Goal: Task Accomplishment & Management: Manage account settings

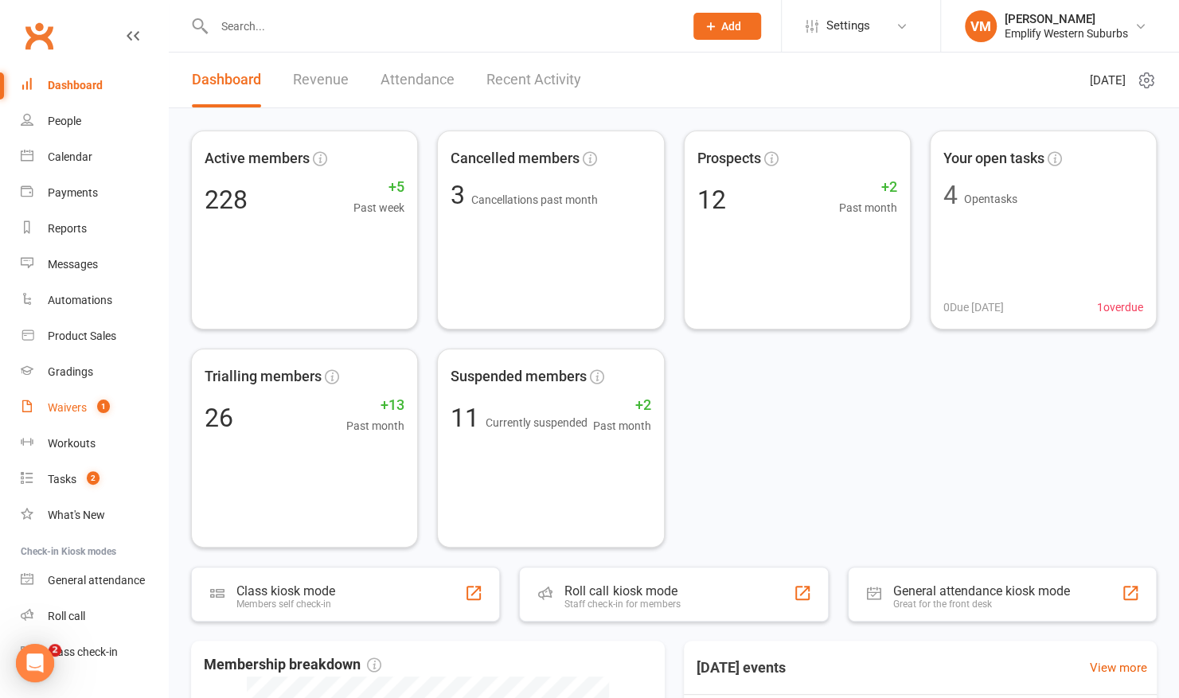
click at [70, 410] on div "Waivers" at bounding box center [67, 407] width 39 height 13
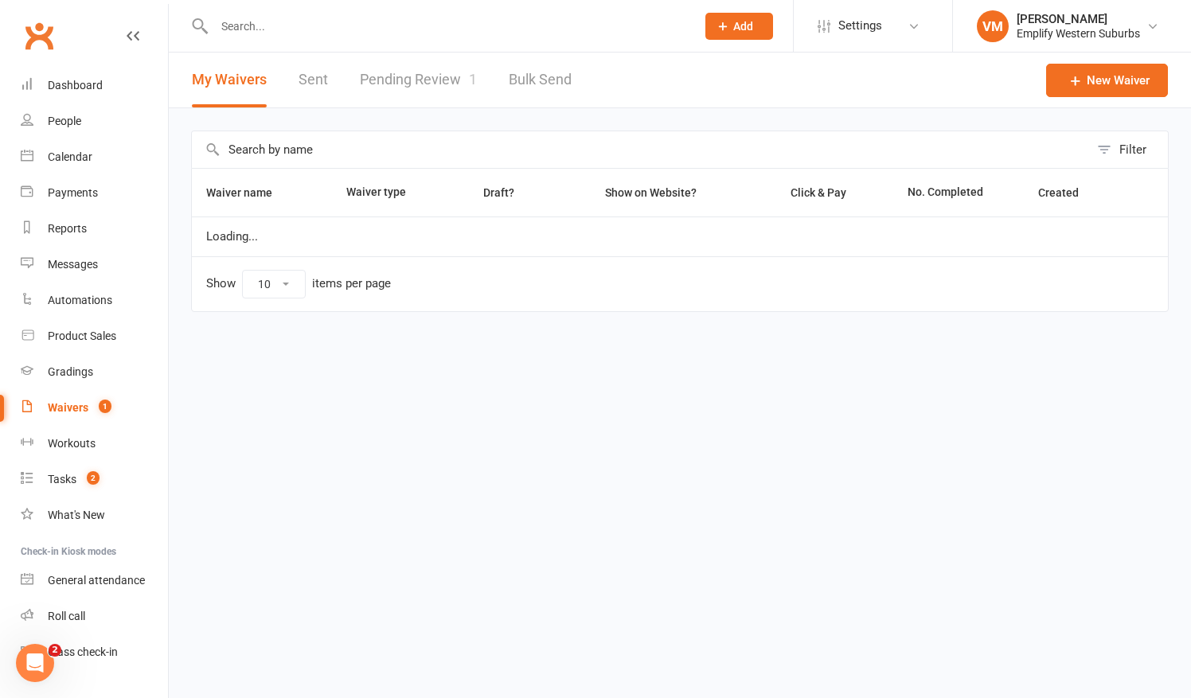
click at [401, 88] on link "Pending Review 1" at bounding box center [418, 80] width 117 height 55
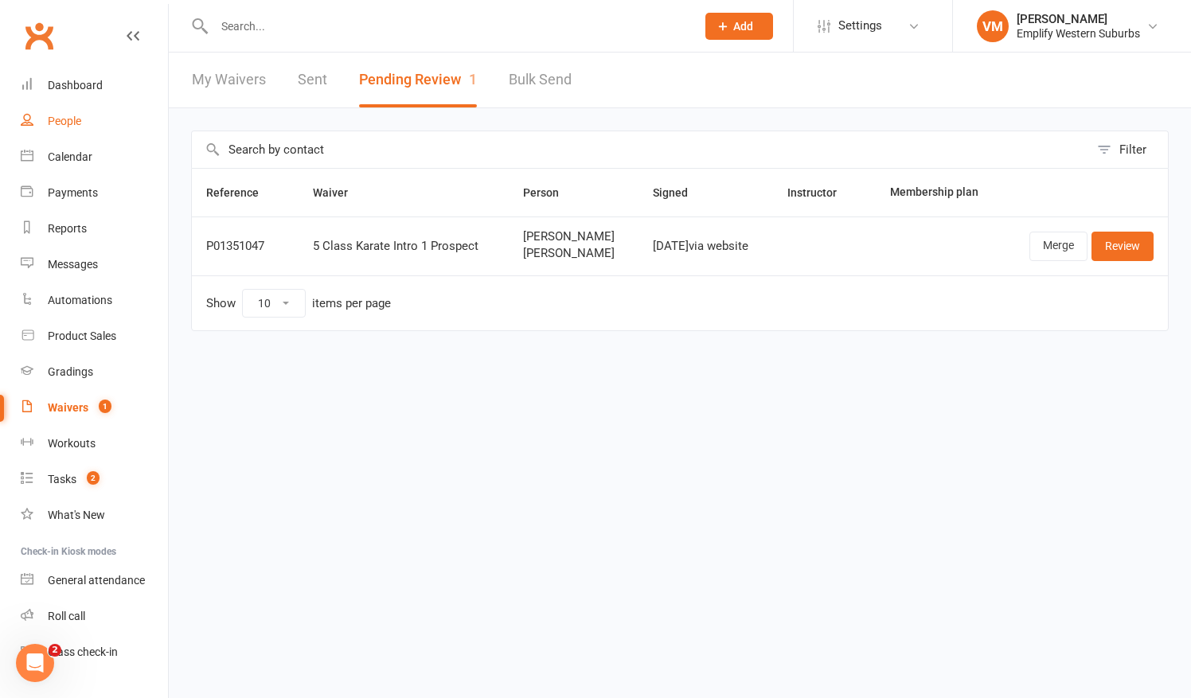
click at [96, 125] on link "People" at bounding box center [94, 121] width 147 height 36
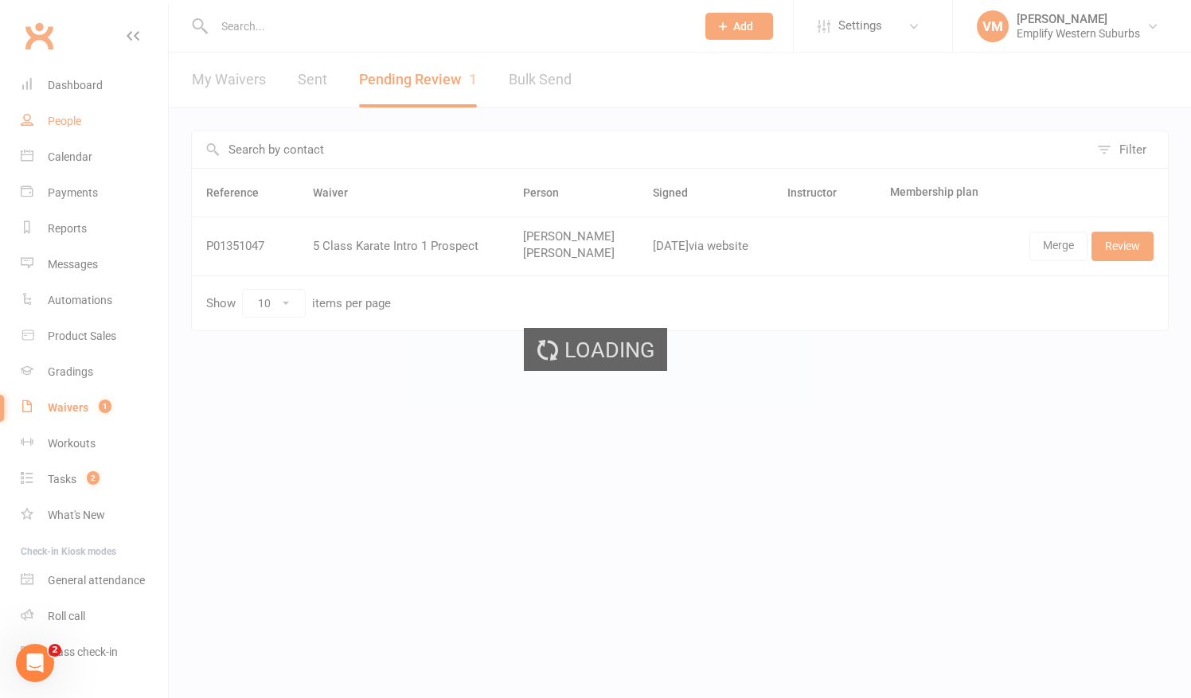
select select "100"
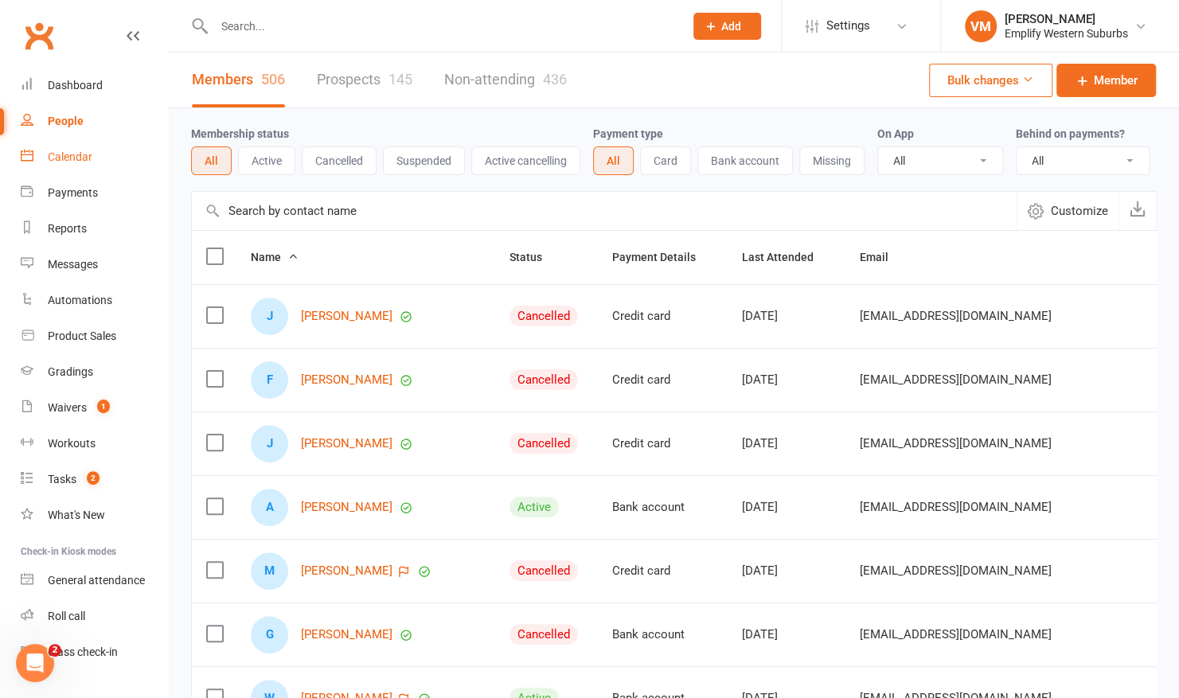
click at [81, 160] on div "Calendar" at bounding box center [70, 156] width 45 height 13
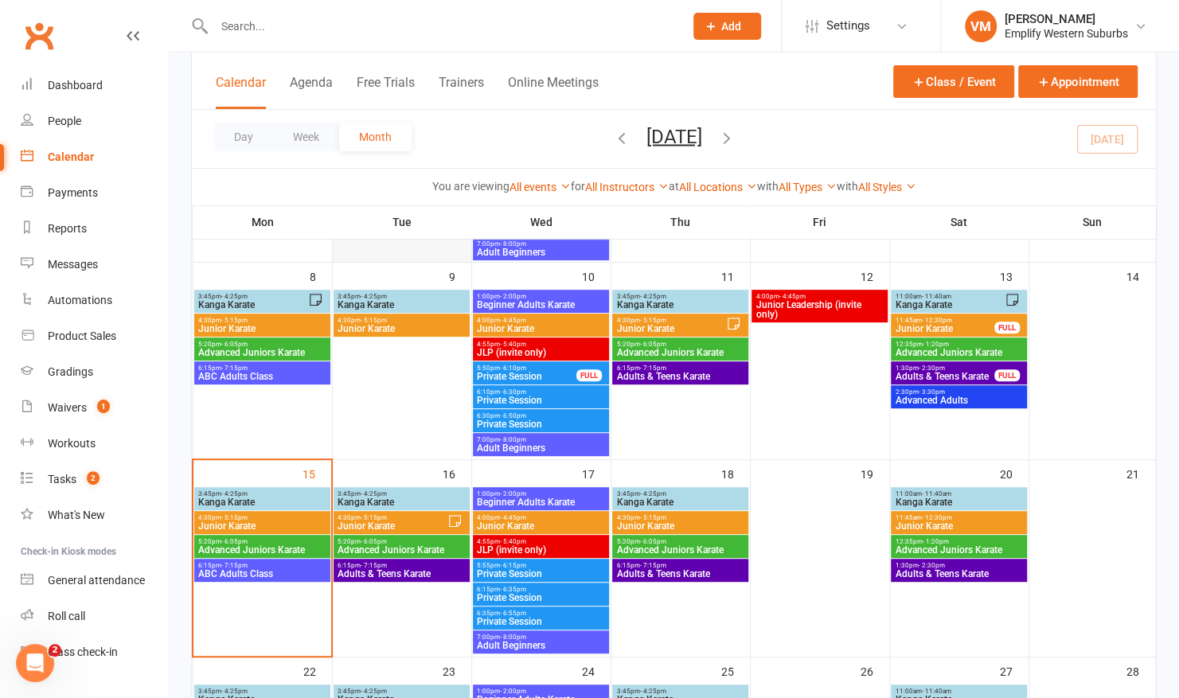
scroll to position [280, 0]
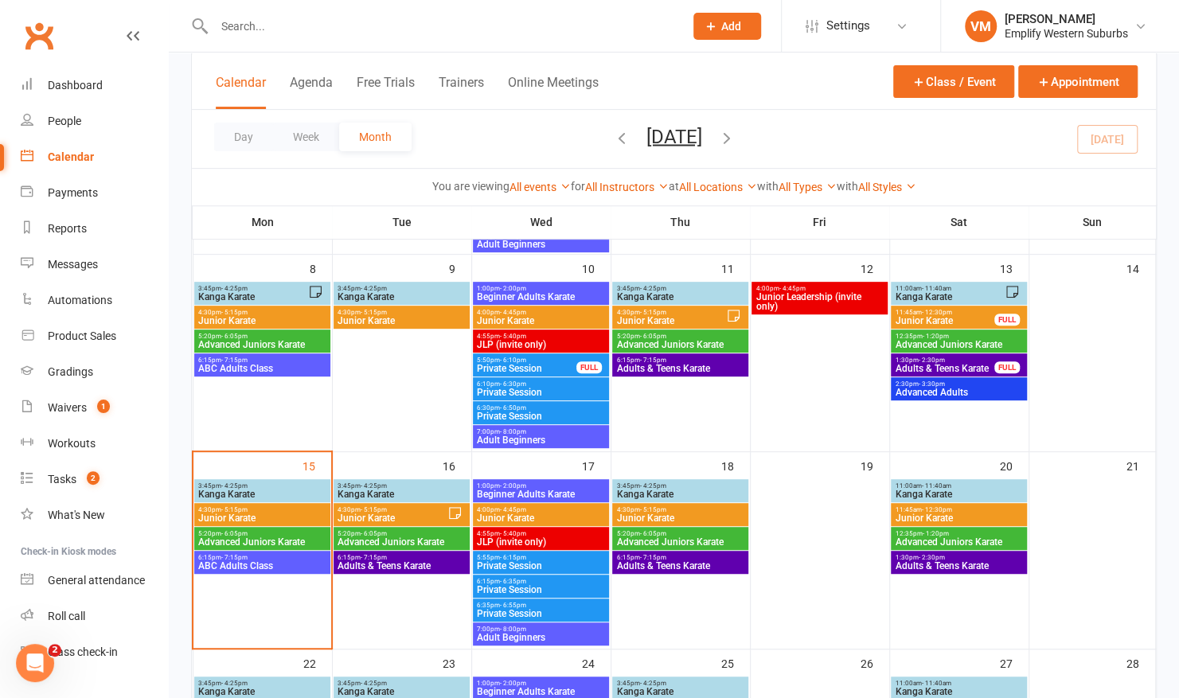
click at [291, 486] on span "3:45pm - 4:25pm" at bounding box center [261, 485] width 129 height 7
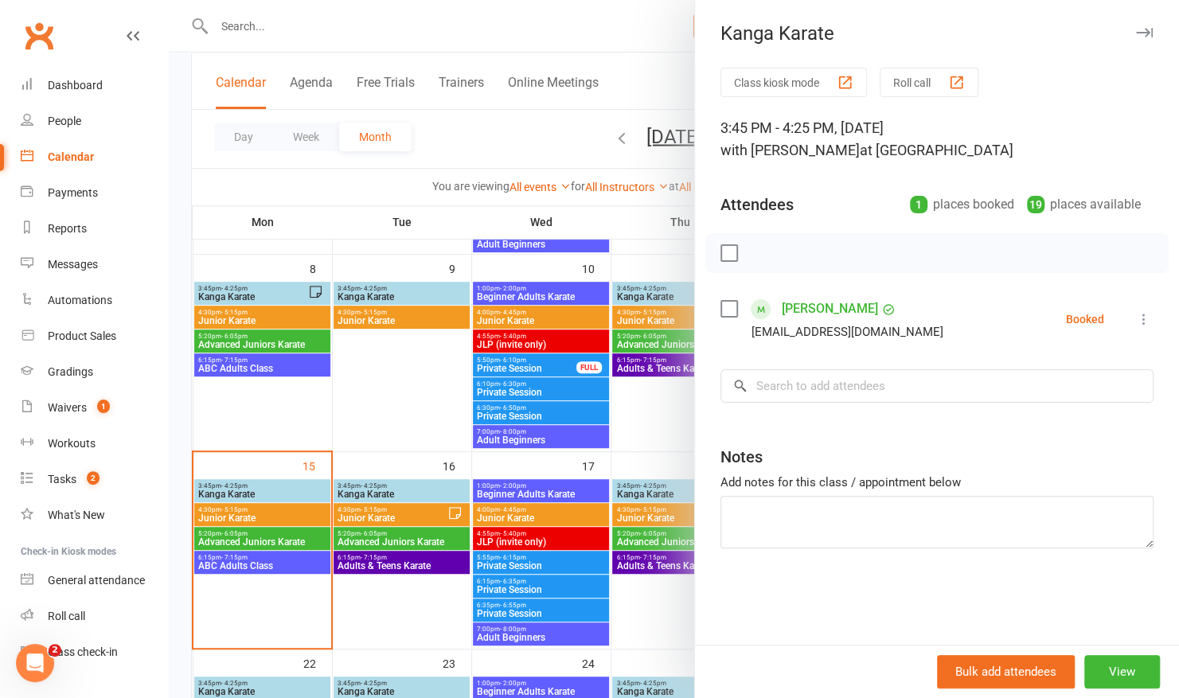
click at [260, 397] on div at bounding box center [674, 349] width 1010 height 698
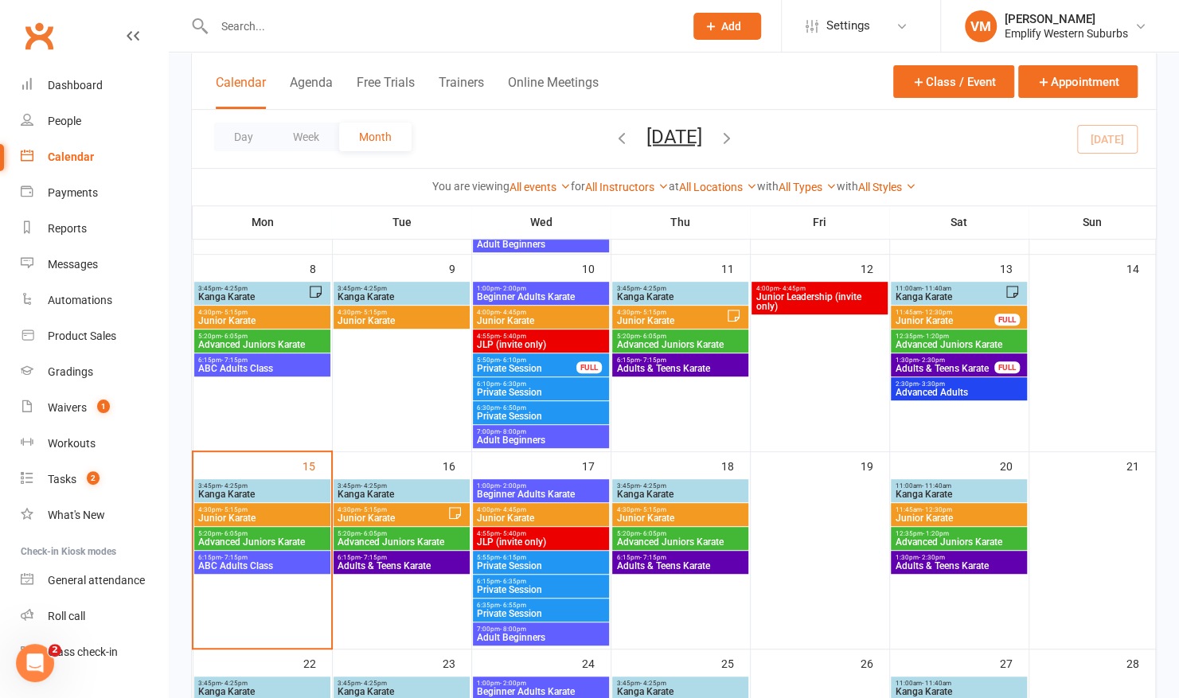
click at [282, 293] on span "Kanga Karate" at bounding box center [252, 297] width 110 height 10
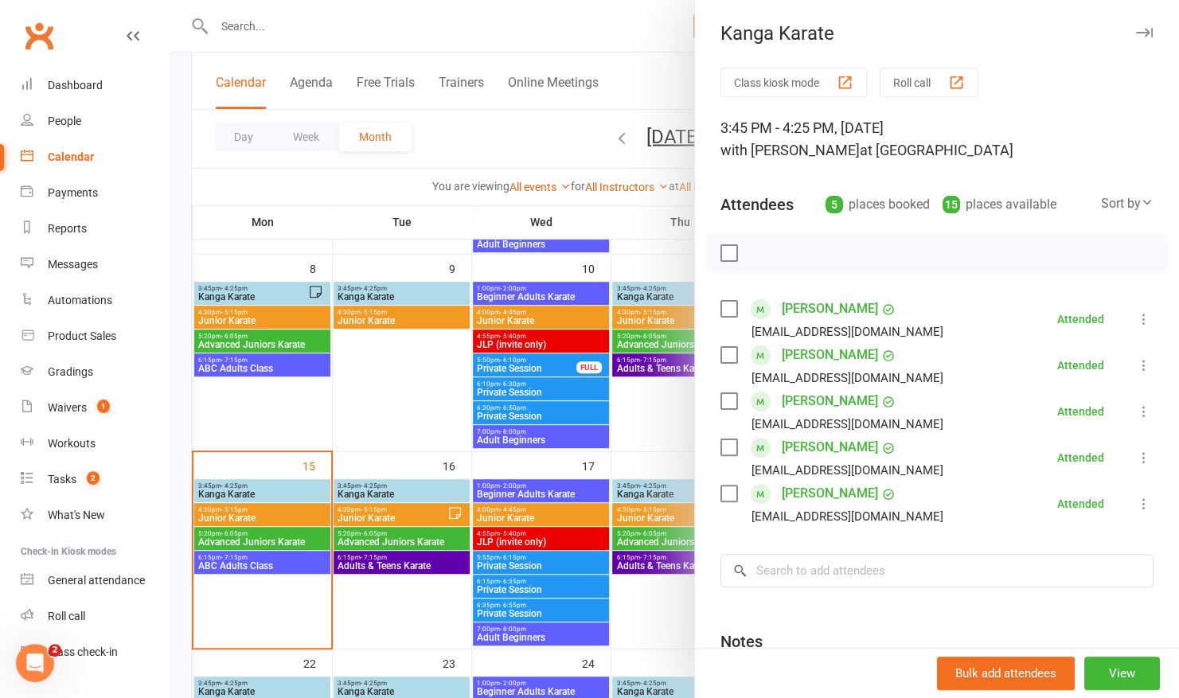
click at [280, 394] on div at bounding box center [674, 349] width 1010 height 698
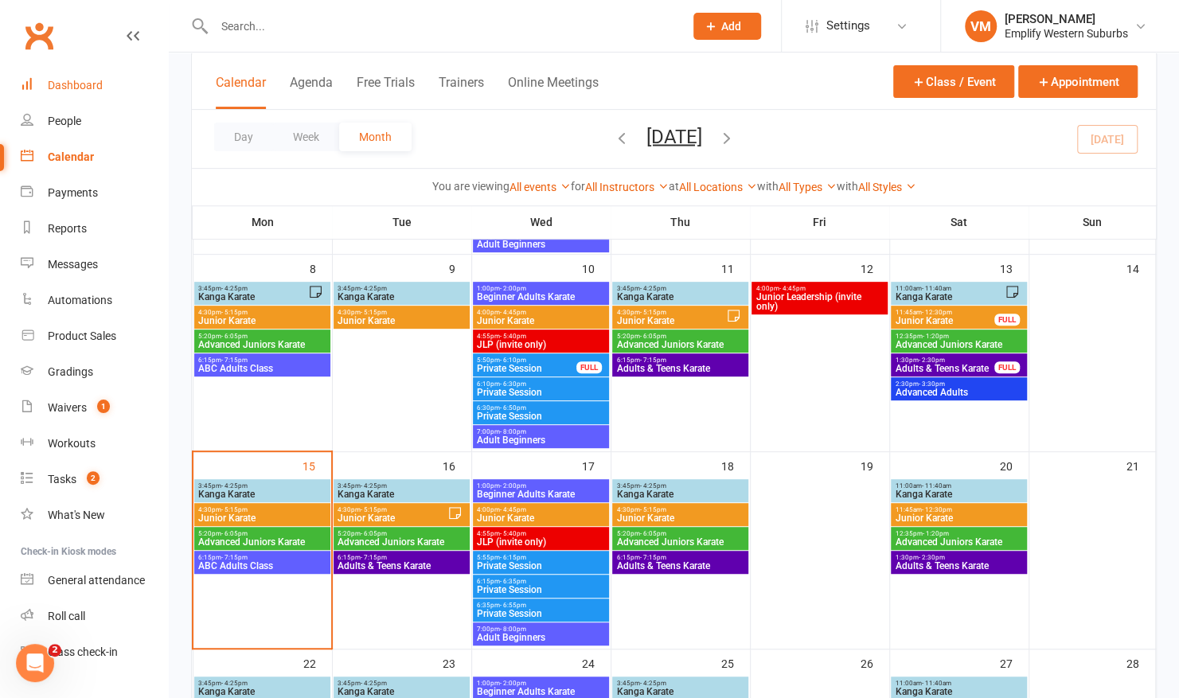
click at [76, 88] on div "Dashboard" at bounding box center [75, 85] width 55 height 13
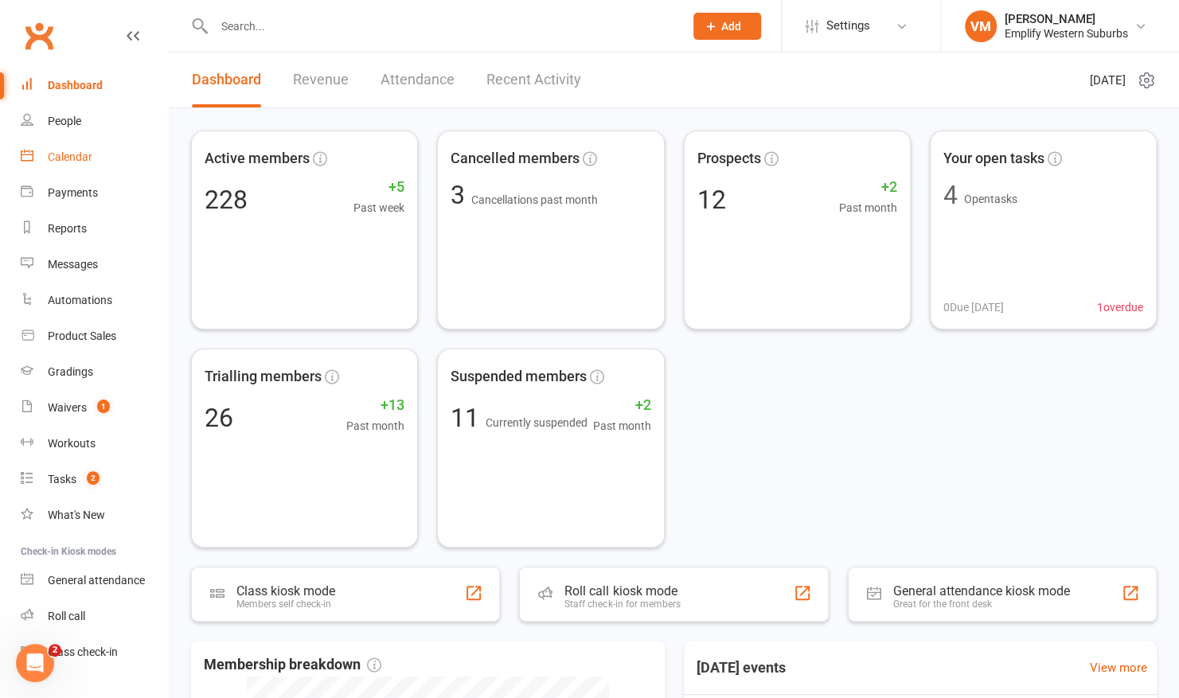
click at [89, 167] on link "Calendar" at bounding box center [94, 157] width 147 height 36
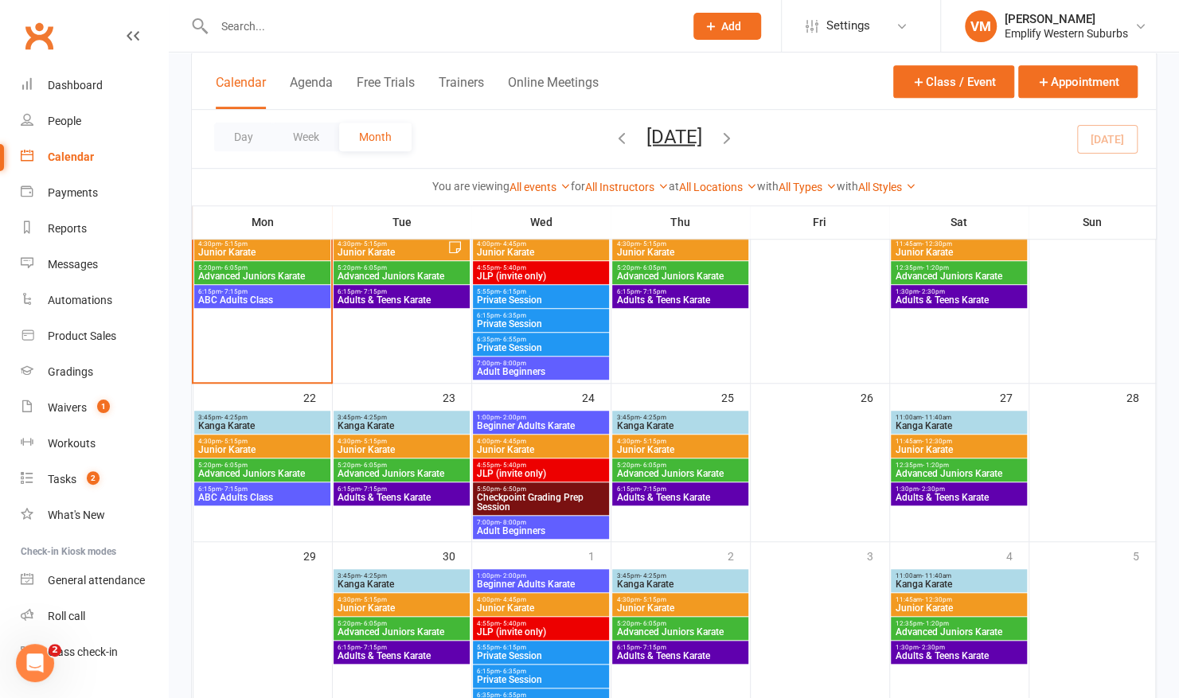
scroll to position [827, 0]
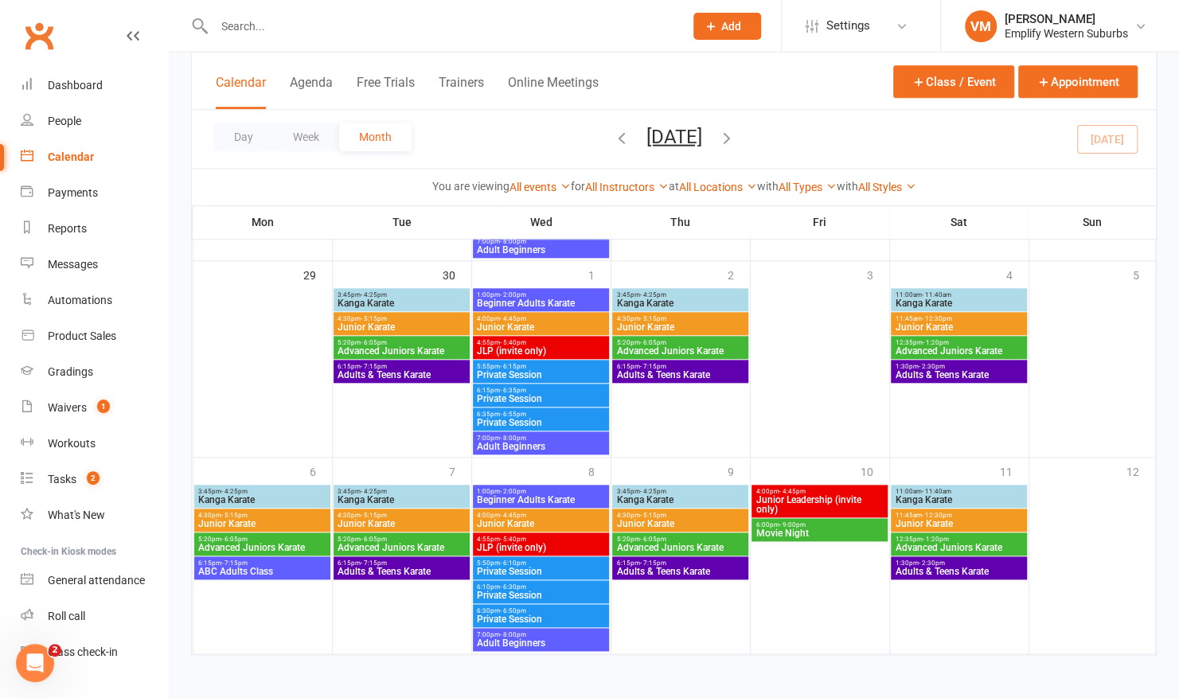
click at [791, 532] on span "Movie Night" at bounding box center [819, 534] width 129 height 10
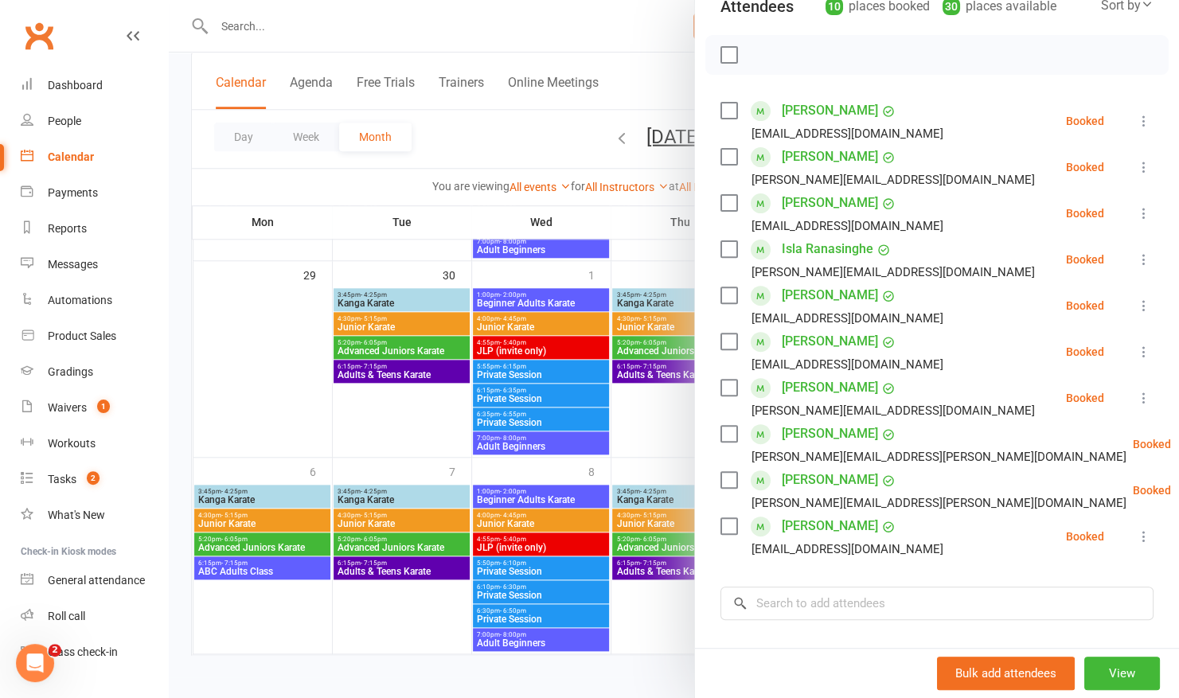
scroll to position [175, 0]
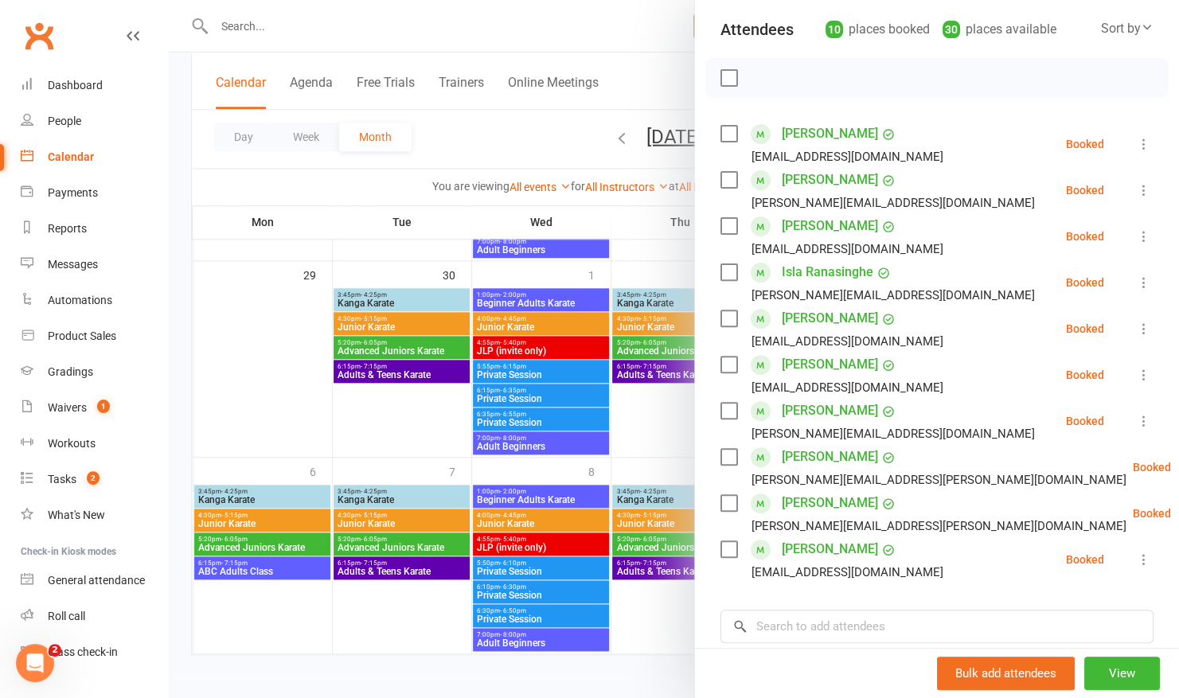
click at [652, 431] on div at bounding box center [674, 349] width 1010 height 698
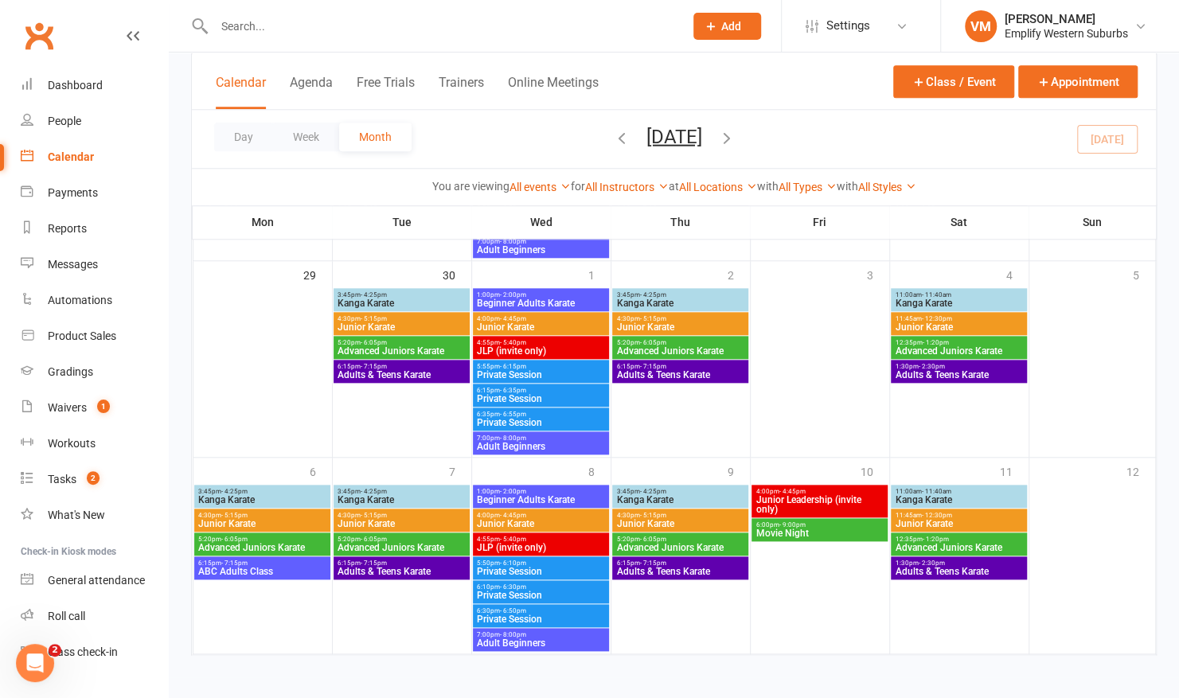
click at [426, 33] on input "text" at bounding box center [440, 26] width 463 height 22
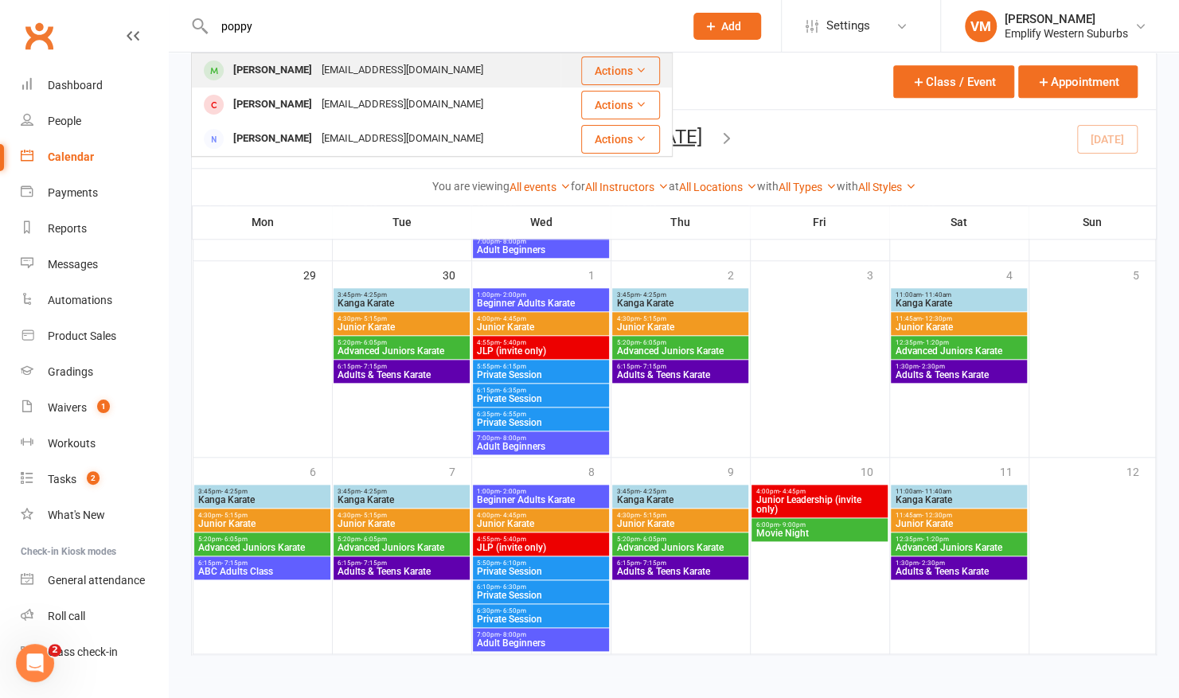
type input "poppy"
click at [317, 60] on div "[EMAIL_ADDRESS][DOMAIN_NAME]" at bounding box center [402, 70] width 171 height 23
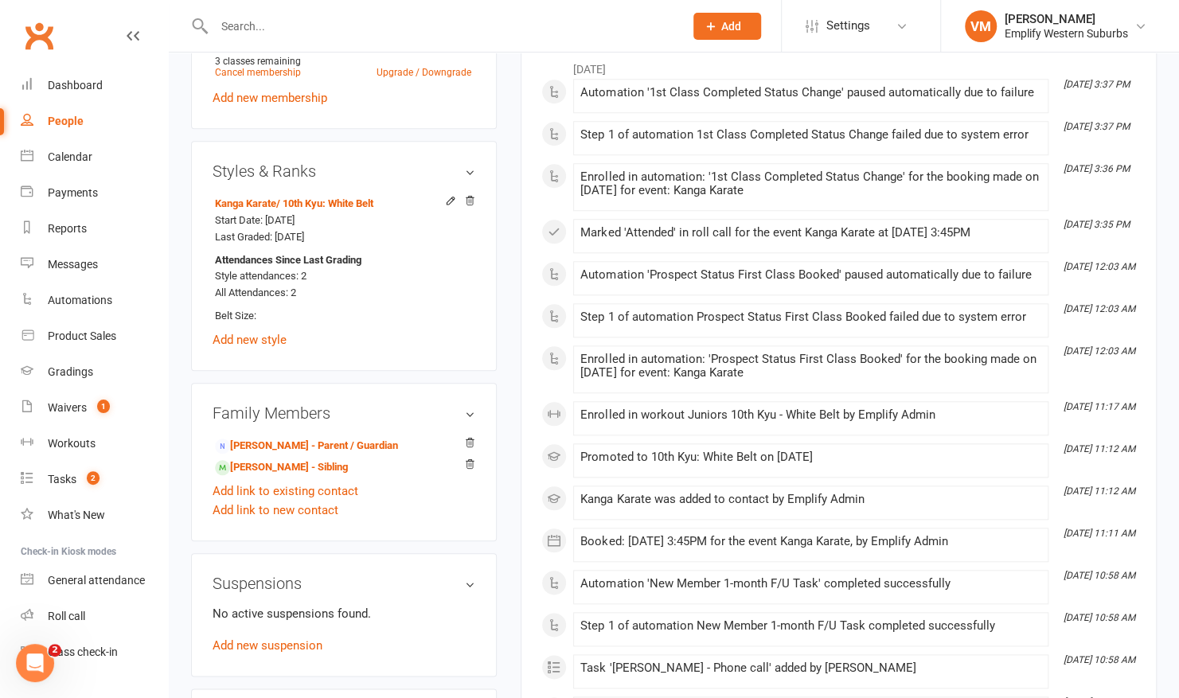
scroll to position [759, 0]
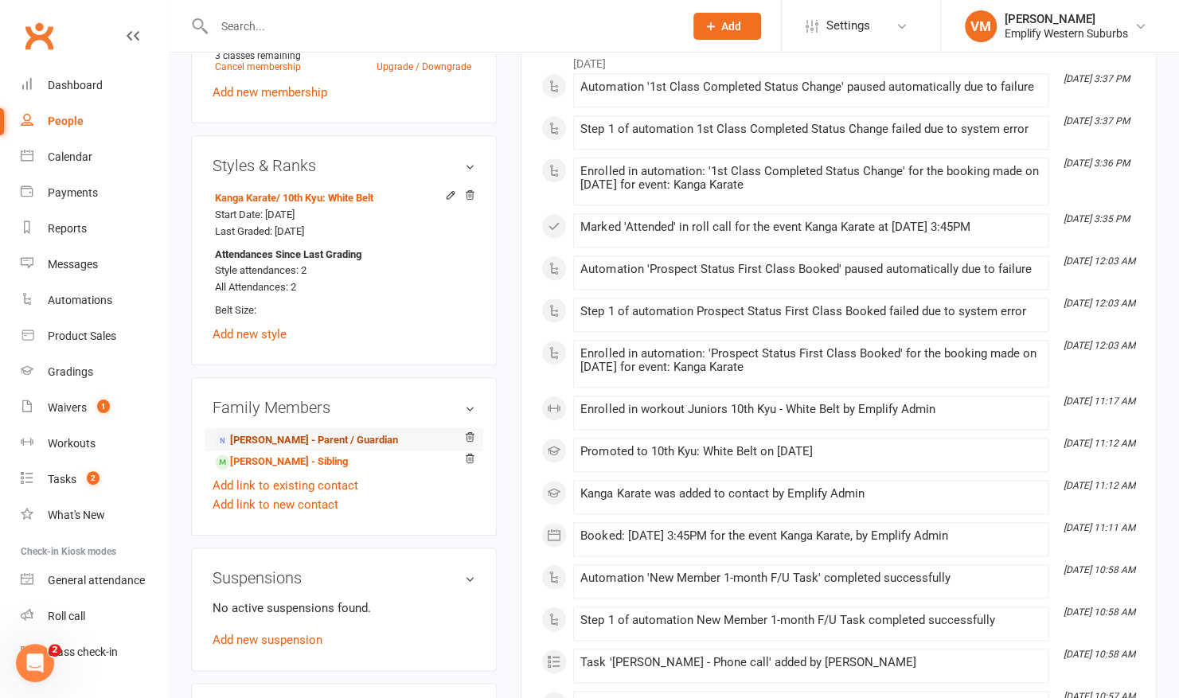
click at [291, 444] on link "Elle Taylor - Parent / Guardian" at bounding box center [306, 440] width 183 height 17
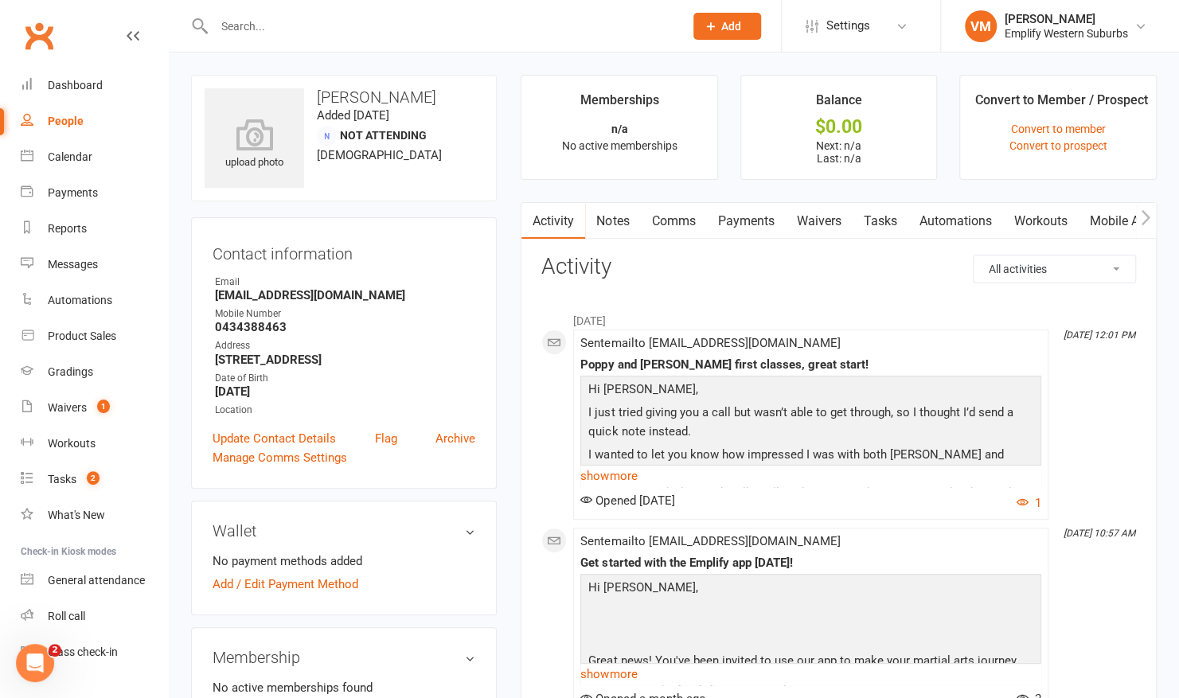
click at [1114, 222] on link "Mobile App" at bounding box center [1121, 221] width 86 height 37
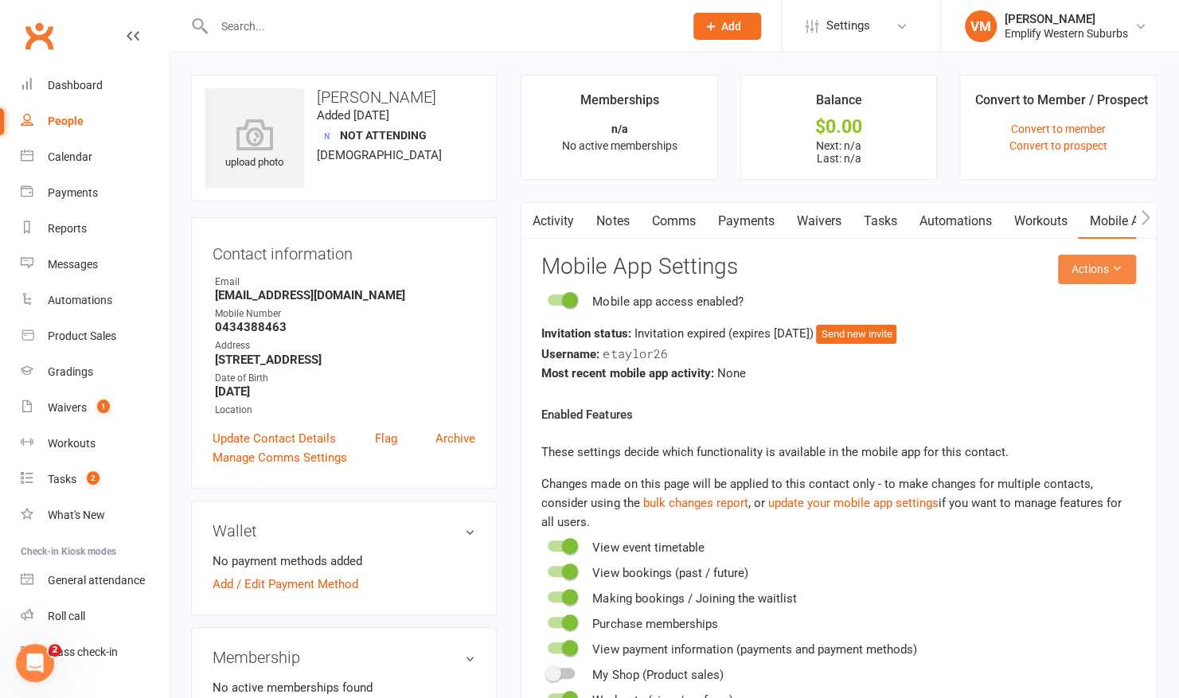
click at [1105, 258] on button "Actions" at bounding box center [1097, 269] width 78 height 29
click at [1024, 297] on link "Send invitation email" at bounding box center [1045, 304] width 158 height 32
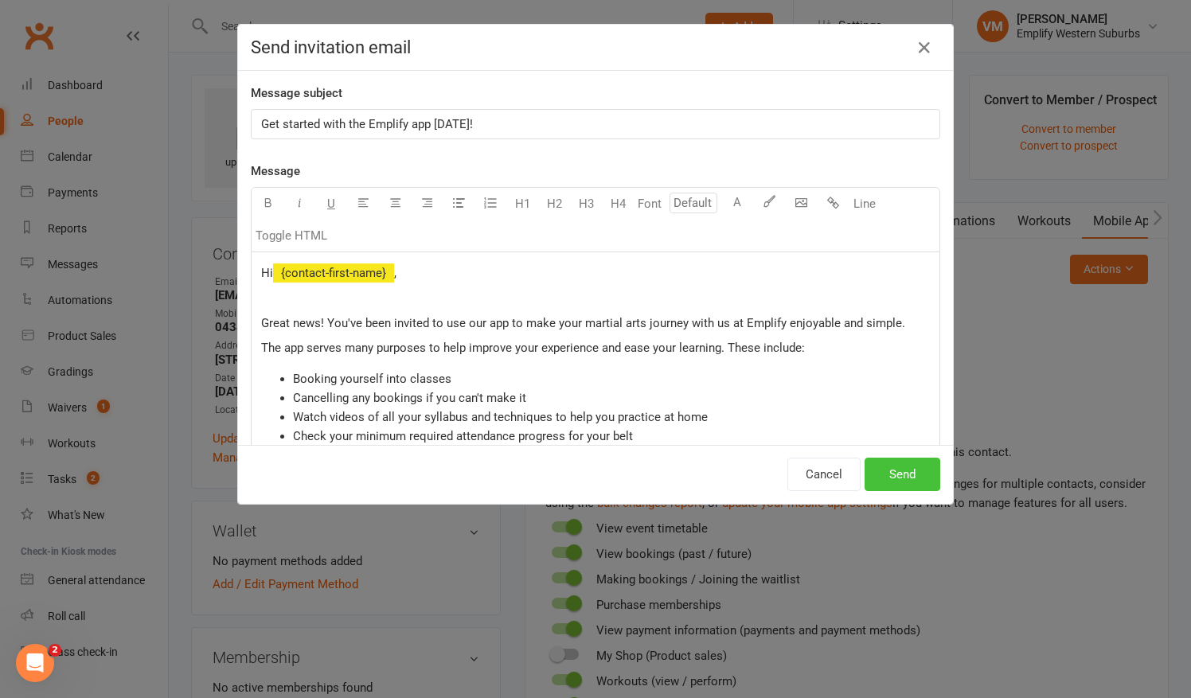
click at [891, 476] on button "Send" at bounding box center [902, 474] width 76 height 33
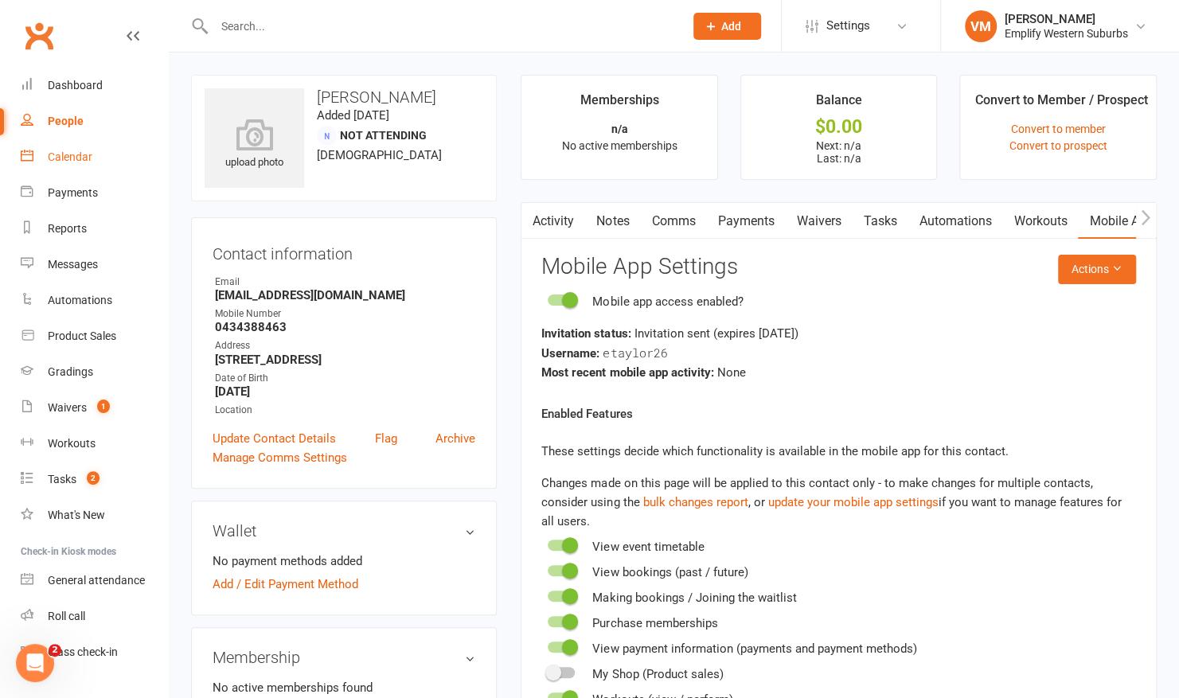
click at [92, 150] on link "Calendar" at bounding box center [94, 157] width 147 height 36
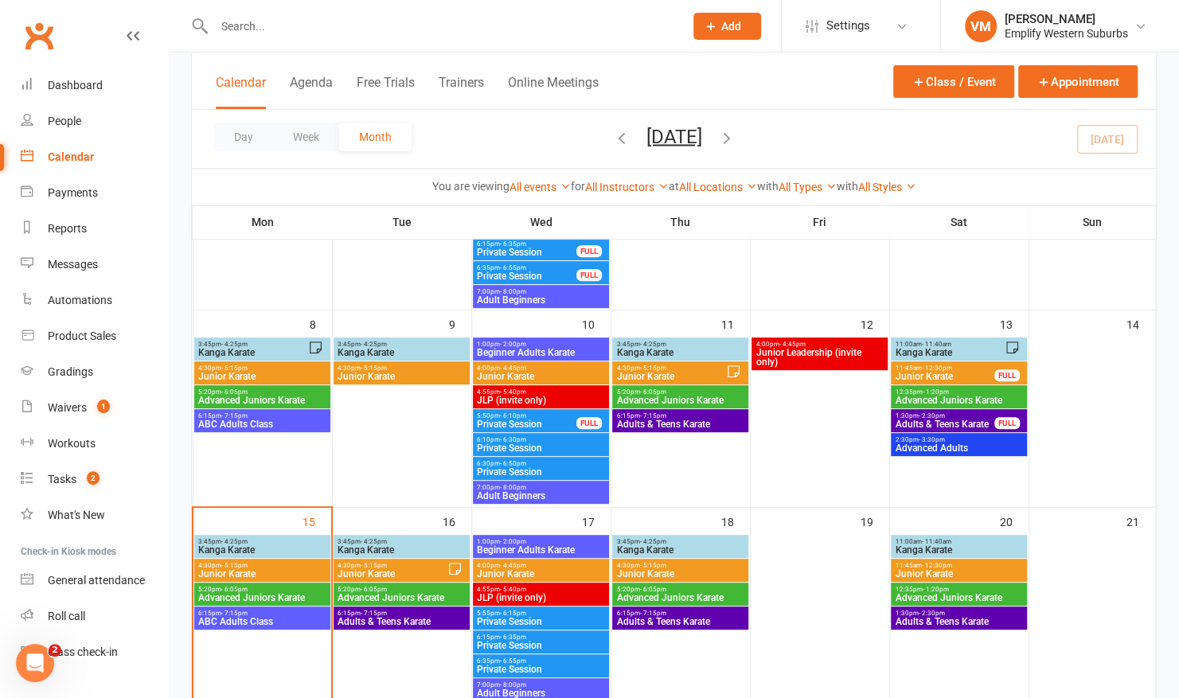
scroll to position [151, 0]
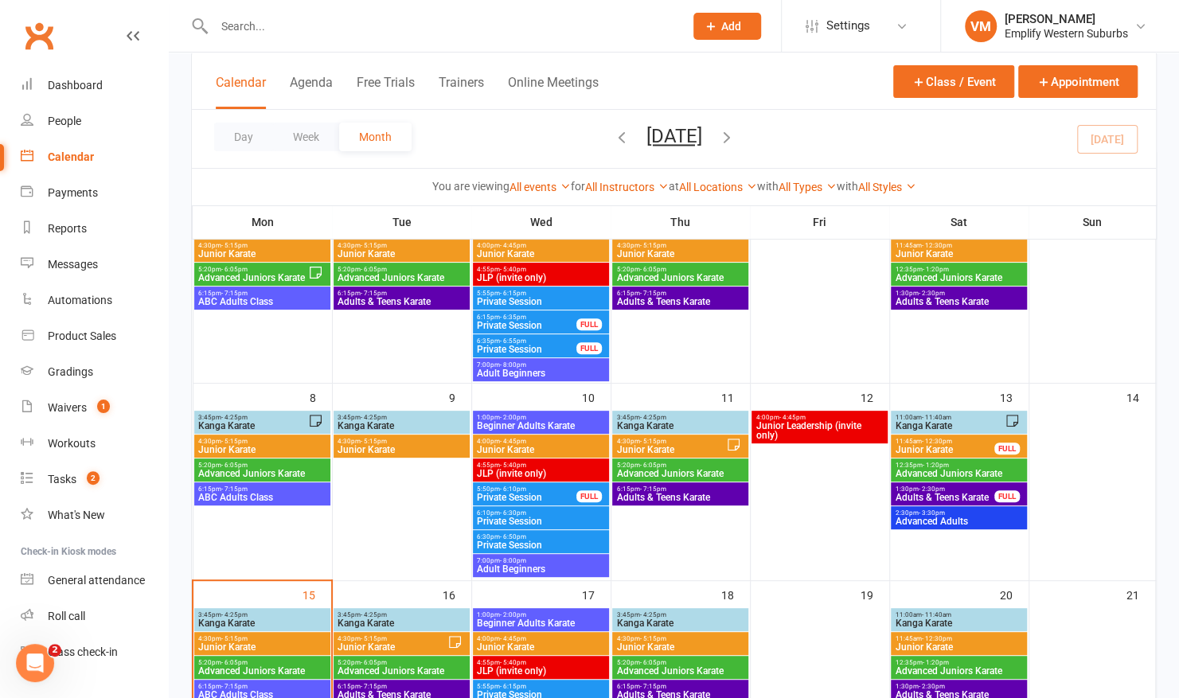
click at [248, 446] on span "Junior Karate" at bounding box center [261, 450] width 129 height 10
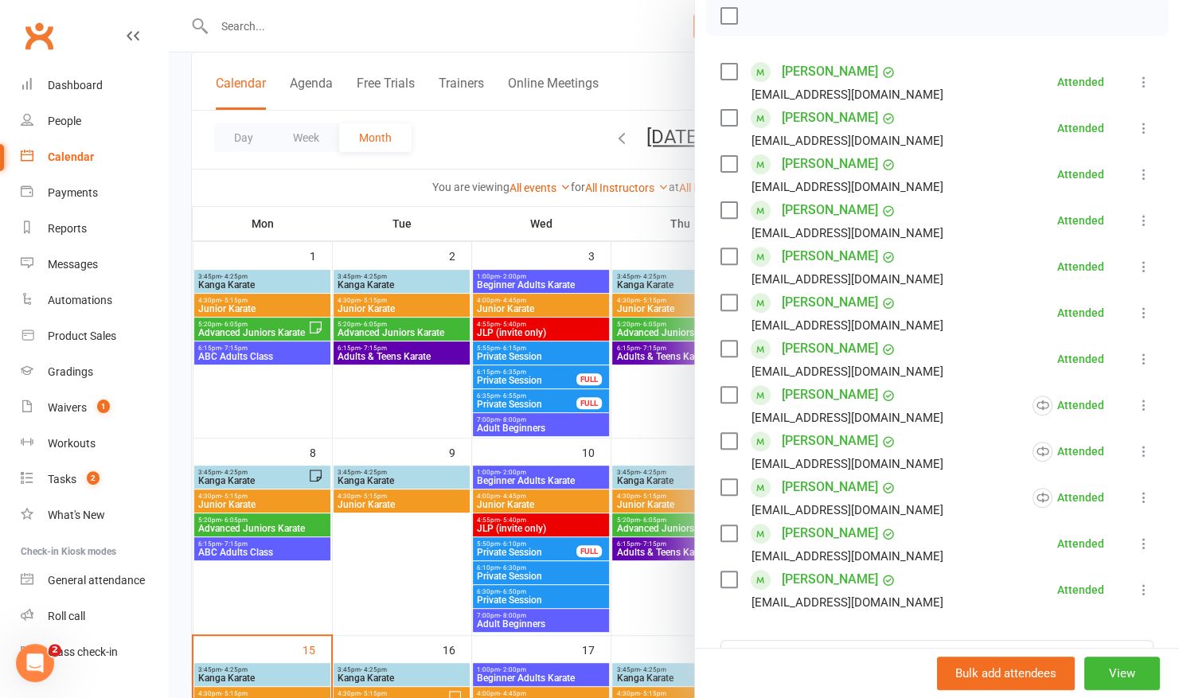
scroll to position [103, 0]
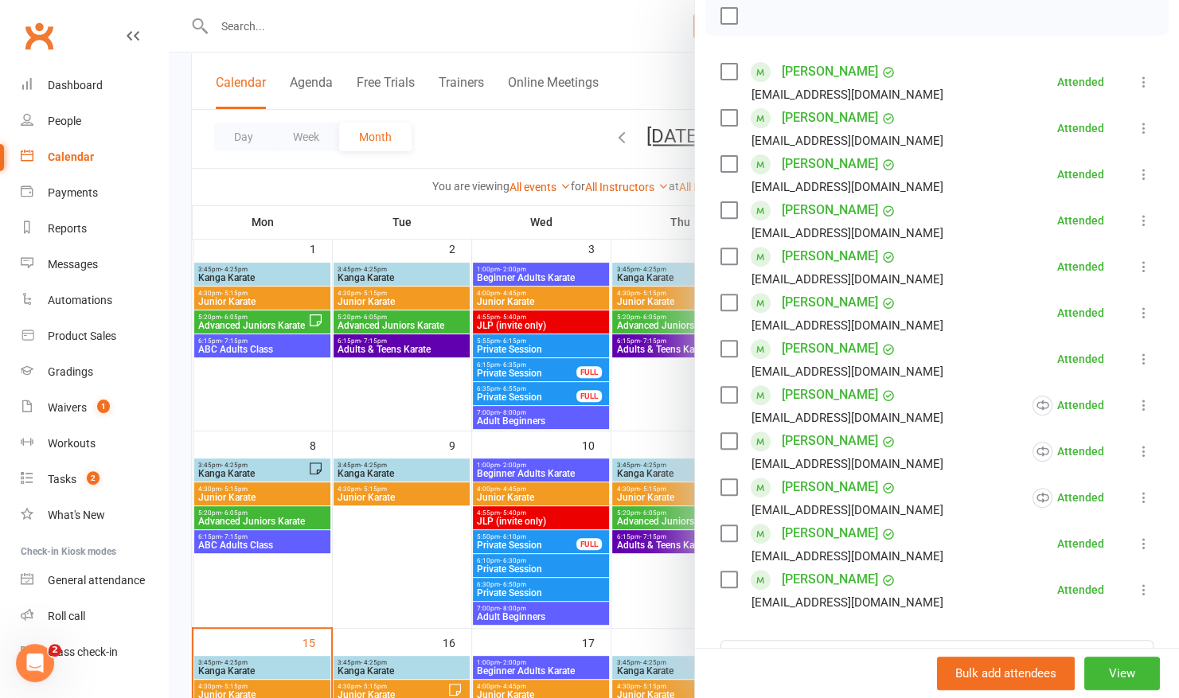
click at [262, 24] on div at bounding box center [674, 349] width 1010 height 698
click at [262, 24] on div "Junior Karate Class kiosk mode Roll call 4:30 PM - 5:15 PM, Monday, September, …" at bounding box center [674, 349] width 1010 height 698
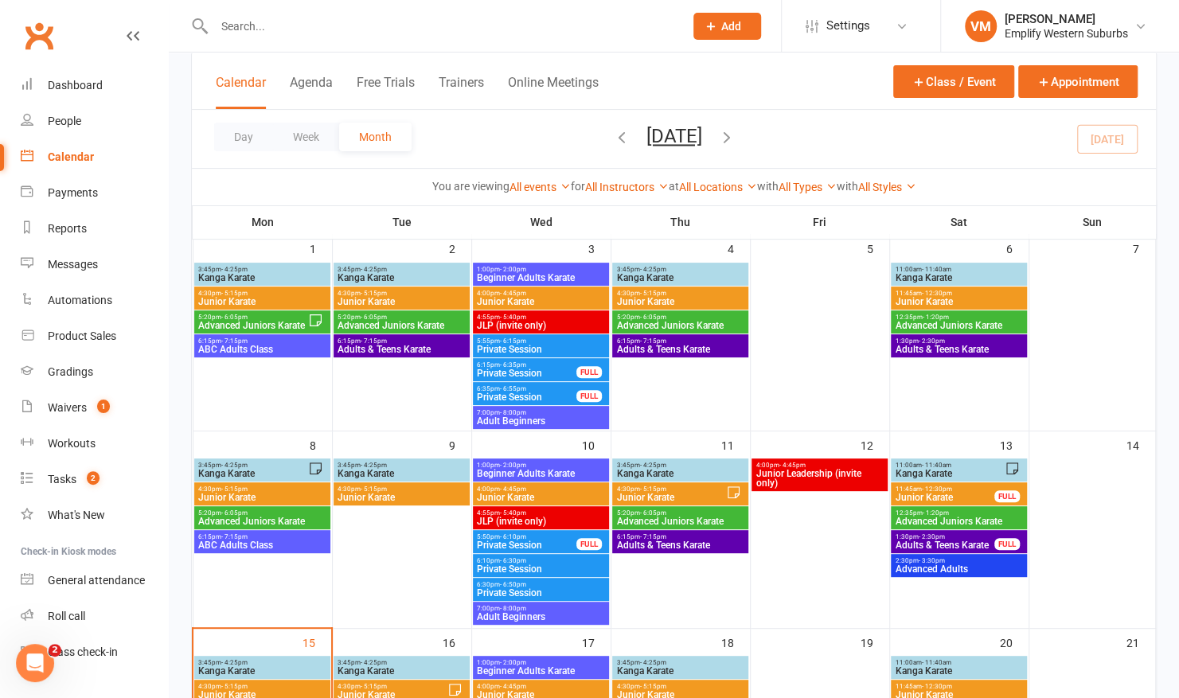
click at [262, 24] on input "text" at bounding box center [440, 26] width 463 height 22
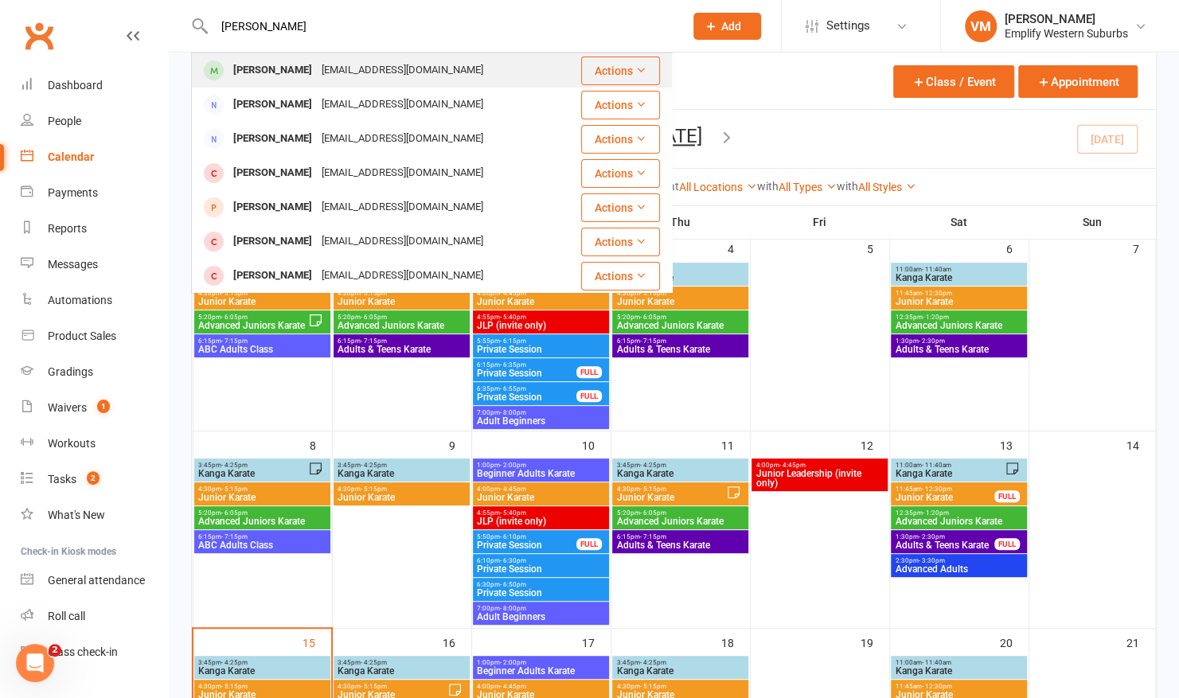
type input "billy"
click at [252, 78] on div "Billy Eate" at bounding box center [272, 70] width 88 height 23
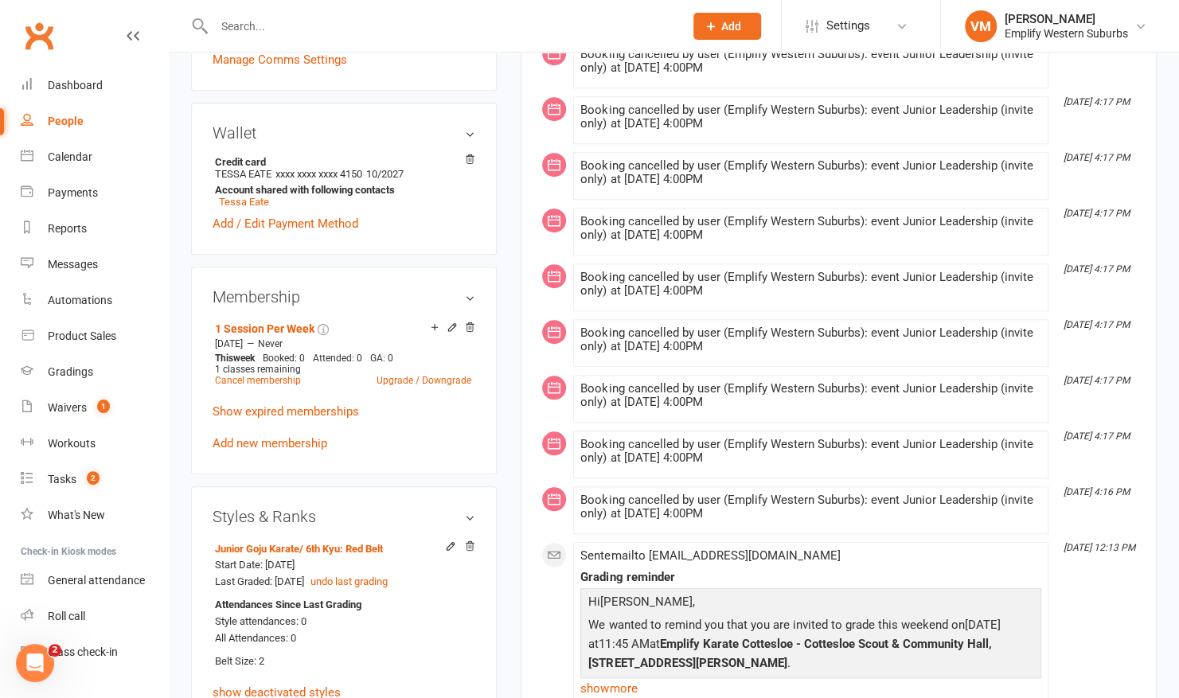
scroll to position [554, 0]
click at [102, 154] on link "Calendar" at bounding box center [94, 157] width 147 height 36
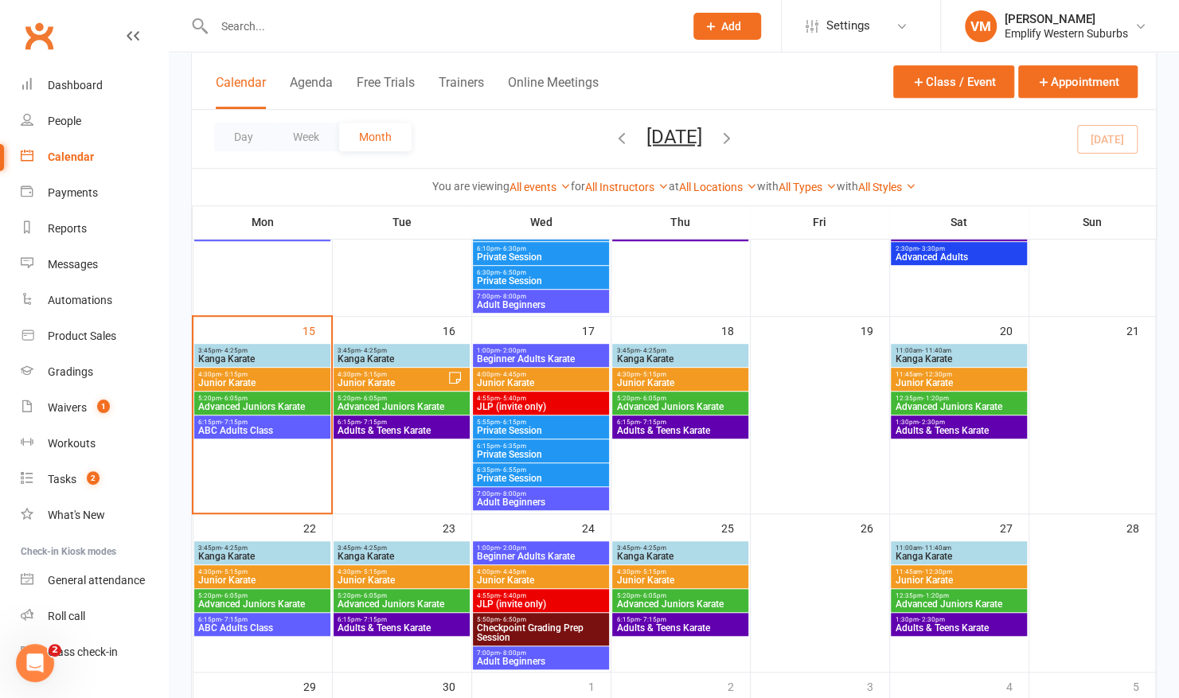
scroll to position [443, 0]
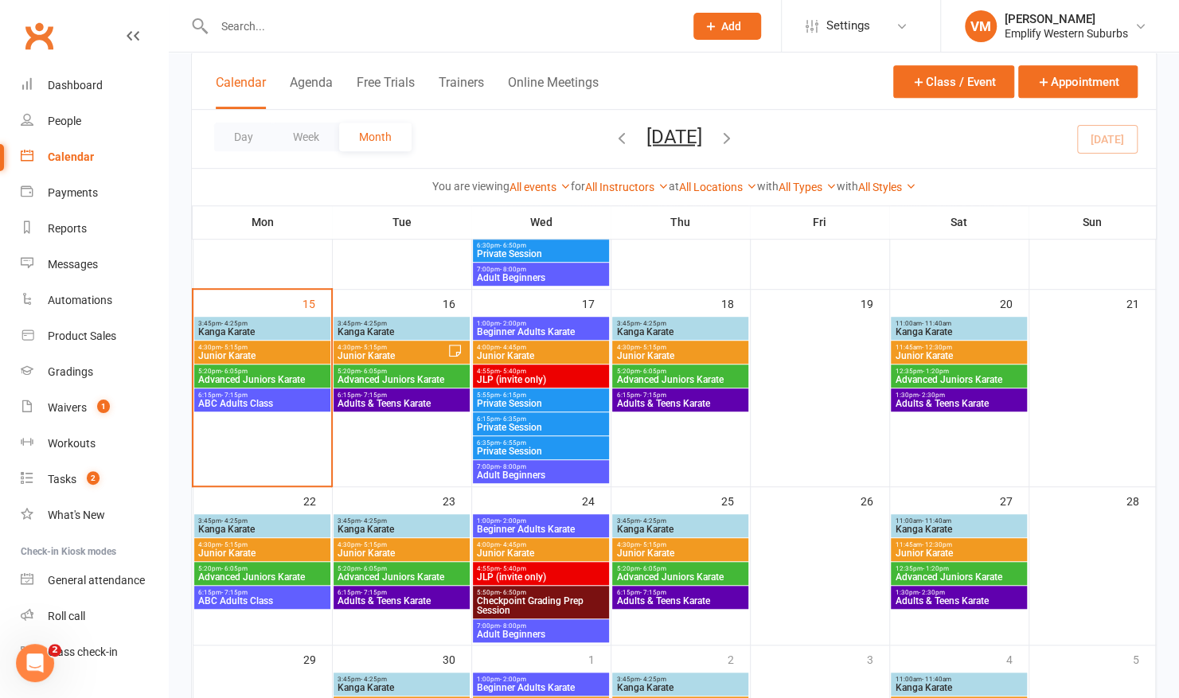
click at [220, 376] on span "Advanced Juniors Karate" at bounding box center [261, 380] width 129 height 10
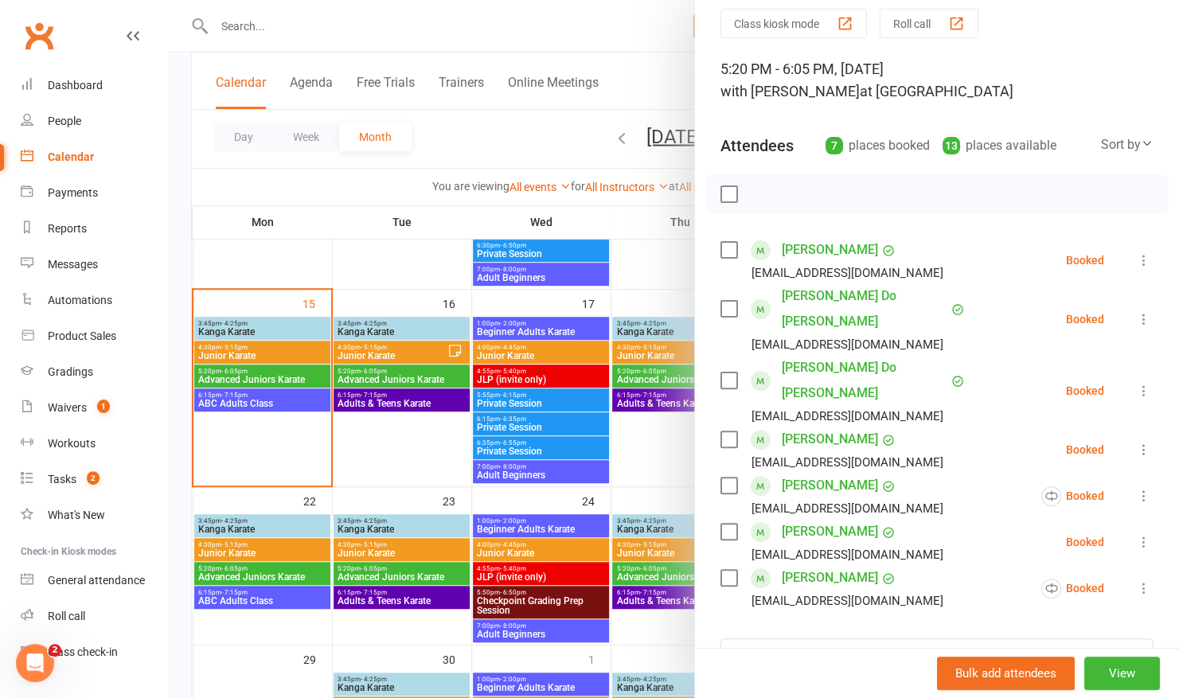
scroll to position [59, 0]
click at [405, 356] on div at bounding box center [674, 349] width 1010 height 698
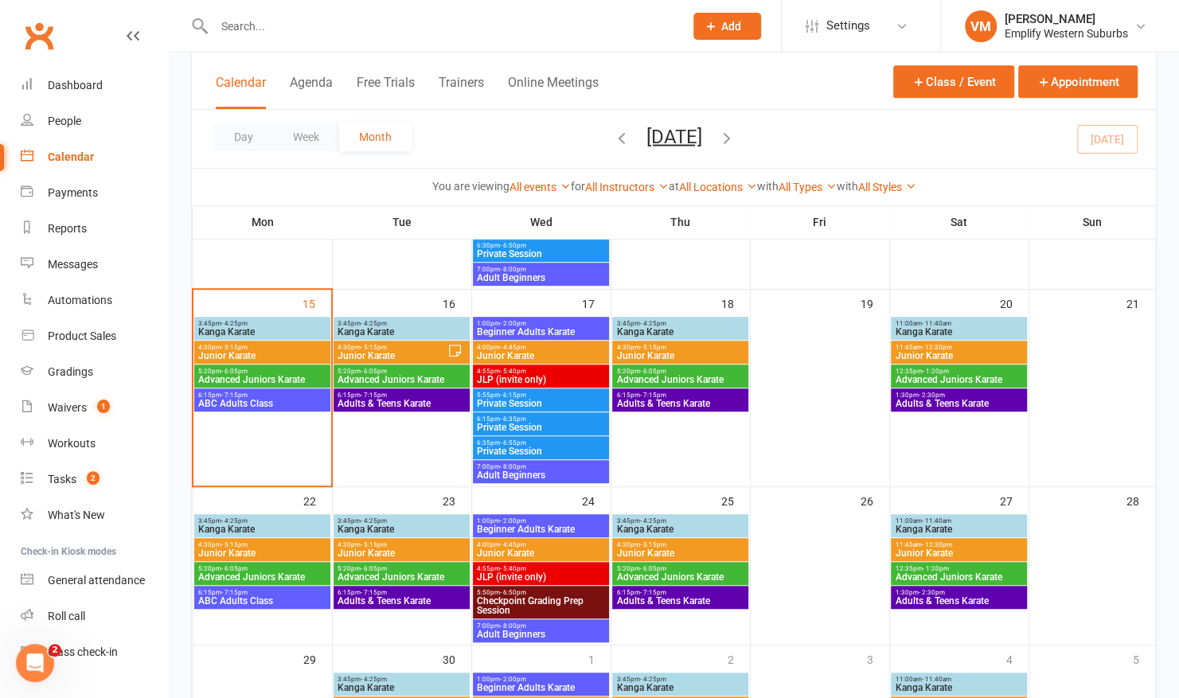
click at [630, 371] on span "5:20pm - 6:05pm" at bounding box center [679, 371] width 129 height 7
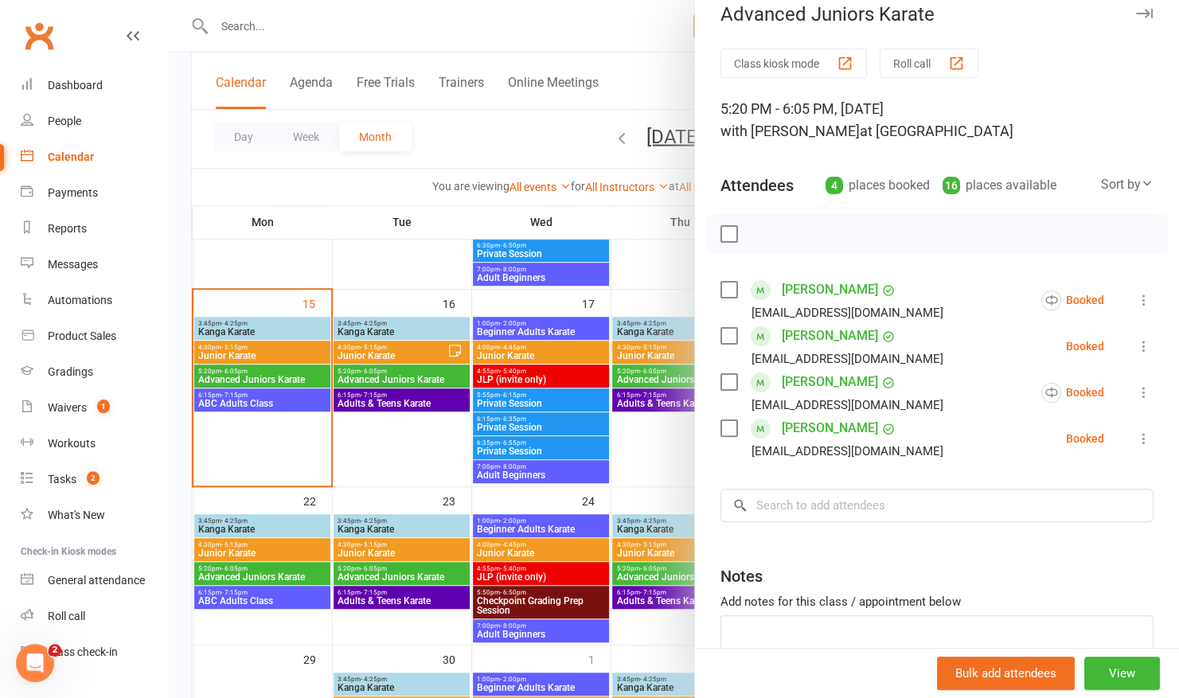
scroll to position [20, 0]
click at [337, 381] on div at bounding box center [674, 349] width 1010 height 698
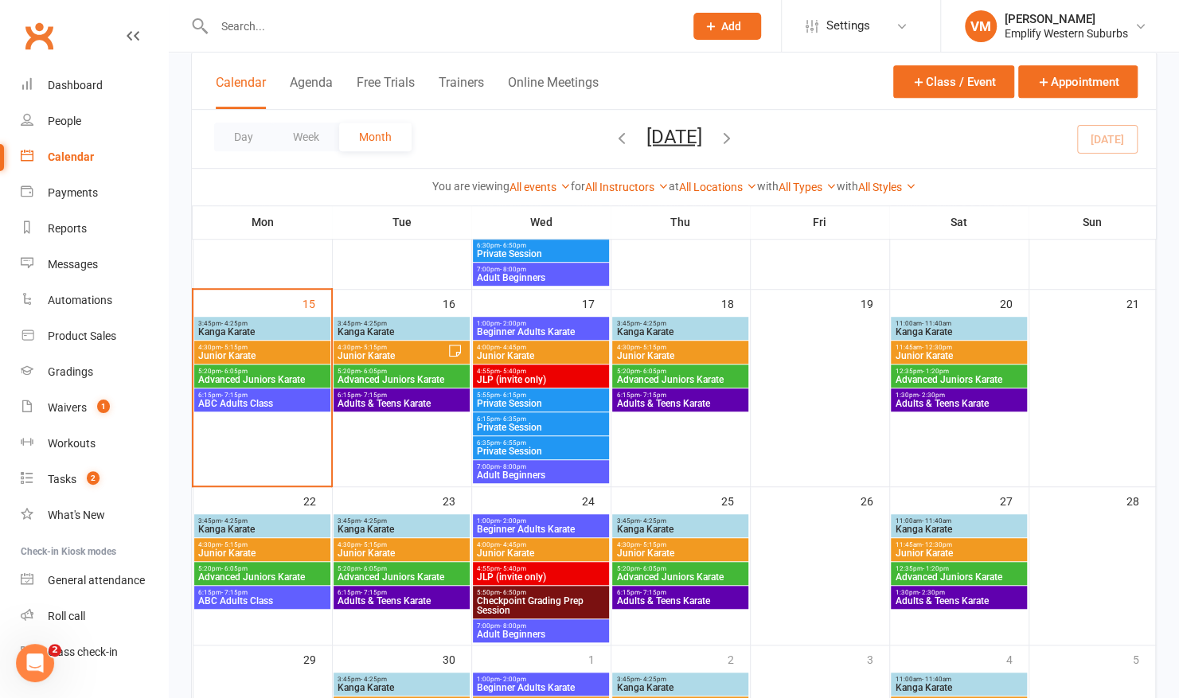
click at [220, 375] on span "Advanced Juniors Karate" at bounding box center [261, 380] width 129 height 10
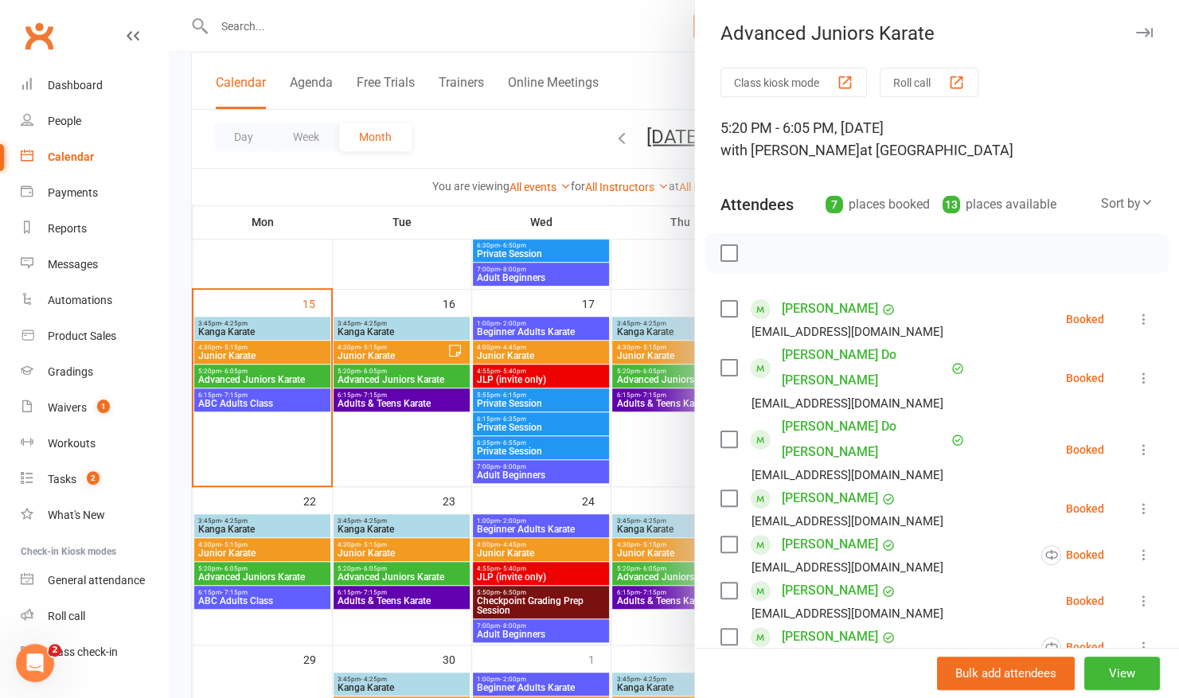
click at [1133, 369] on div "Class kiosk mode Roll call 5:20 PM - 6:05 PM, Monday, September, 15, 2025 with …" at bounding box center [937, 512] width 484 height 888
click at [1136, 370] on icon at bounding box center [1144, 378] width 16 height 16
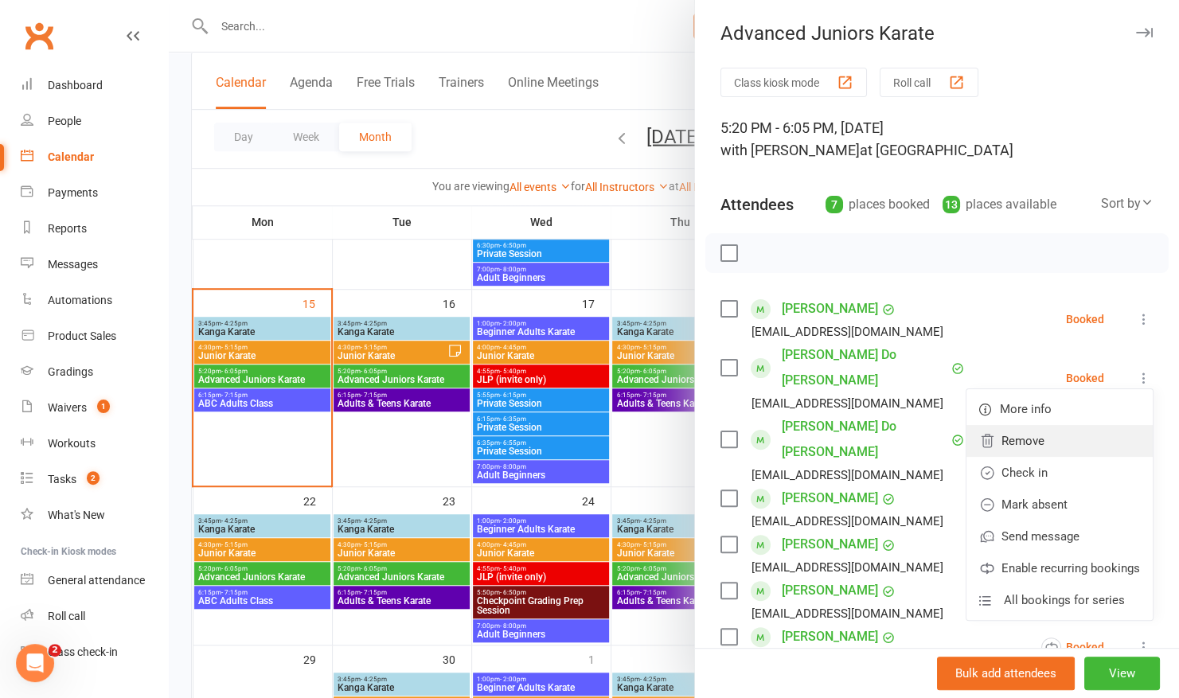
click at [987, 438] on link "Remove" at bounding box center [1059, 441] width 186 height 32
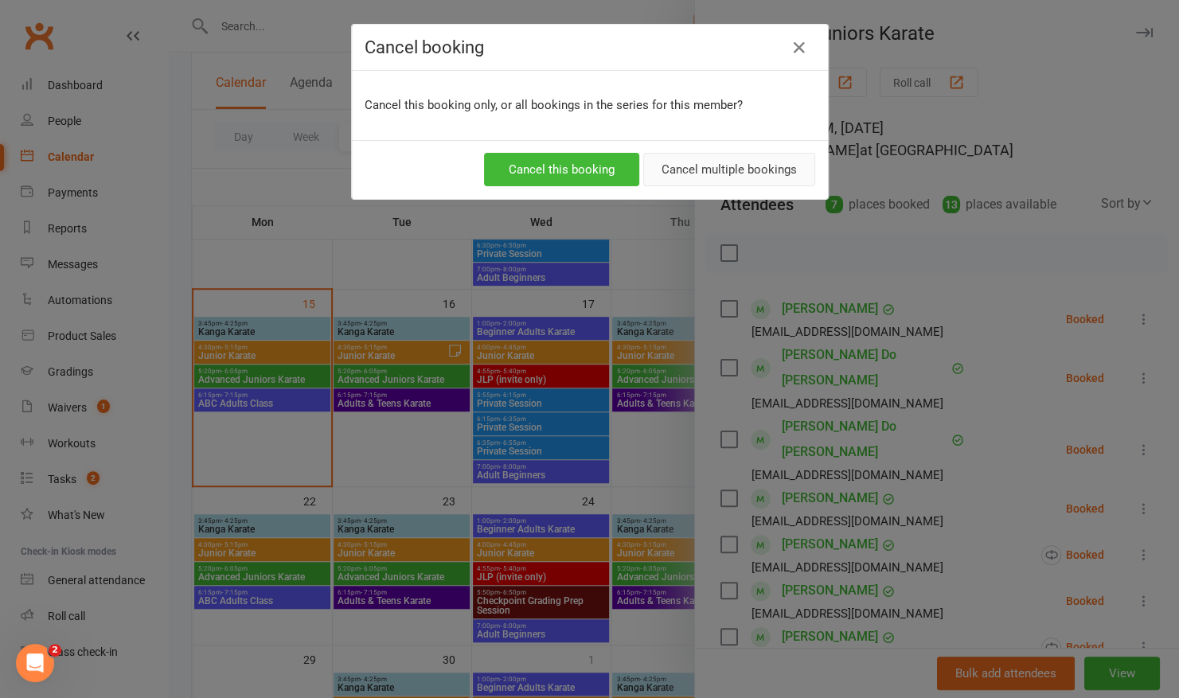
click at [759, 169] on button "Cancel multiple bookings" at bounding box center [729, 169] width 172 height 33
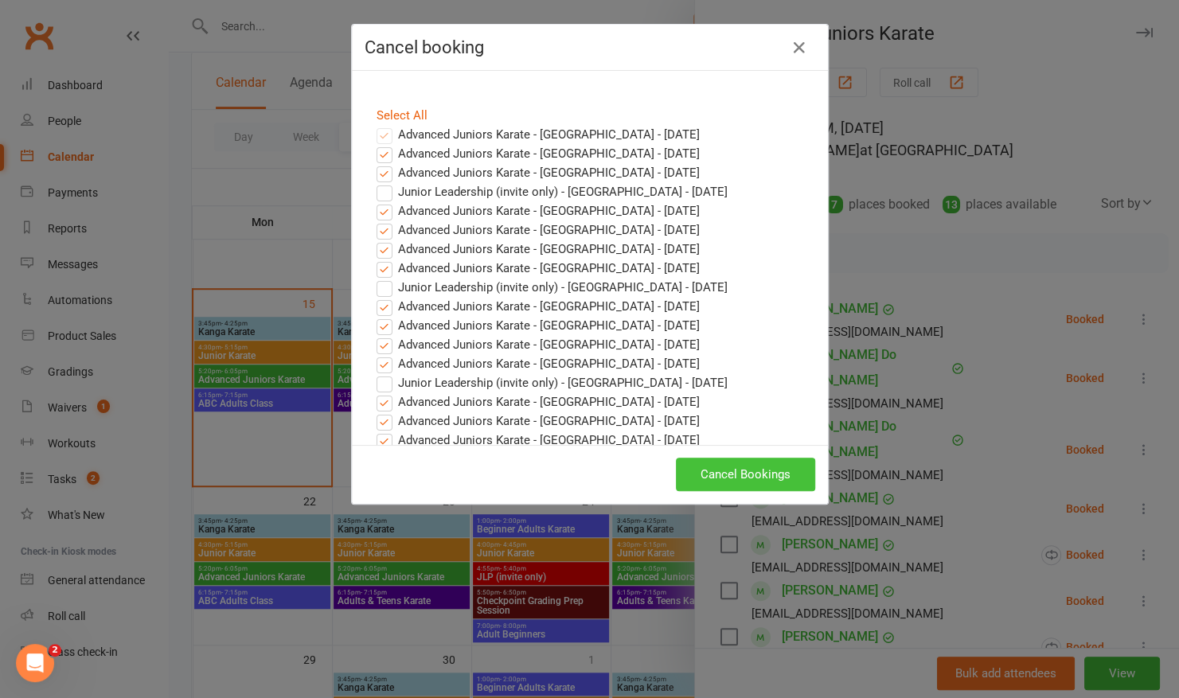
click at [707, 466] on button "Cancel Bookings" at bounding box center [745, 474] width 139 height 33
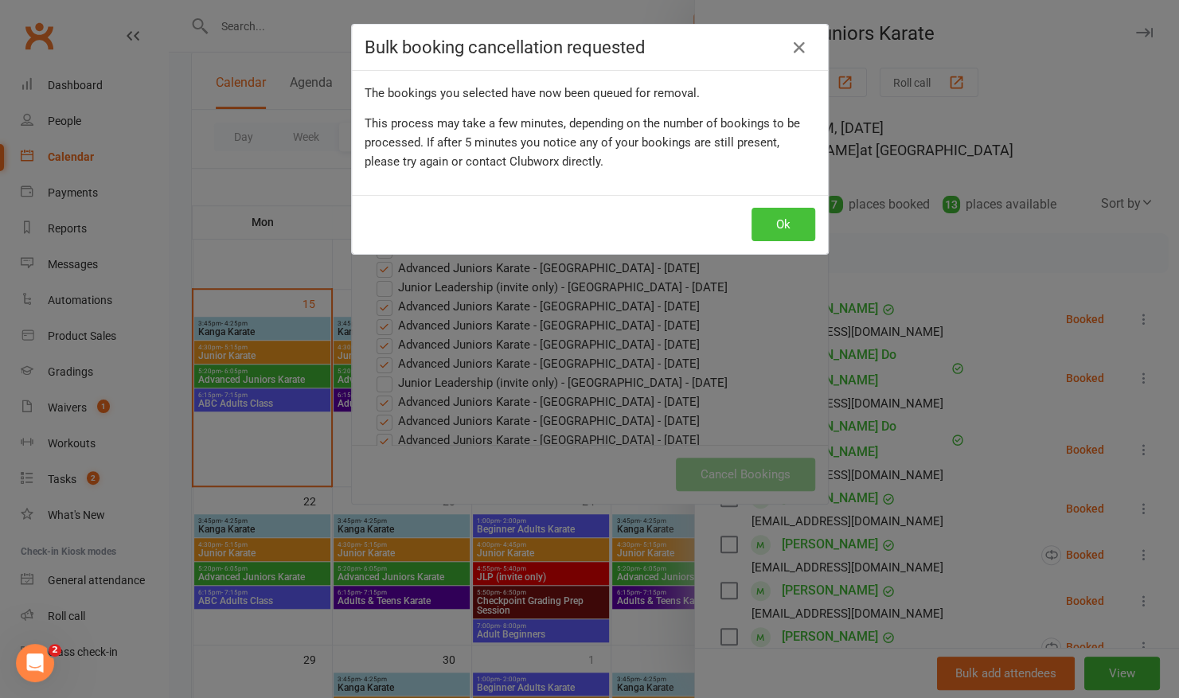
click at [785, 217] on button "Ok" at bounding box center [783, 224] width 64 height 33
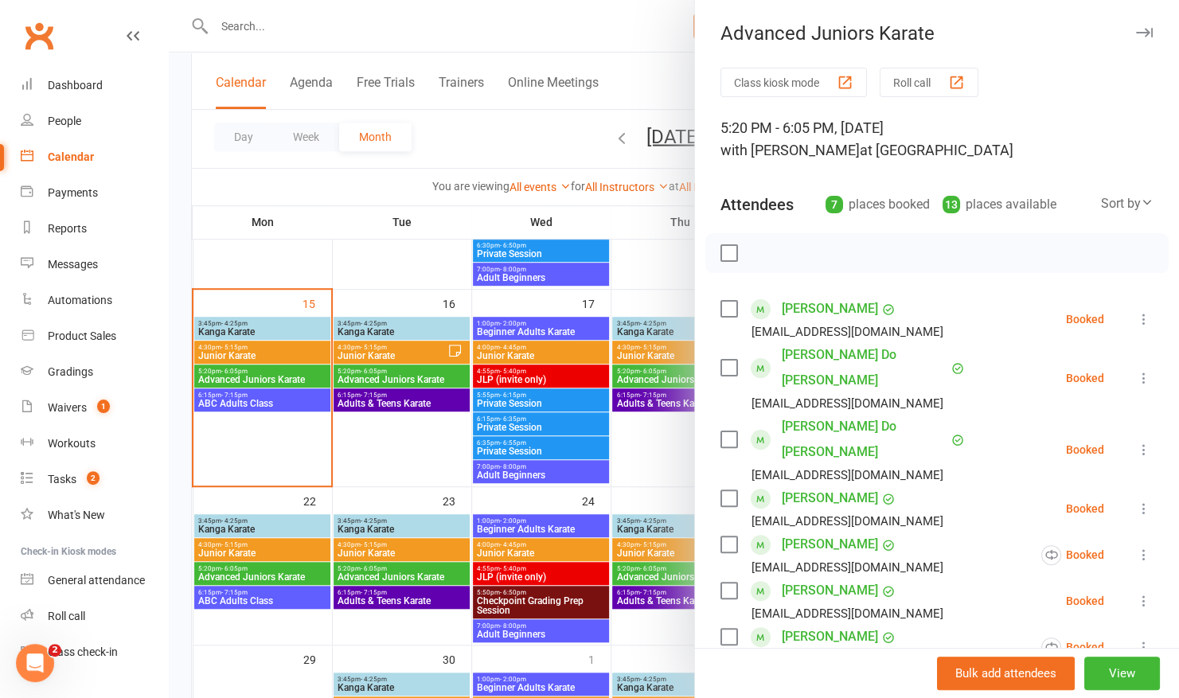
click at [1136, 370] on icon at bounding box center [1144, 378] width 16 height 16
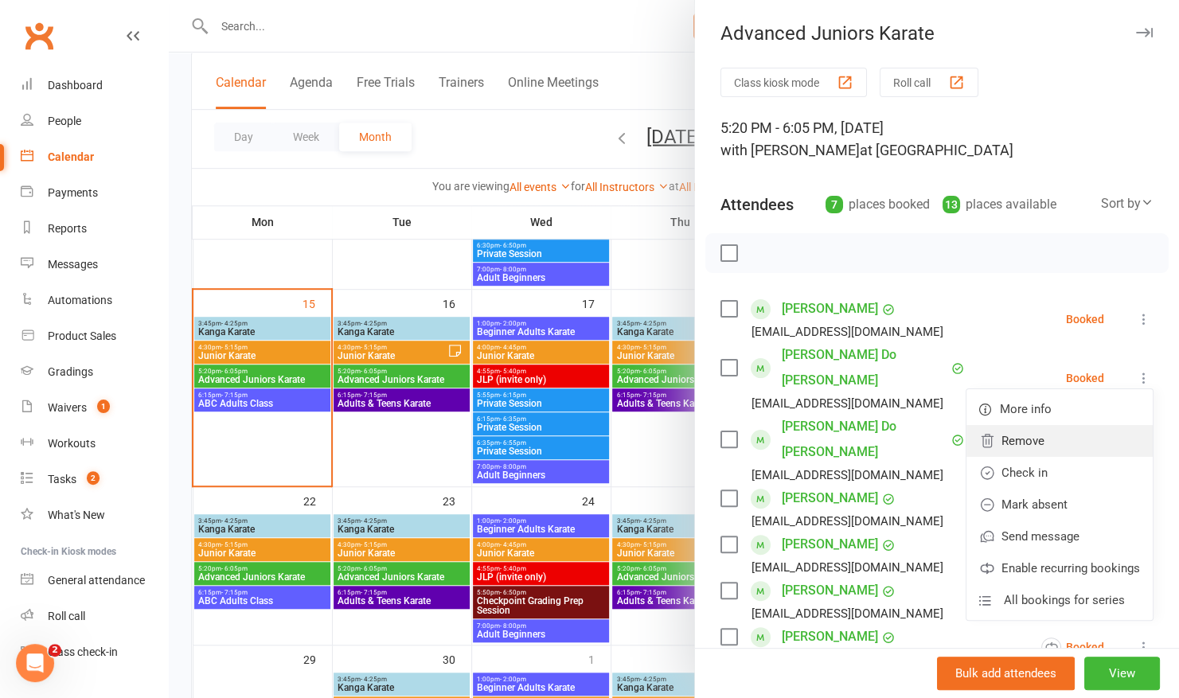
click at [1000, 431] on link "Remove" at bounding box center [1059, 441] width 186 height 32
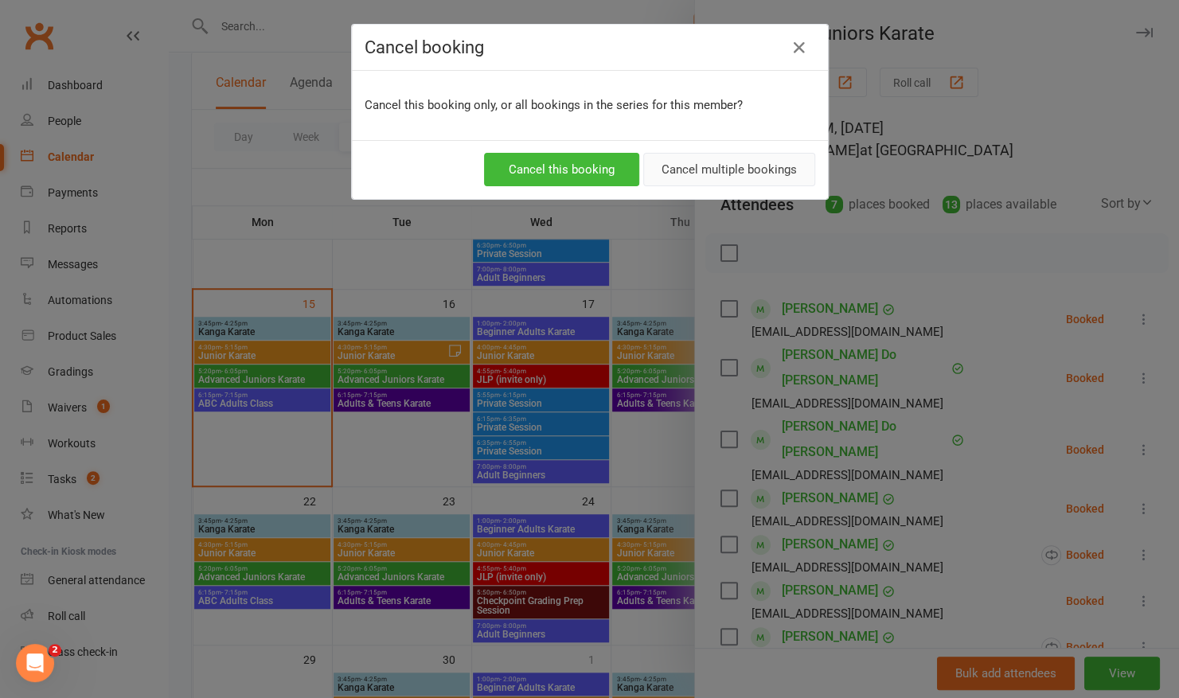
click at [686, 166] on button "Cancel multiple bookings" at bounding box center [729, 169] width 172 height 33
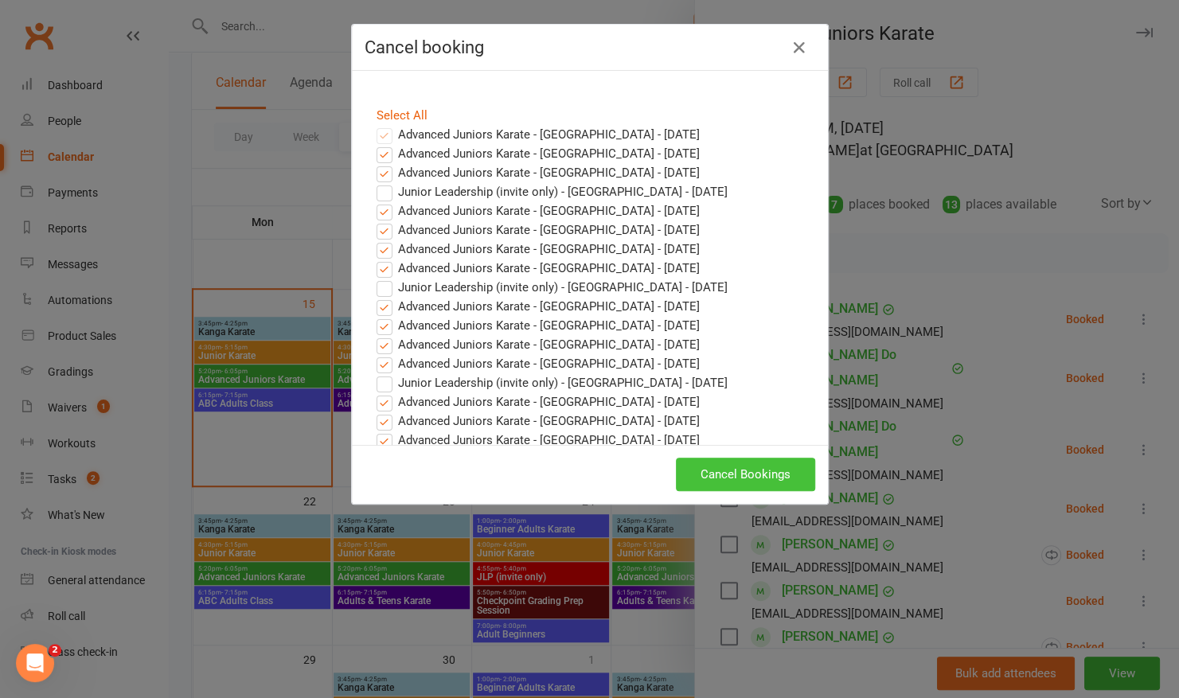
click at [757, 462] on button "Cancel Bookings" at bounding box center [745, 474] width 139 height 33
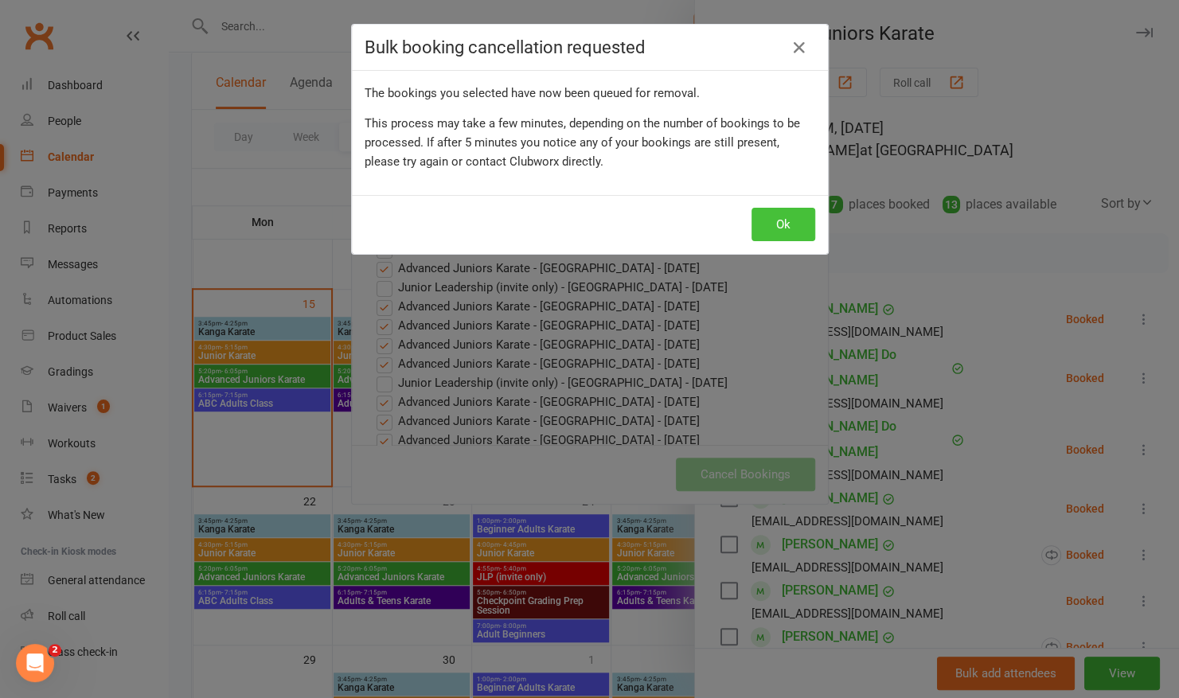
click at [777, 219] on button "Ok" at bounding box center [783, 224] width 64 height 33
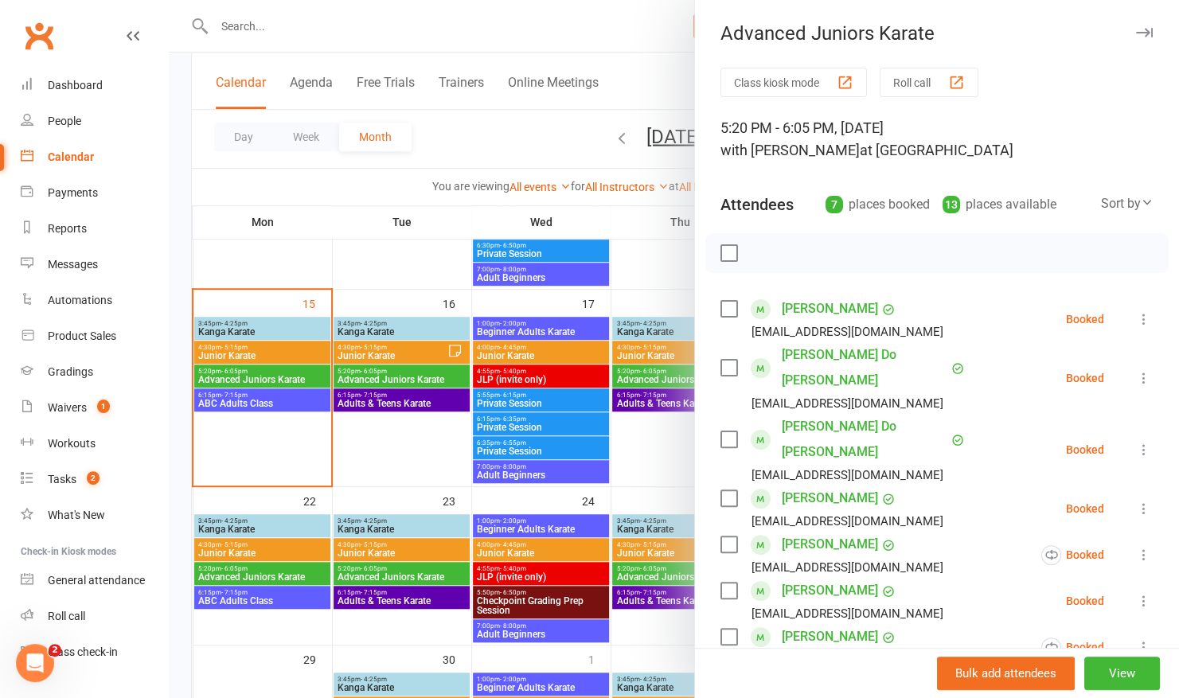
click at [1136, 370] on icon at bounding box center [1144, 378] width 16 height 16
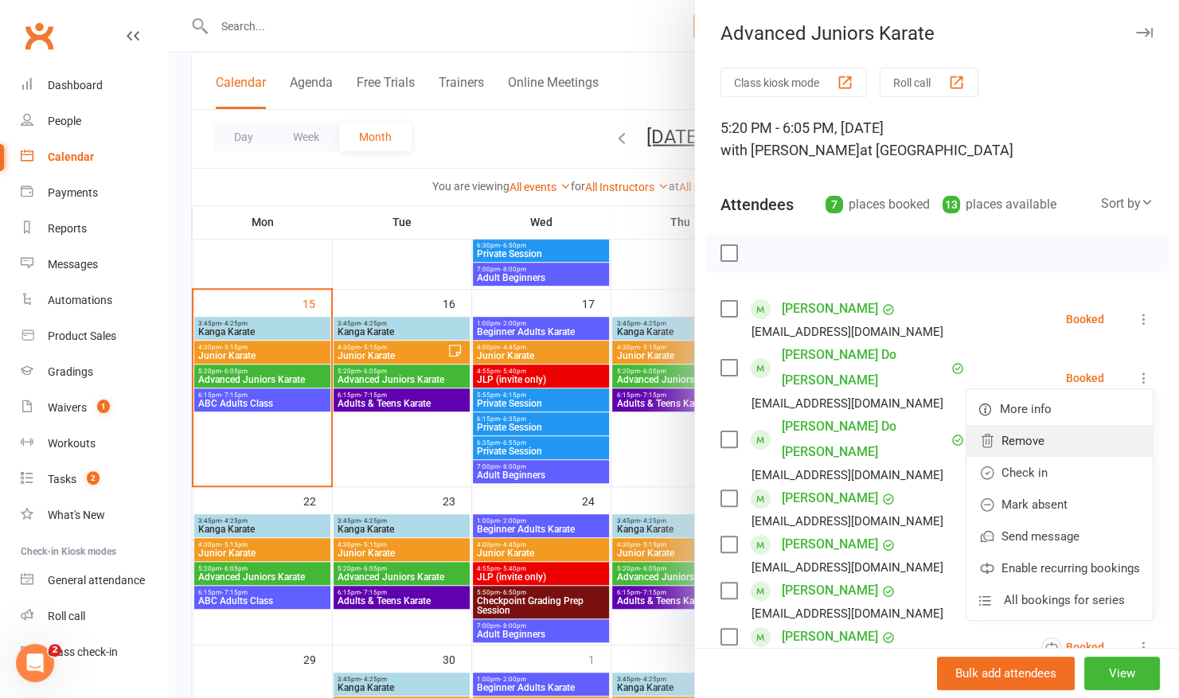
click at [986, 427] on link "Remove" at bounding box center [1059, 441] width 186 height 32
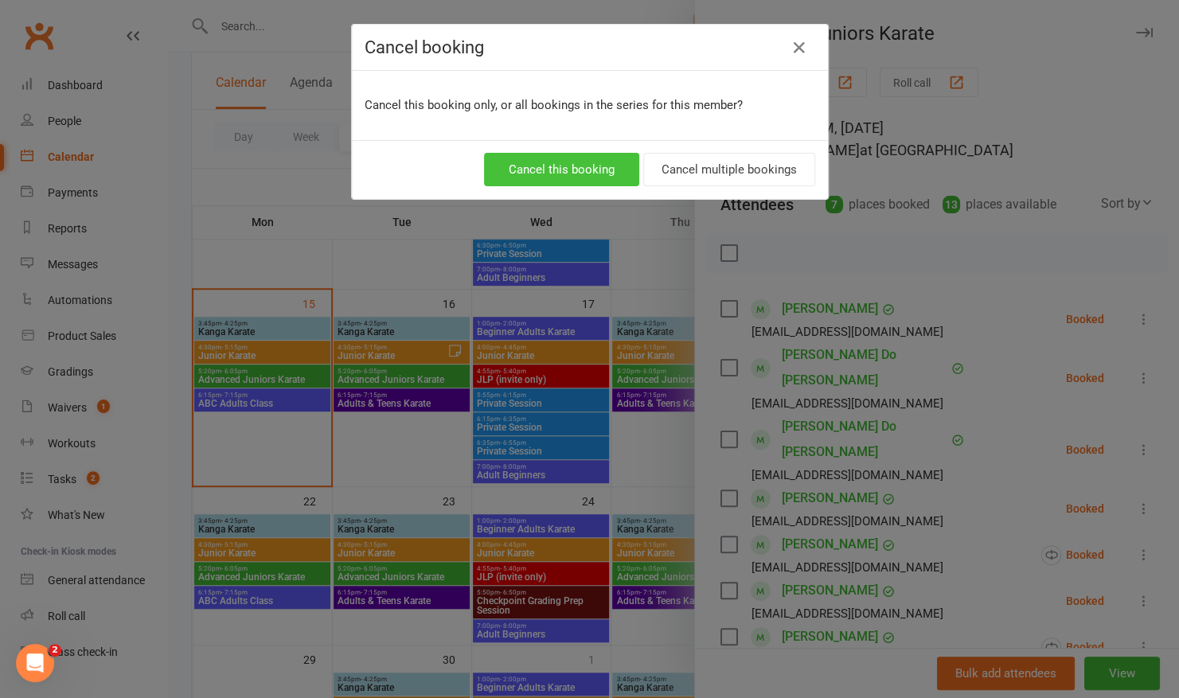
click at [548, 166] on button "Cancel this booking" at bounding box center [561, 169] width 155 height 33
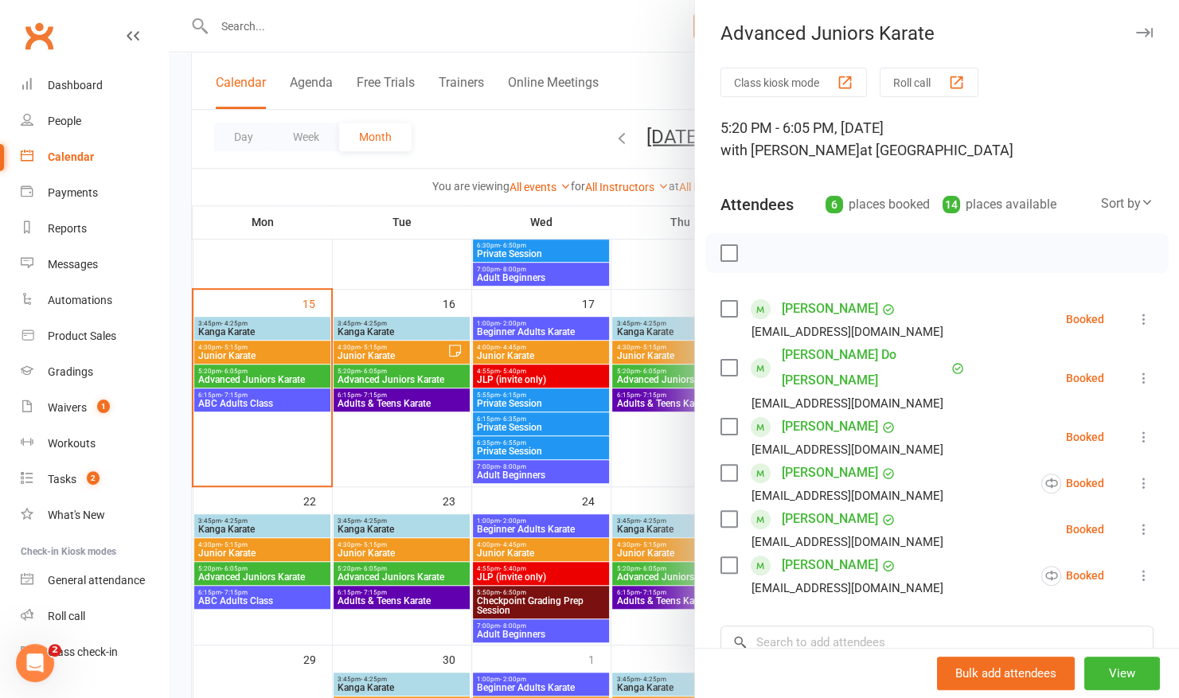
click at [1136, 370] on icon at bounding box center [1144, 378] width 16 height 16
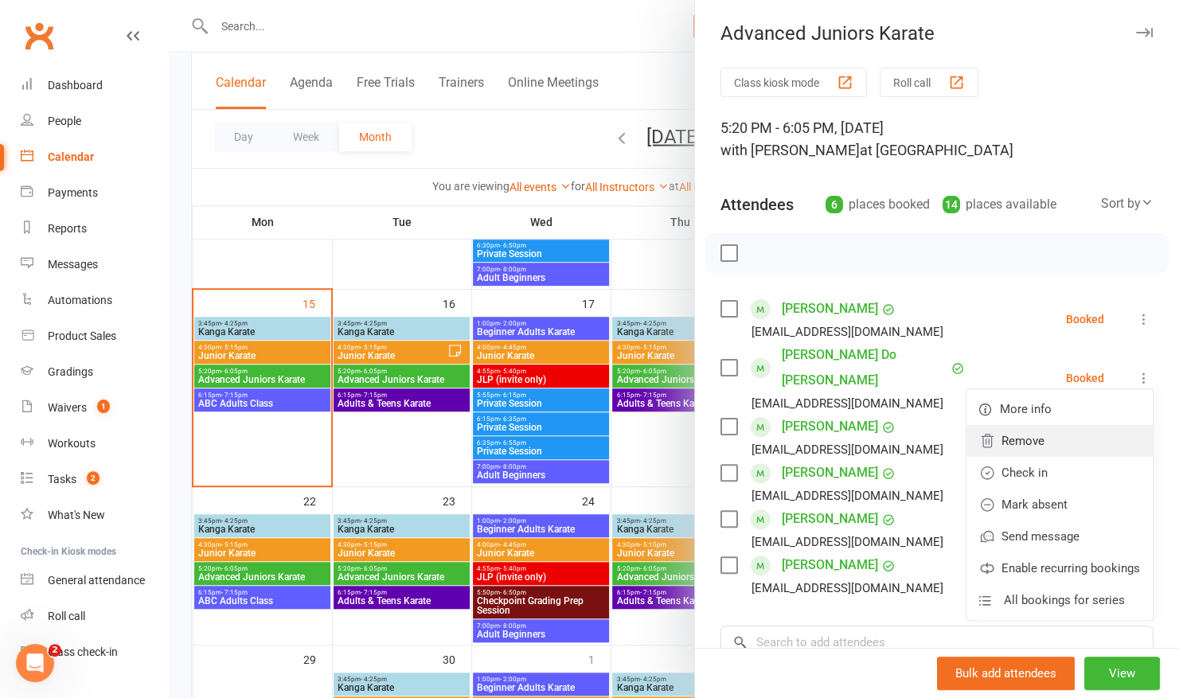
click at [1008, 431] on link "Remove" at bounding box center [1059, 441] width 186 height 32
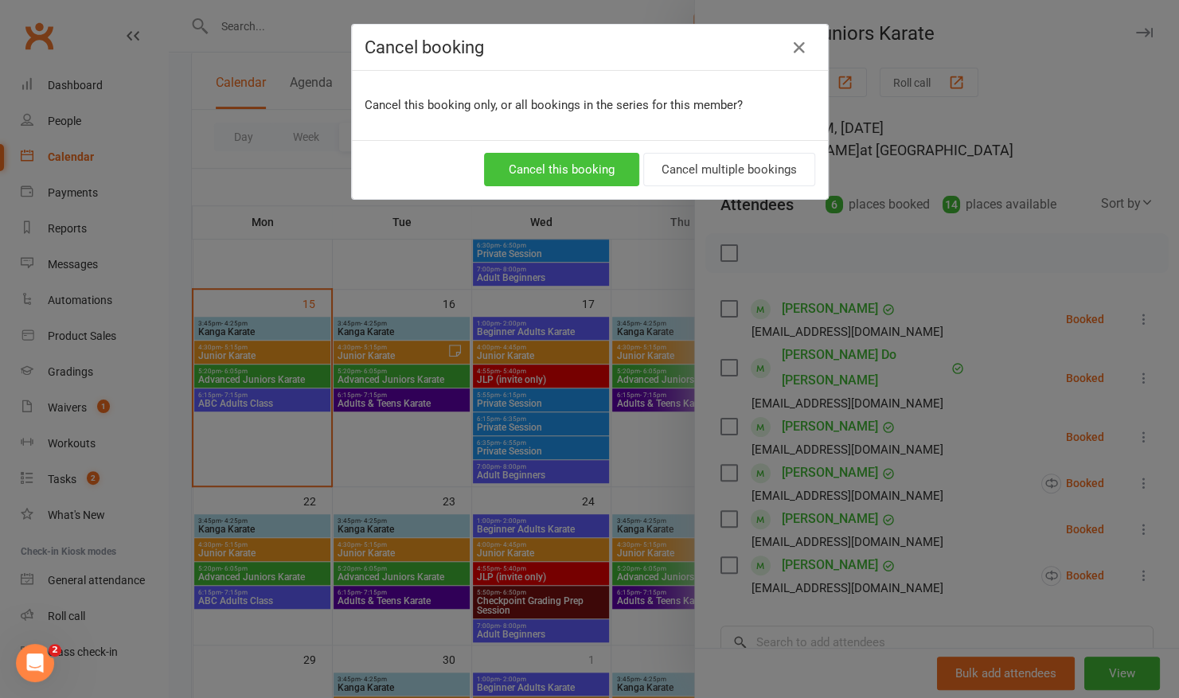
click at [587, 162] on button "Cancel this booking" at bounding box center [561, 169] width 155 height 33
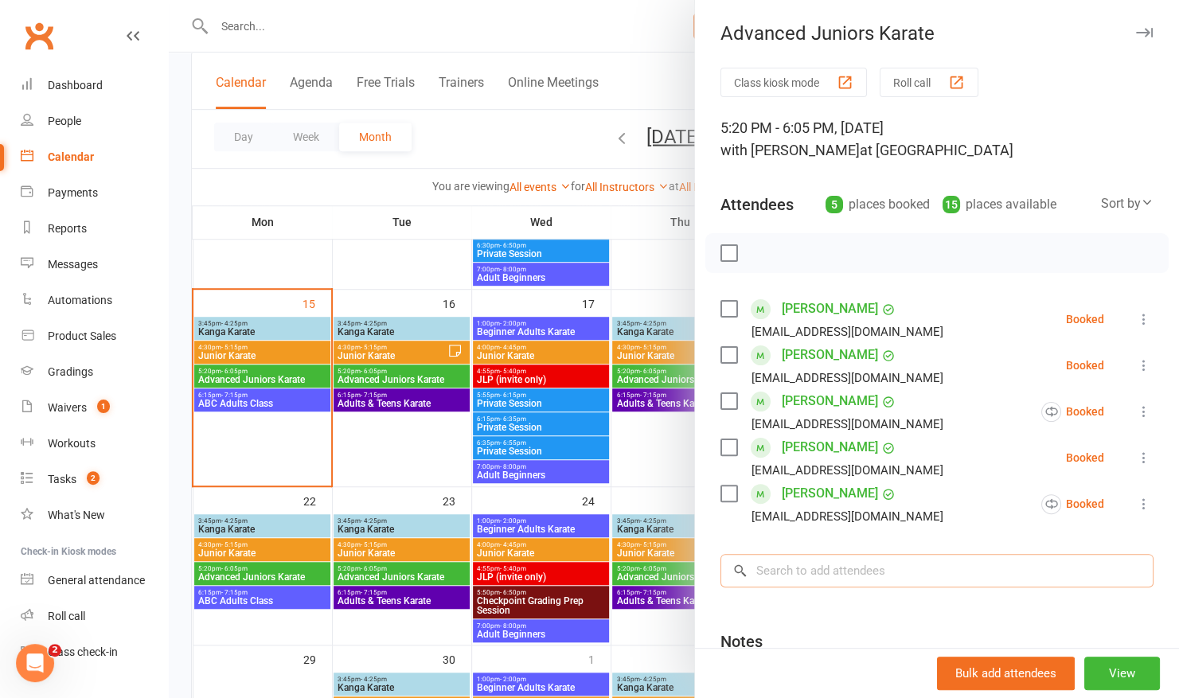
click at [789, 570] on input "search" at bounding box center [936, 570] width 433 height 33
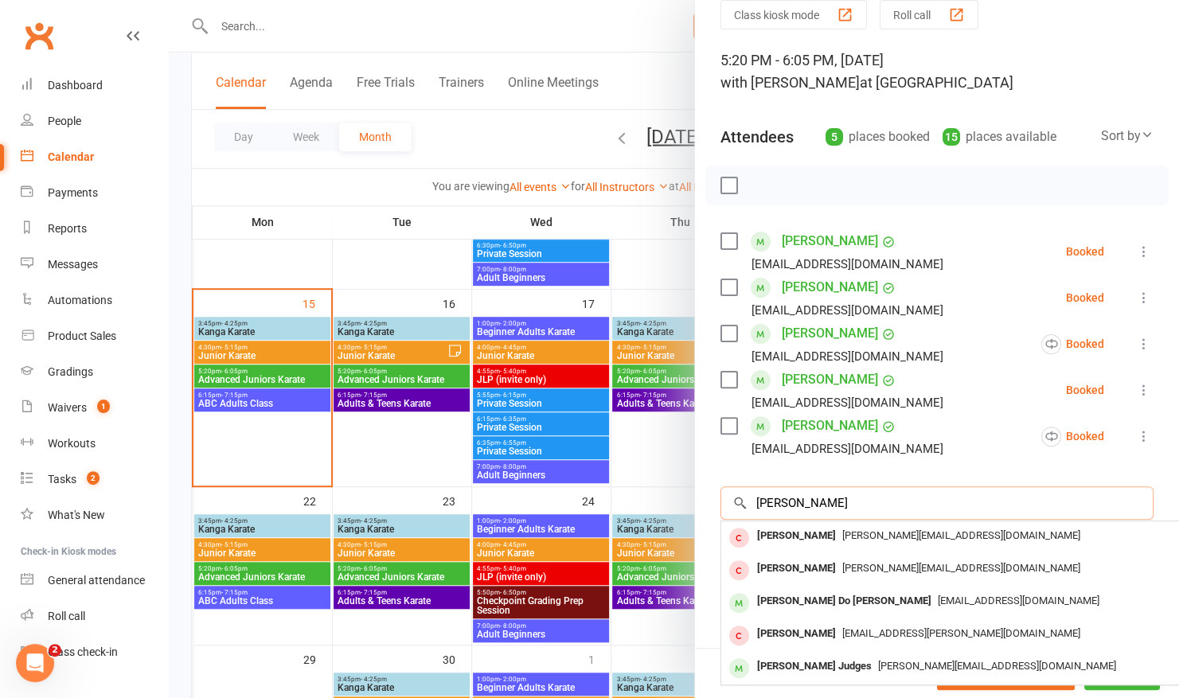
scroll to position [0, 0]
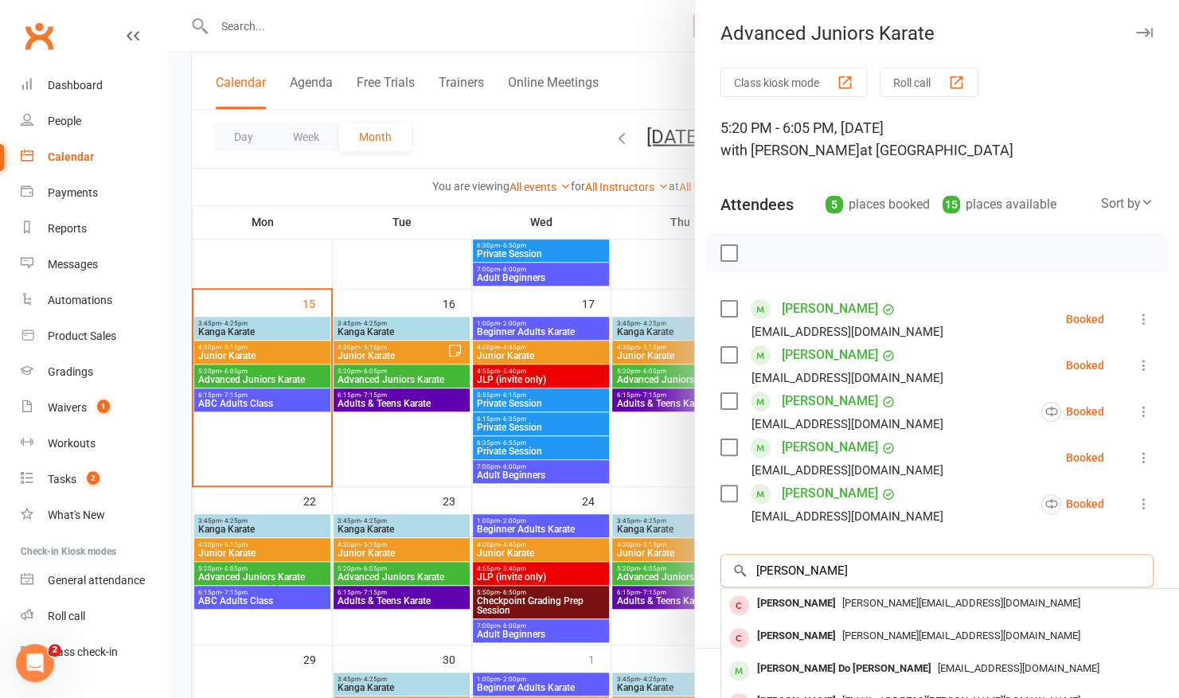
type input "emma"
click at [917, 76] on button "Roll call" at bounding box center [929, 82] width 99 height 29
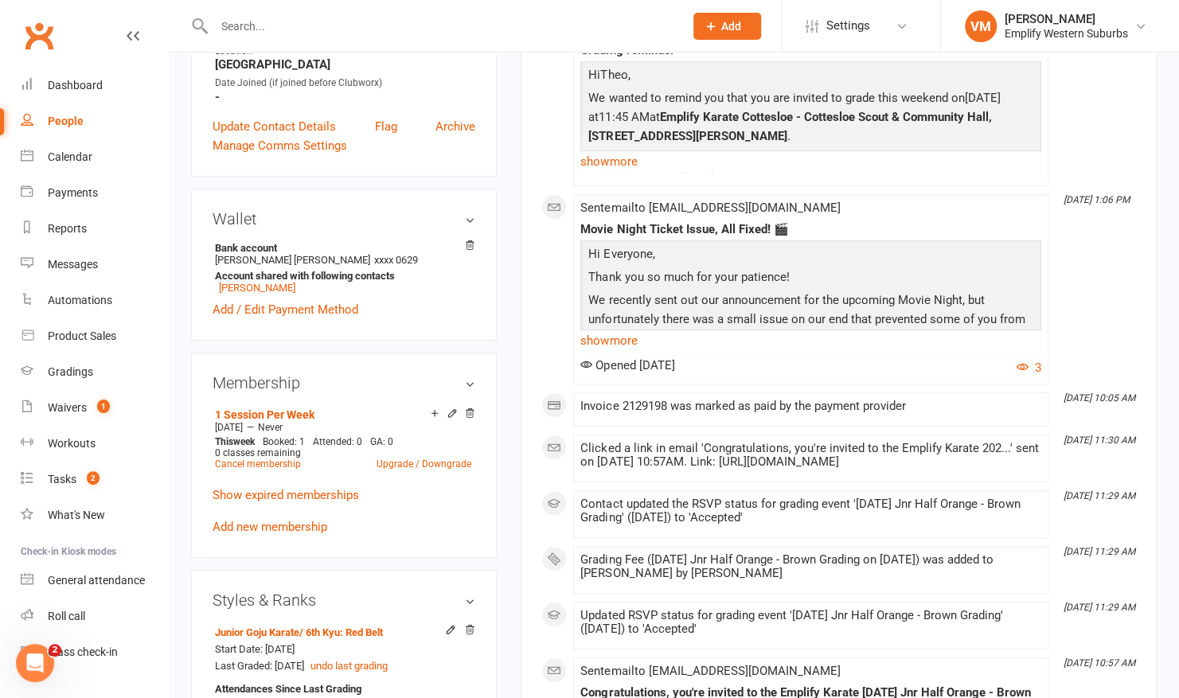
scroll to position [620, 0]
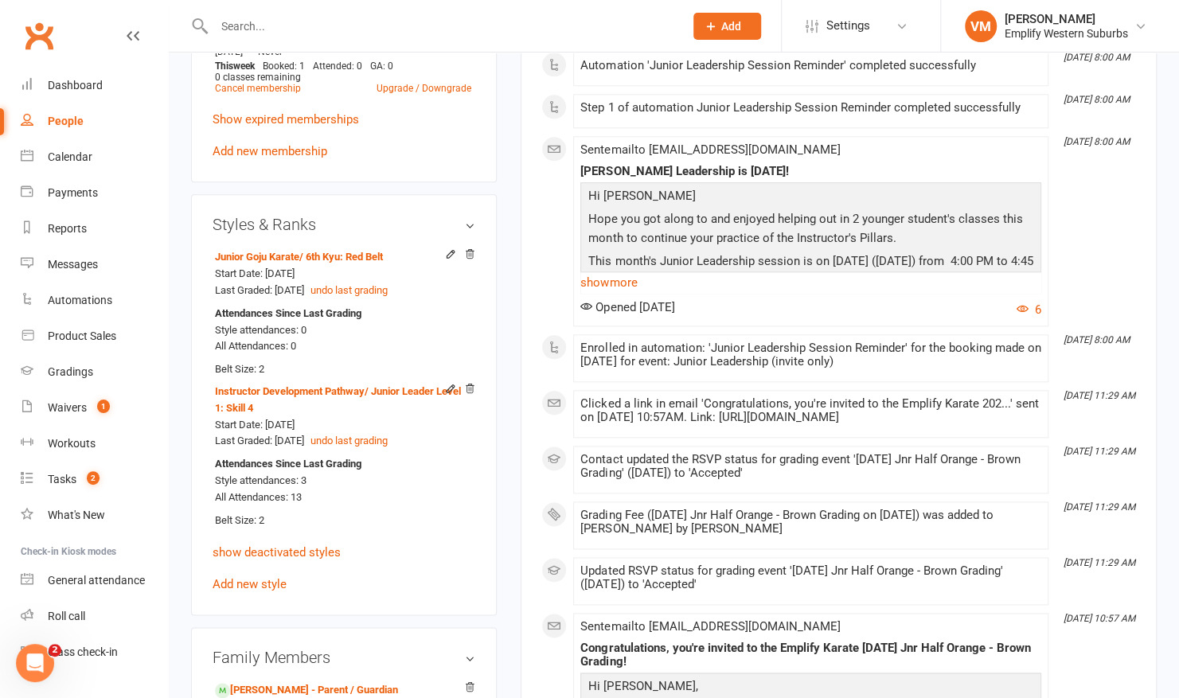
scroll to position [919, 0]
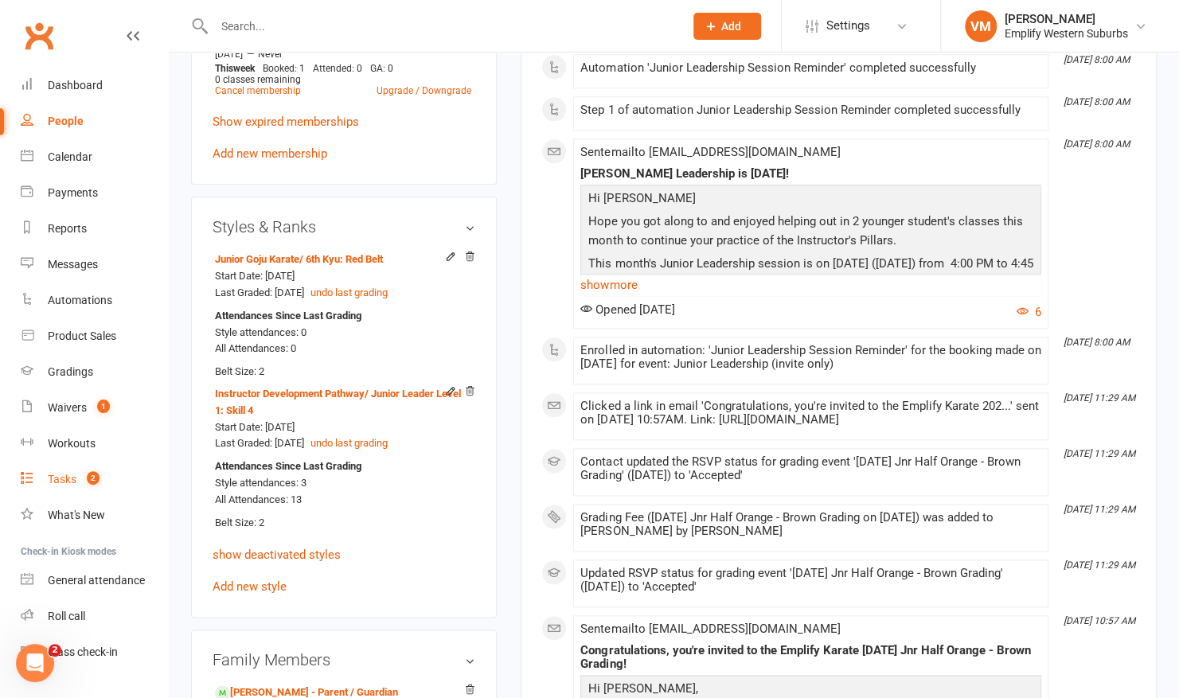
click at [103, 487] on link "Tasks 2" at bounding box center [94, 480] width 147 height 36
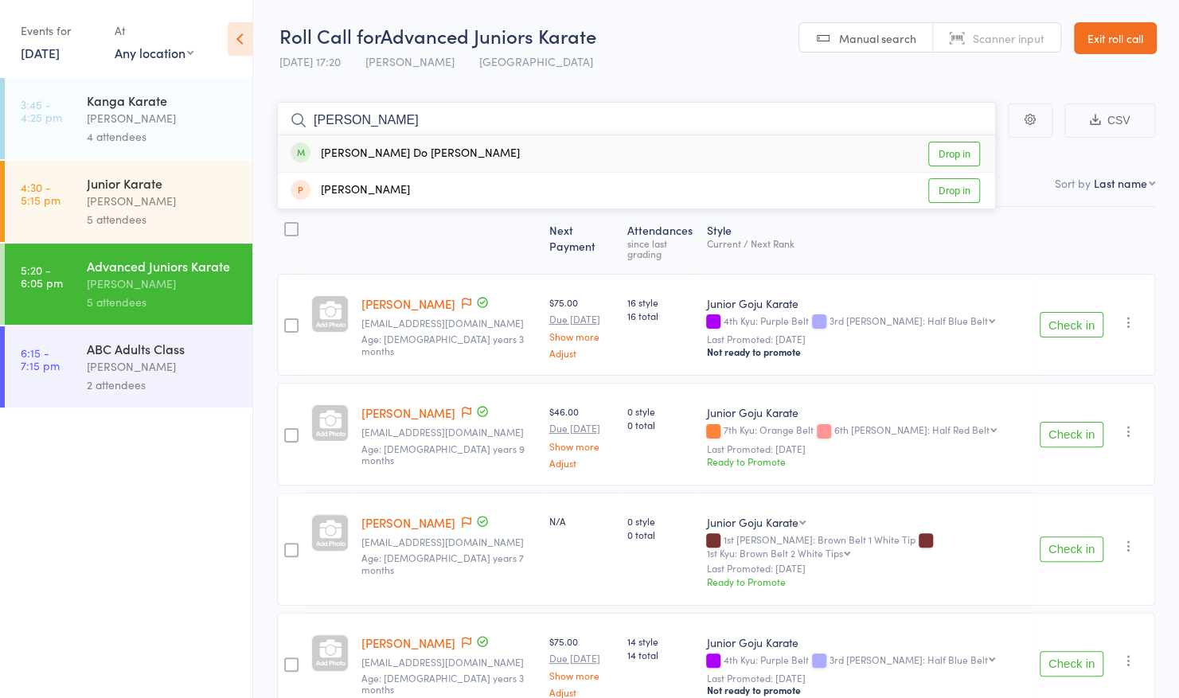
type input "[PERSON_NAME]"
click at [1125, 46] on link "Exit roll call" at bounding box center [1115, 38] width 83 height 32
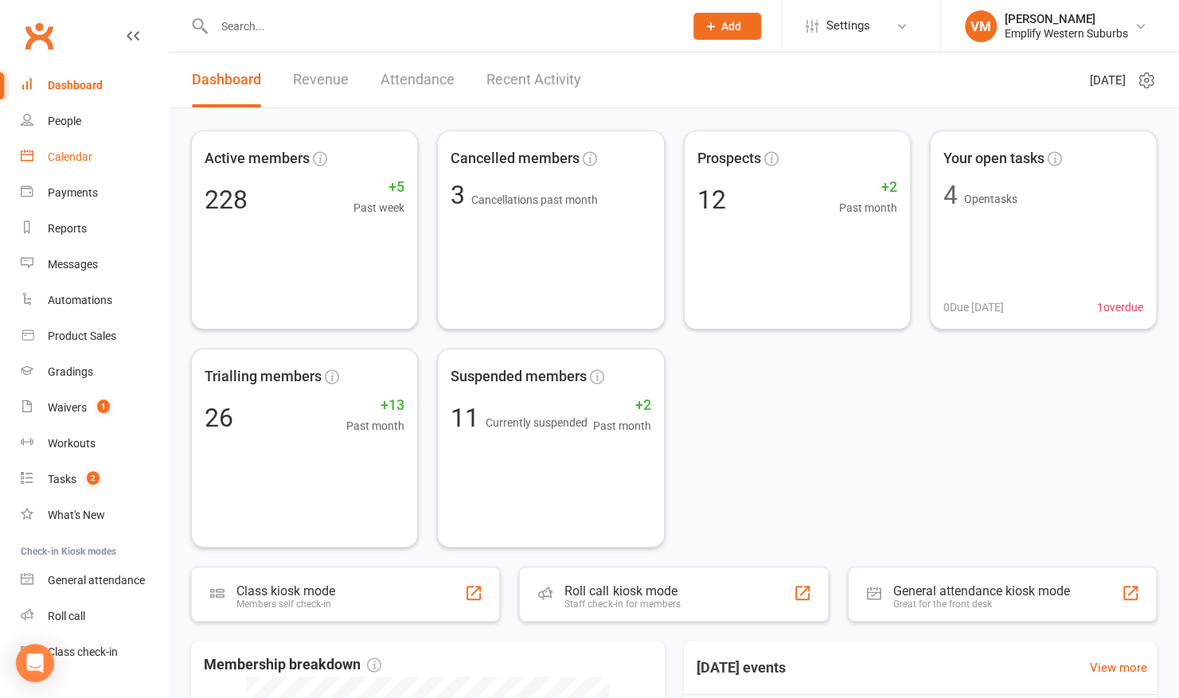
click at [88, 166] on link "Calendar" at bounding box center [94, 157] width 147 height 36
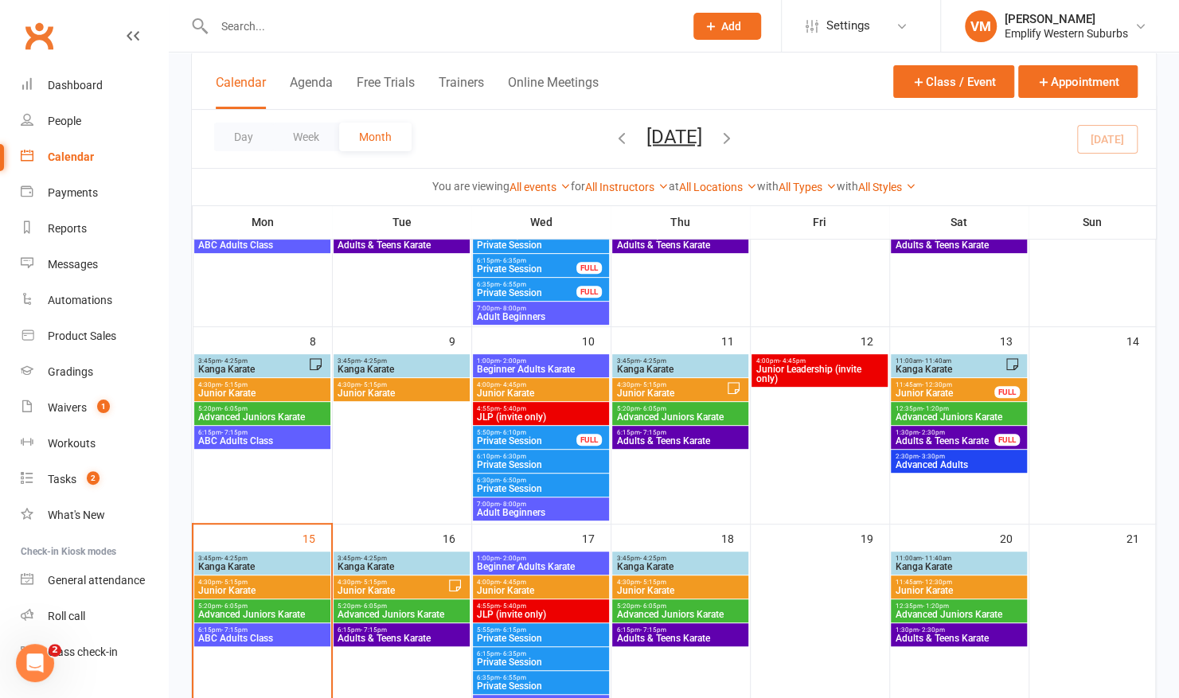
scroll to position [353, 0]
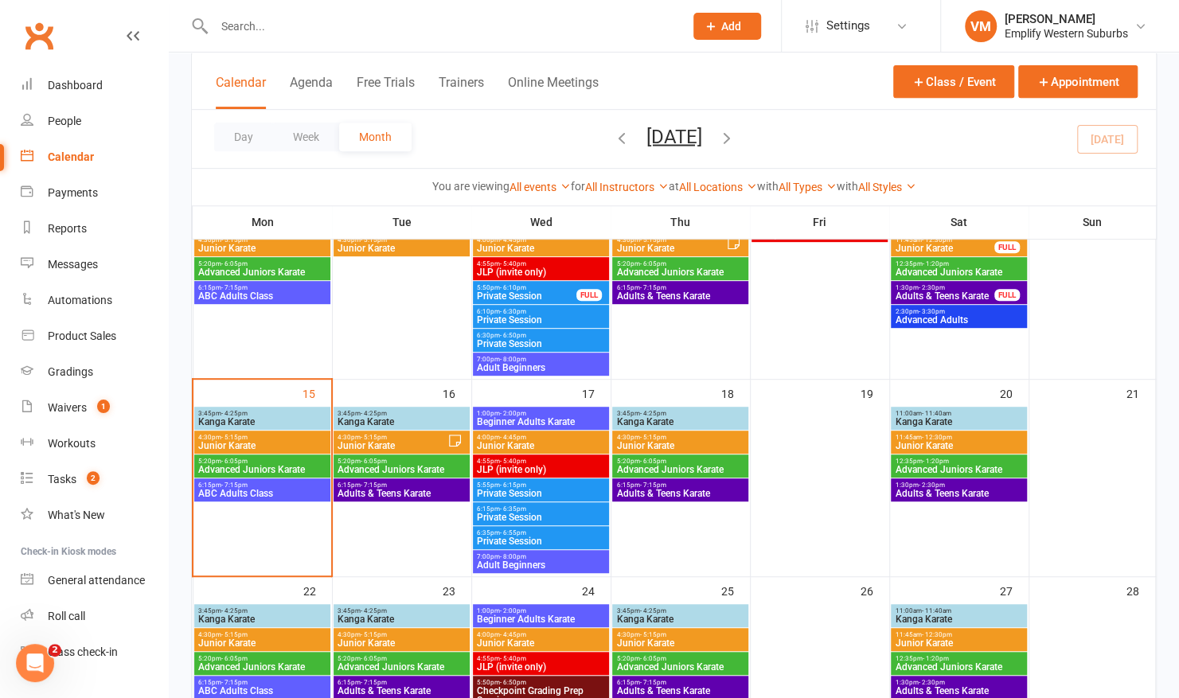
click at [217, 465] on span "Advanced Juniors Karate" at bounding box center [261, 470] width 129 height 10
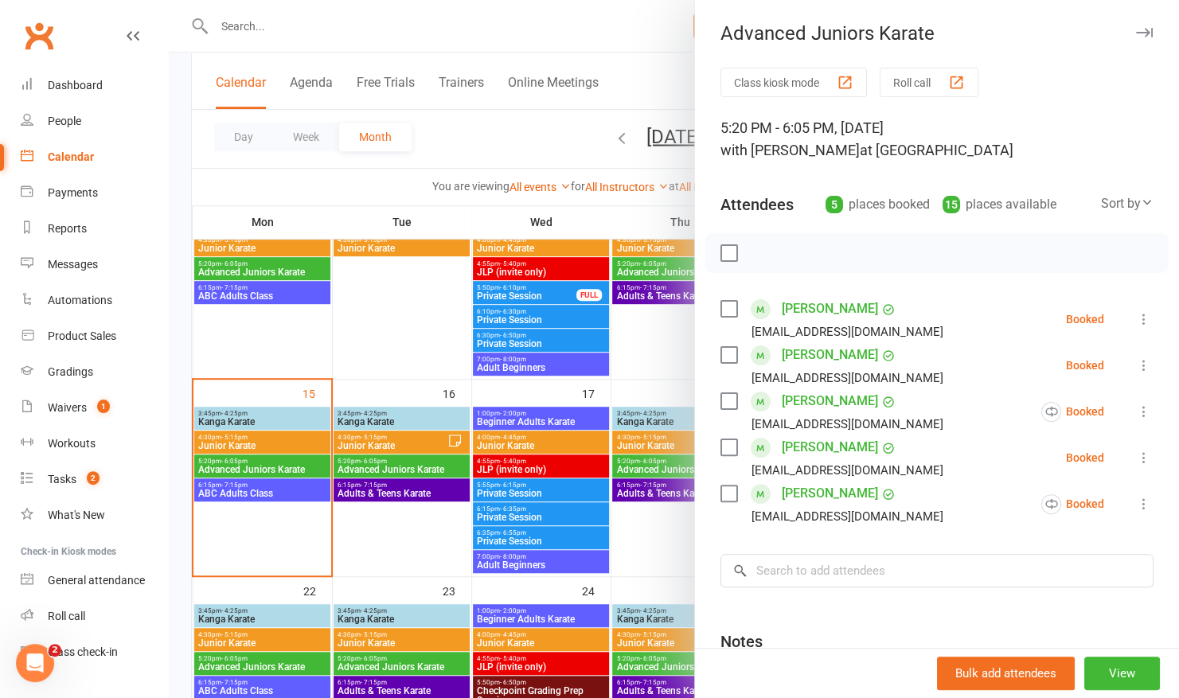
scroll to position [3, 0]
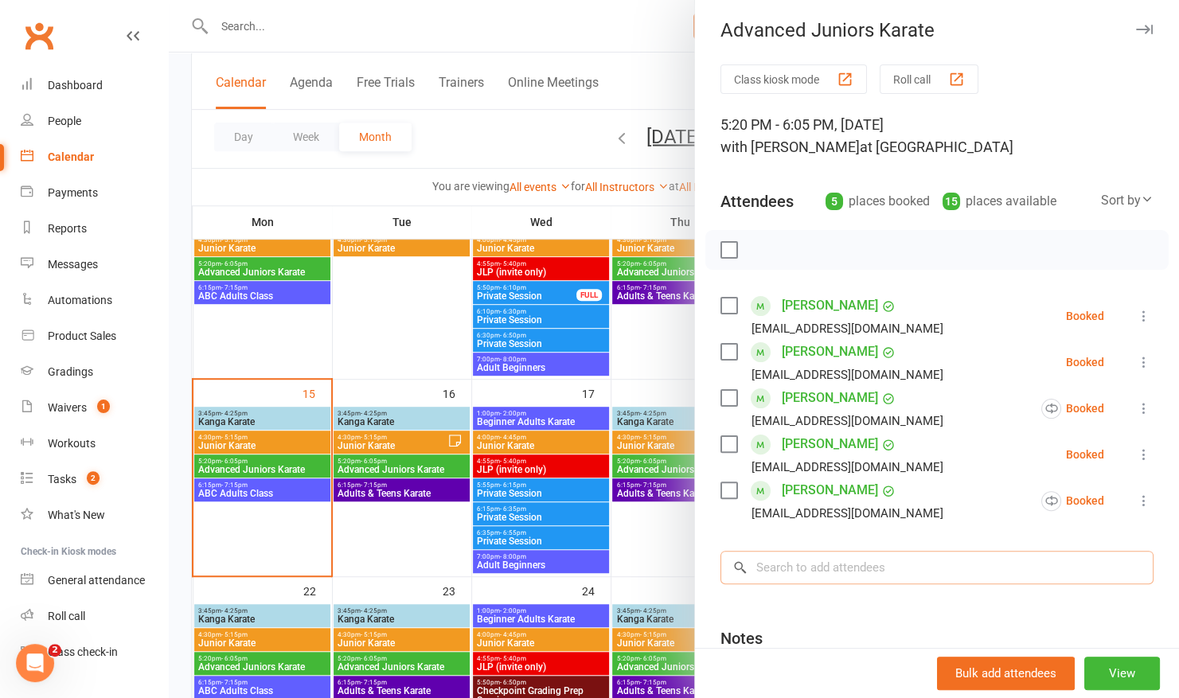
click at [829, 569] on input "search" at bounding box center [936, 567] width 433 height 33
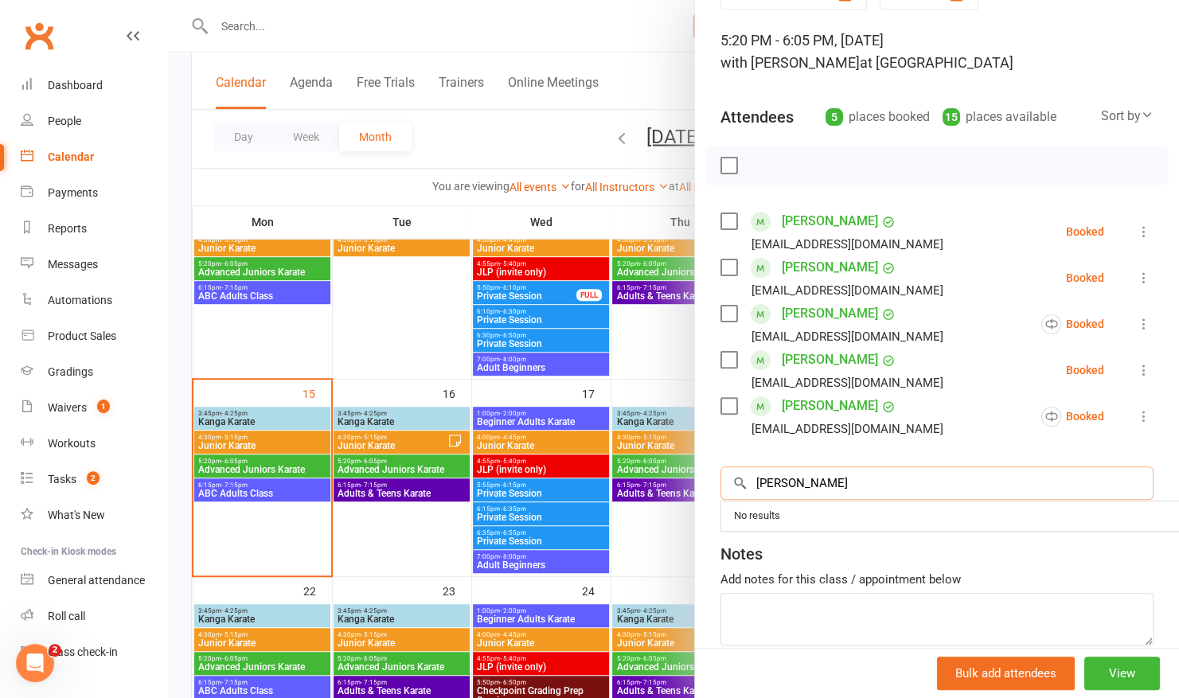
scroll to position [100, 0]
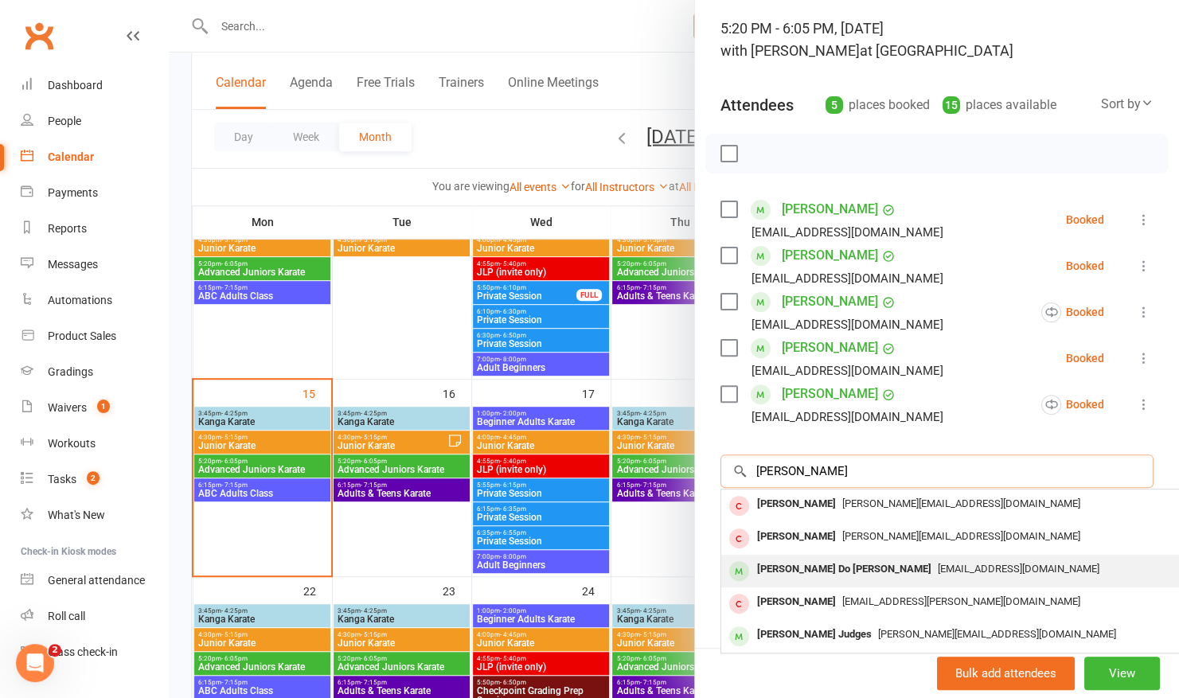
type input "emma"
click at [796, 573] on div "Emma Do Nguyen" at bounding box center [844, 569] width 187 height 23
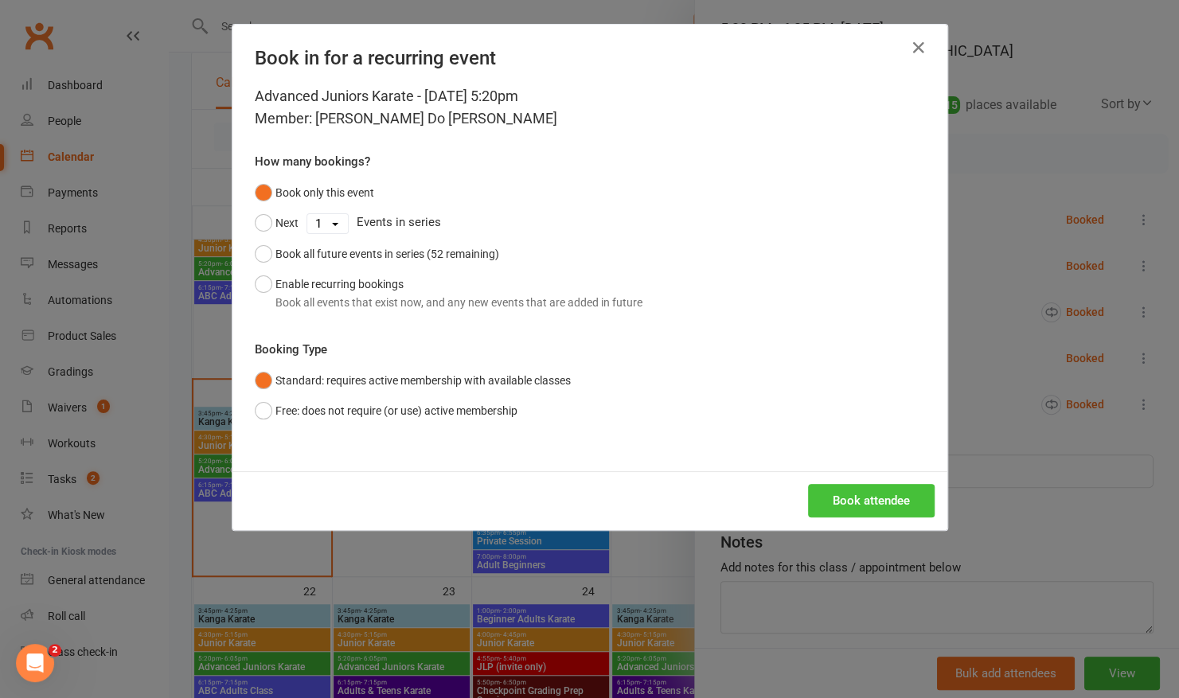
click at [849, 498] on button "Book attendee" at bounding box center [871, 500] width 127 height 33
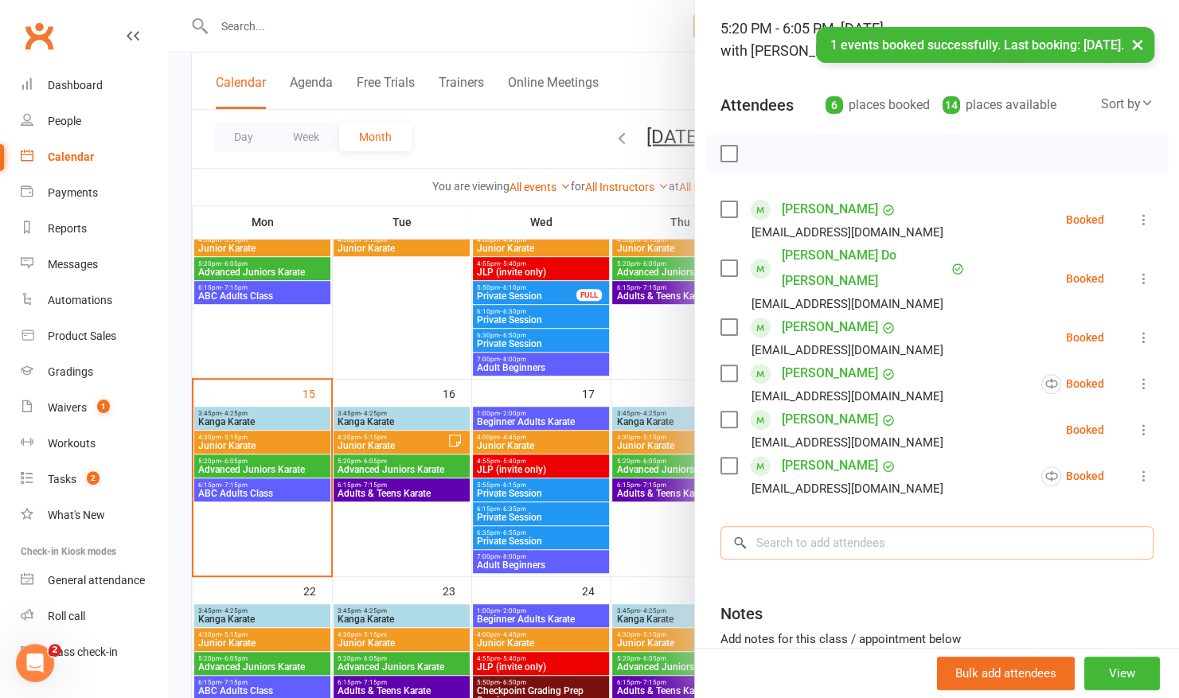
click at [835, 526] on input "search" at bounding box center [936, 542] width 433 height 33
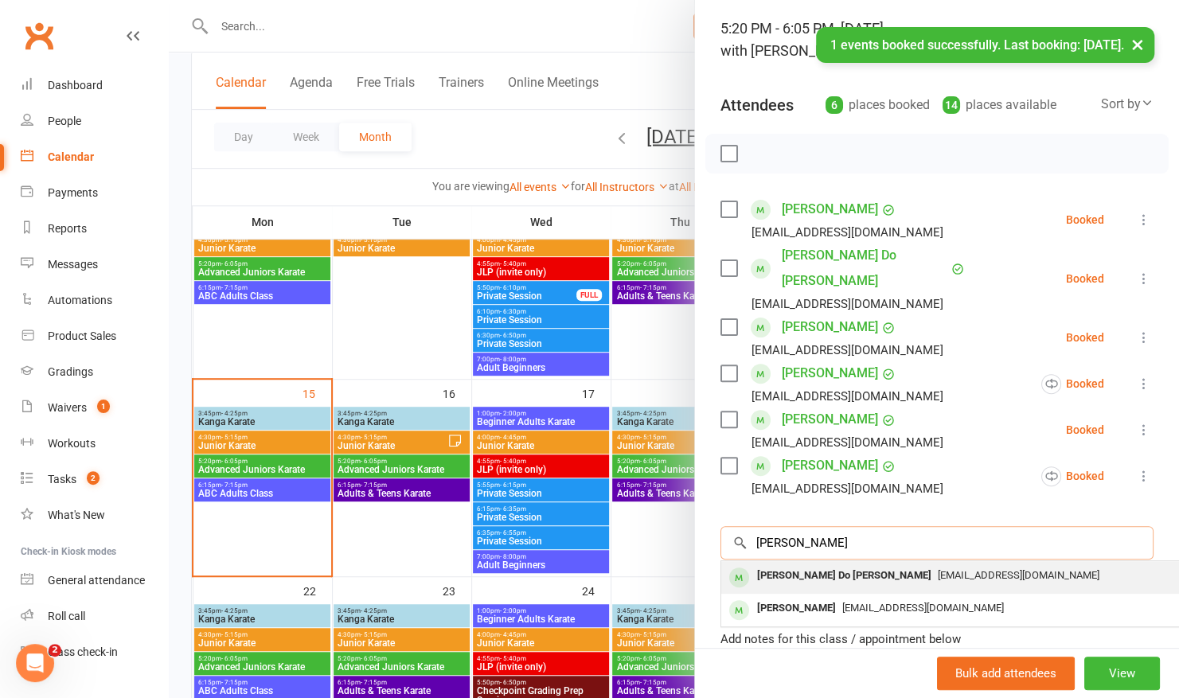
type input "lana"
click at [805, 564] on div "Lana Do Nguyen" at bounding box center [844, 575] width 187 height 23
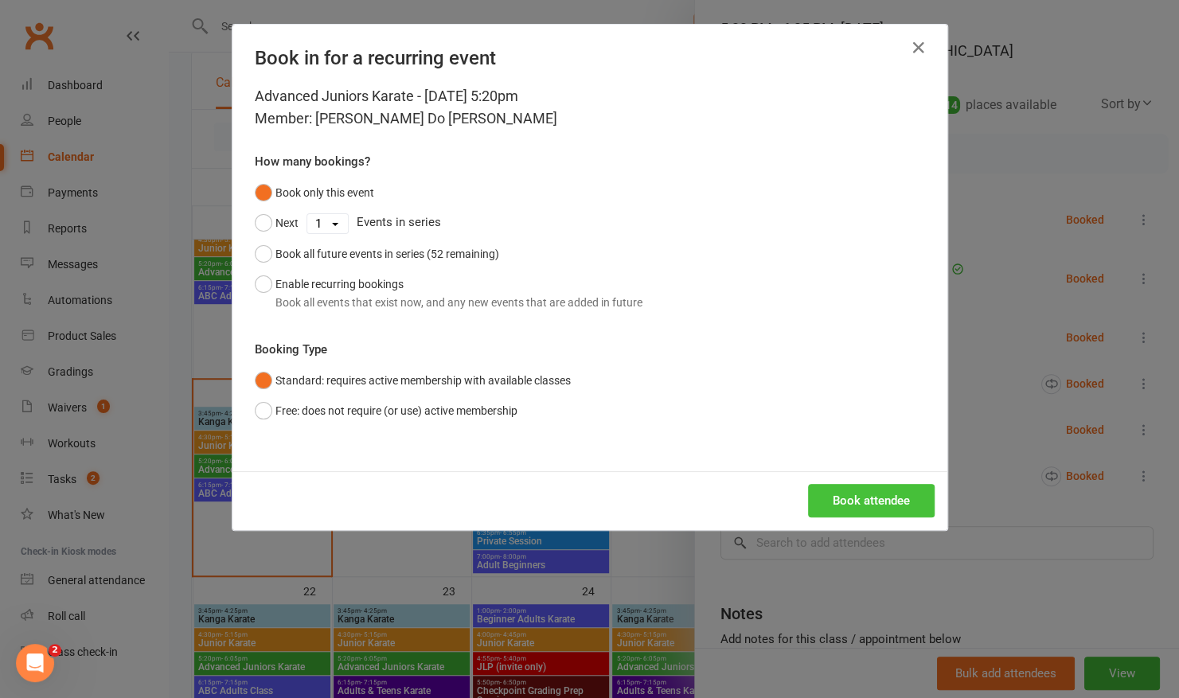
click at [828, 500] on button "Book attendee" at bounding box center [871, 500] width 127 height 33
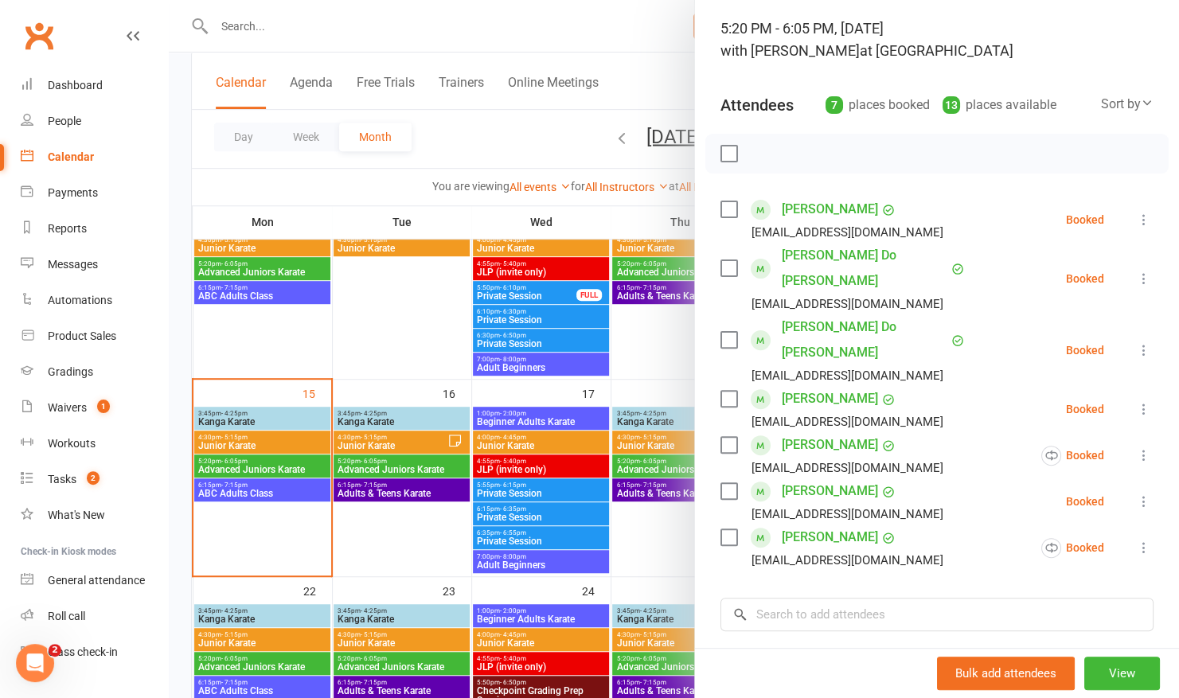
click at [1136, 271] on icon at bounding box center [1144, 279] width 16 height 16
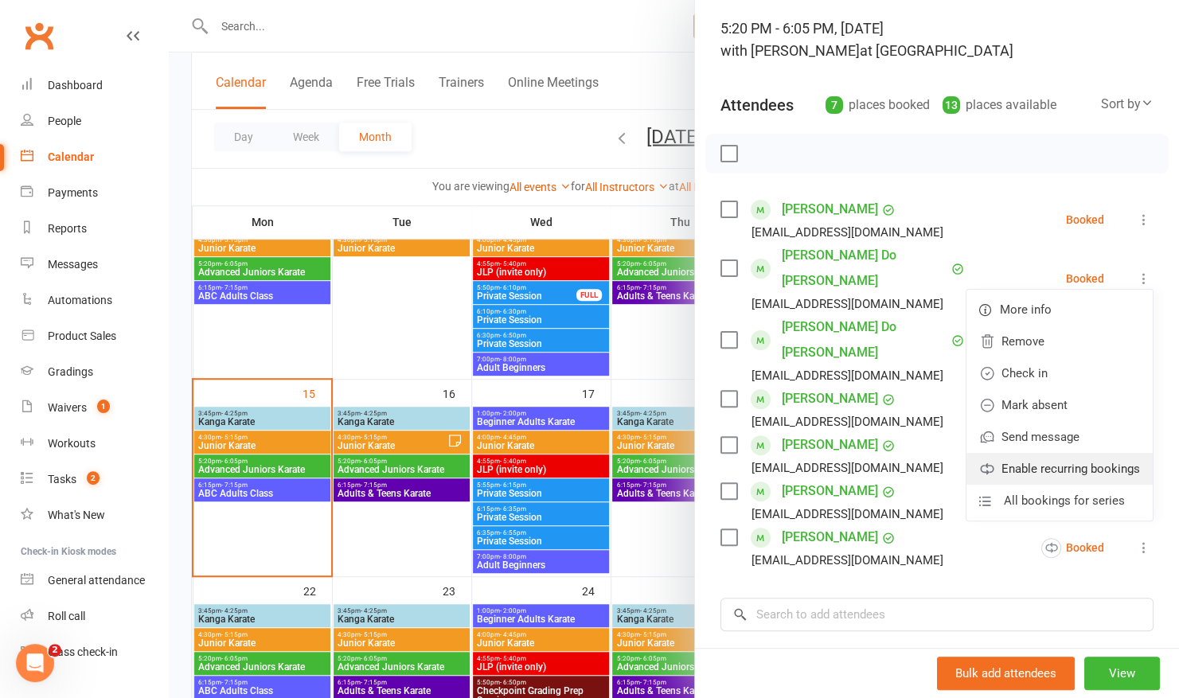
click at [992, 457] on link "Enable recurring bookings" at bounding box center [1059, 469] width 186 height 32
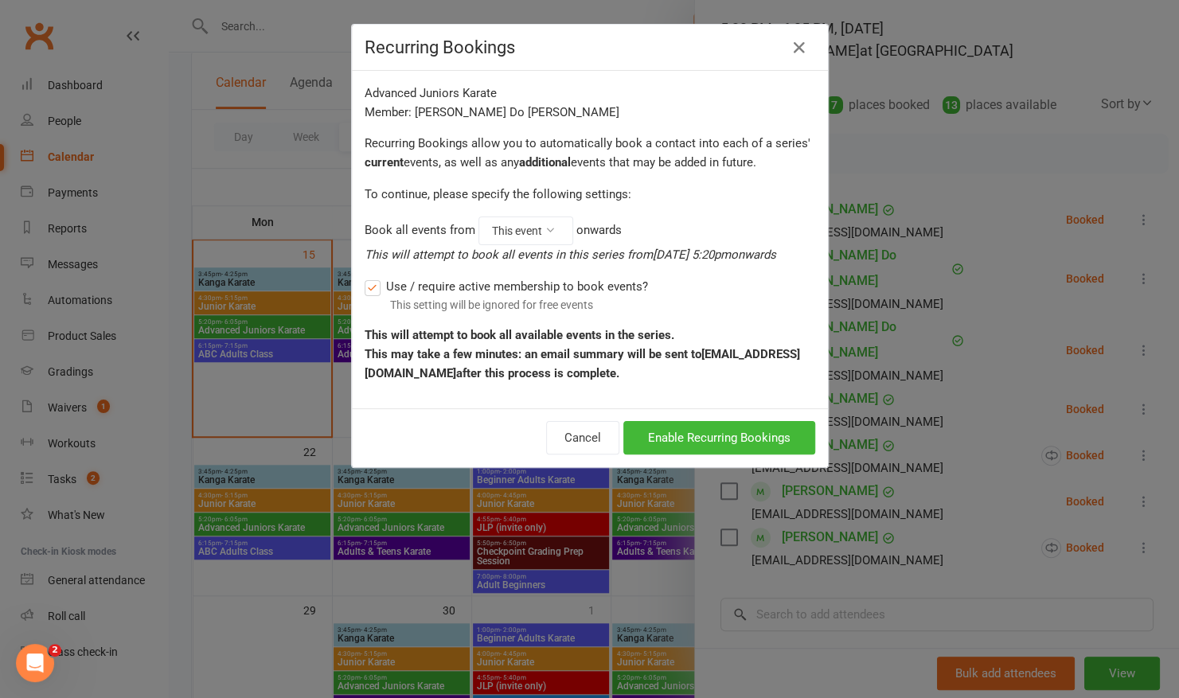
scroll to position [493, 0]
click at [657, 435] on button "Enable Recurring Bookings" at bounding box center [719, 437] width 192 height 33
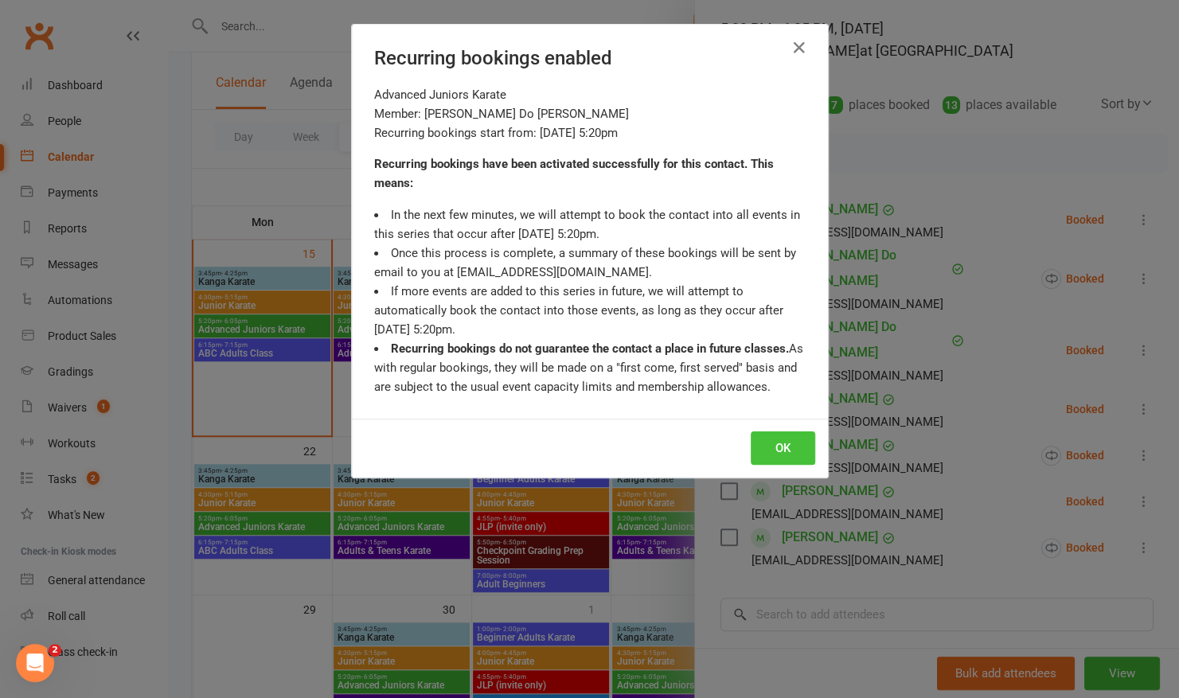
click at [751, 436] on button "OK" at bounding box center [783, 447] width 64 height 33
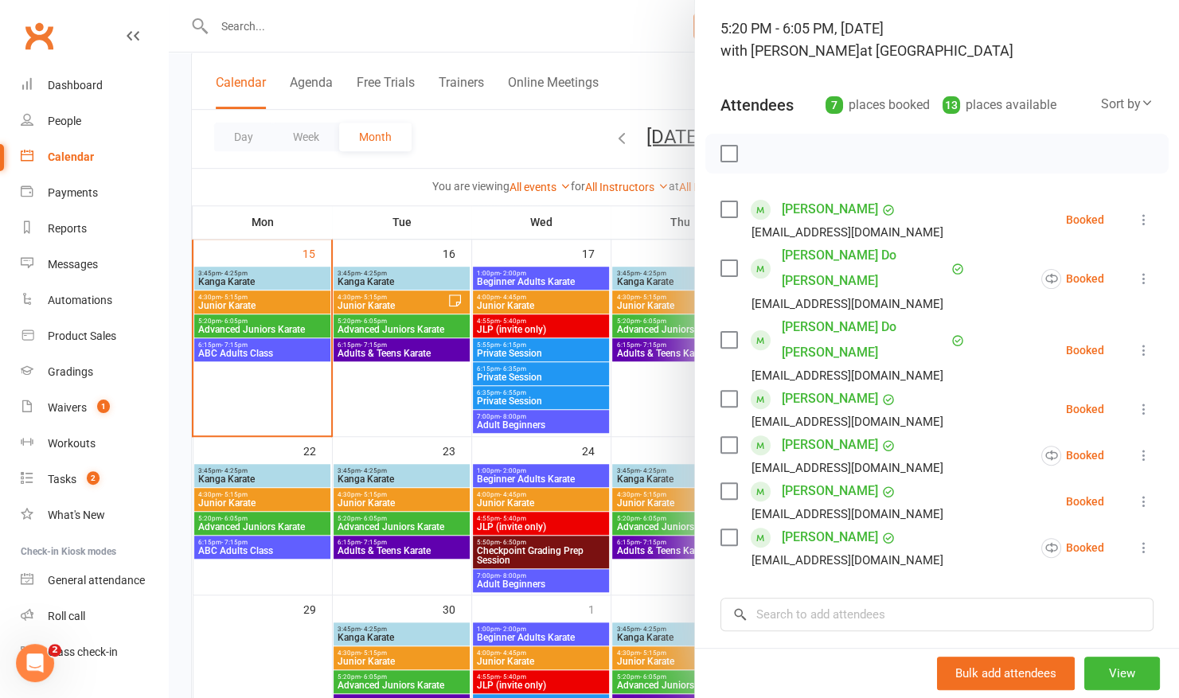
click at [1134, 341] on button at bounding box center [1143, 350] width 19 height 19
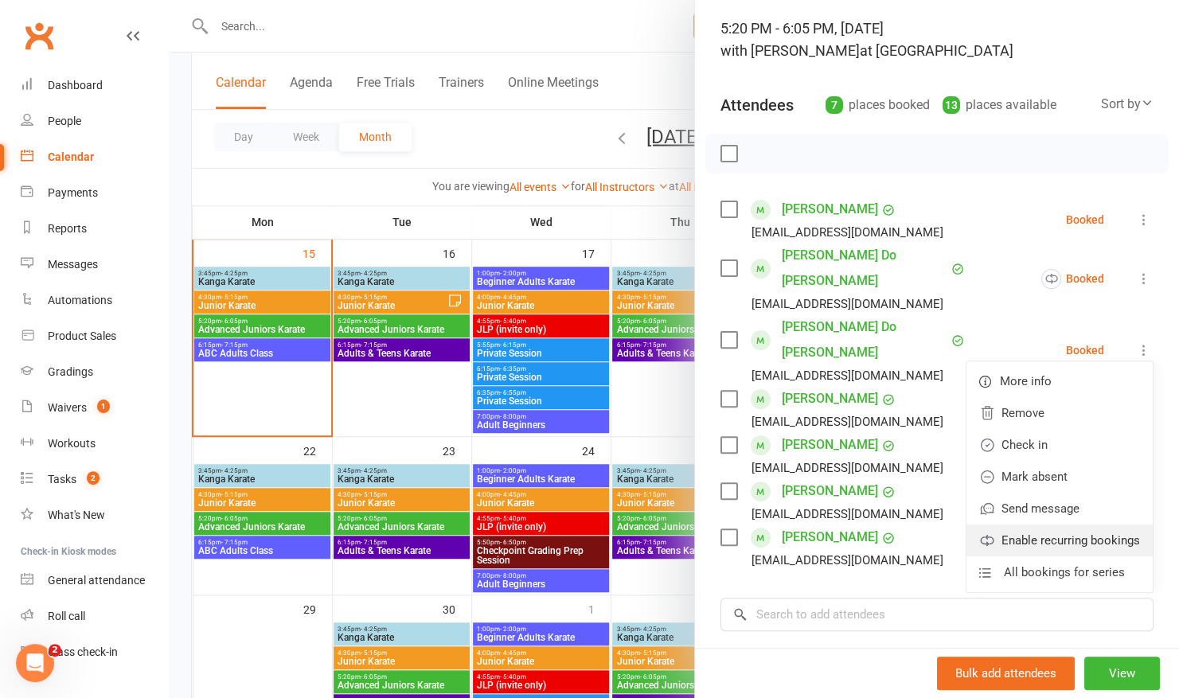
click at [979, 525] on link "Enable recurring bookings" at bounding box center [1059, 541] width 186 height 32
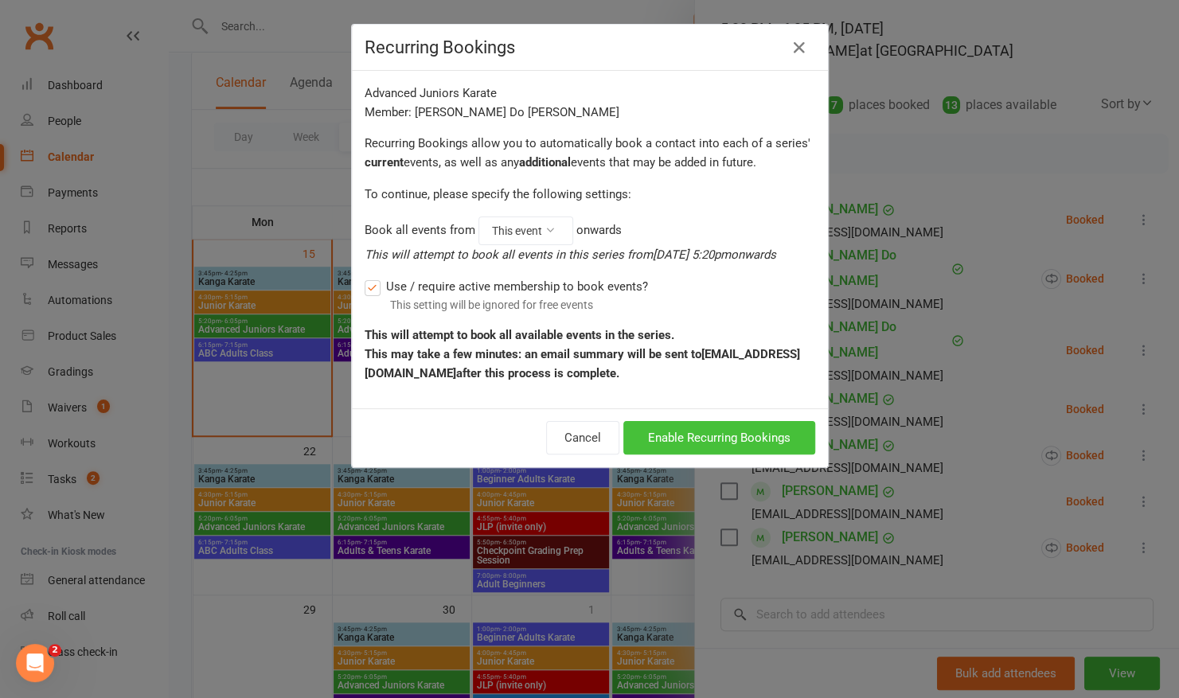
click at [700, 432] on button "Enable Recurring Bookings" at bounding box center [719, 437] width 192 height 33
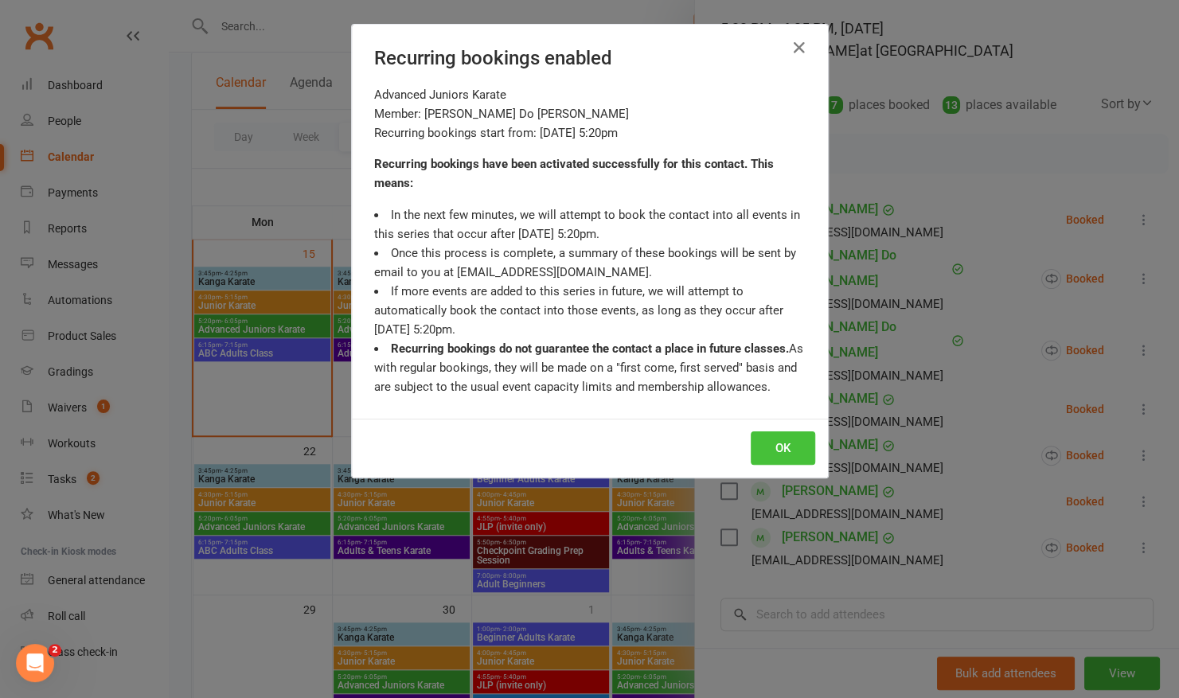
click at [792, 447] on button "OK" at bounding box center [783, 447] width 64 height 33
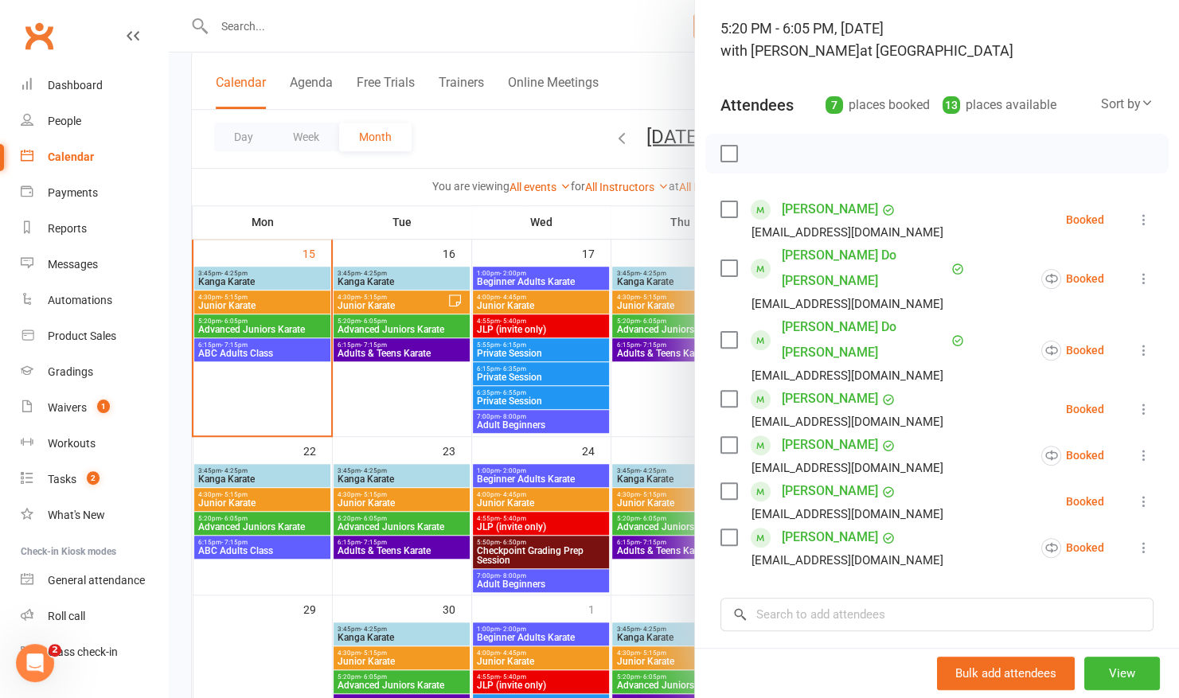
click at [626, 424] on div at bounding box center [674, 349] width 1010 height 698
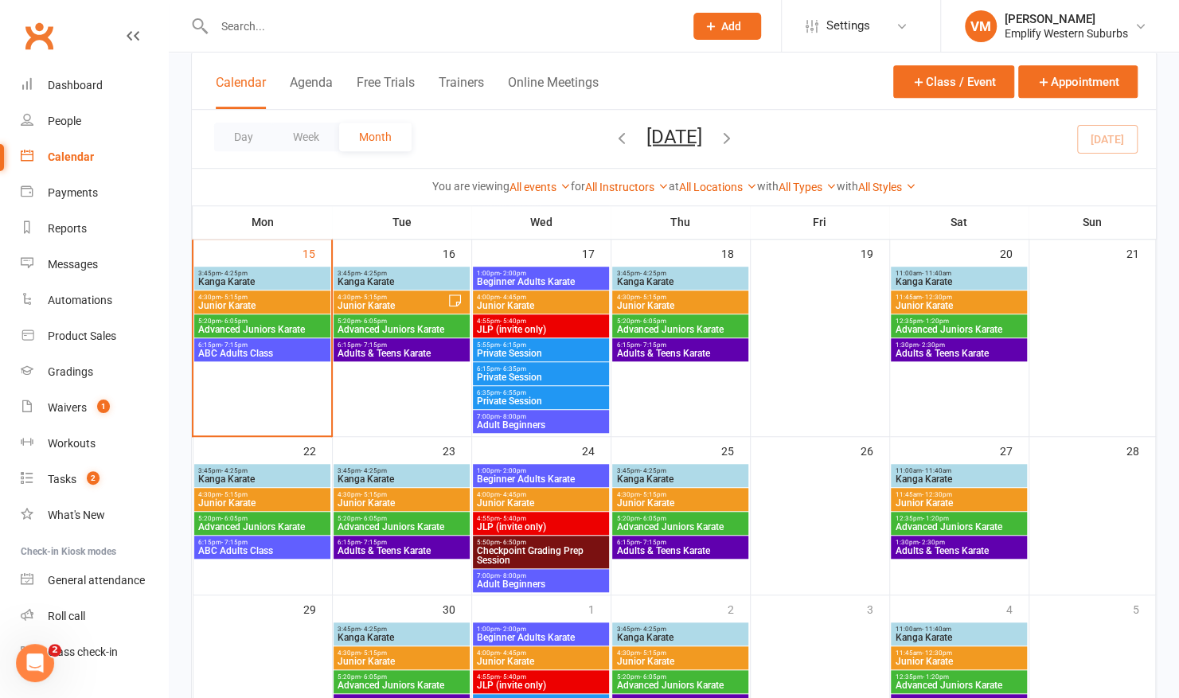
click at [299, 24] on input "text" at bounding box center [440, 26] width 463 height 22
click at [79, 232] on div "Reports" at bounding box center [67, 228] width 39 height 13
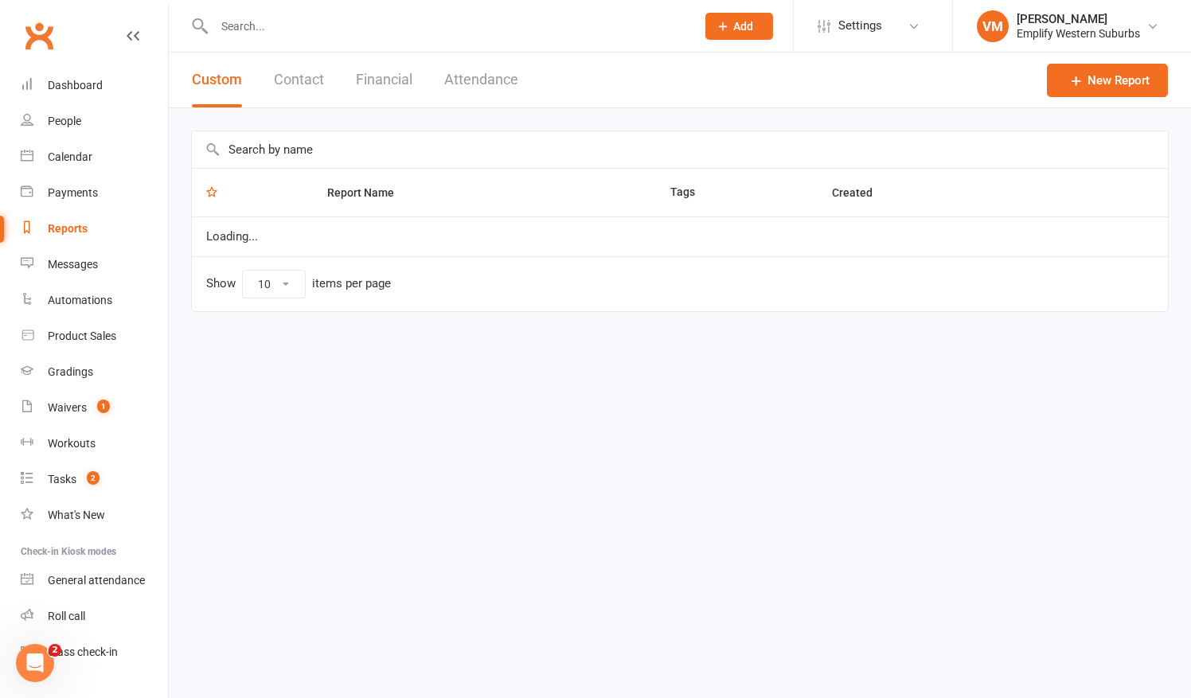
select select "50"
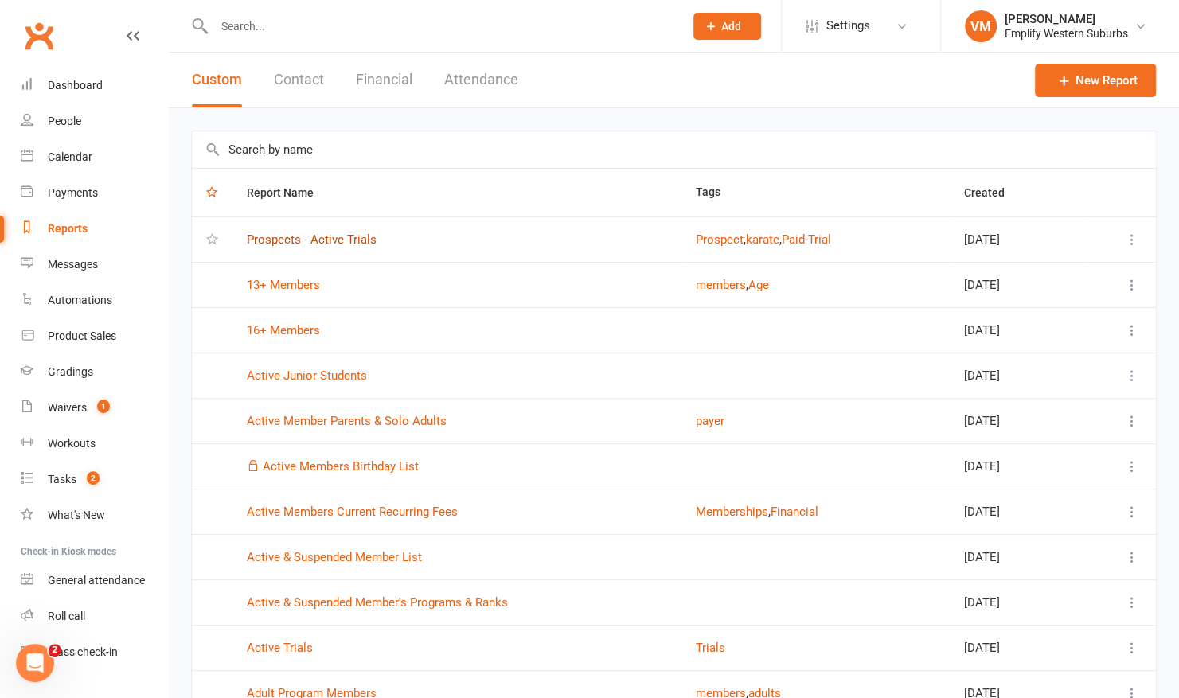
click at [279, 240] on link "Prospects - Active Trials" at bounding box center [312, 239] width 130 height 14
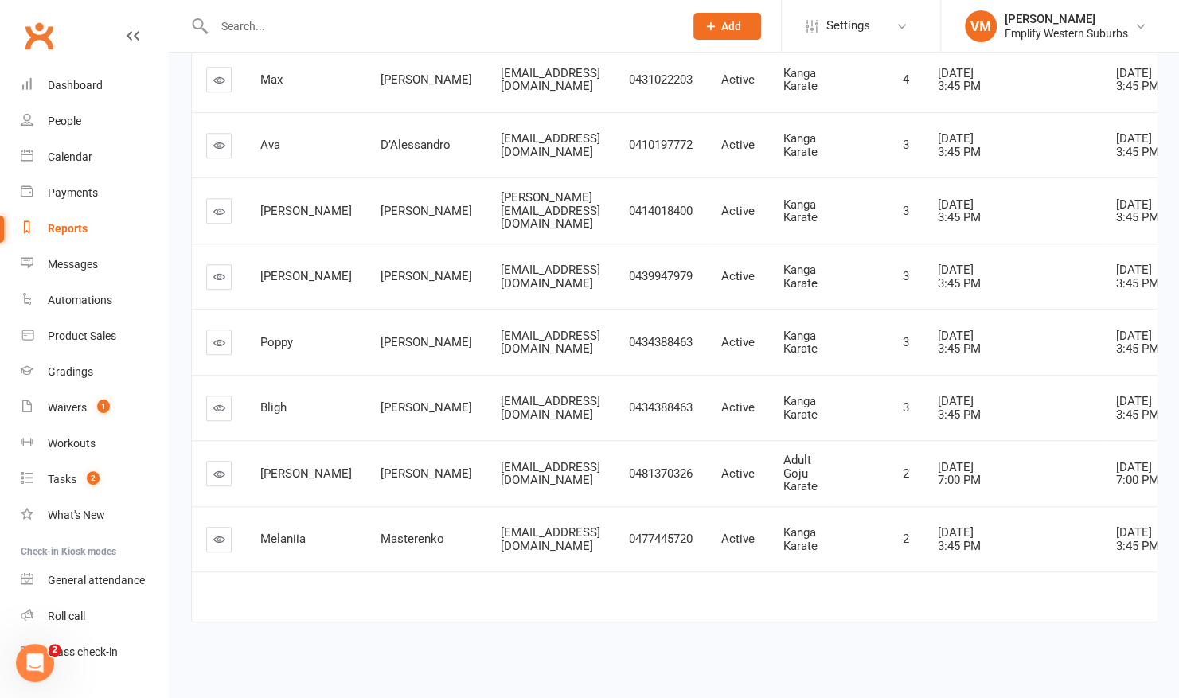
click at [217, 271] on icon at bounding box center [219, 277] width 12 height 12
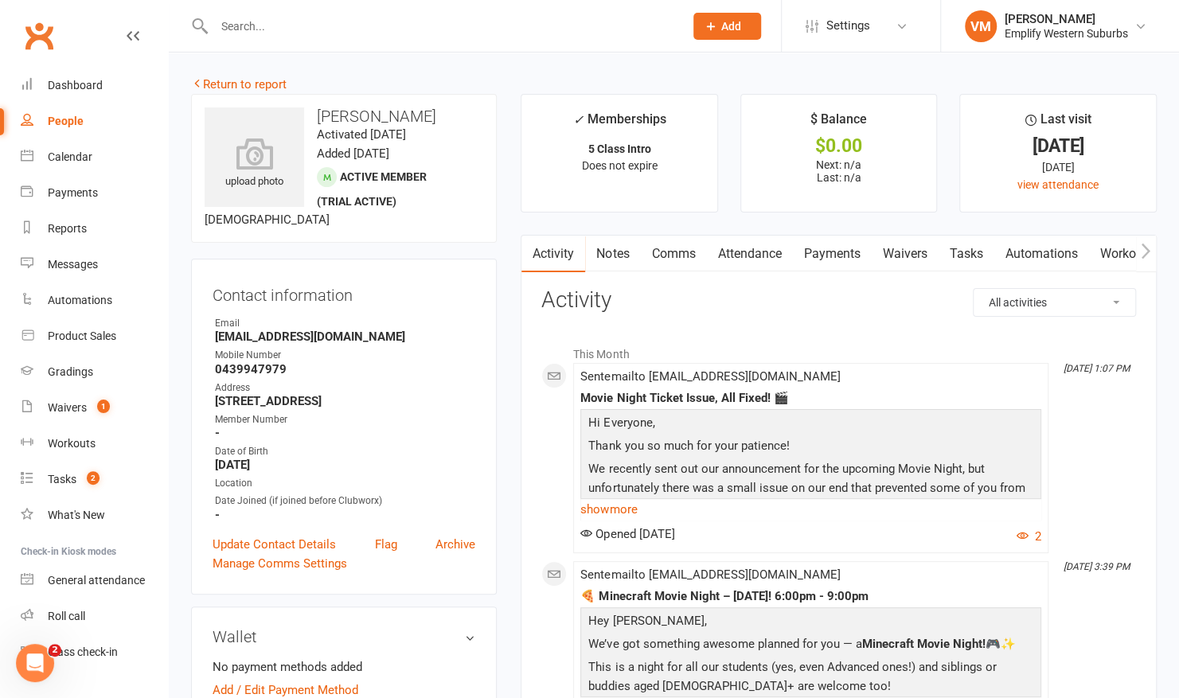
click at [292, 21] on input "text" at bounding box center [440, 26] width 463 height 22
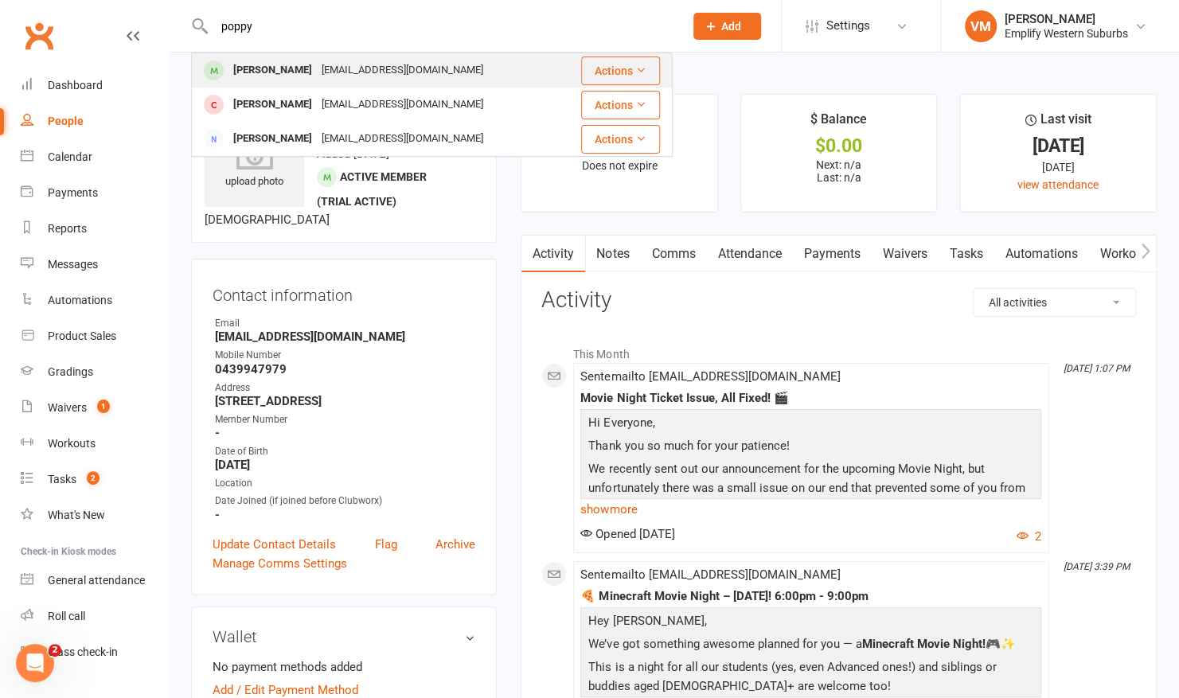
type input "poppy"
click at [274, 64] on div "Poppy Taylor" at bounding box center [272, 70] width 88 height 23
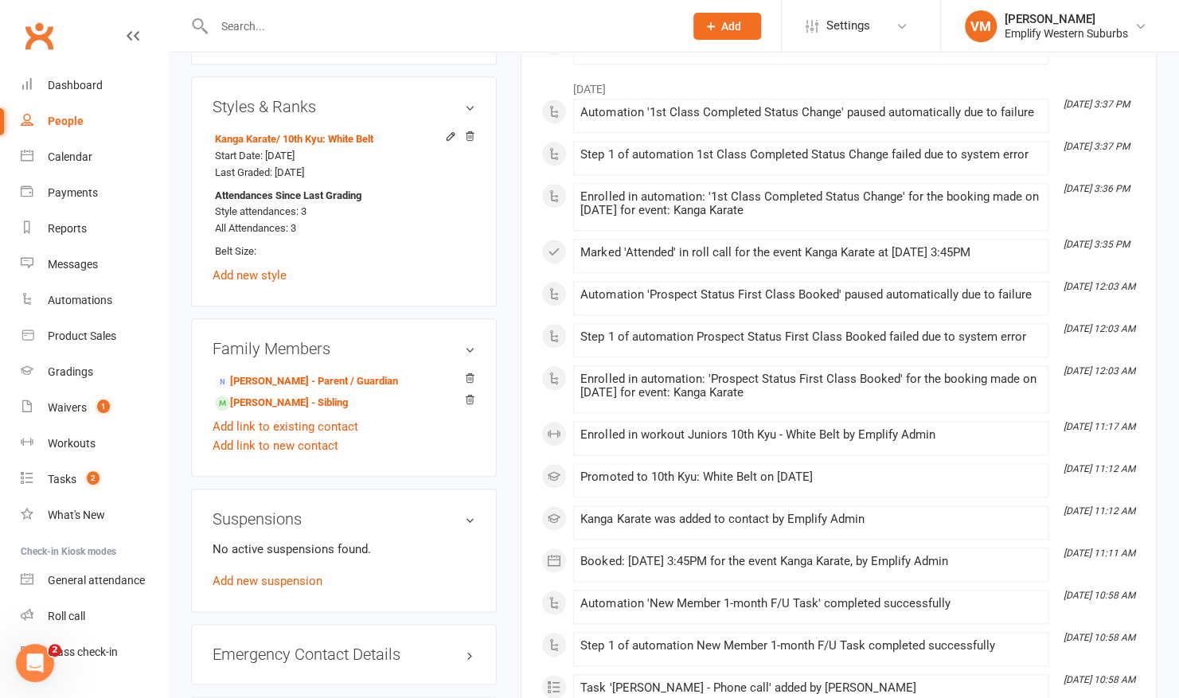
scroll to position [911, 0]
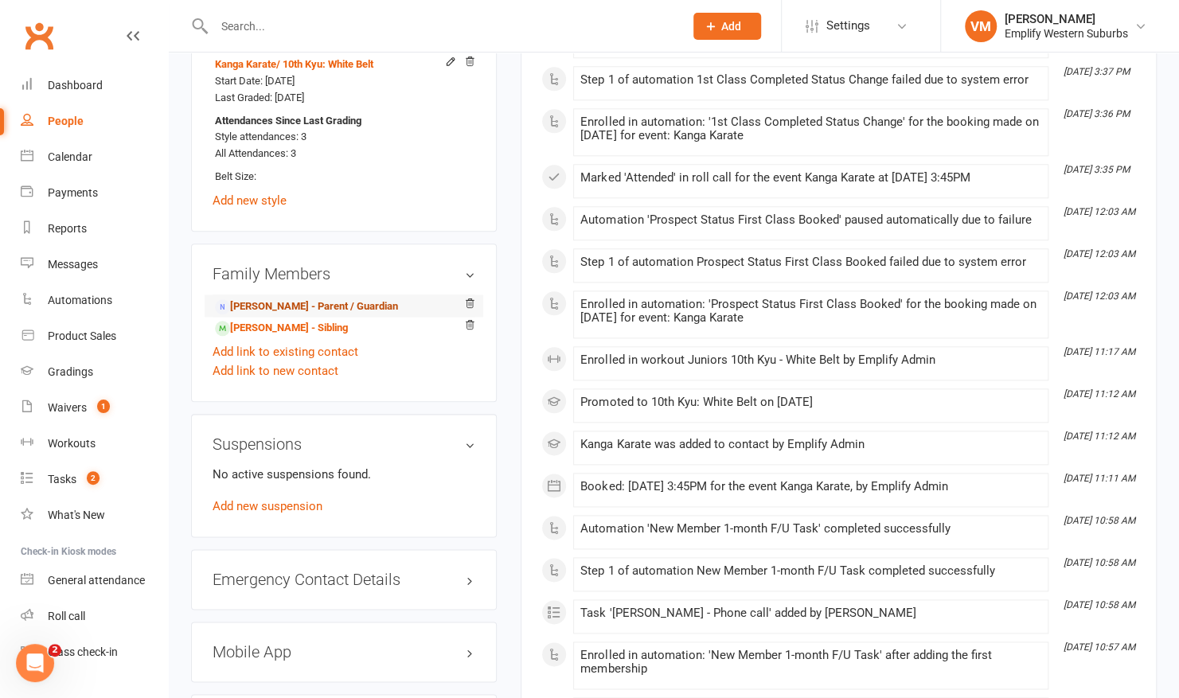
click at [301, 314] on link "Elle Taylor - Parent / Guardian" at bounding box center [306, 307] width 183 height 17
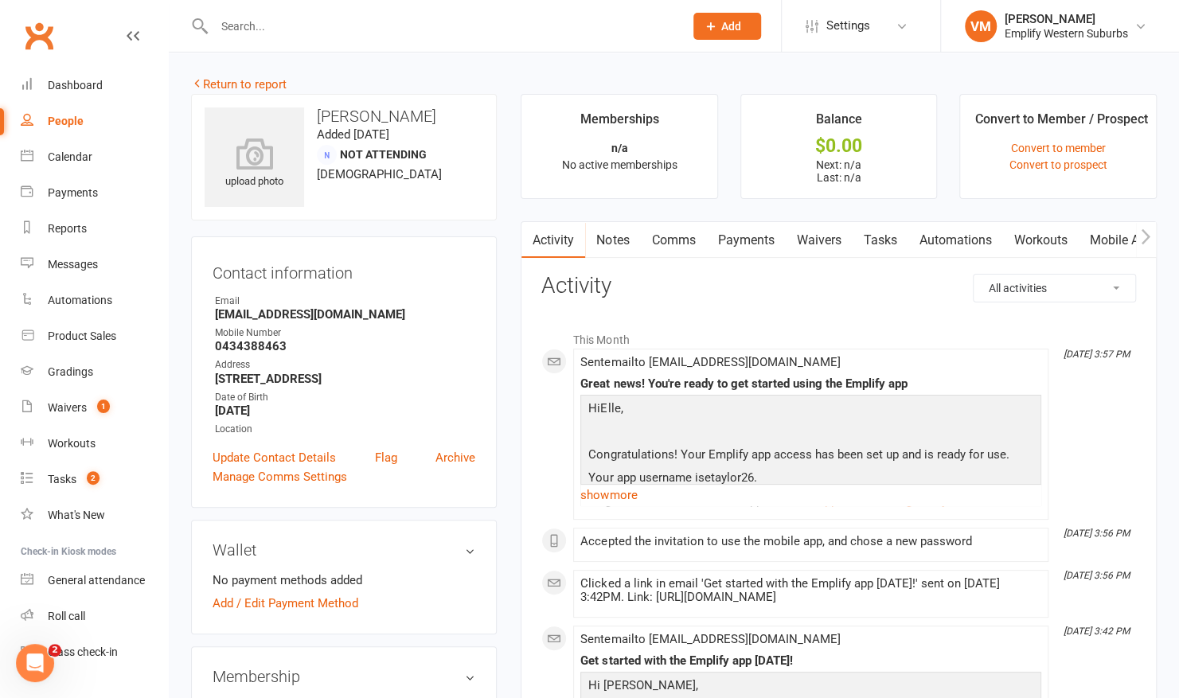
click at [1119, 234] on link "Mobile App" at bounding box center [1121, 240] width 86 height 37
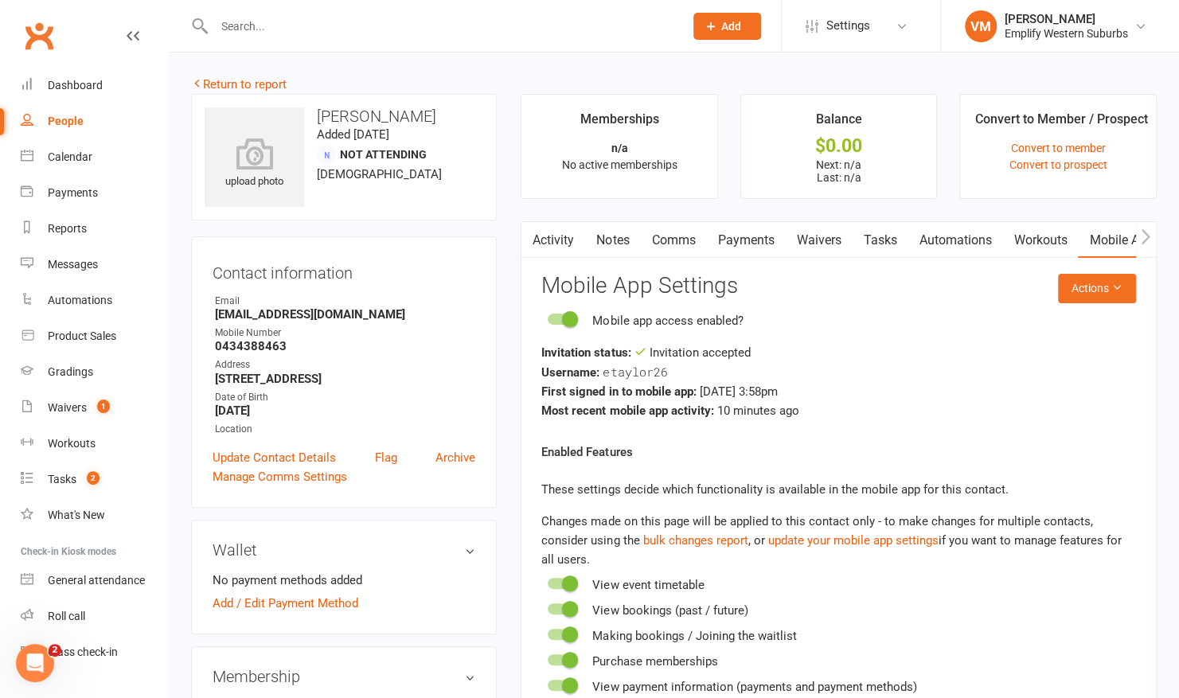
click at [839, 237] on link "Waivers" at bounding box center [818, 240] width 67 height 37
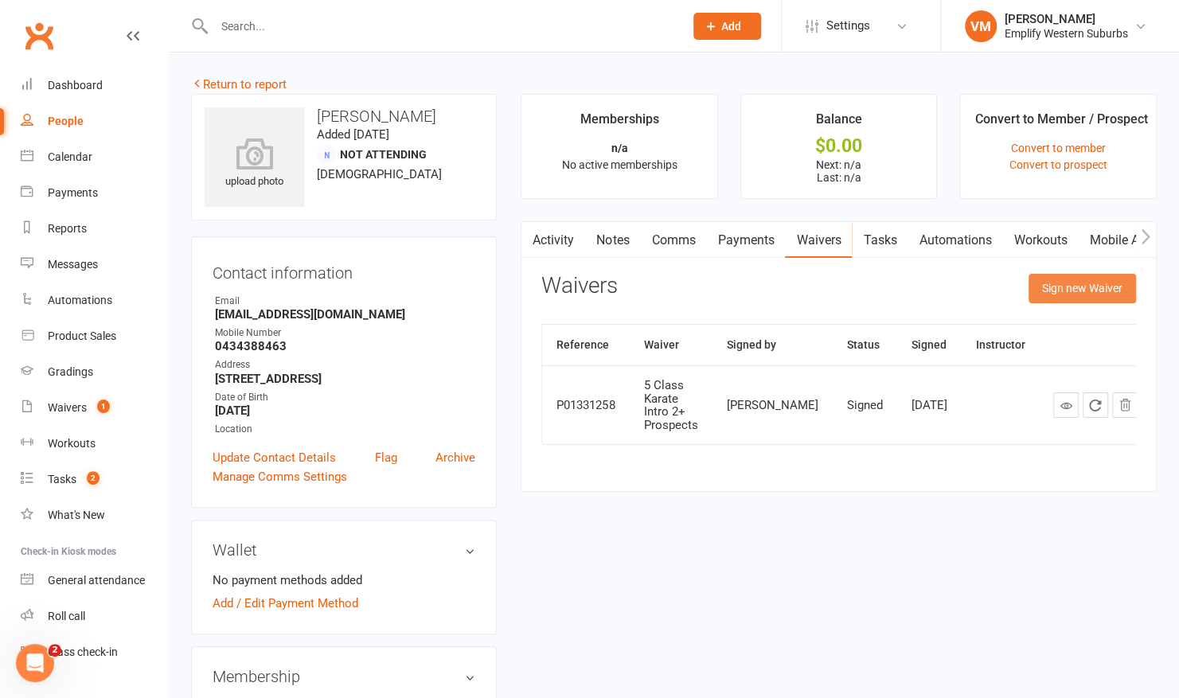
click at [1047, 290] on button "Sign new Waiver" at bounding box center [1081, 288] width 107 height 29
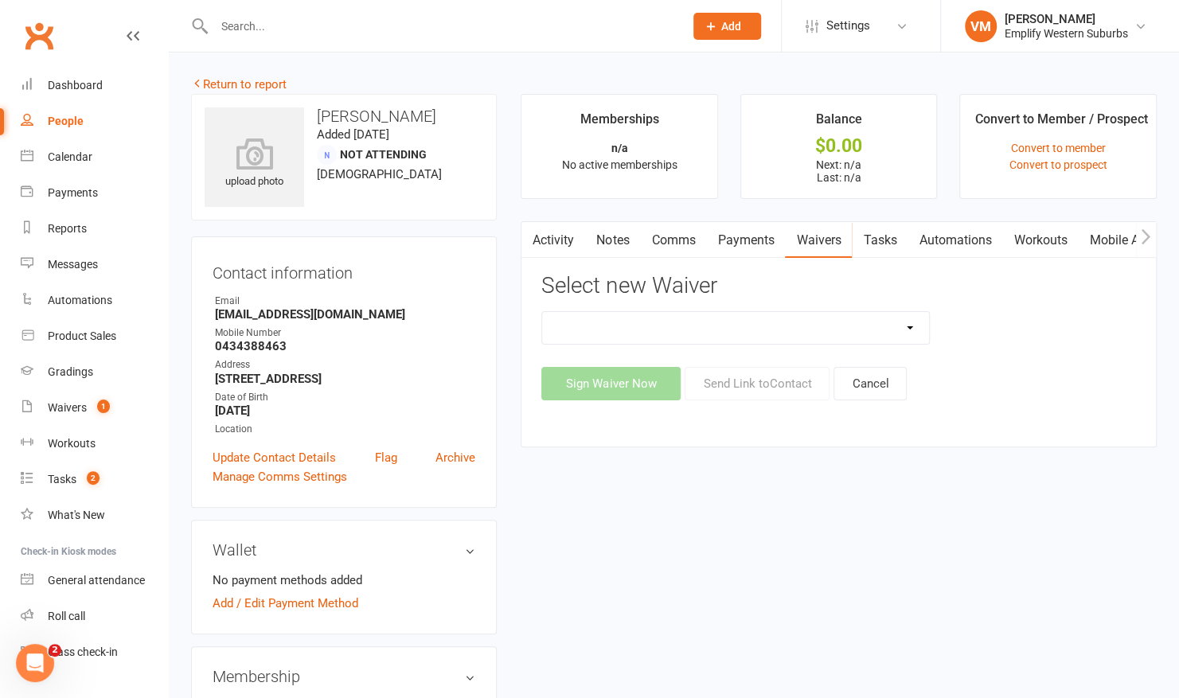
click at [896, 315] on select "Karate Membership Confirmation Karate Membership Confirmation (returning member…" at bounding box center [735, 328] width 387 height 32
select select "6813"
click at [542, 312] on select "Karate Membership Confirmation Karate Membership Confirmation (returning member…" at bounding box center [735, 328] width 387 height 32
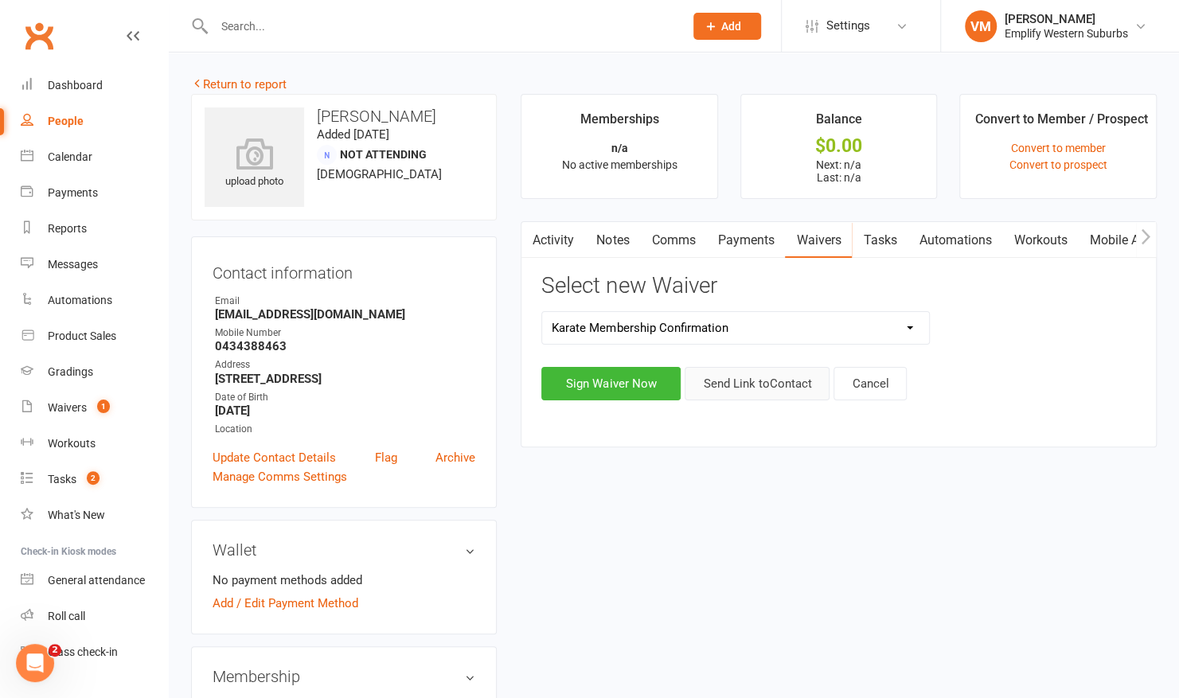
click at [767, 369] on button "Send Link to Contact" at bounding box center [757, 383] width 145 height 33
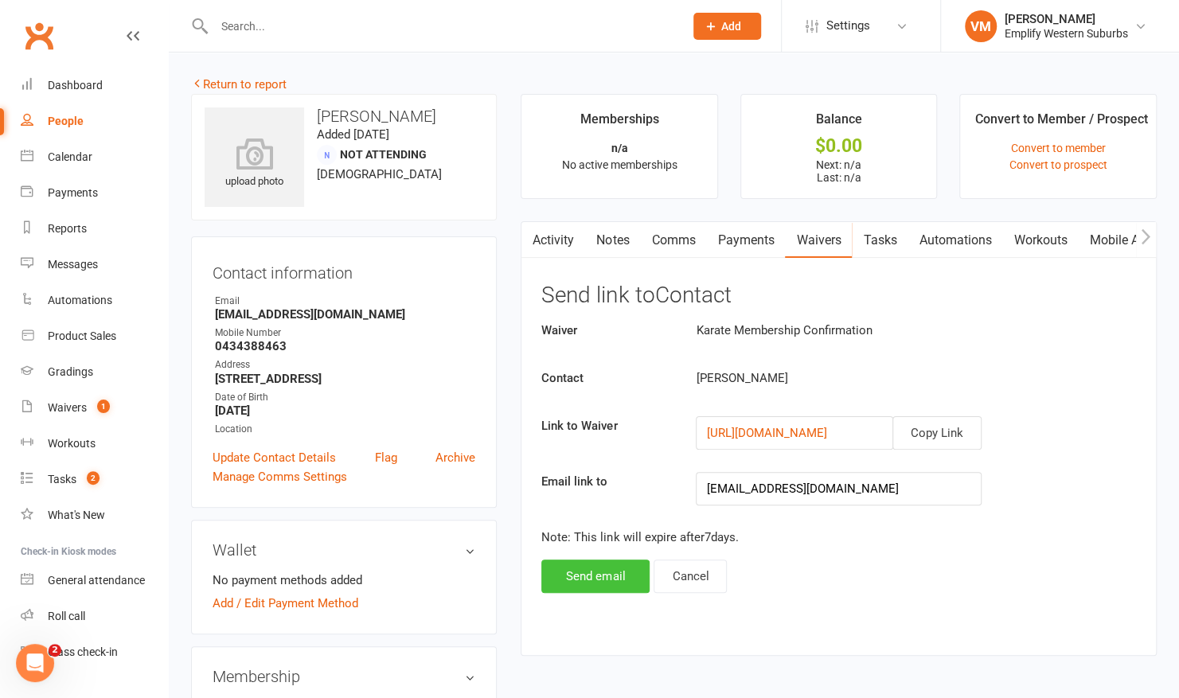
click at [565, 572] on button "Send email" at bounding box center [595, 576] width 108 height 33
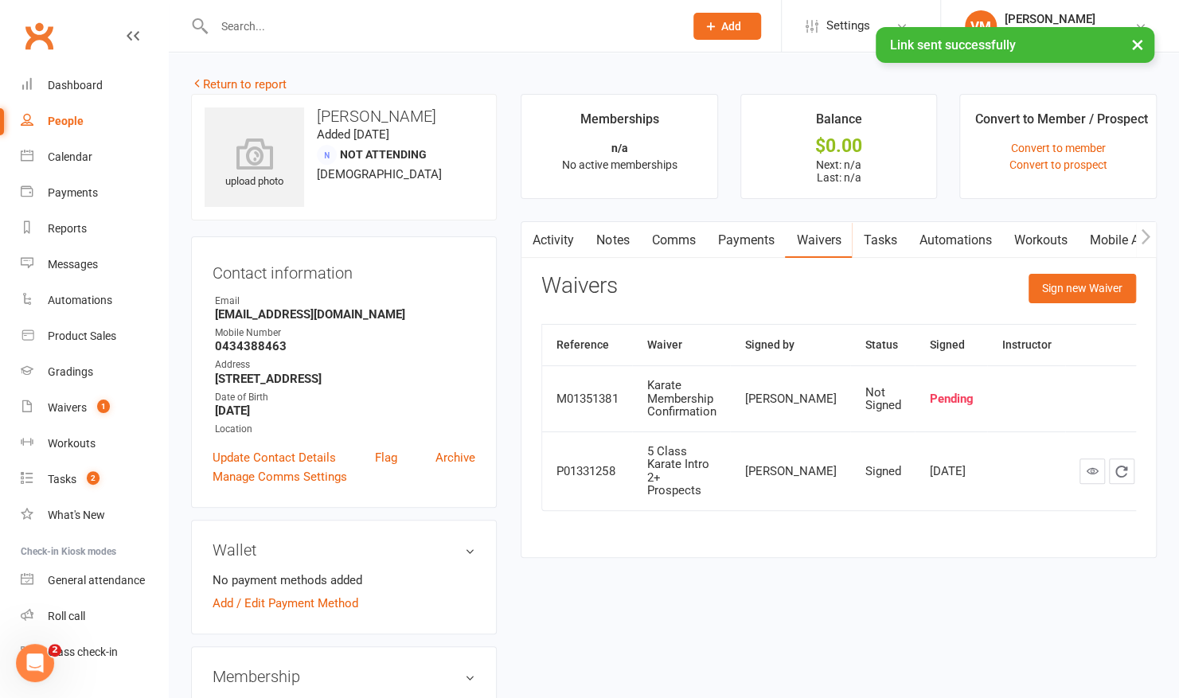
click at [696, 236] on link "Comms" at bounding box center [673, 240] width 66 height 37
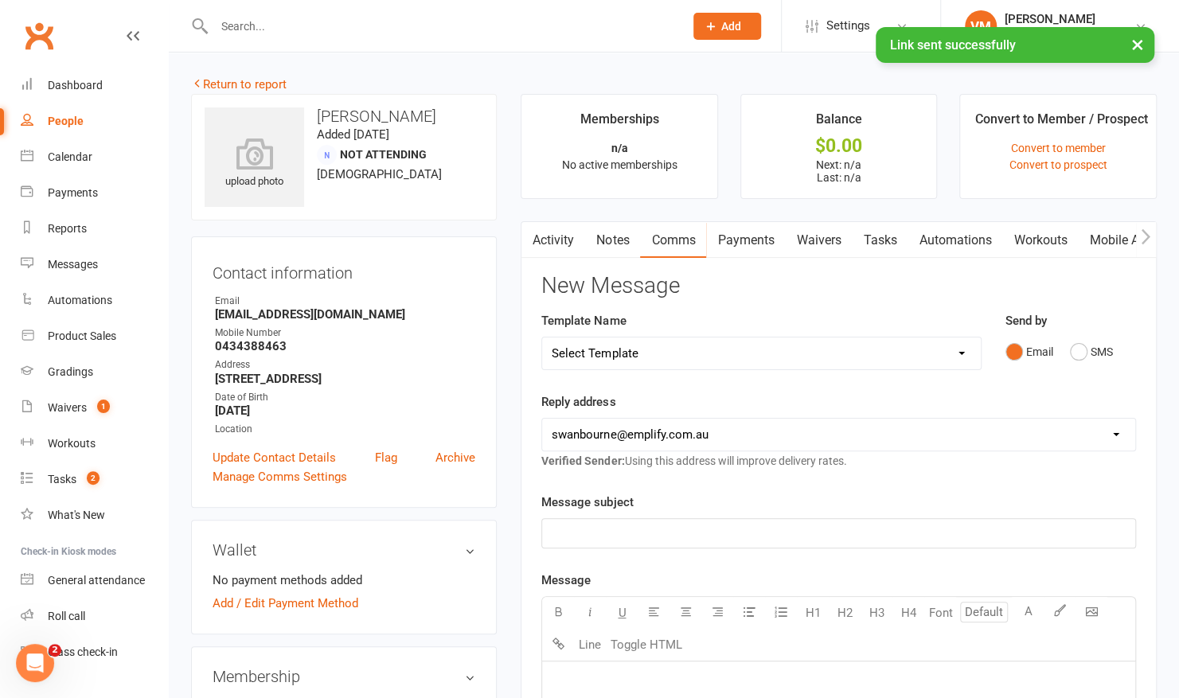
click at [650, 348] on select "Select Template [Email] 15 Days Absent (adult) [Email] 15 Days Absent (child) […" at bounding box center [761, 354] width 438 height 32
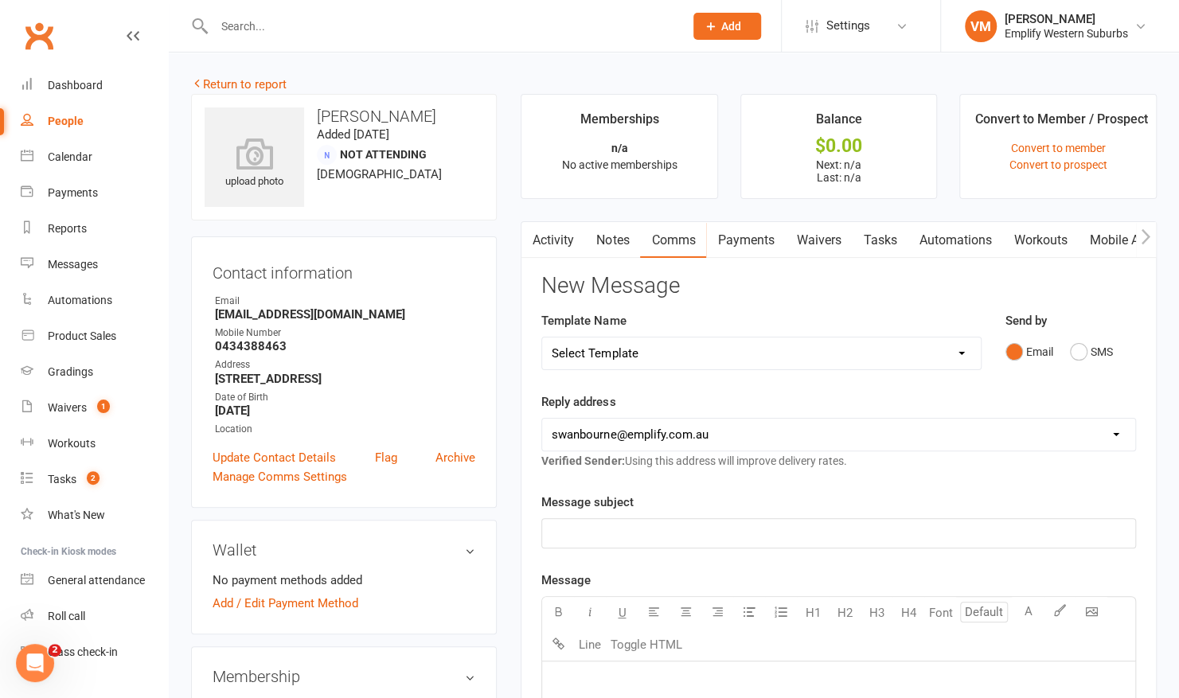
select select "61"
click at [542, 338] on select "Select Template [Email] 15 Days Absent (adult) [Email] 15 Days Absent (child) […" at bounding box center [761, 354] width 438 height 32
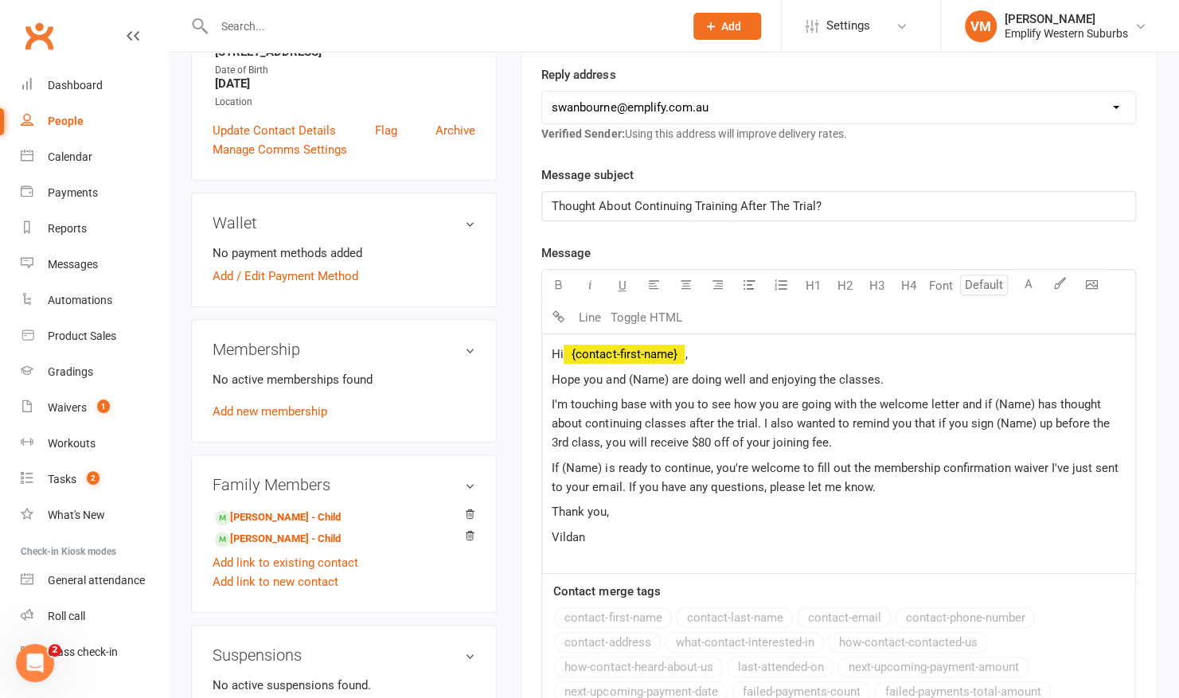
scroll to position [328, 0]
click at [648, 379] on span "Hope you and (Name) are doing well and enjoying the classes." at bounding box center [717, 379] width 331 height 14
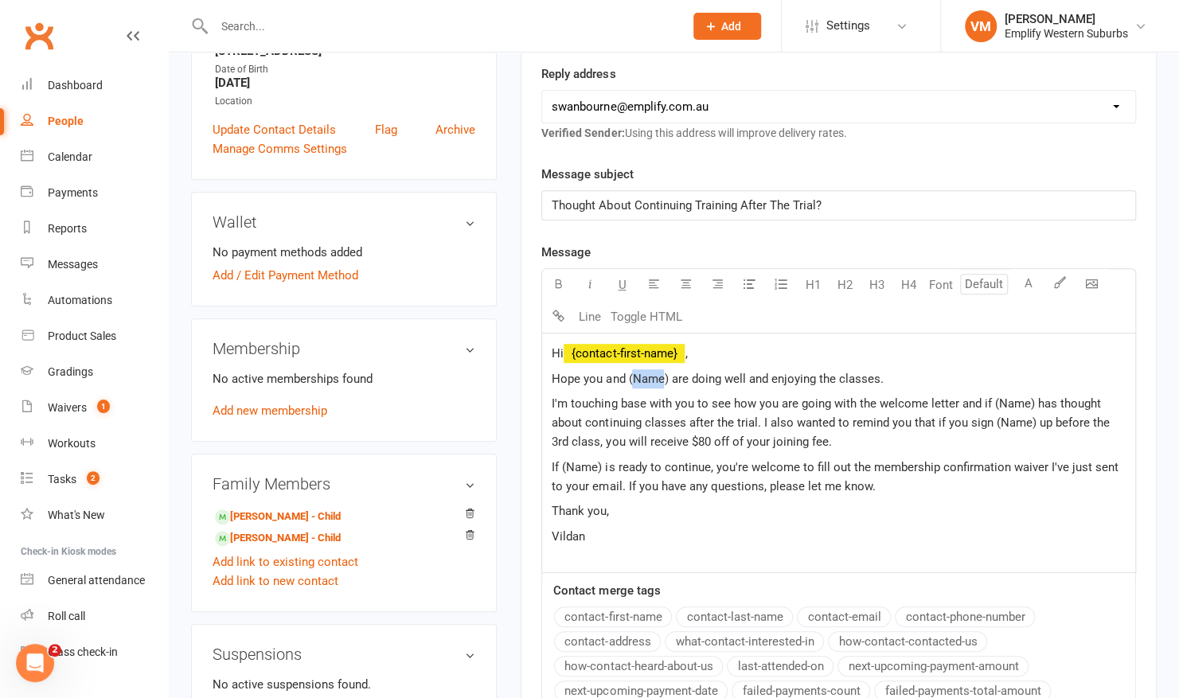
click at [648, 379] on span "Hope you and (Name) are doing well and enjoying the classes." at bounding box center [717, 379] width 331 height 14
click at [1020, 398] on span "I'm touching base with you to see how you are going with the welcome letter and…" at bounding box center [832, 422] width 560 height 53
click at [1064, 422] on span "I'm touching base with you to see how you are going with the welcome letter and…" at bounding box center [833, 422] width 563 height 53
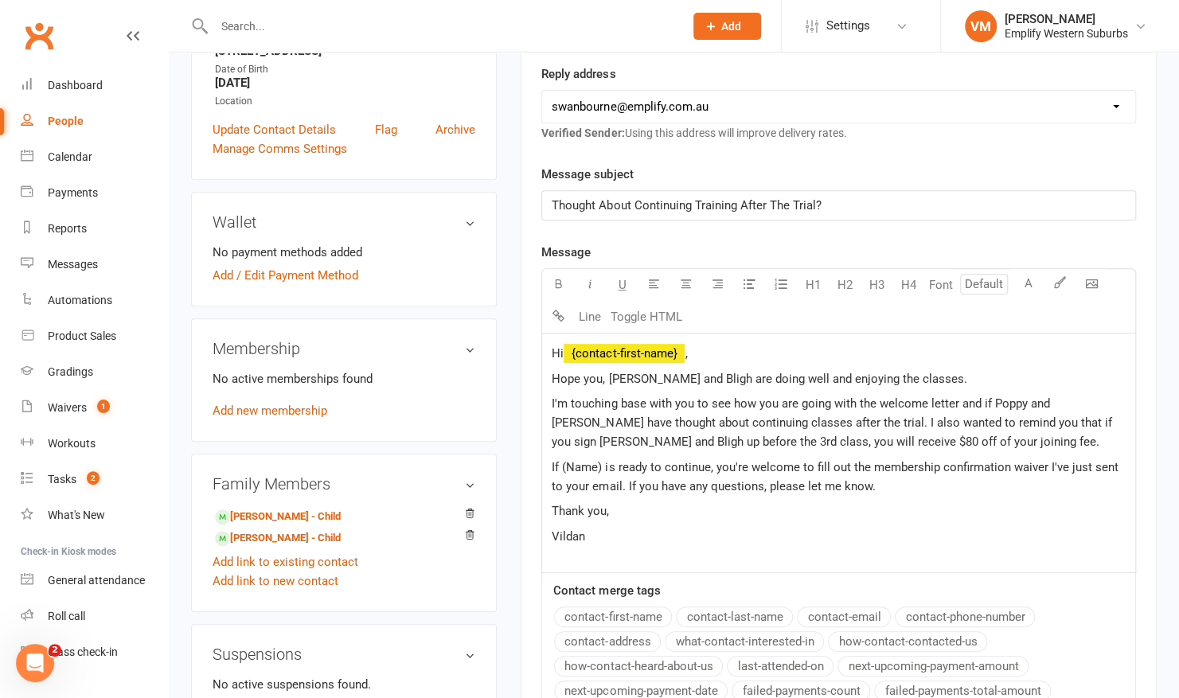
click at [621, 439] on span "I'm touching base with you to see how you are going with the welcome letter and…" at bounding box center [833, 422] width 563 height 53
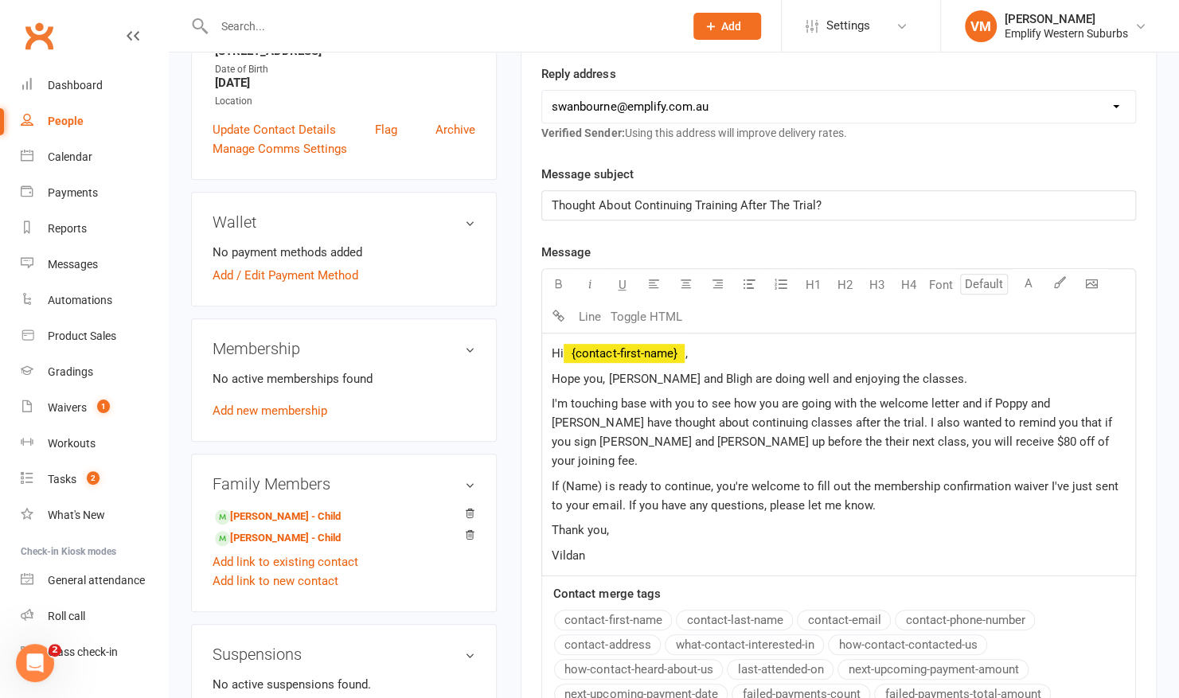
click at [611, 441] on span "I'm touching base with you to see how you are going with the welcome letter and…" at bounding box center [833, 432] width 563 height 72
click at [793, 439] on span "I'm touching base with you to see how you are going with the welcome letter and…" at bounding box center [835, 432] width 566 height 72
click at [581, 479] on span "If (Name) is ready to continue, you're welcome to fill out the membership confi…" at bounding box center [836, 495] width 569 height 33
click at [564, 347] on span "Hi" at bounding box center [558, 353] width 12 height 14
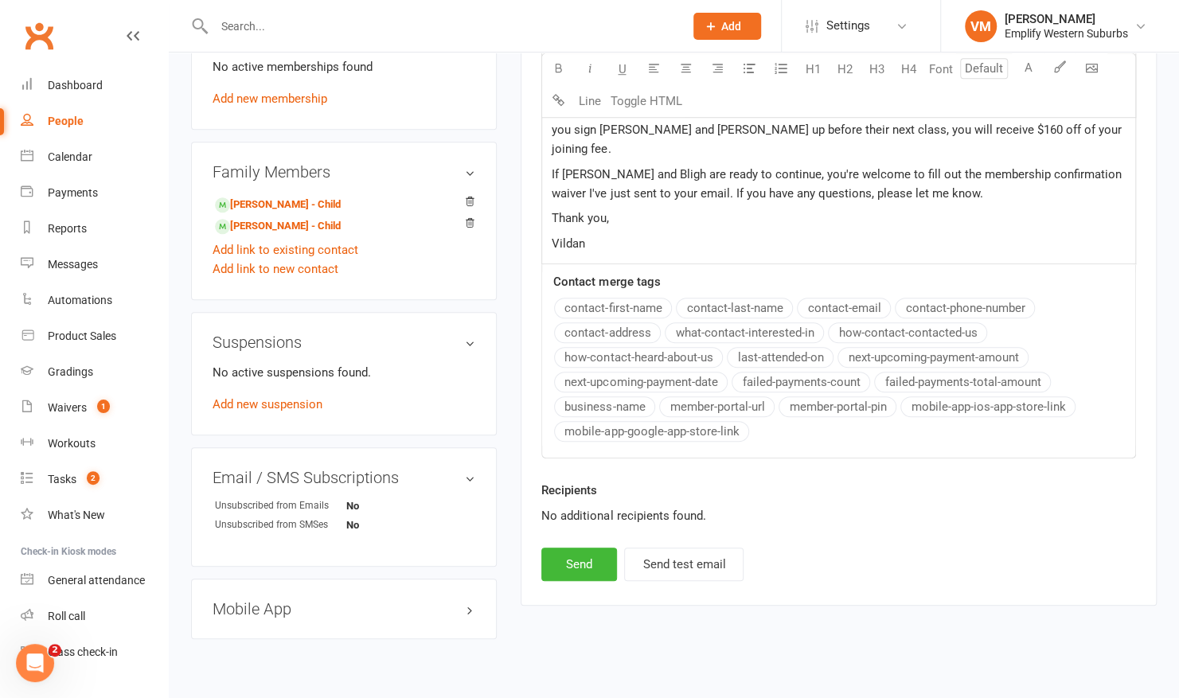
scroll to position [673, 0]
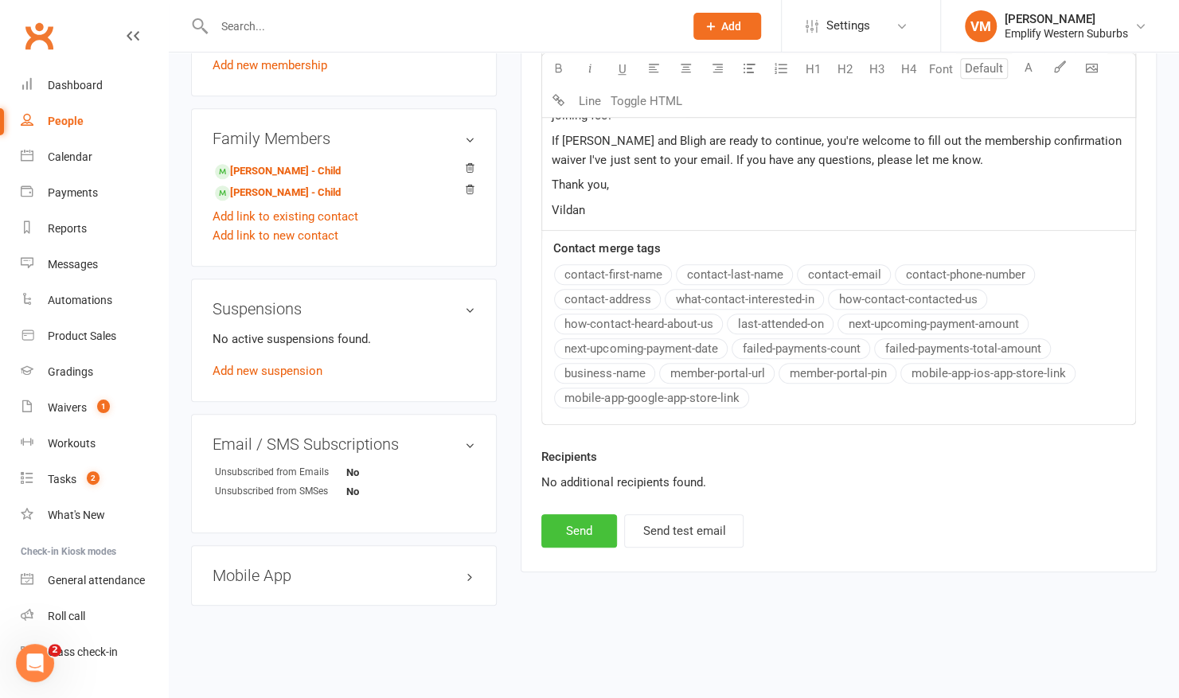
click at [561, 524] on button "Send" at bounding box center [579, 530] width 76 height 33
select select
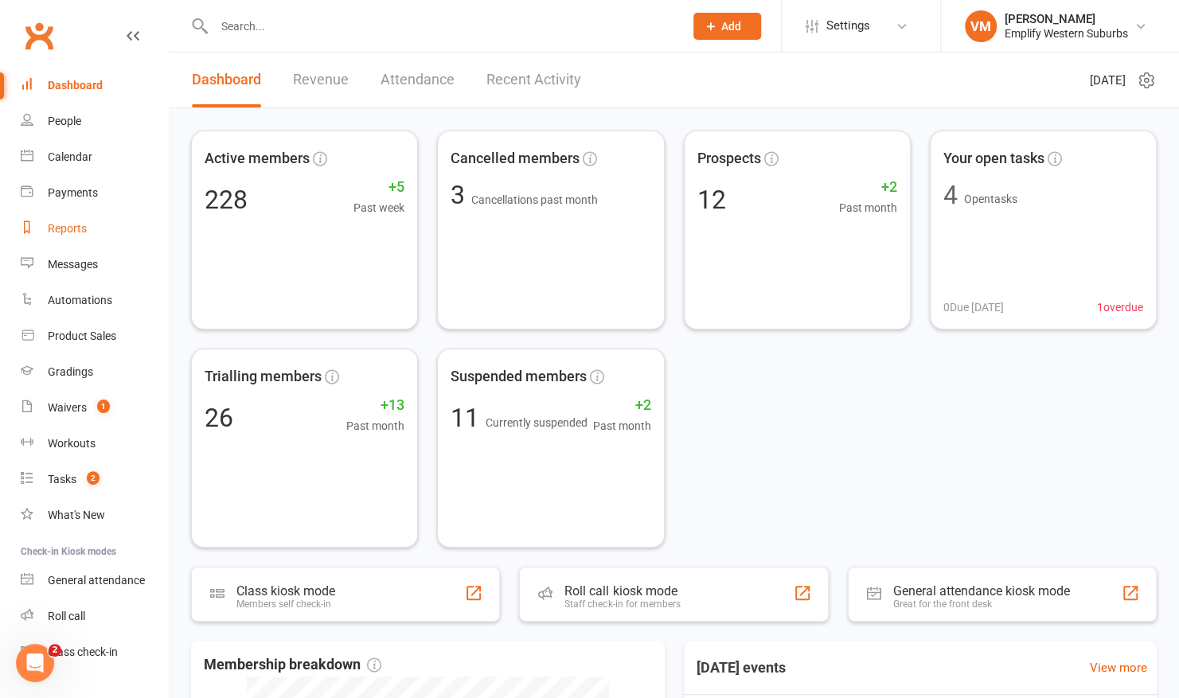
click at [89, 229] on link "Reports" at bounding box center [94, 229] width 147 height 36
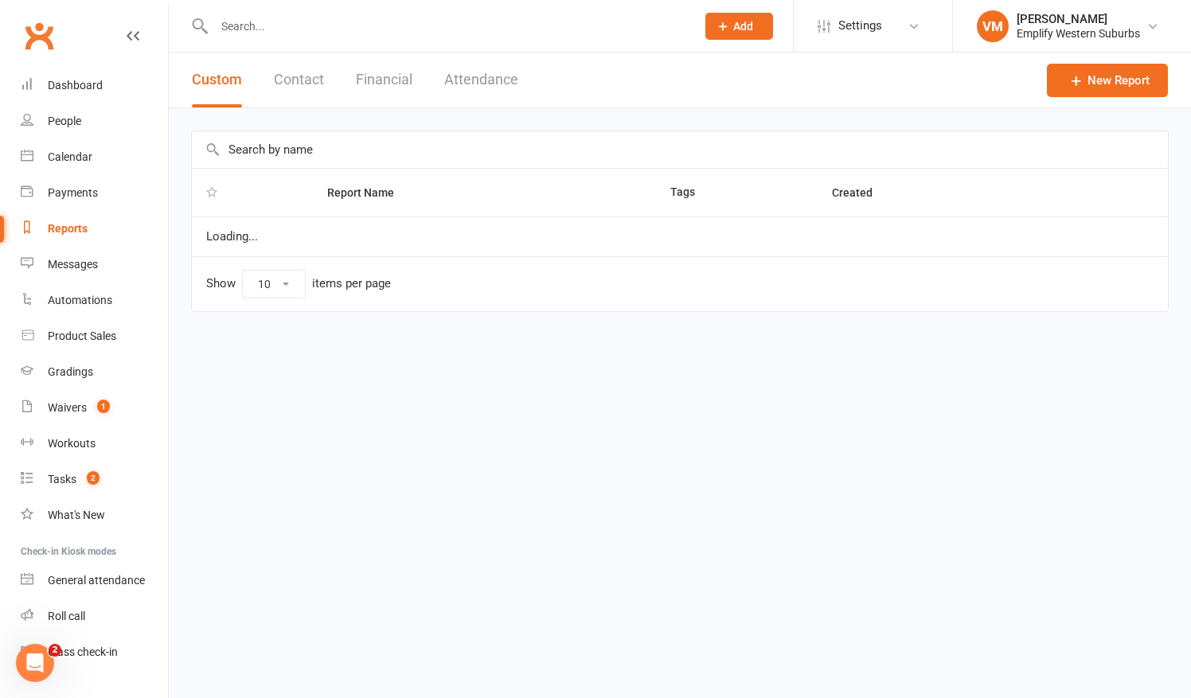
select select "50"
click at [458, 68] on button "Attendance" at bounding box center [481, 80] width 74 height 55
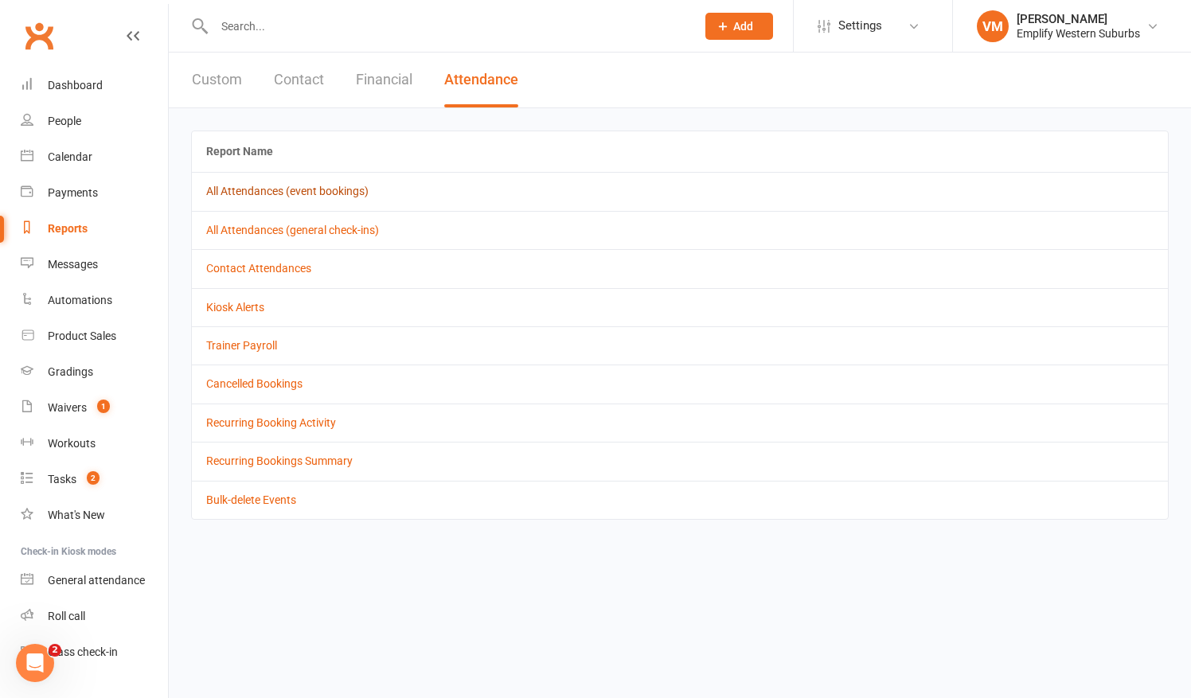
click at [265, 189] on link "All Attendances (event bookings)" at bounding box center [287, 191] width 162 height 13
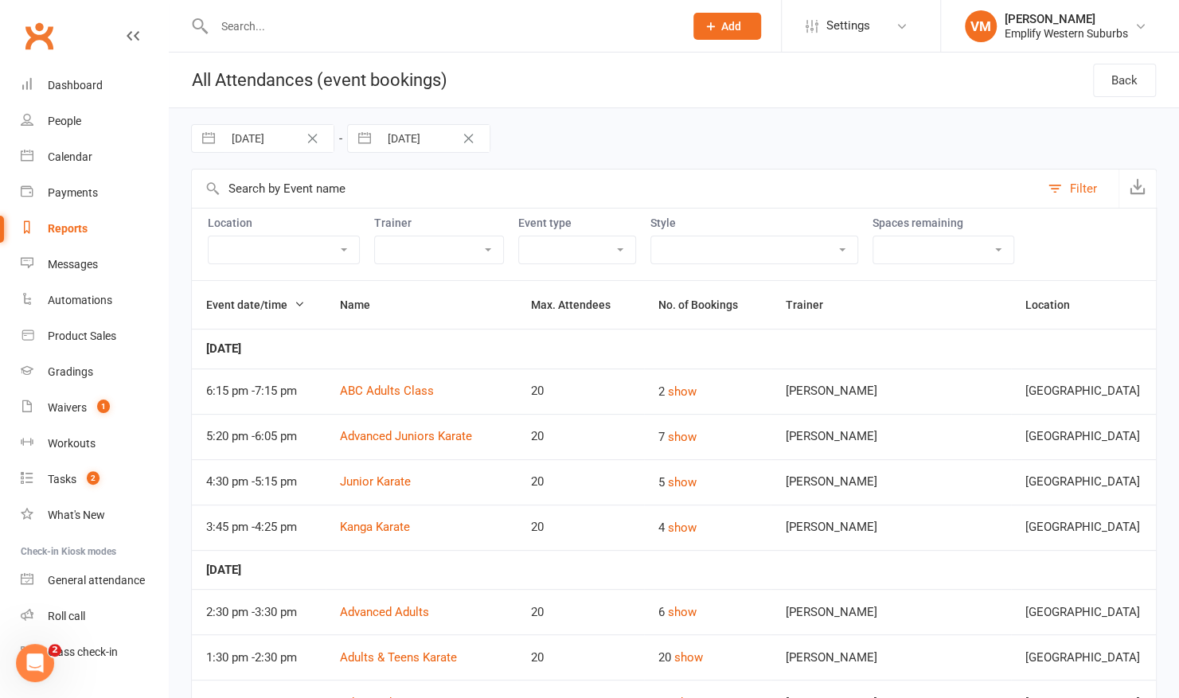
click at [75, 229] on div "Reports" at bounding box center [68, 228] width 40 height 13
select select "50"
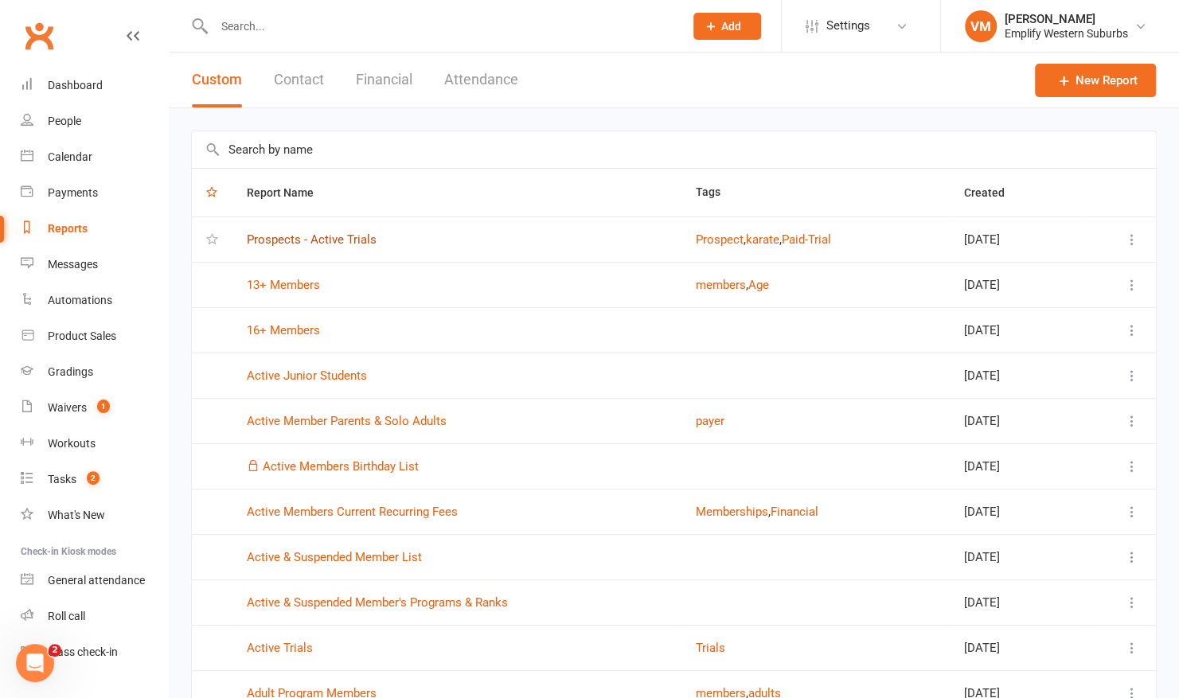
click at [304, 238] on link "Prospects - Active Trials" at bounding box center [312, 239] width 130 height 14
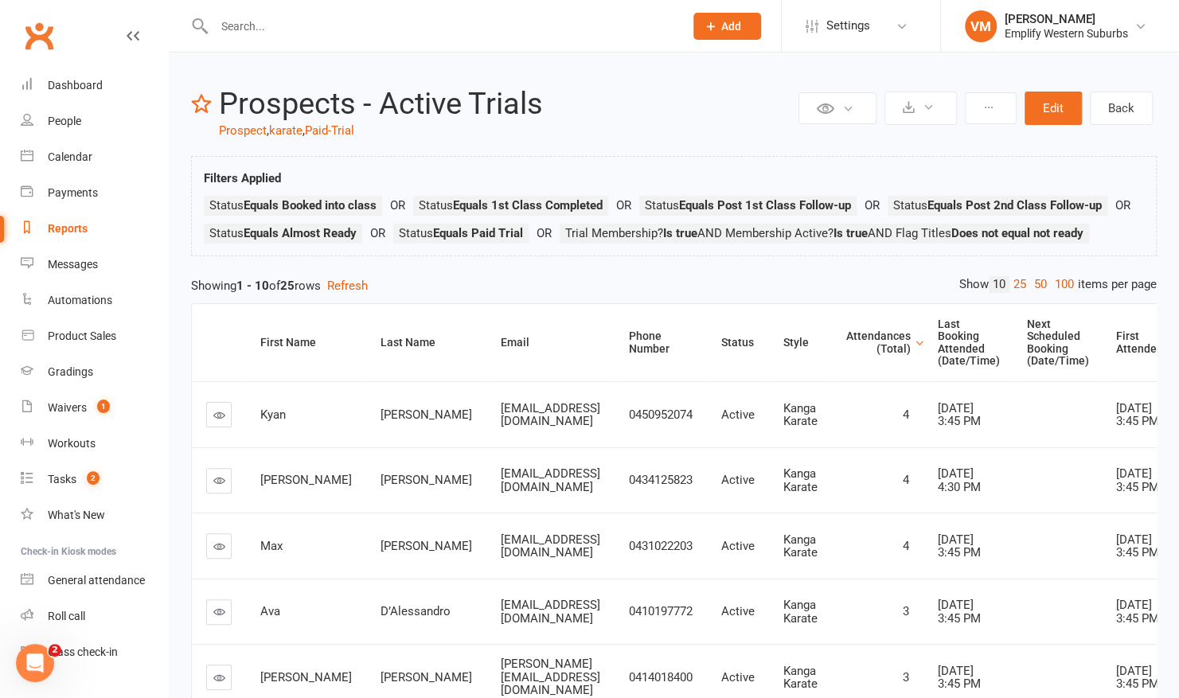
click at [897, 355] on div "Attendances (Total)" at bounding box center [878, 342] width 64 height 25
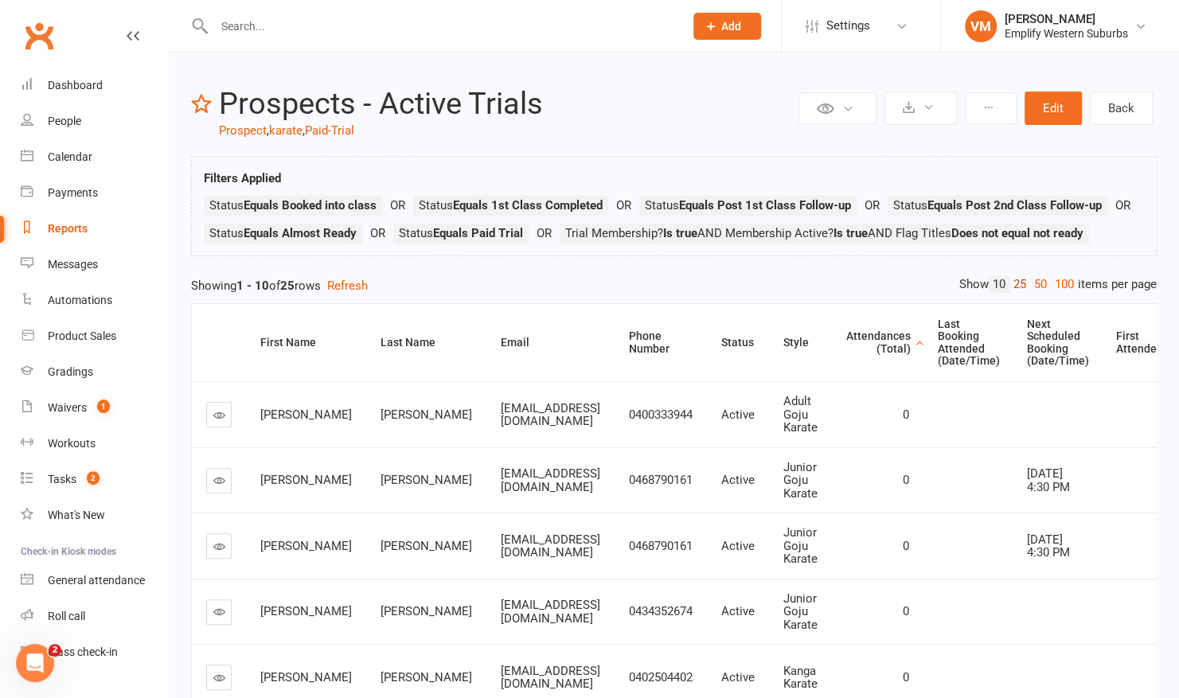
click at [1017, 293] on link "25" at bounding box center [1019, 284] width 21 height 17
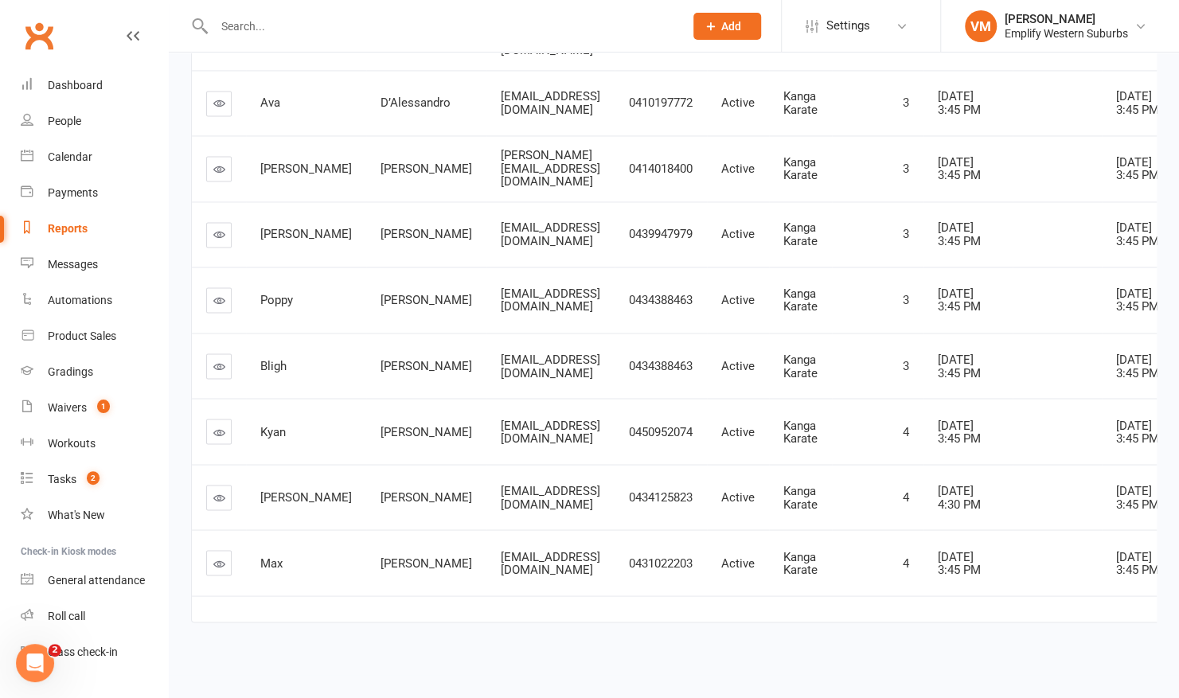
scroll to position [1559, 0]
click at [71, 248] on link "Messages" at bounding box center [94, 265] width 147 height 36
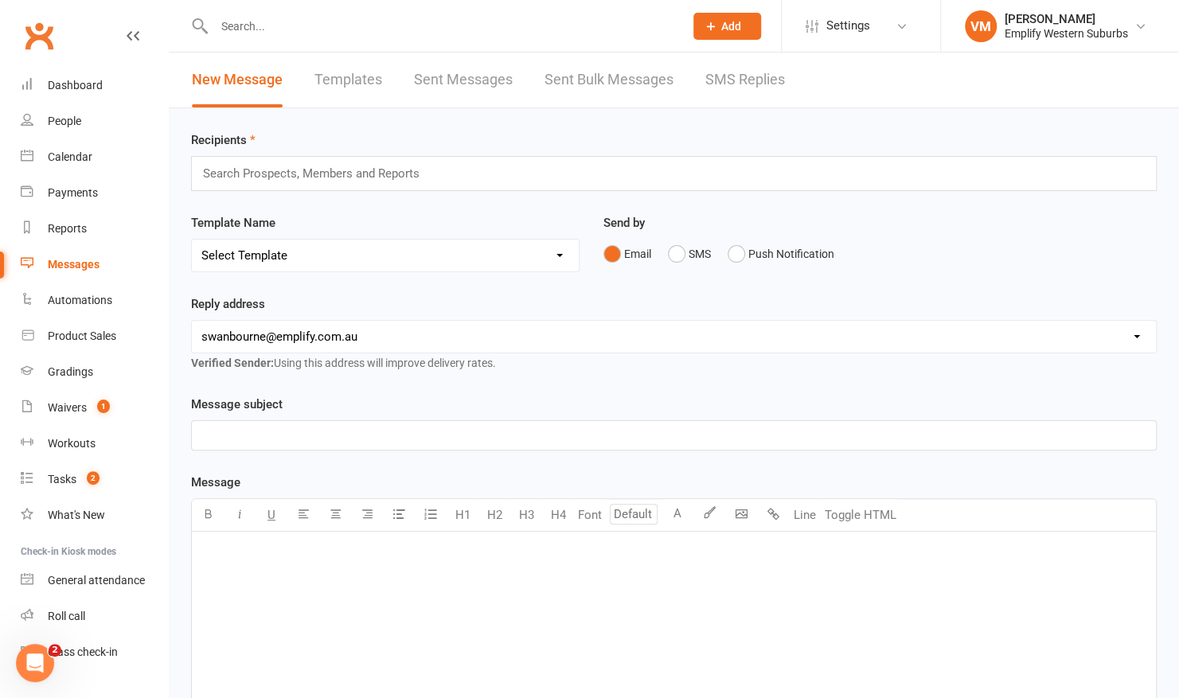
click at [338, 65] on link "Templates" at bounding box center [348, 80] width 68 height 55
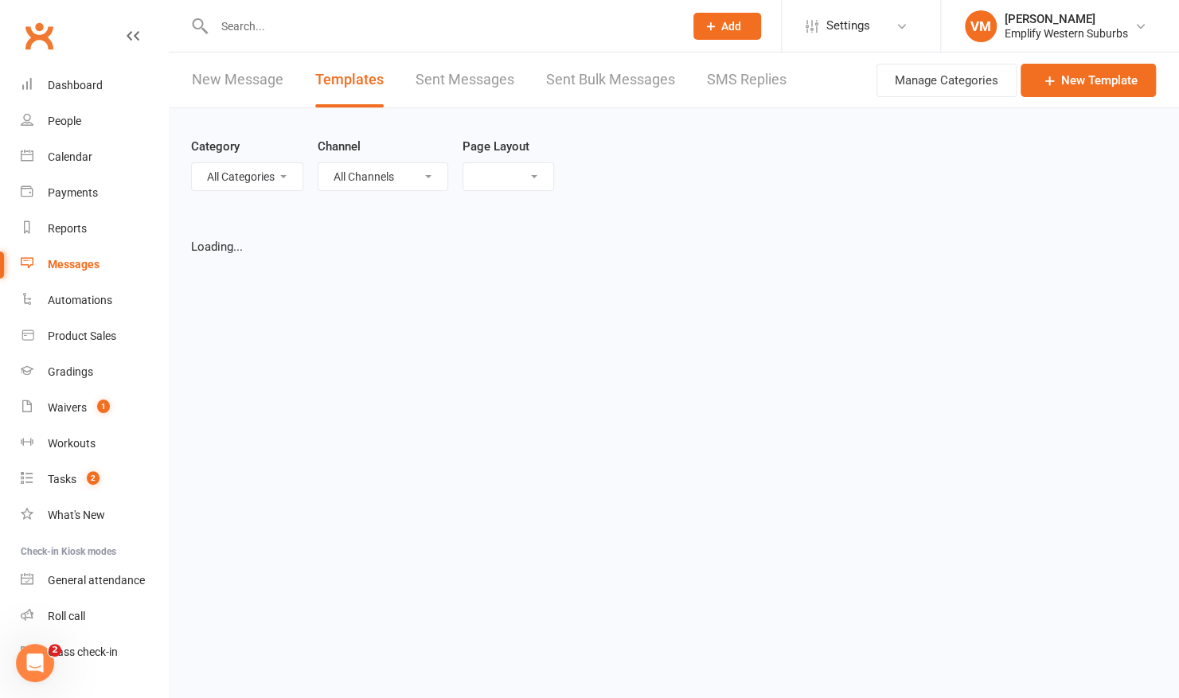
select select "grid"
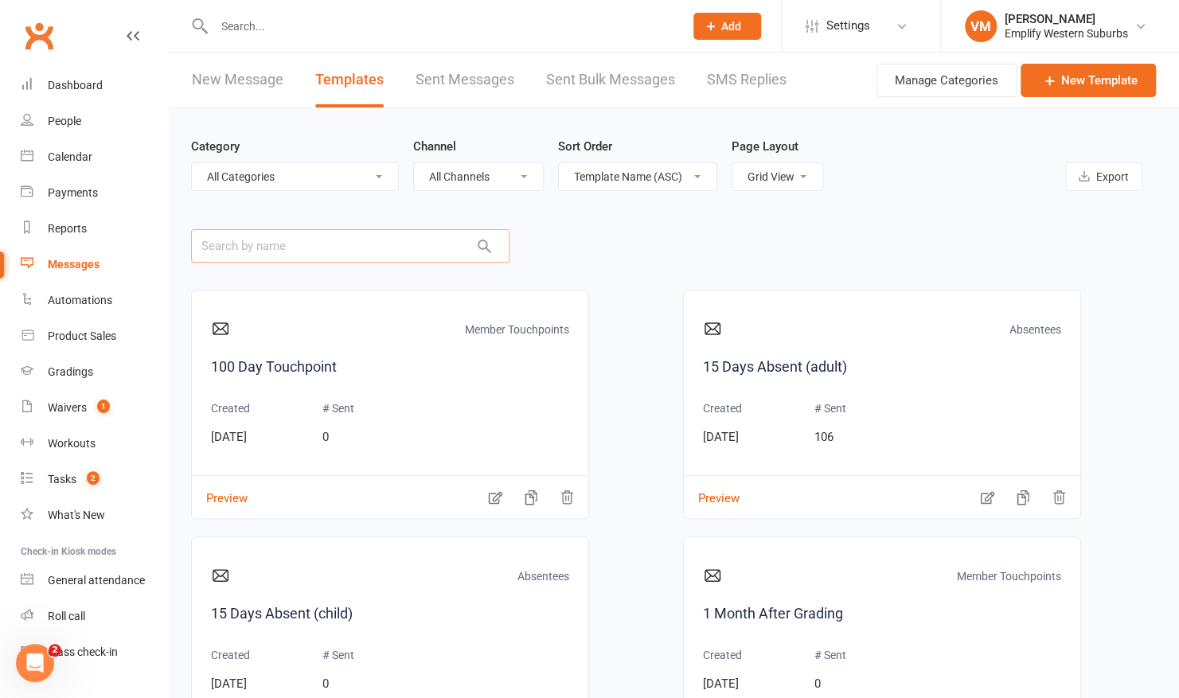
click at [302, 248] on input "text" at bounding box center [350, 245] width 318 height 33
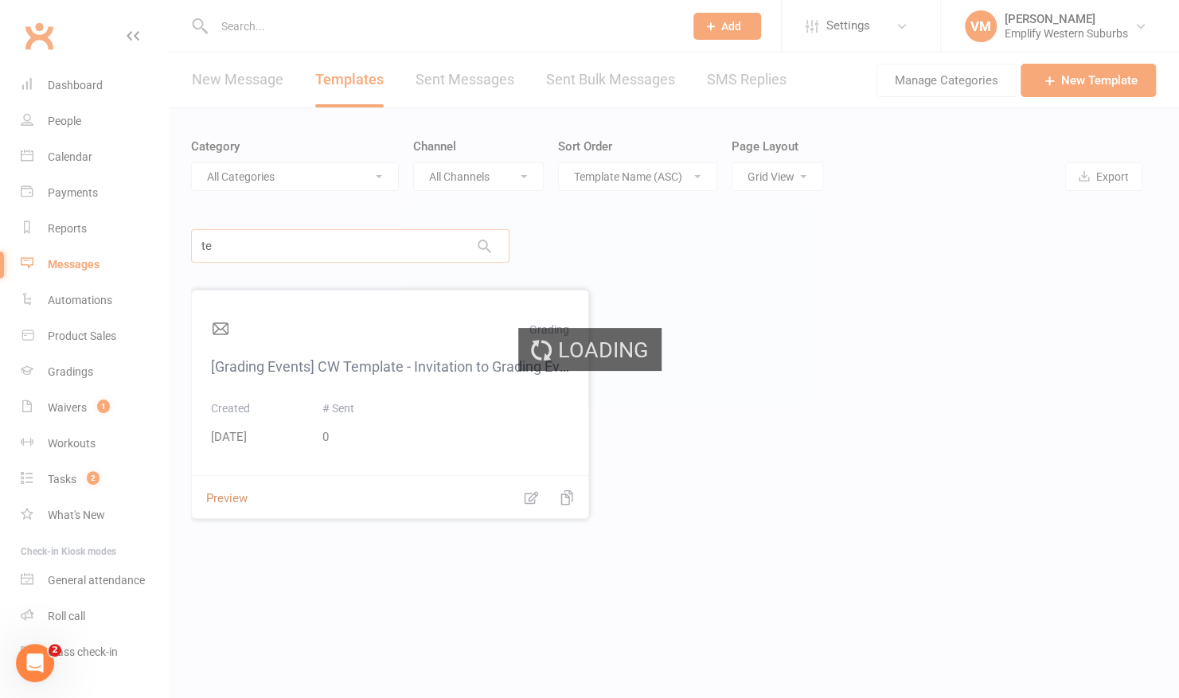
type input "t"
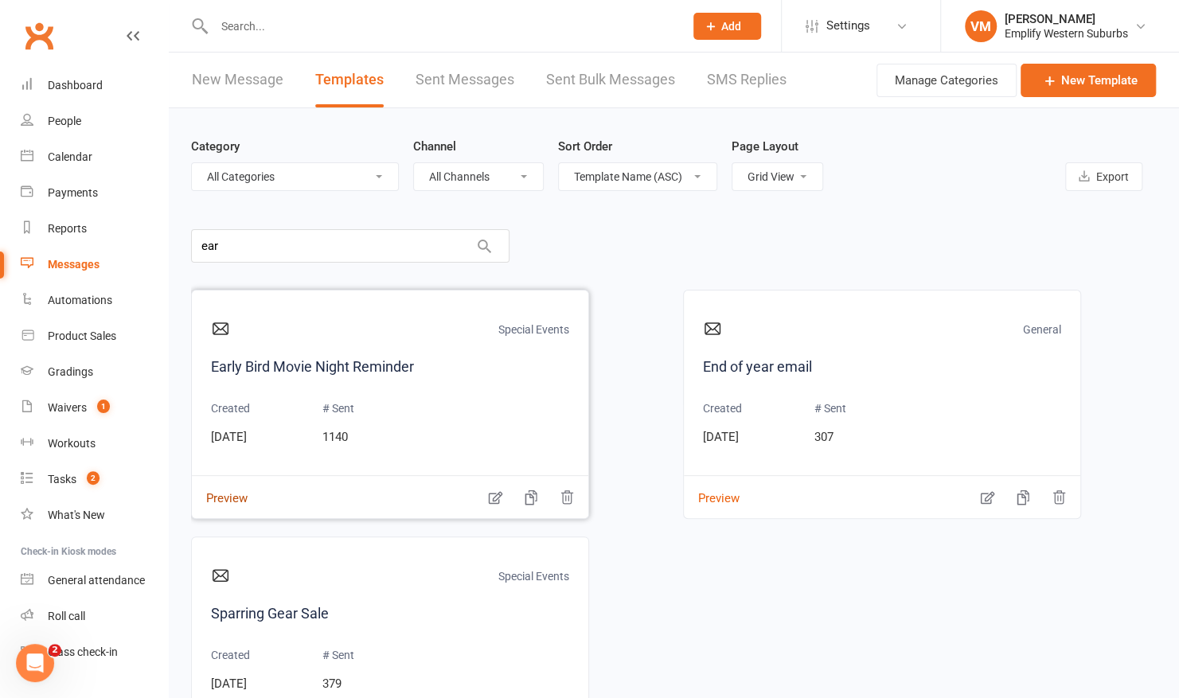
click at [228, 484] on button "Preview" at bounding box center [220, 487] width 56 height 17
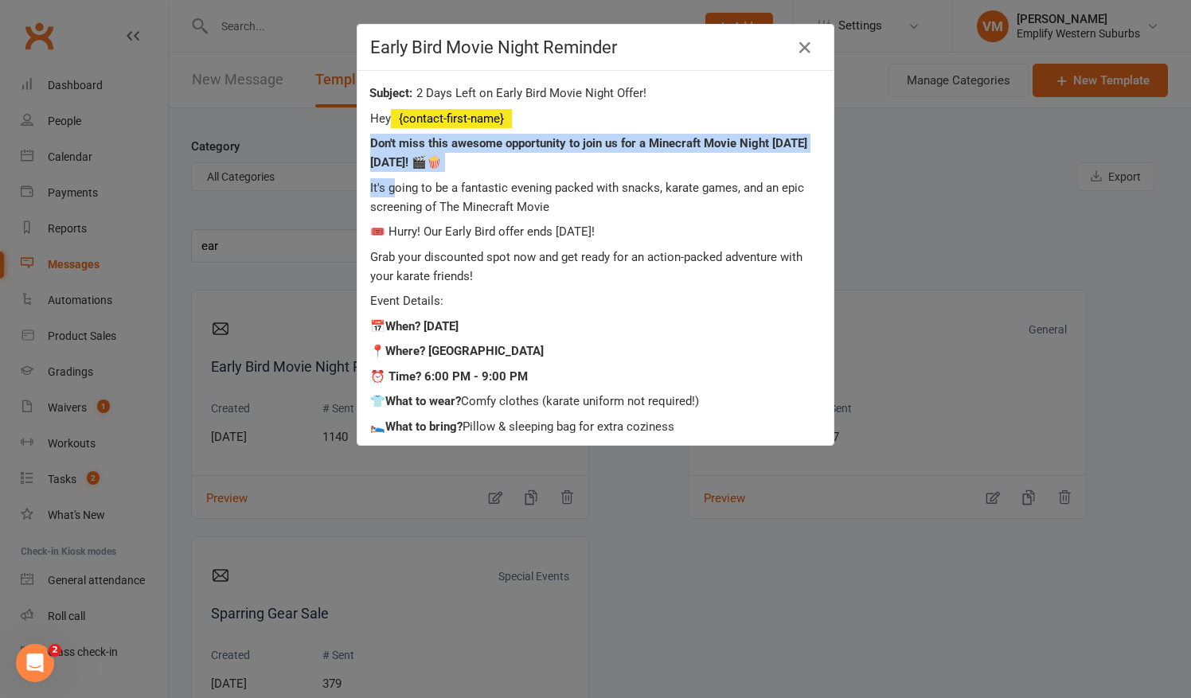
drag, startPoint x: 360, startPoint y: 143, endPoint x: 388, endPoint y: 174, distance: 42.3
click at [388, 174] on div "Hey {contact-first-name} Don't miss this awesome opportunity to join us for a M…" at bounding box center [595, 652] width 474 height 1098
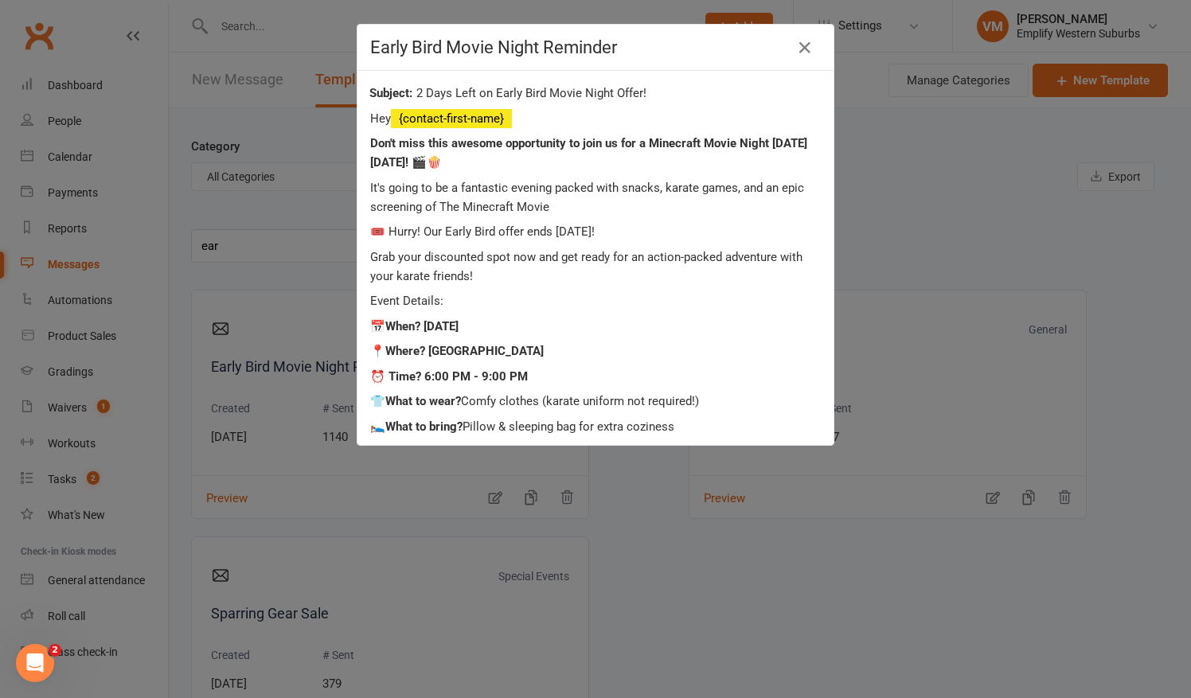
click at [516, 188] on p "It's going to be a fantastic evening packed with snacks, karate games, and an e…" at bounding box center [595, 197] width 451 height 38
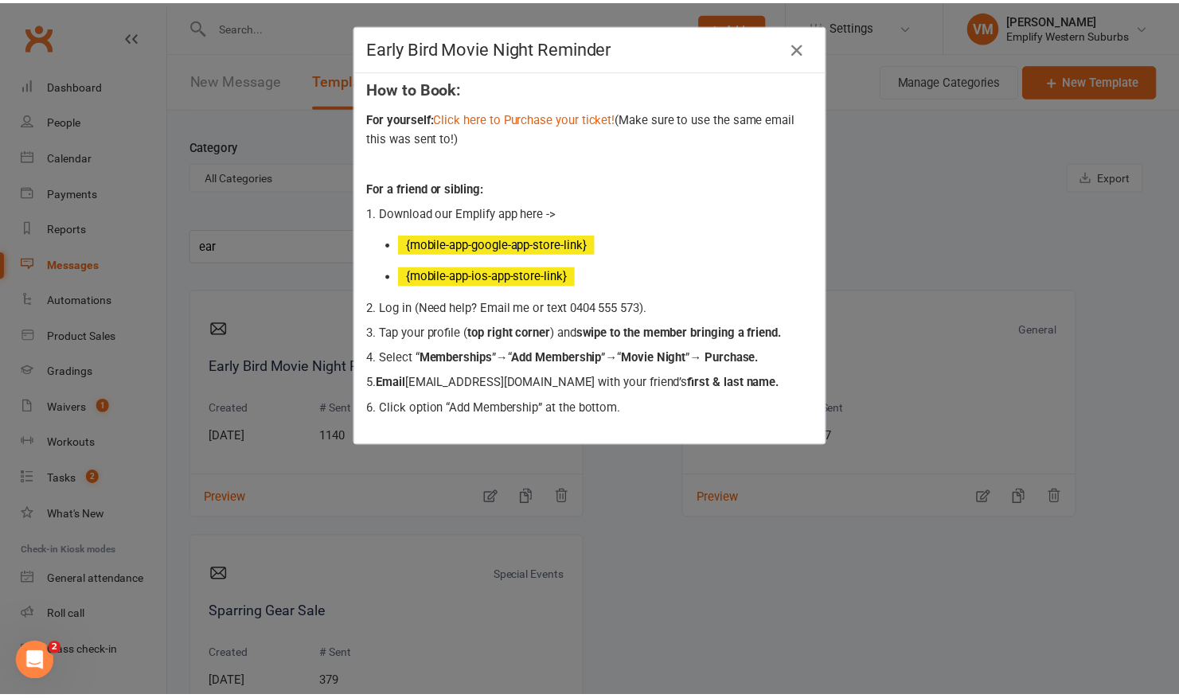
scroll to position [767, 0]
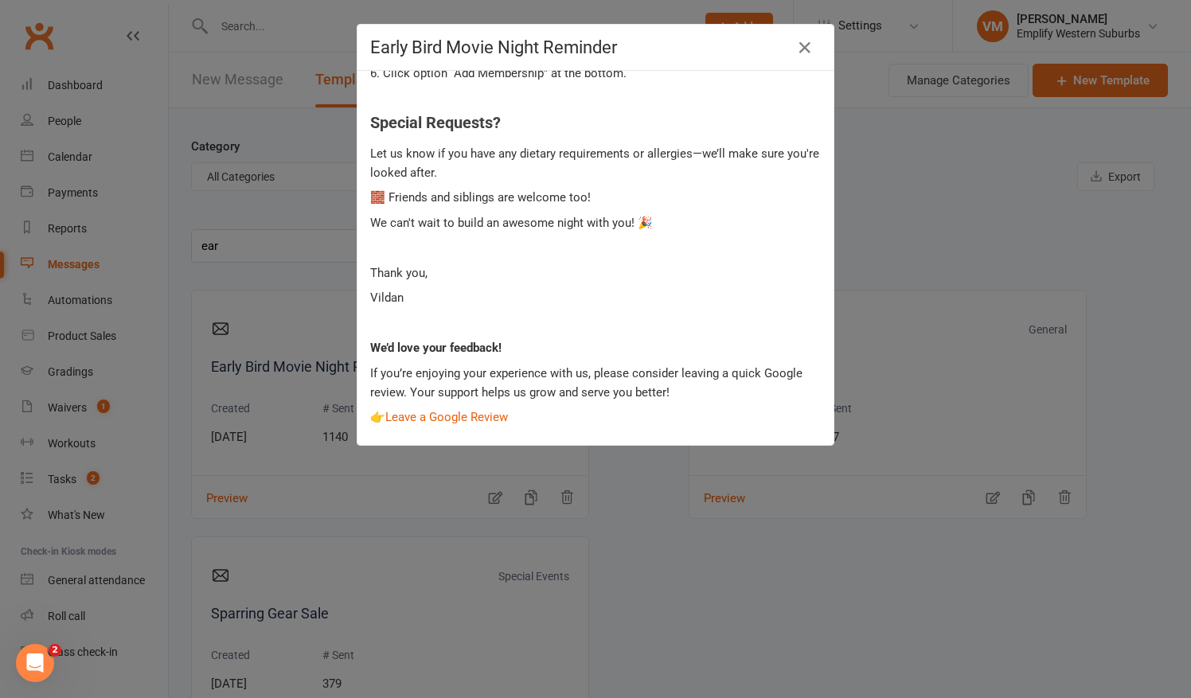
click at [482, 587] on div "Early Bird Movie Night Reminder 2 Days Left on Early Bird Movie Night Offer! He…" at bounding box center [595, 349] width 1191 height 698
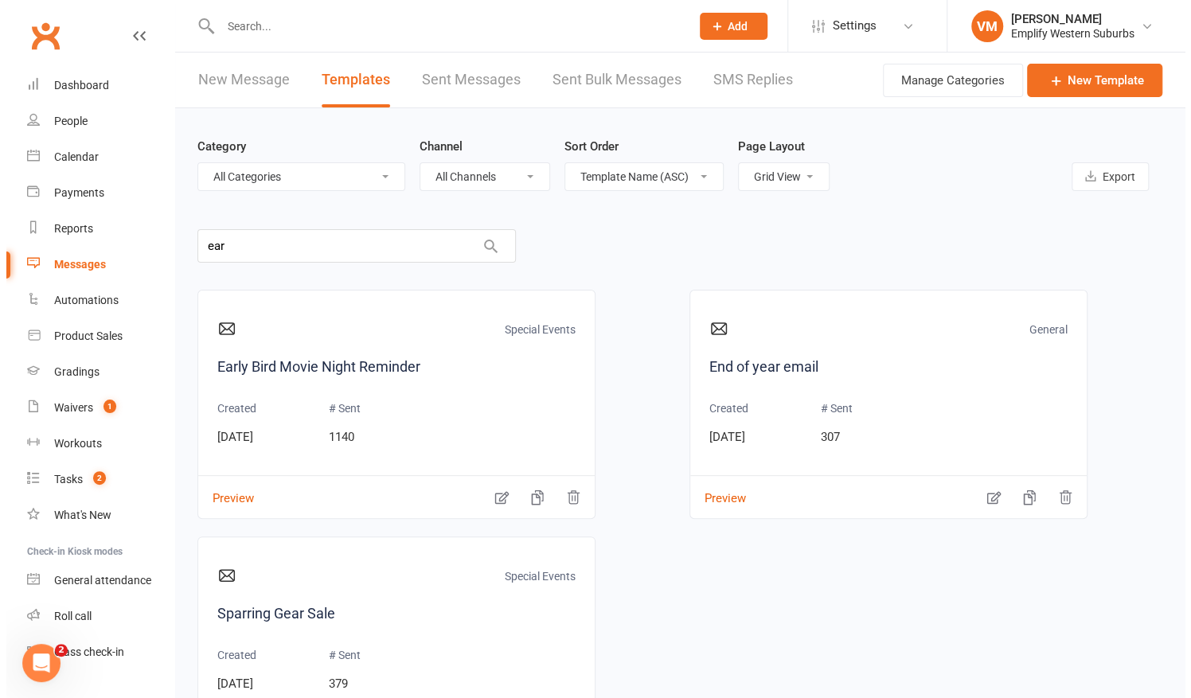
scroll to position [36, 0]
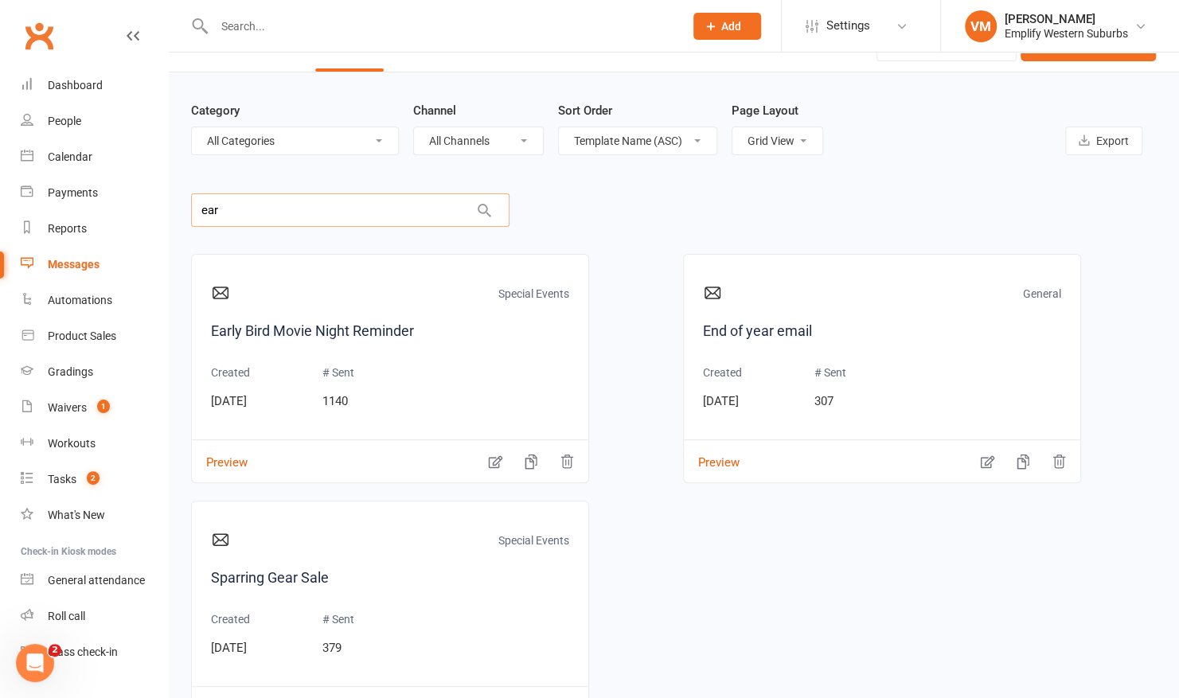
click at [272, 208] on input "ear" at bounding box center [350, 209] width 318 height 33
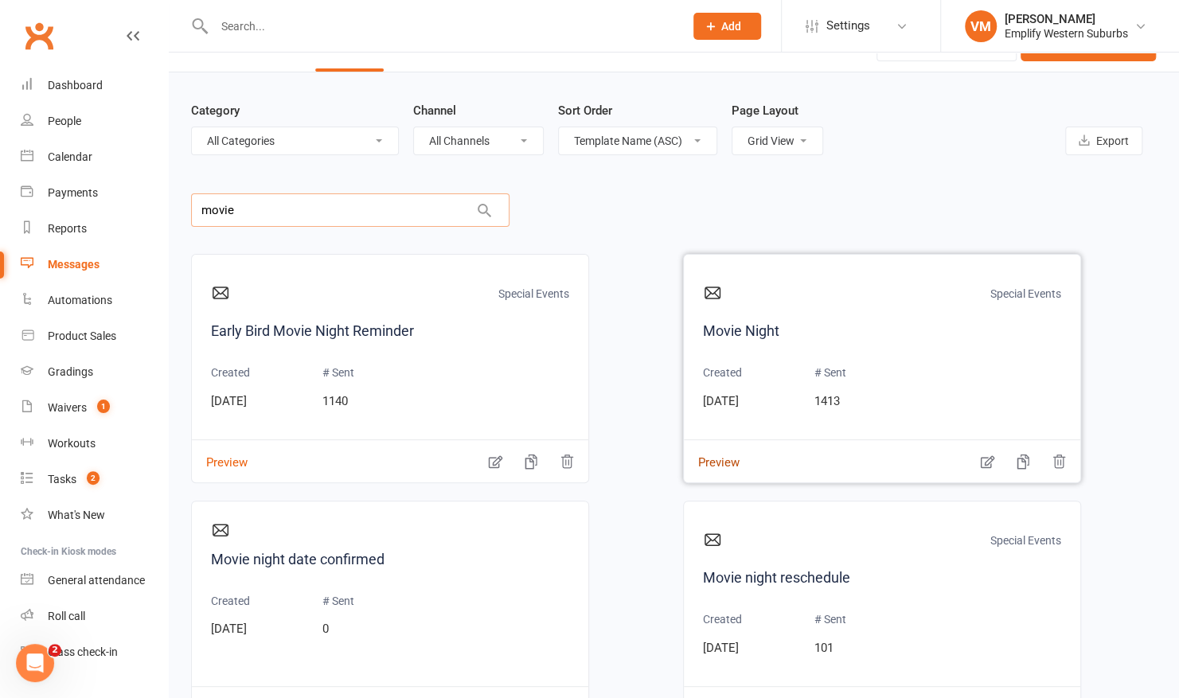
type input "movie"
click at [696, 457] on button "Preview" at bounding box center [712, 451] width 56 height 17
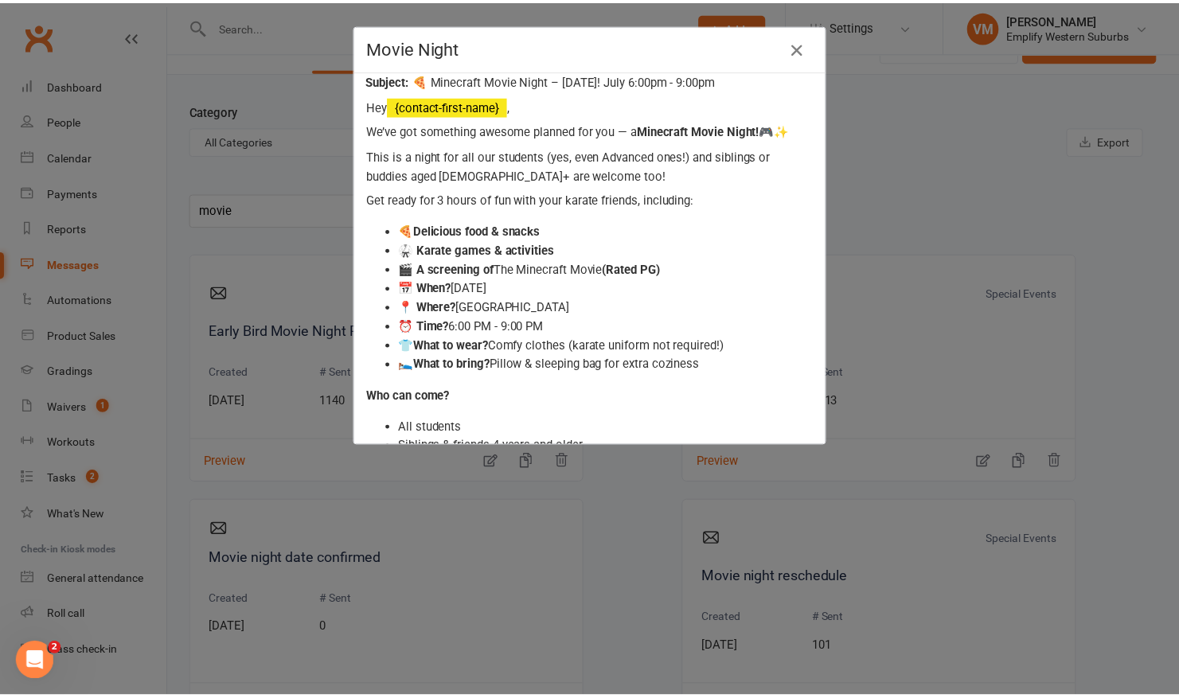
scroll to position [0, 0]
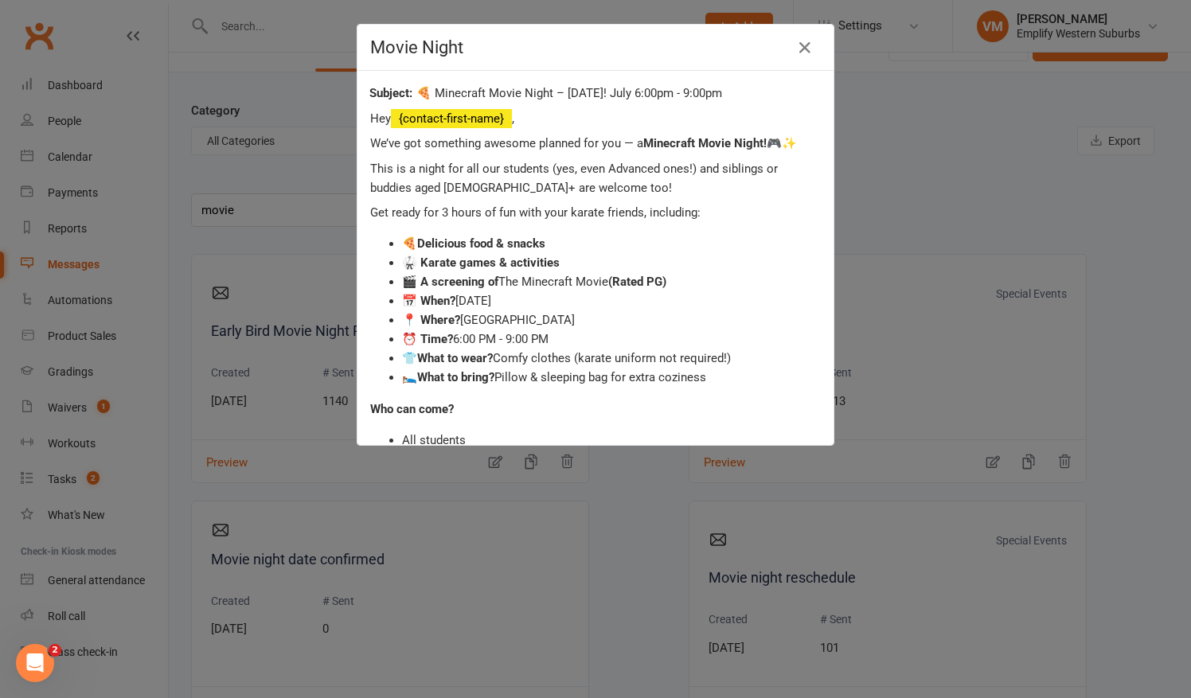
click at [541, 422] on div "Hey {contact-first-name} , We’ve got something awesome planned for you — a Mine…" at bounding box center [595, 681] width 451 height 1145
click at [545, 551] on div "Movie Night 🍕 Minecraft Movie Night – October 10th! July 6:00pm - 9:00pm Hey {c…" at bounding box center [595, 349] width 1191 height 698
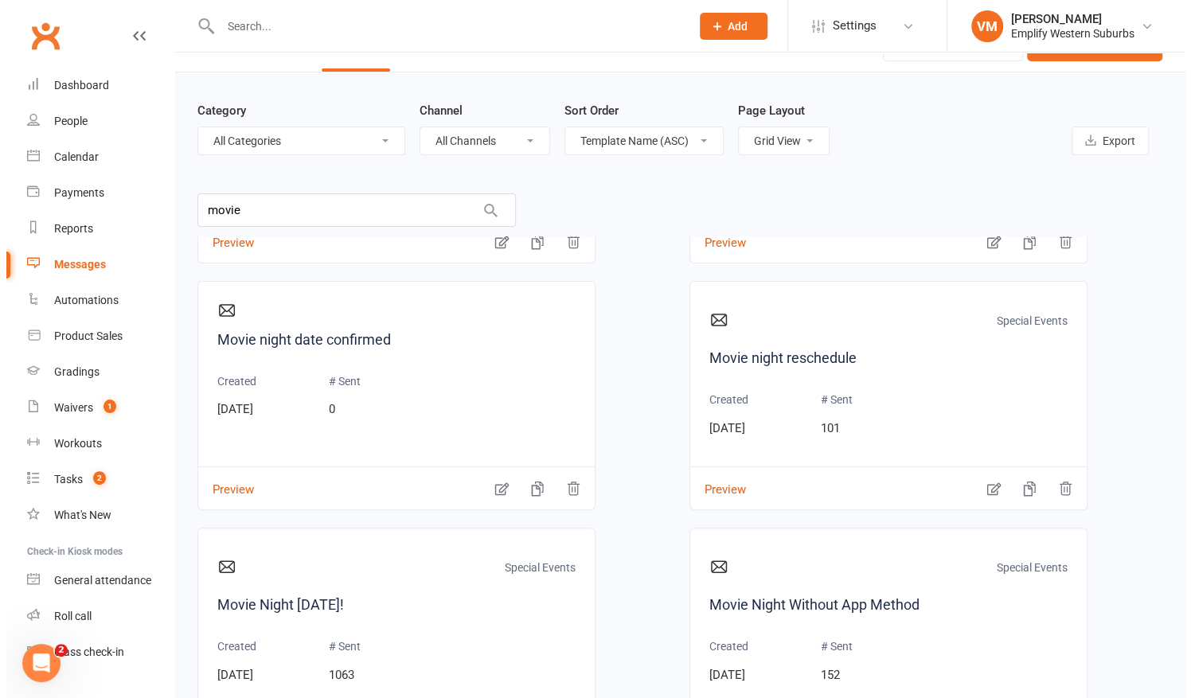
scroll to position [177, 0]
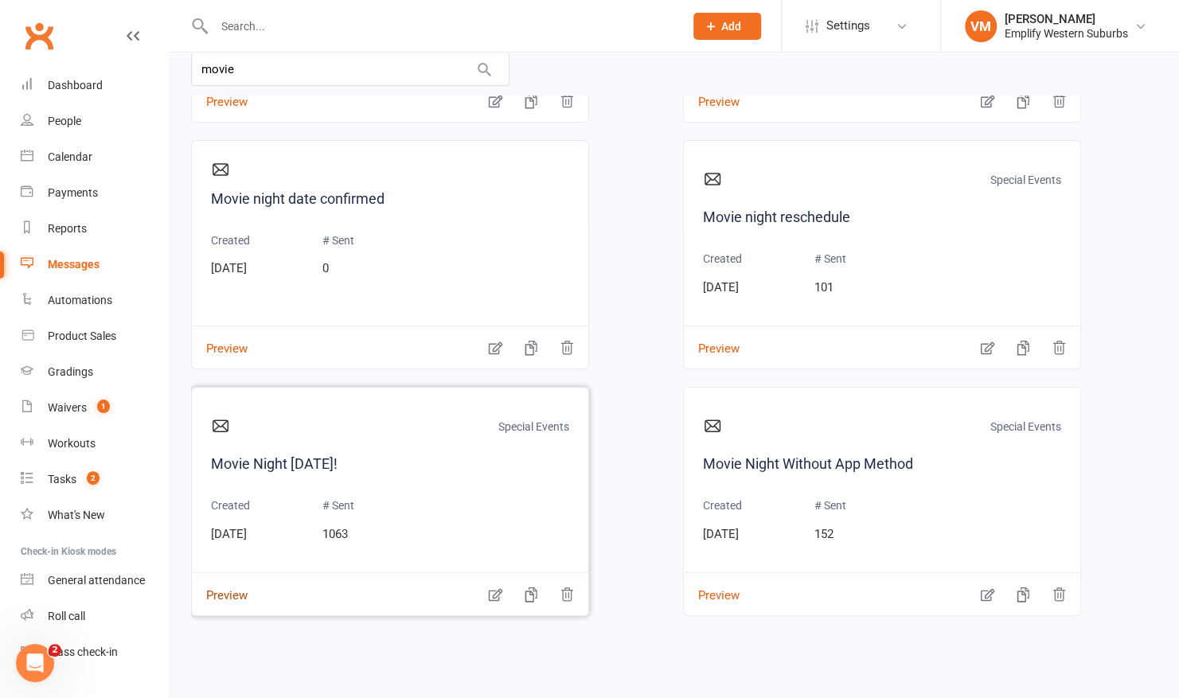
click at [226, 586] on button "Preview" at bounding box center [220, 584] width 56 height 17
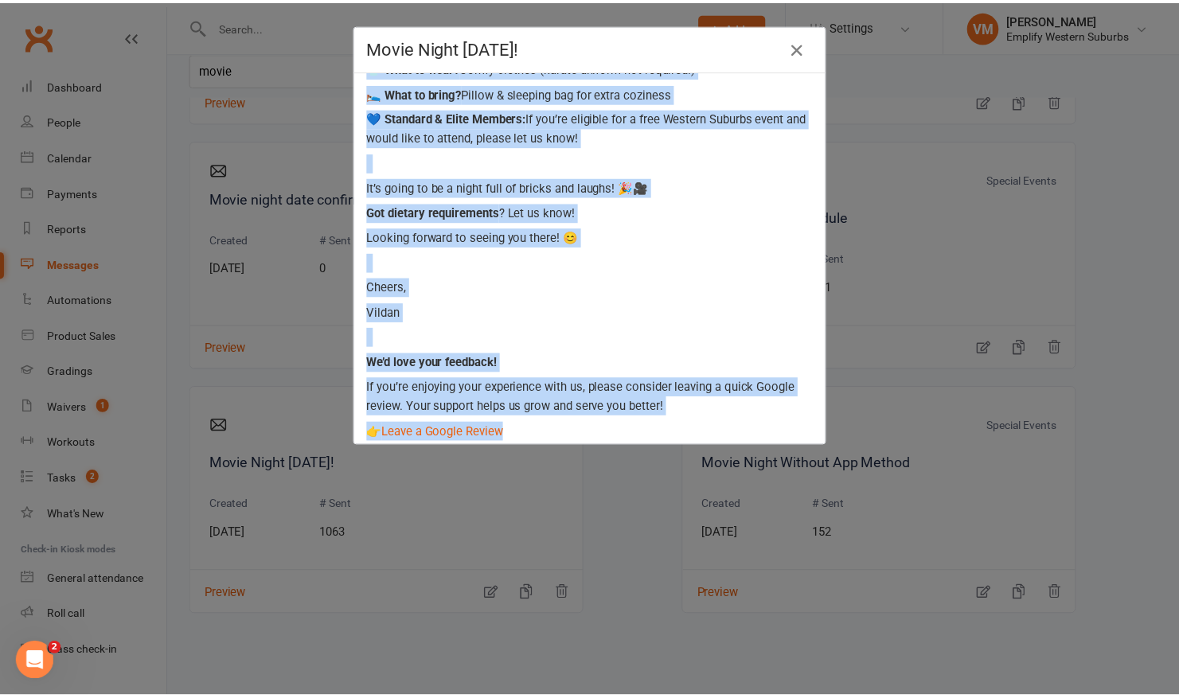
scroll to position [787, 0]
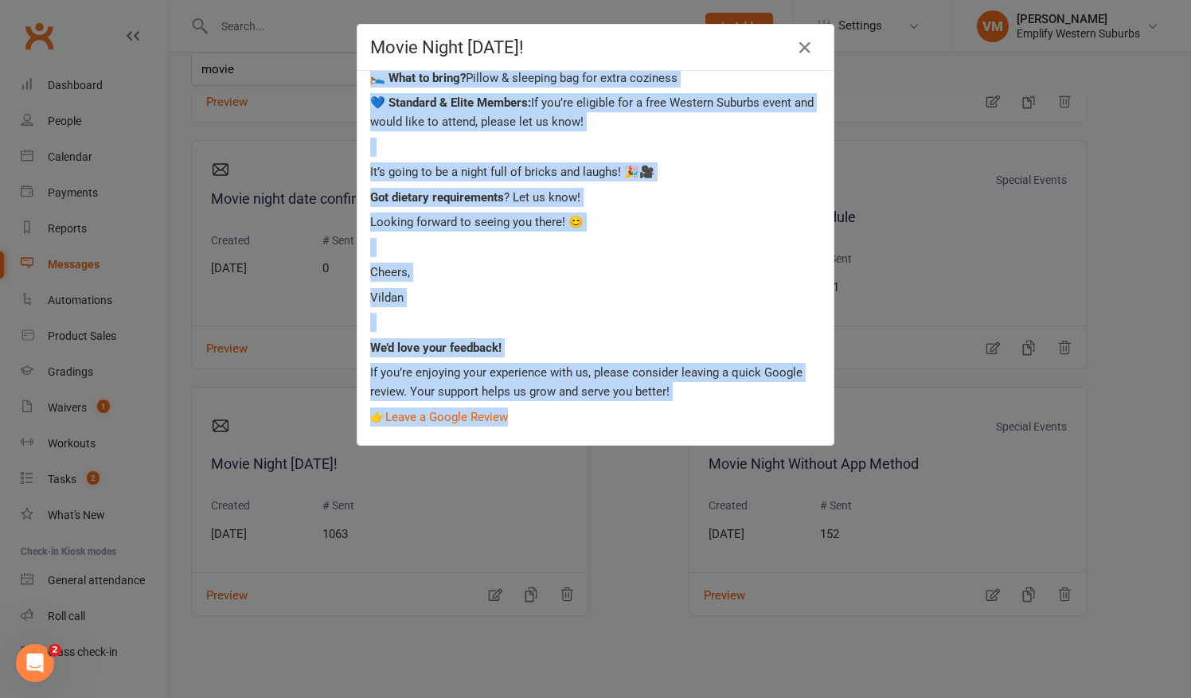
drag, startPoint x: 360, startPoint y: 140, endPoint x: 560, endPoint y: 420, distance: 344.6
copy div "We hope you're as excited as we are for our LEGO Movie 2 Night! 🍿🧱 This is just…"
click at [563, 505] on div "Movie Night This Friday! 🧱 Last Chance for LEGO Movie 2 Night Tickets! 🎬✨ Hi {c…" at bounding box center [595, 349] width 1191 height 698
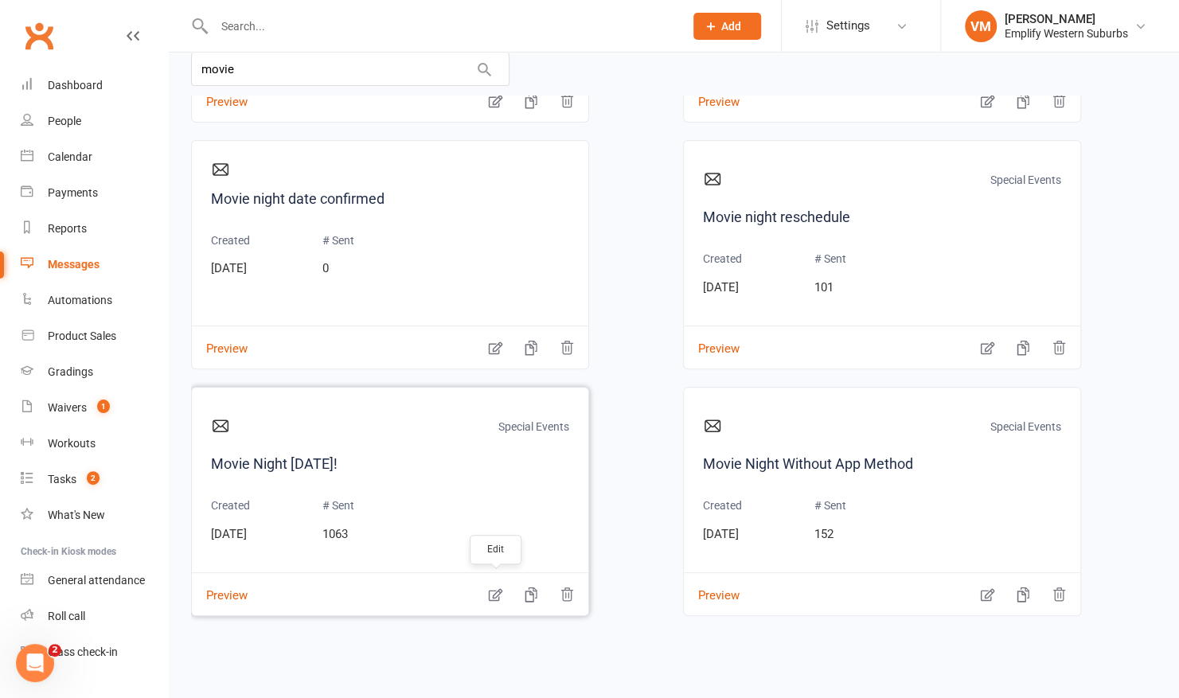
click at [495, 591] on icon "button" at bounding box center [496, 595] width 14 height 13
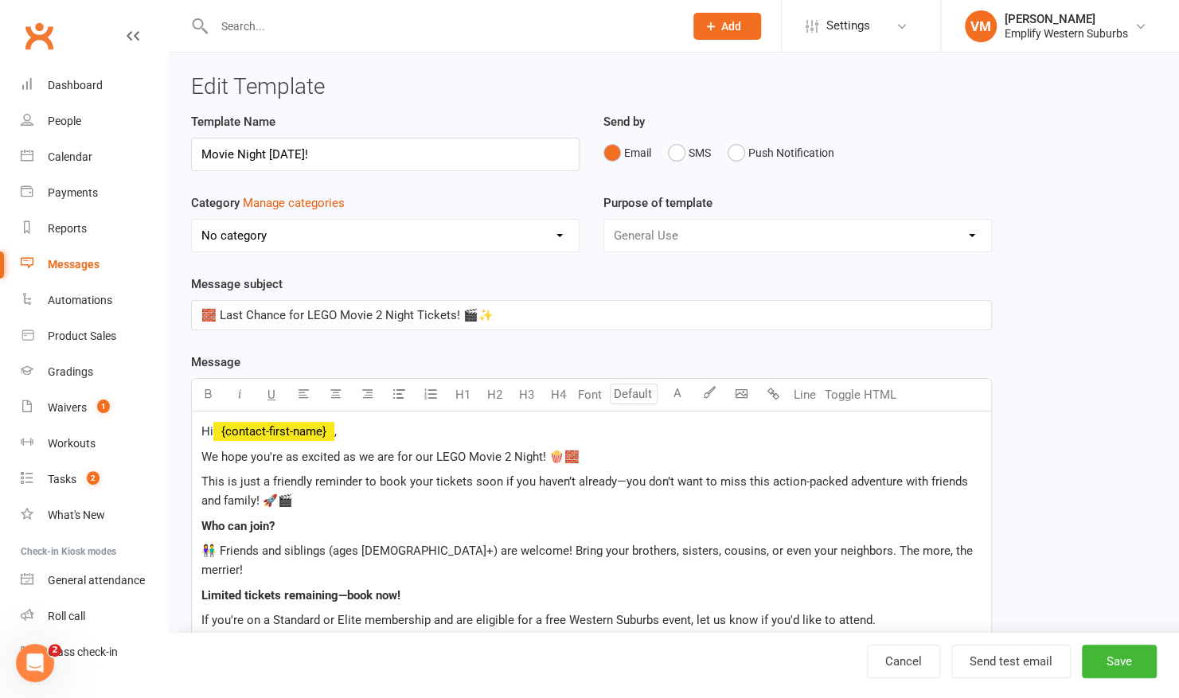
select select "8732"
click at [618, 481] on span "This is just a friendly reminder to book your tickets soon if you haven’t alrea…" at bounding box center [586, 490] width 770 height 33
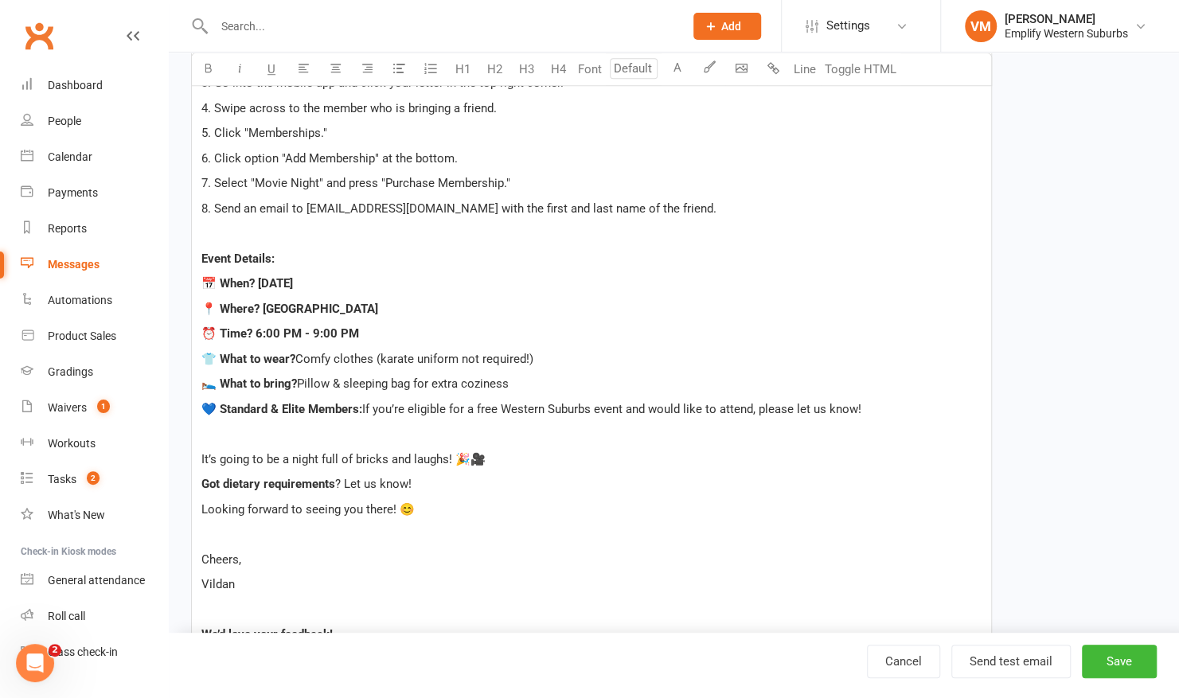
scroll to position [720, 0]
click at [293, 275] on span "📅 When? [DATE]" at bounding box center [247, 282] width 92 height 14
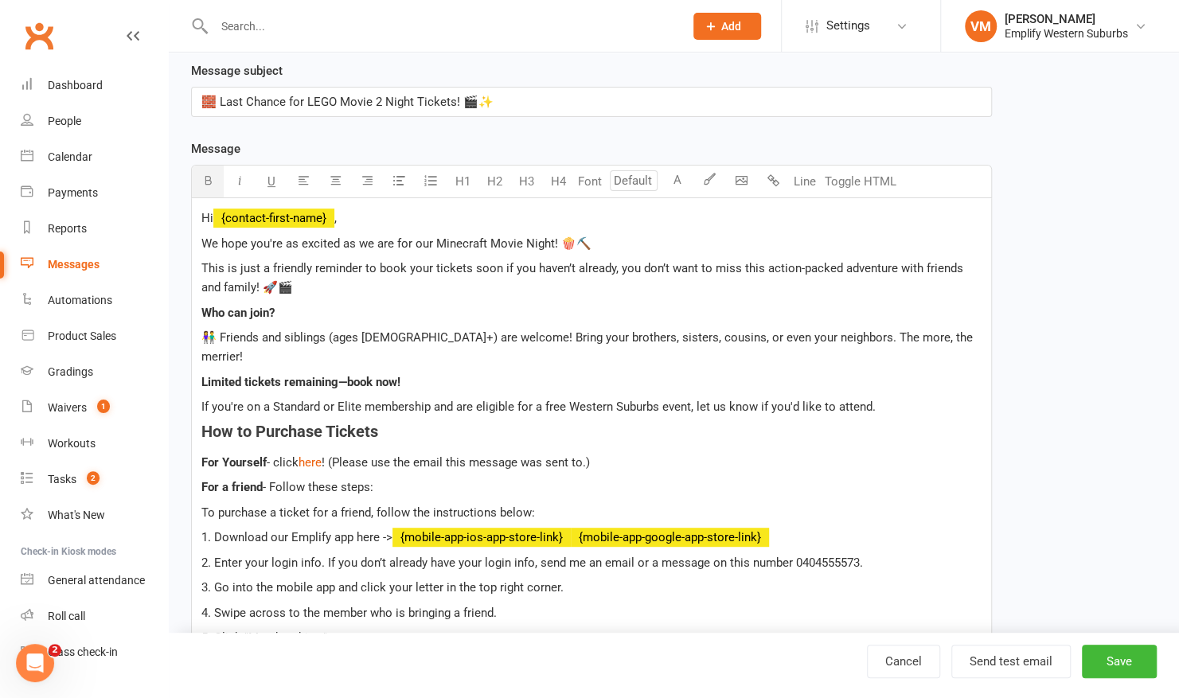
scroll to position [210, 0]
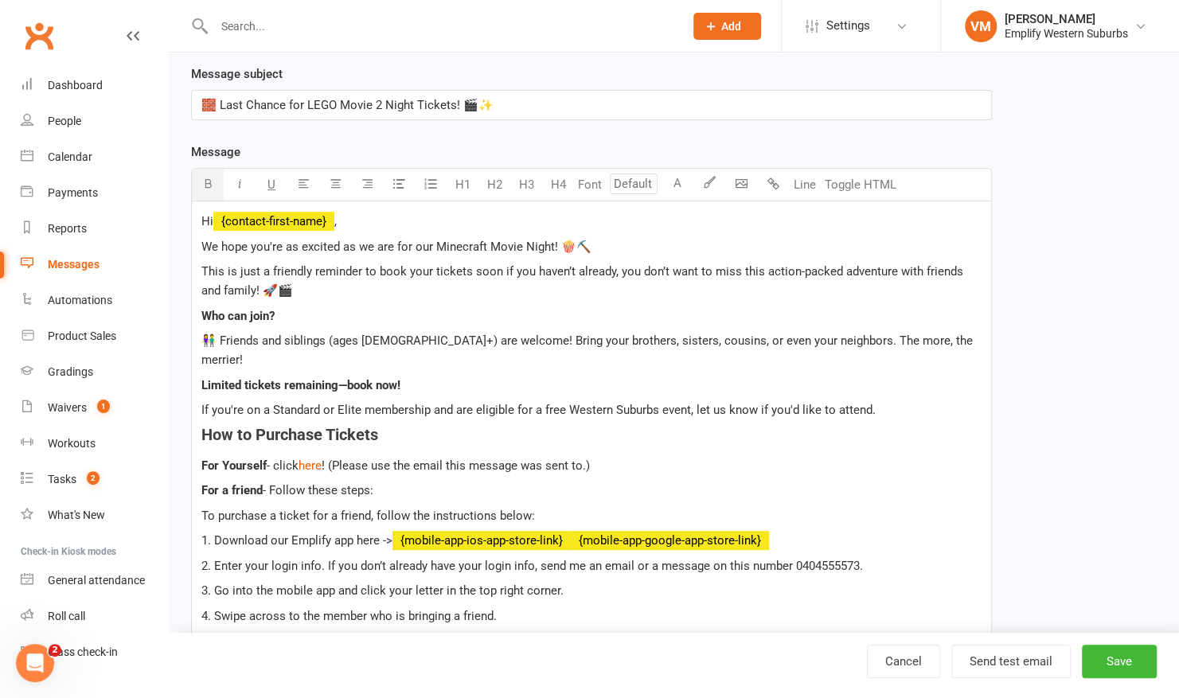
click at [329, 103] on span "🧱 Last Chance for LEGO Movie 2 Night Tickets! 🎬✨" at bounding box center [347, 105] width 292 height 14
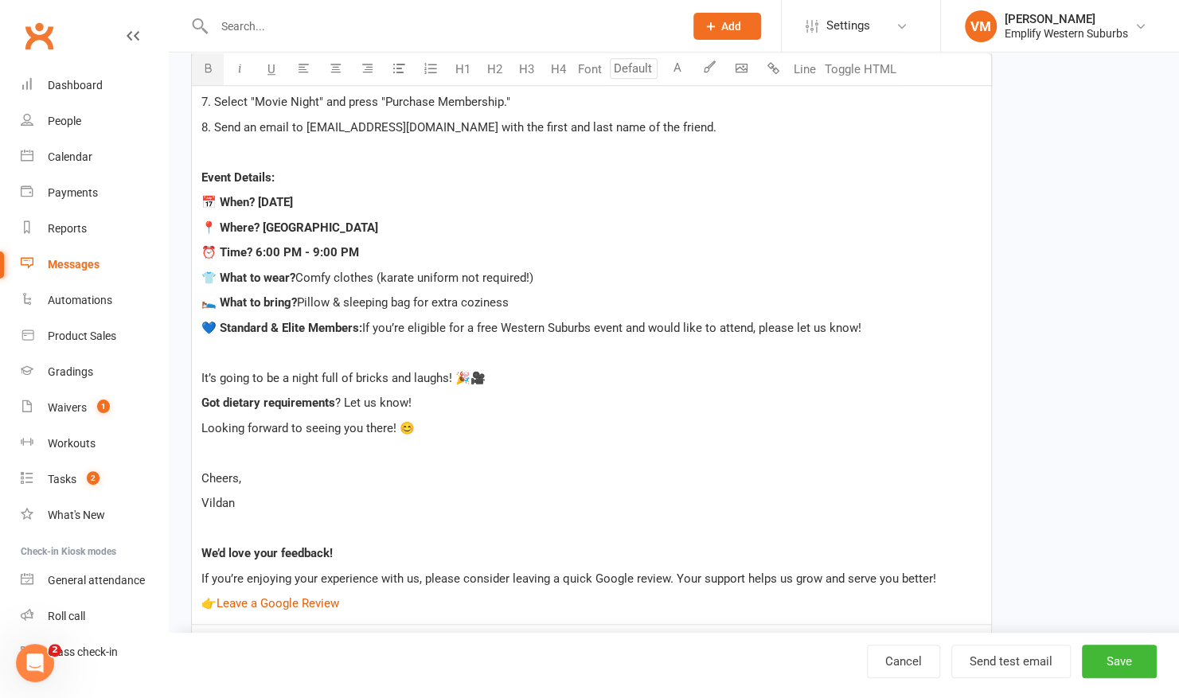
scroll to position [800, 0]
click at [305, 370] on span "It’s going to be a night full of bricks and laughs! 🎉🎥" at bounding box center [343, 377] width 284 height 14
click at [369, 370] on span "It’s going to be a night full of bricks and laughs! 🎉🎥" at bounding box center [343, 377] width 284 height 14
click at [431, 370] on span "It’s going to be a night full of blocks, laughs! 🎉🎥" at bounding box center [334, 377] width 267 height 14
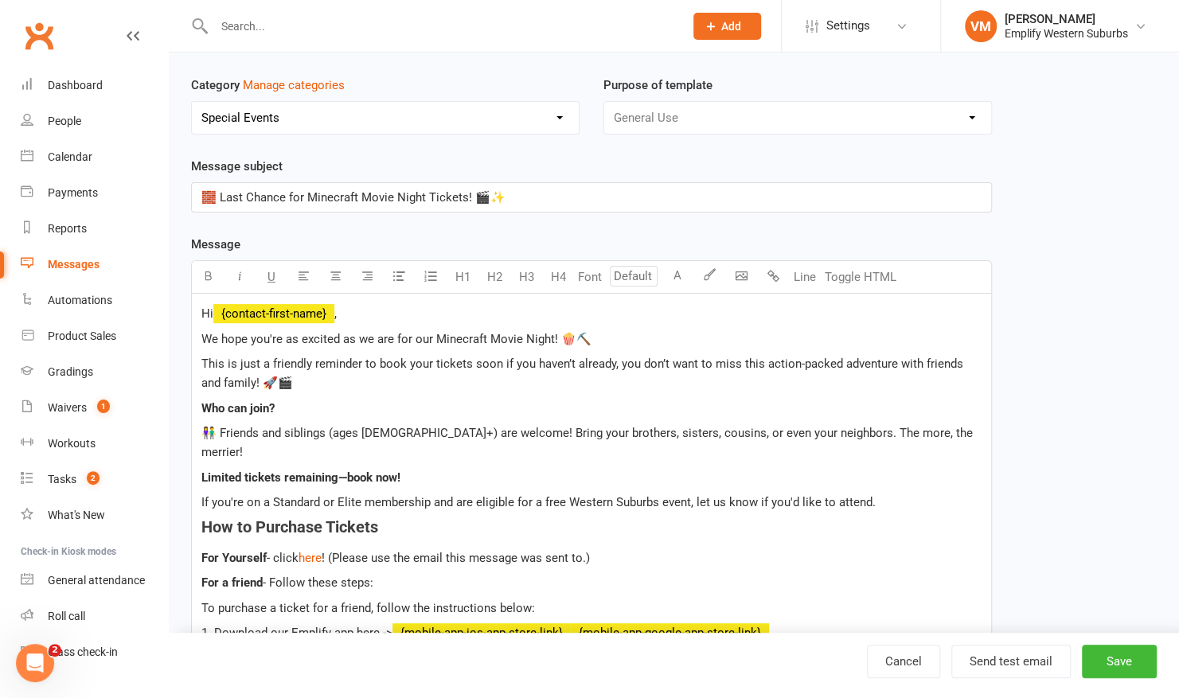
scroll to position [59, 0]
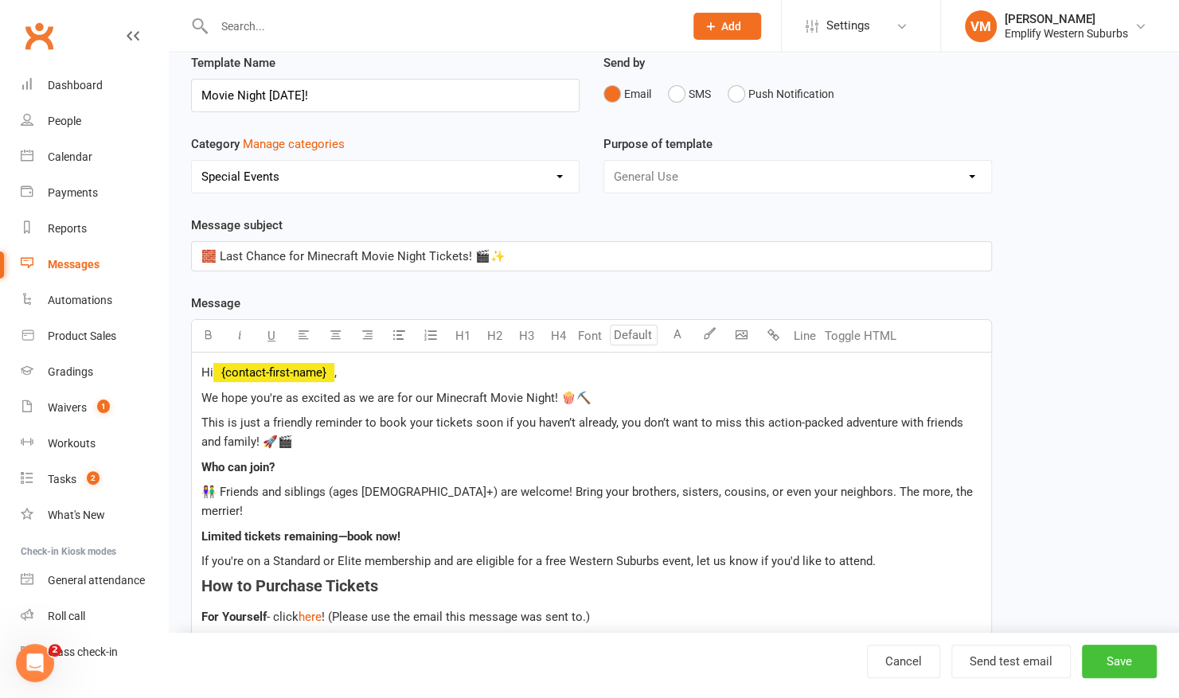
click at [1117, 663] on button "Save" at bounding box center [1119, 661] width 75 height 33
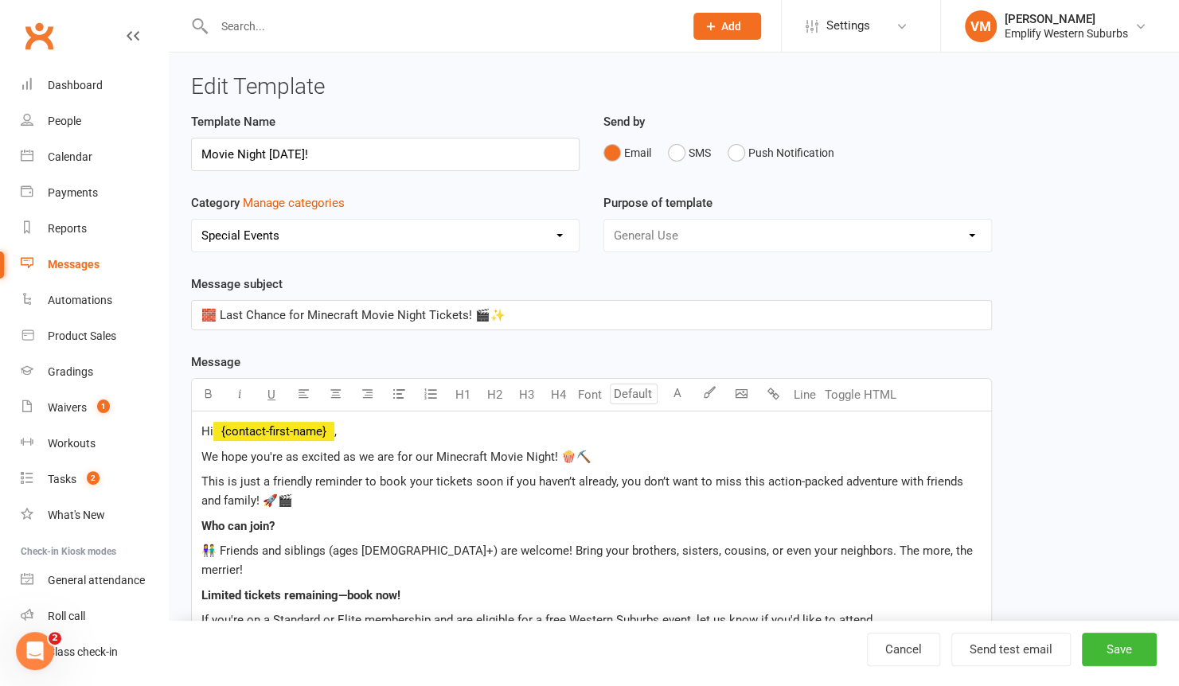
select select "grid"
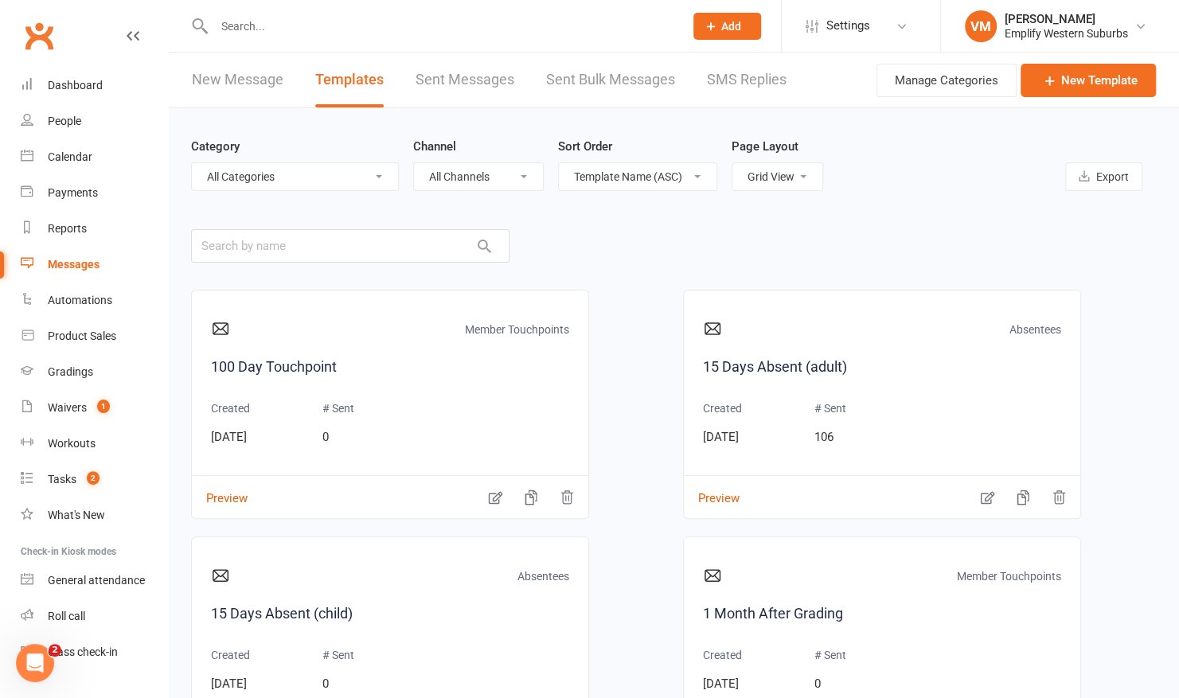
click at [234, 27] on input "text" at bounding box center [440, 26] width 463 height 22
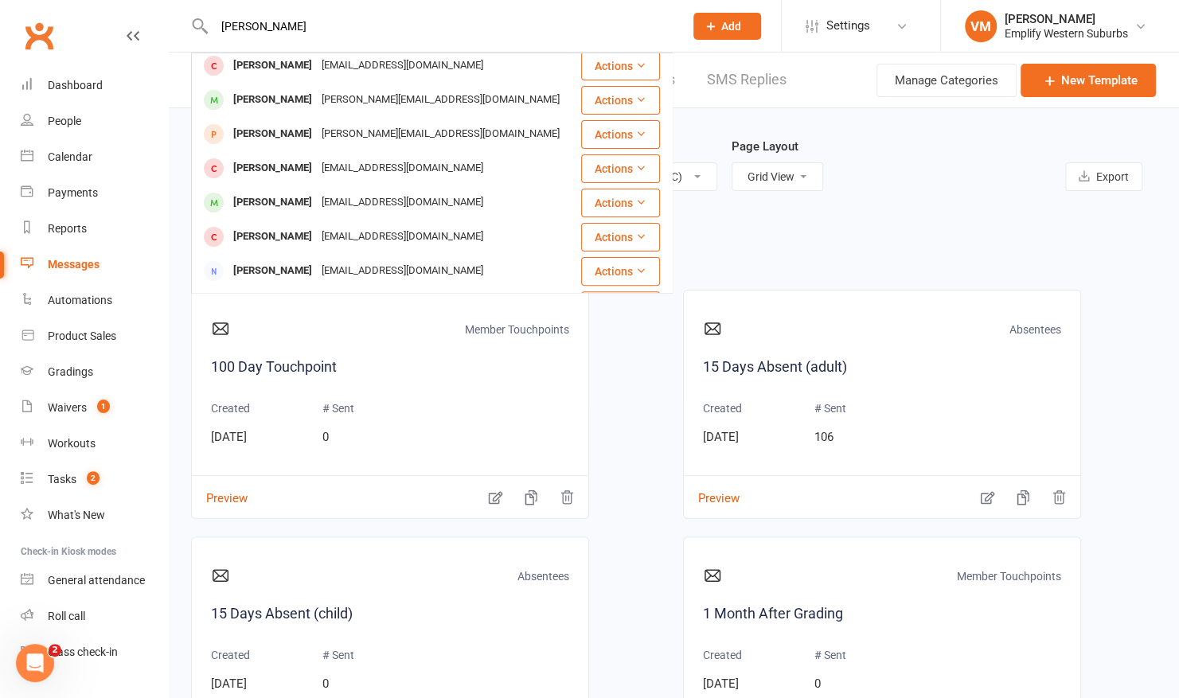
scroll to position [212, 0]
type input "charlot"
click at [317, 92] on div "Charlotte Tresise-Cumming" at bounding box center [272, 98] width 88 height 23
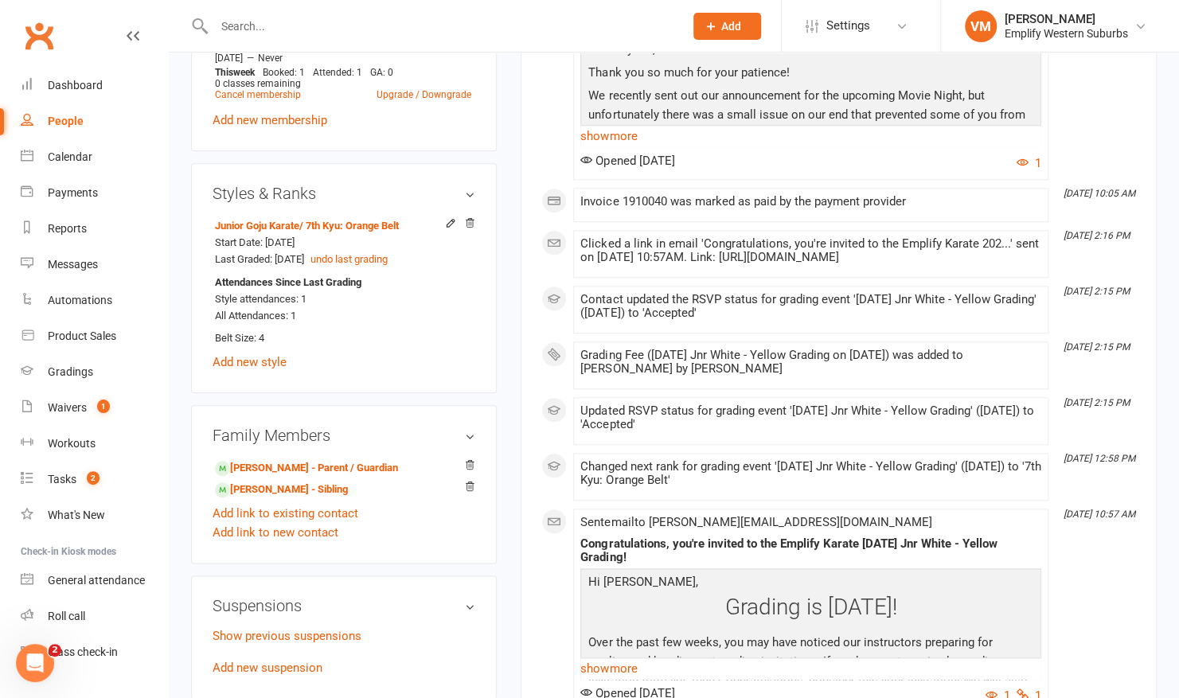
scroll to position [776, 0]
click at [408, 24] on input "text" at bounding box center [440, 26] width 463 height 22
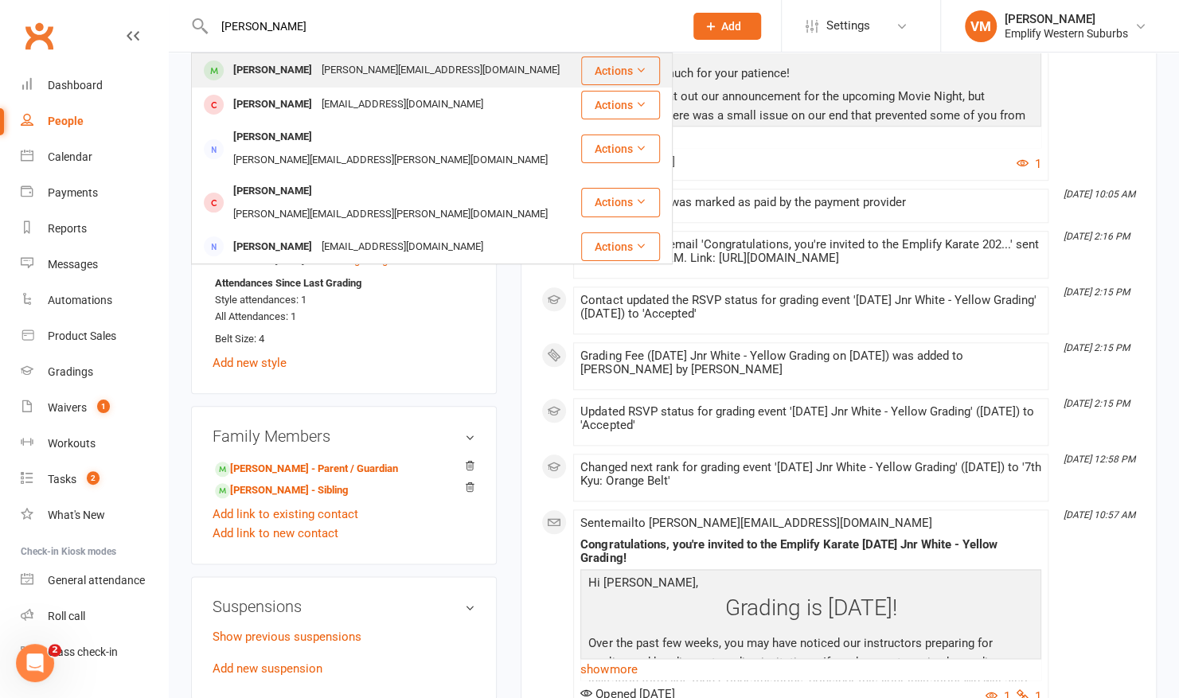
type input "patrick"
click at [353, 67] on div "h.holldack@yahoo.com.au" at bounding box center [441, 70] width 248 height 23
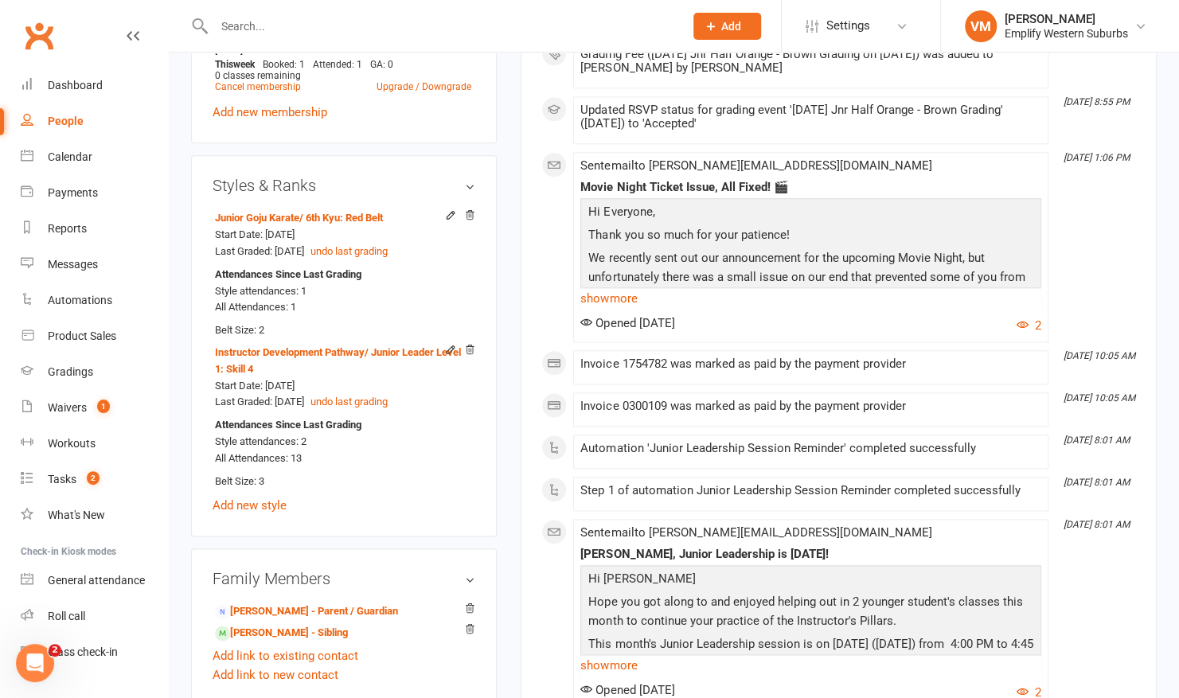
scroll to position [950, 0]
click at [283, 25] on input "text" at bounding box center [440, 26] width 463 height 22
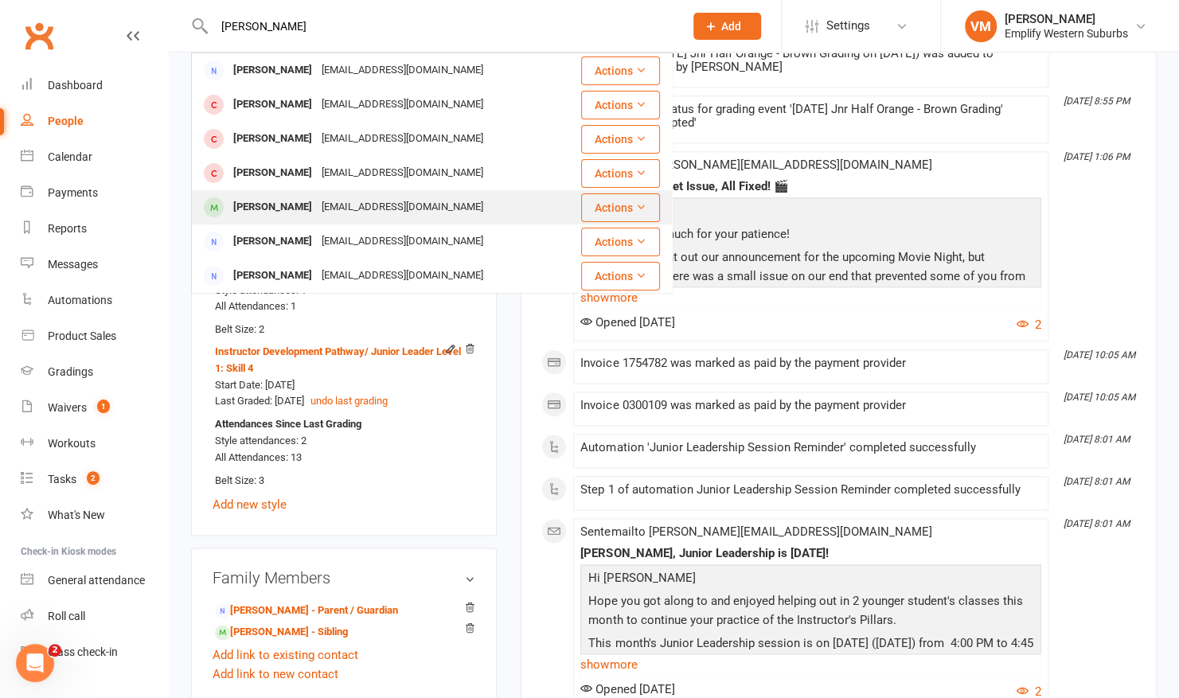
type input "harkley"
click at [267, 210] on div "Harley Galvin" at bounding box center [272, 207] width 88 height 23
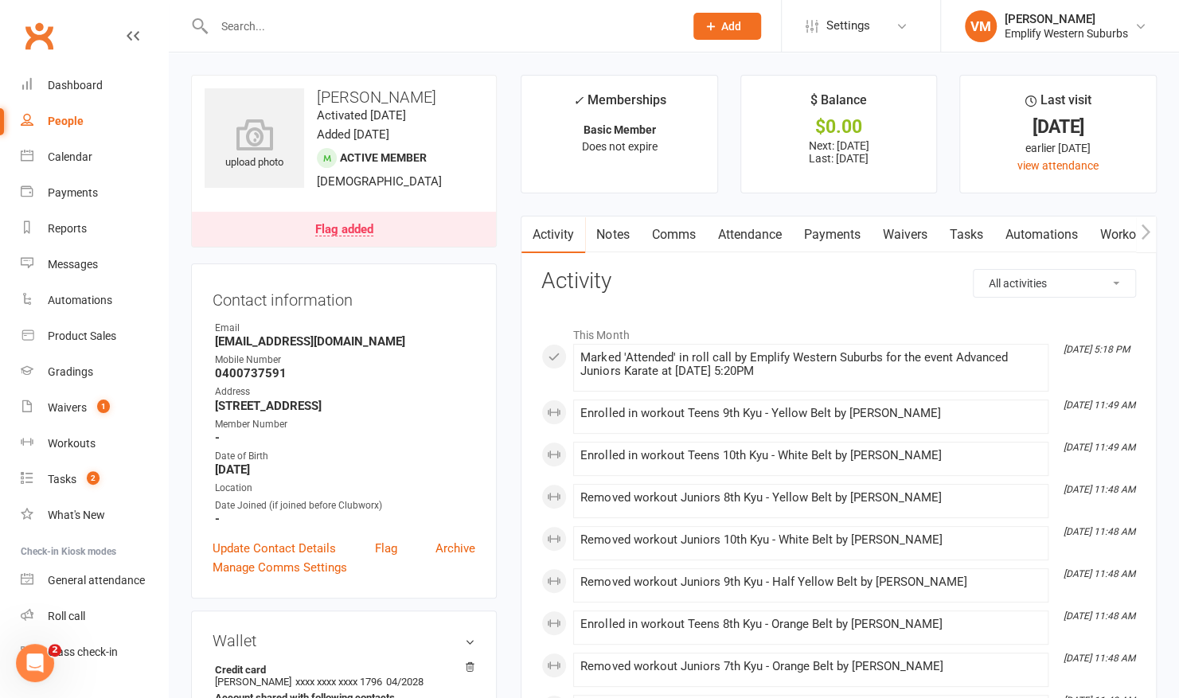
click at [268, 32] on input "text" at bounding box center [440, 26] width 463 height 22
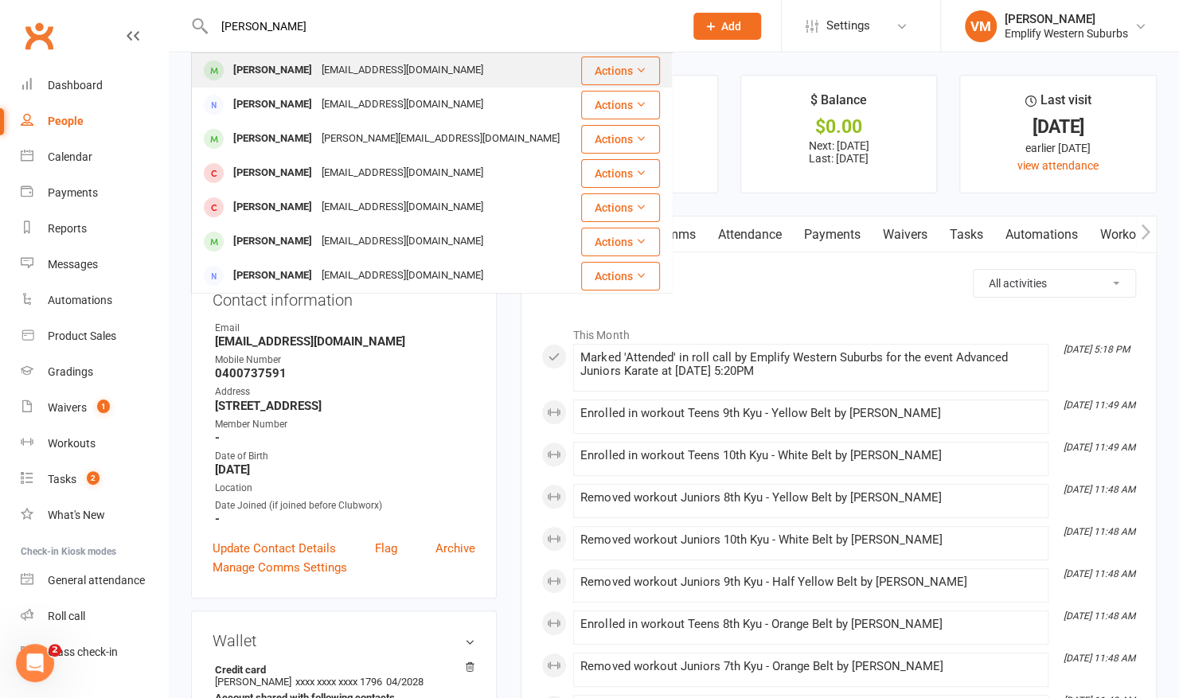
type input "lucas"
click at [258, 72] on div "Lucas Lee" at bounding box center [272, 70] width 88 height 23
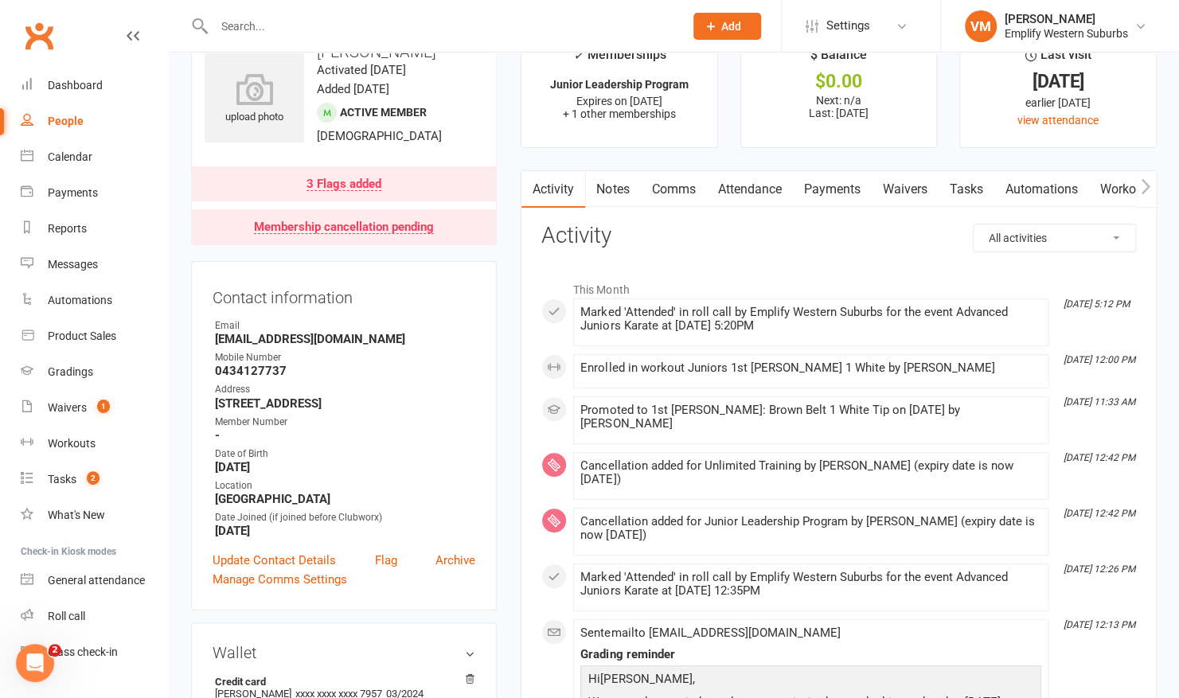
scroll to position [46, 0]
drag, startPoint x: 304, startPoint y: 529, endPoint x: 222, endPoint y: 531, distance: 82.0
click at [222, 531] on strong "August 20, 2019" at bounding box center [345, 530] width 260 height 14
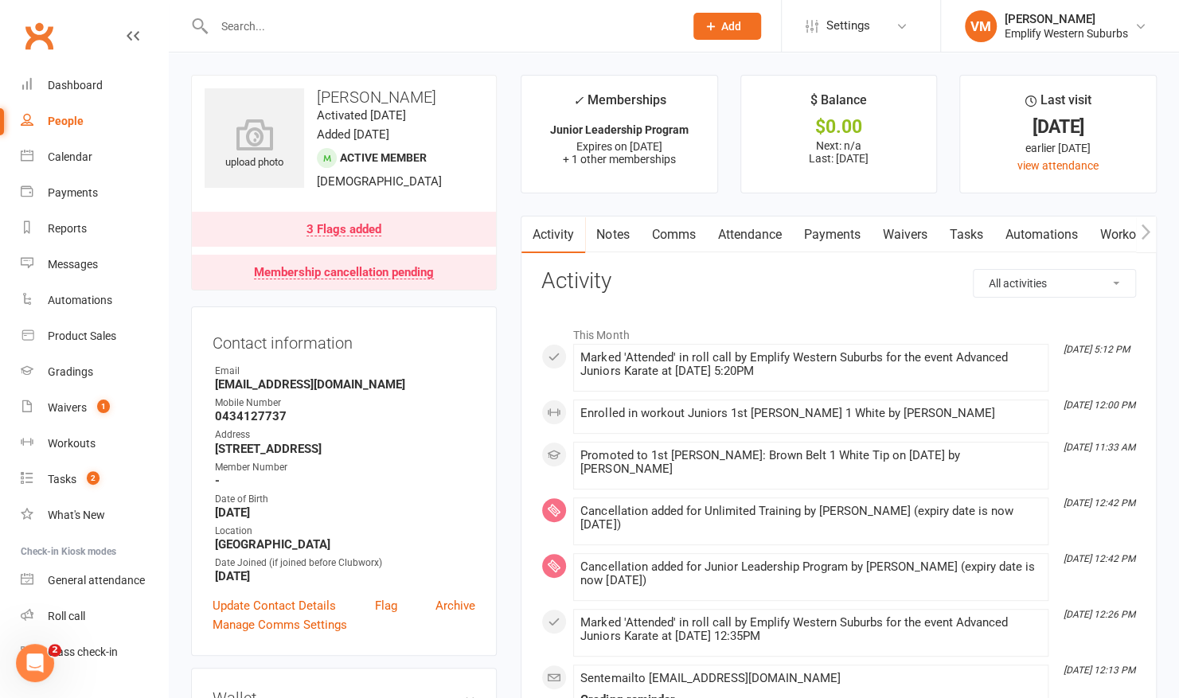
click at [269, 31] on input "text" at bounding box center [440, 26] width 463 height 22
type input "v"
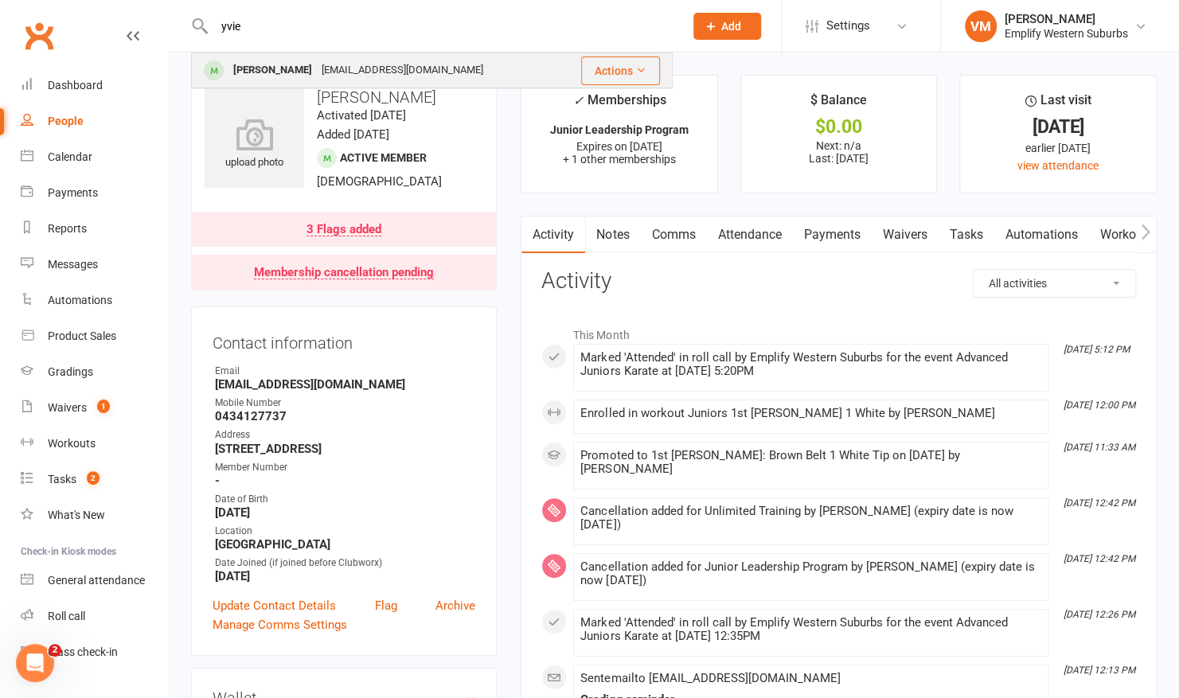
type input "yvie"
click at [239, 72] on div "Yvie Wu" at bounding box center [272, 70] width 88 height 23
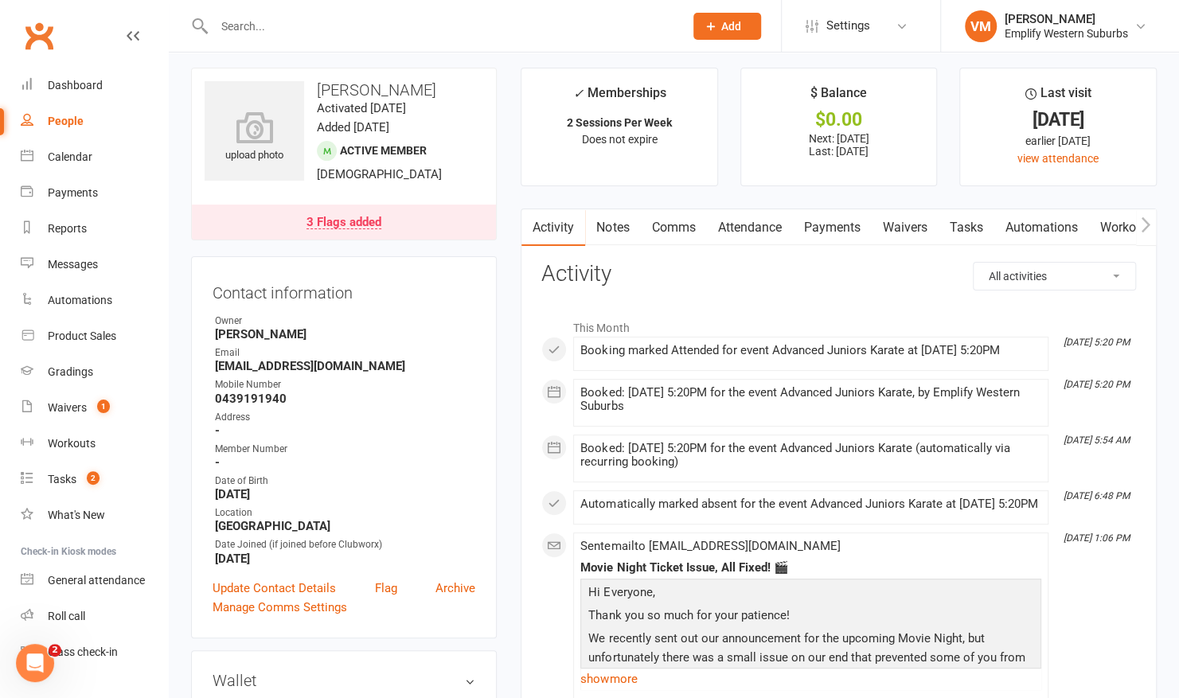
scroll to position [9, 0]
click at [308, 559] on strong "January 17, 2022" at bounding box center [345, 557] width 260 height 14
drag, startPoint x: 308, startPoint y: 559, endPoint x: 212, endPoint y: 560, distance: 96.3
click at [212, 560] on div "Contact information Owner Vildan Muharemovic Email yuting2501@hotmail.com Mobil…" at bounding box center [344, 446] width 306 height 382
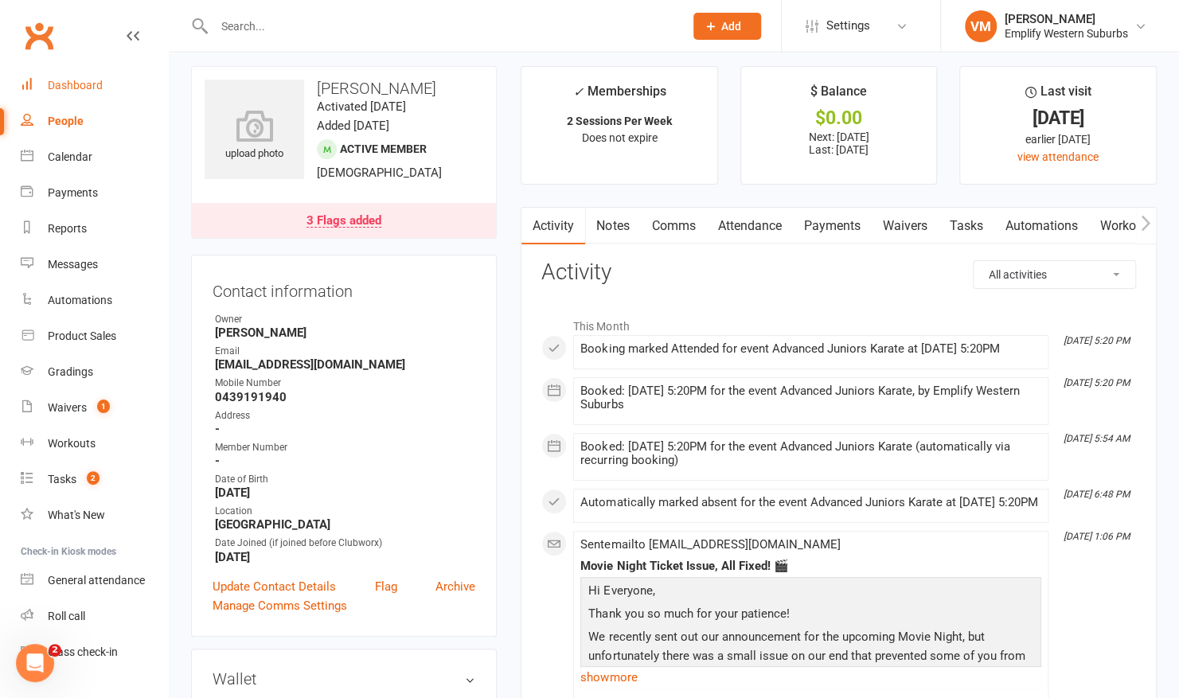
click at [82, 88] on div "Dashboard" at bounding box center [75, 85] width 55 height 13
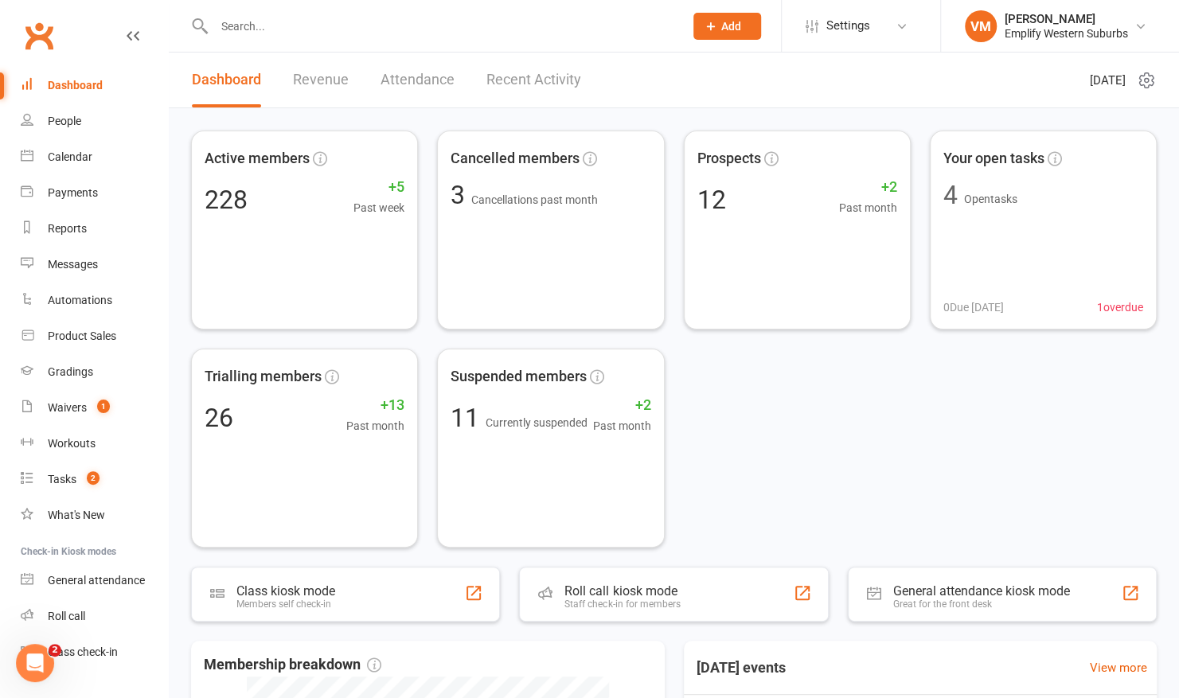
click at [255, 25] on input "text" at bounding box center [440, 26] width 463 height 22
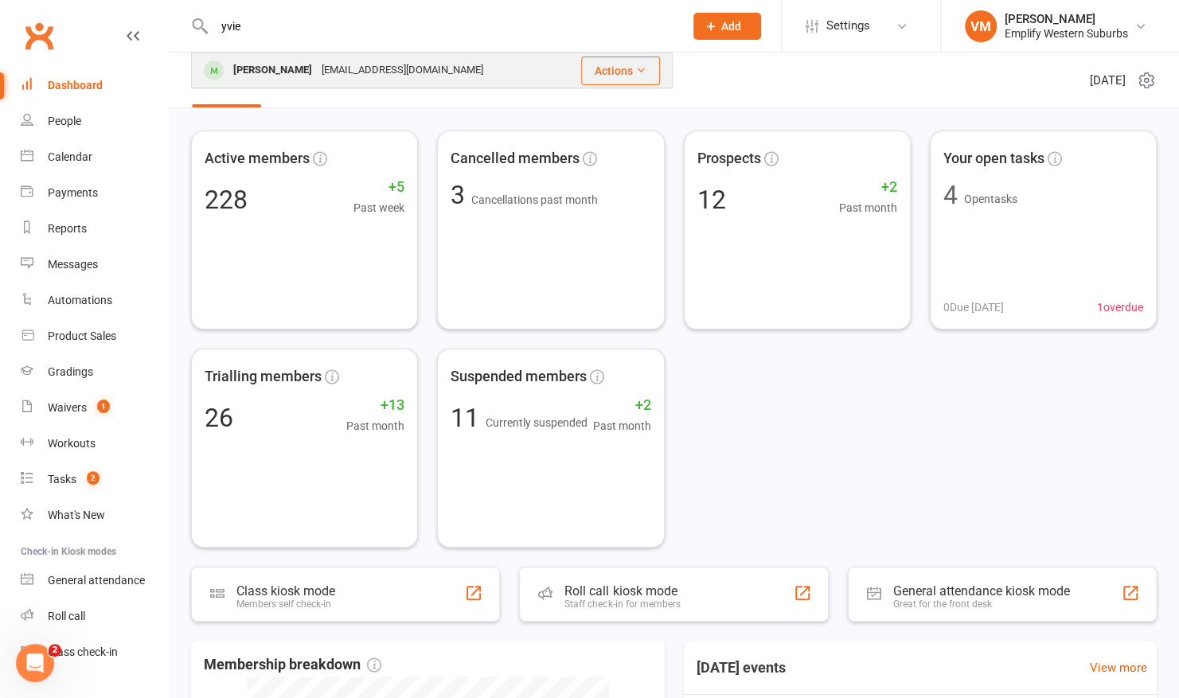
type input "yvie"
click at [254, 69] on div "Yvie Wu" at bounding box center [272, 70] width 88 height 23
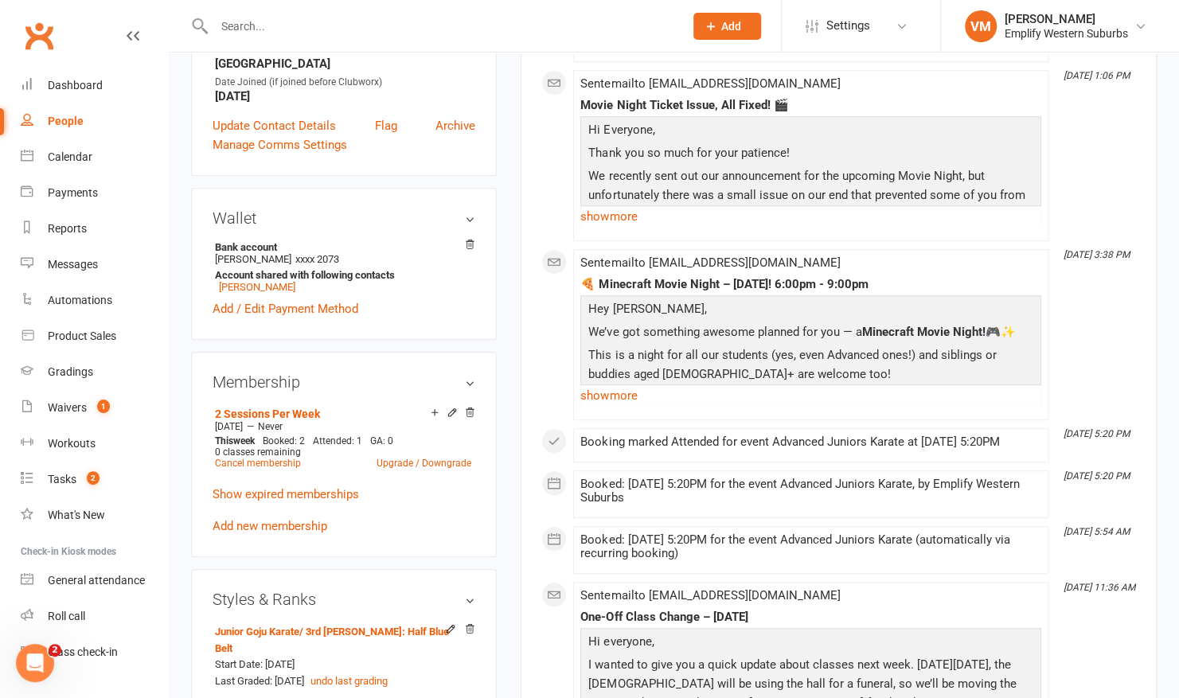
scroll to position [470, 0]
click at [80, 154] on div "Calendar" at bounding box center [70, 156] width 45 height 13
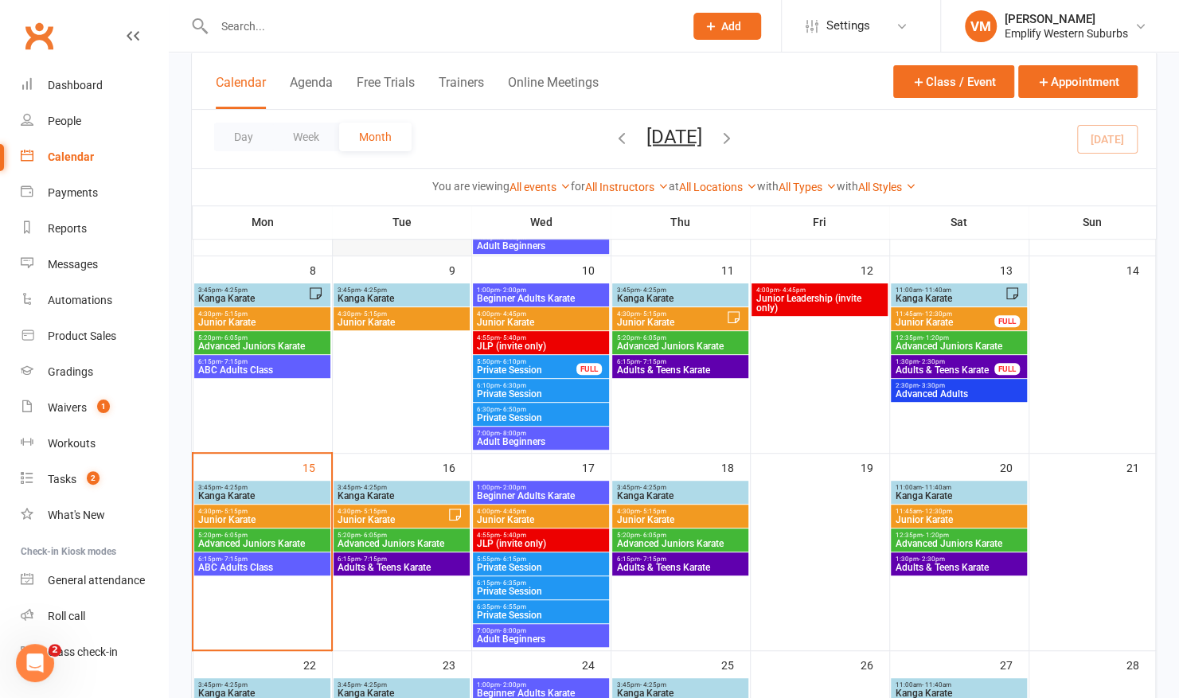
scroll to position [336, 0]
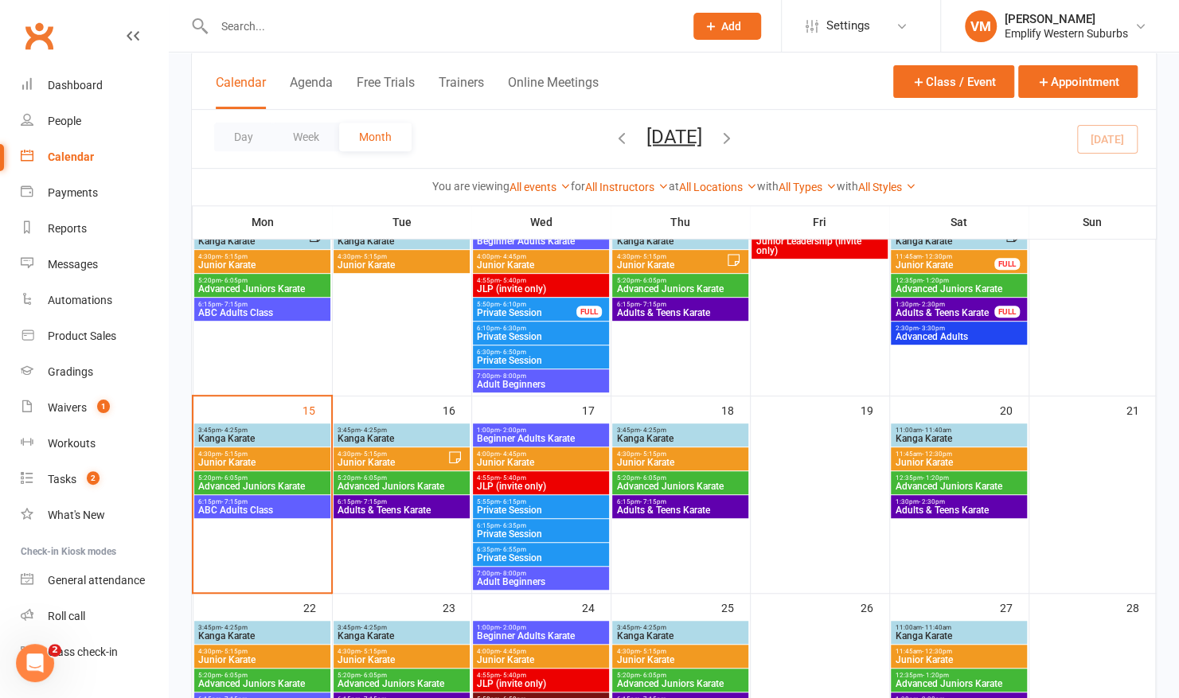
click at [285, 503] on span "6:15pm - 7:15pm" at bounding box center [261, 501] width 129 height 7
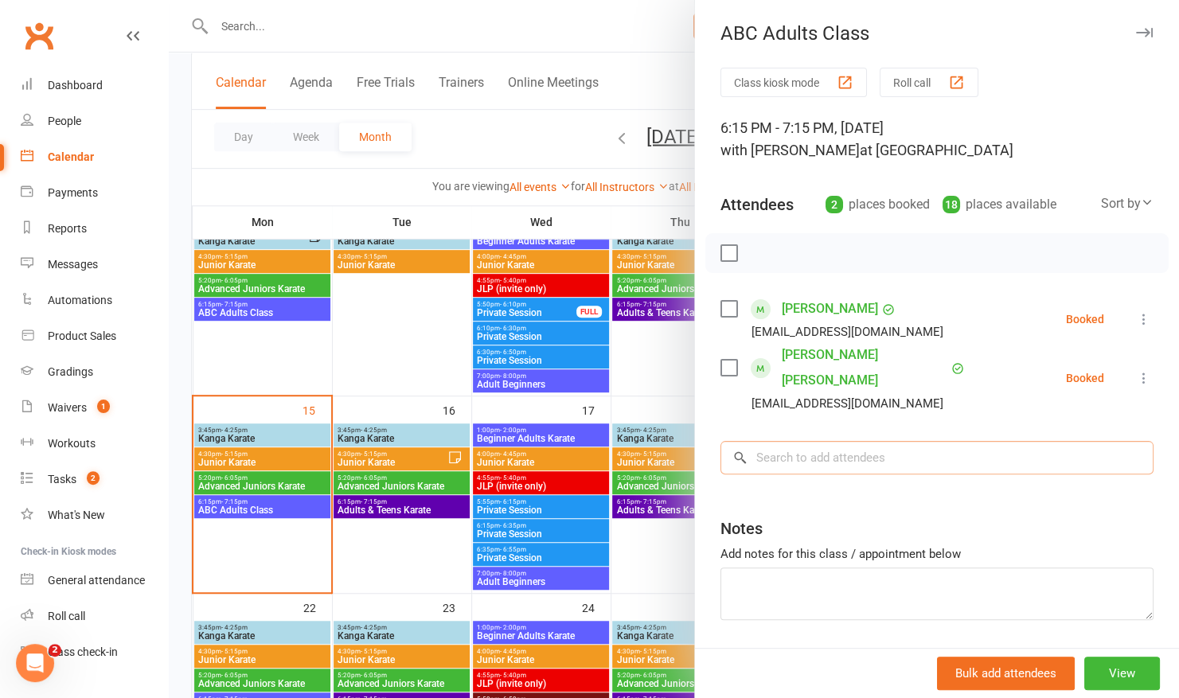
click at [772, 441] on input "search" at bounding box center [936, 457] width 433 height 33
type input "l"
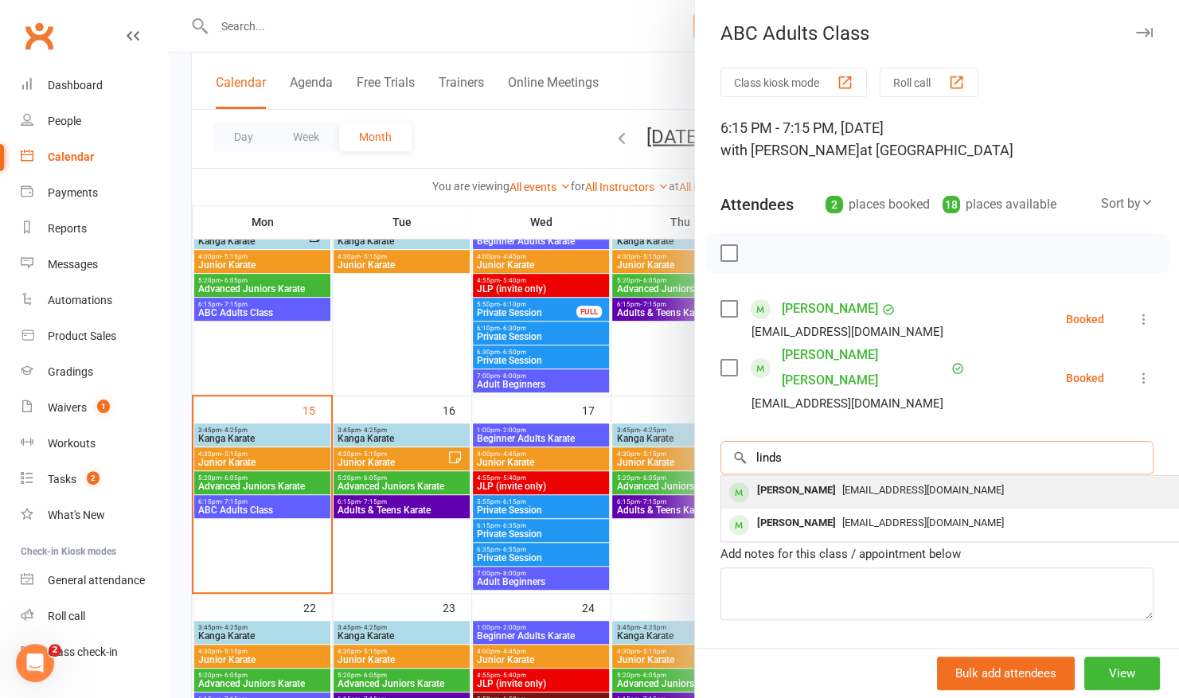
type input "linds"
click at [772, 479] on div "Lindsay Hasluck" at bounding box center [797, 490] width 92 height 23
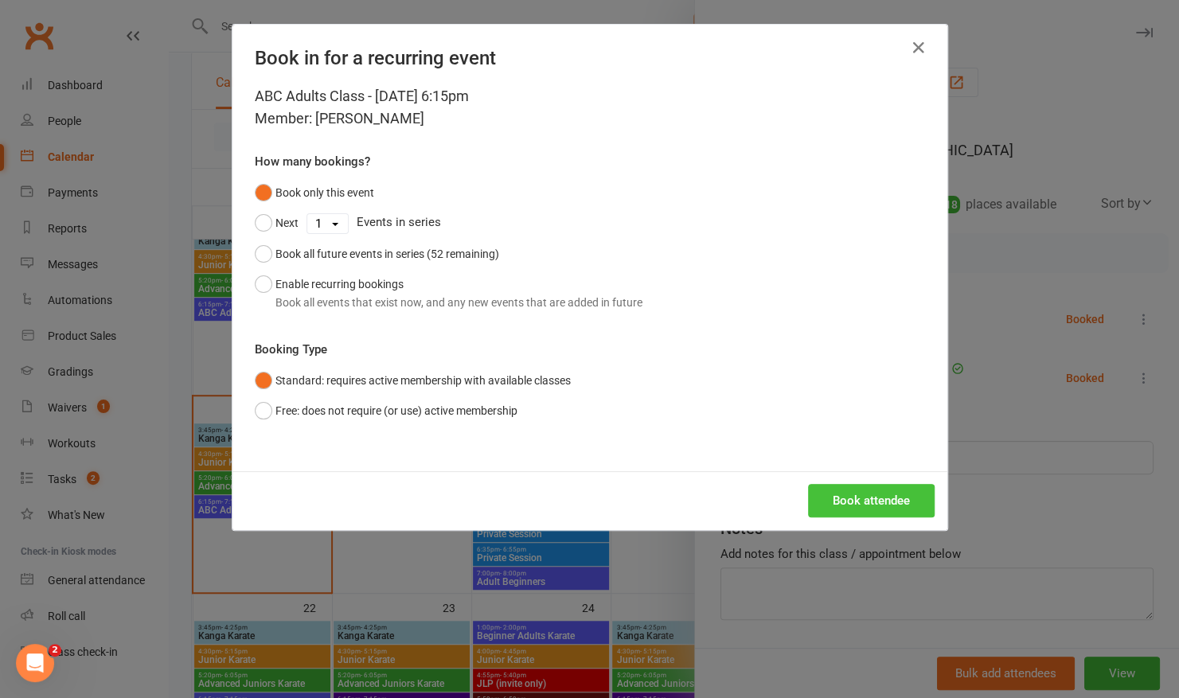
click at [831, 486] on button "Book attendee" at bounding box center [871, 500] width 127 height 33
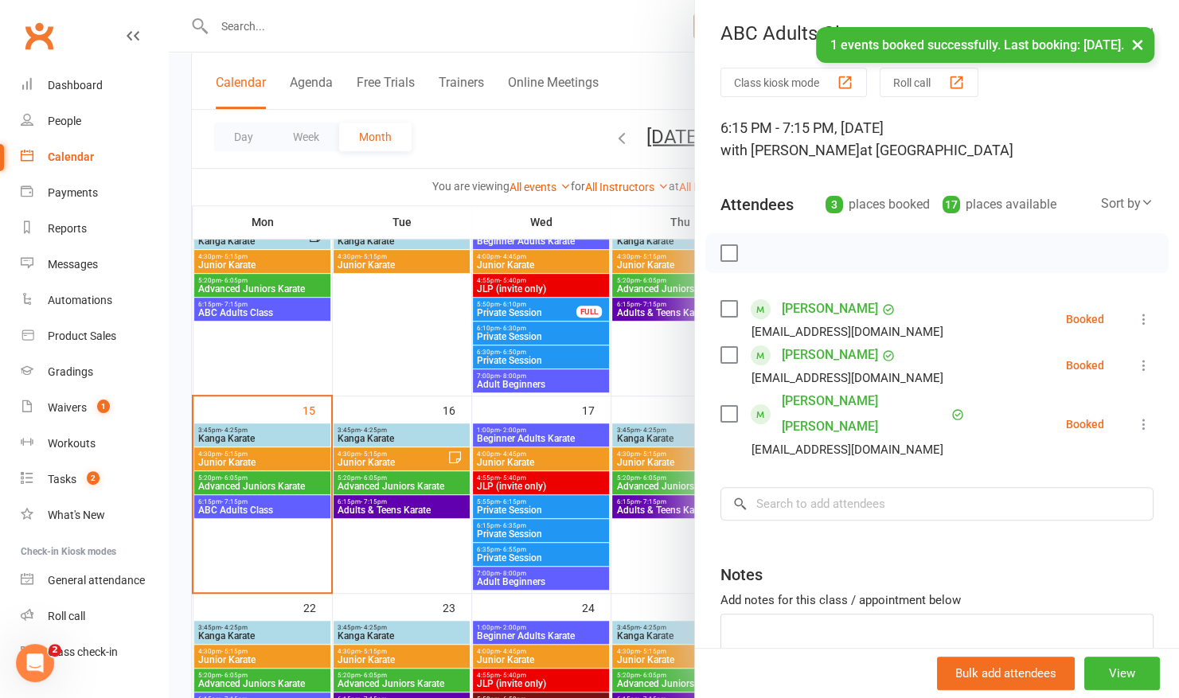
click at [727, 257] on label at bounding box center [728, 253] width 16 height 16
click at [755, 252] on icon "button" at bounding box center [764, 253] width 18 height 18
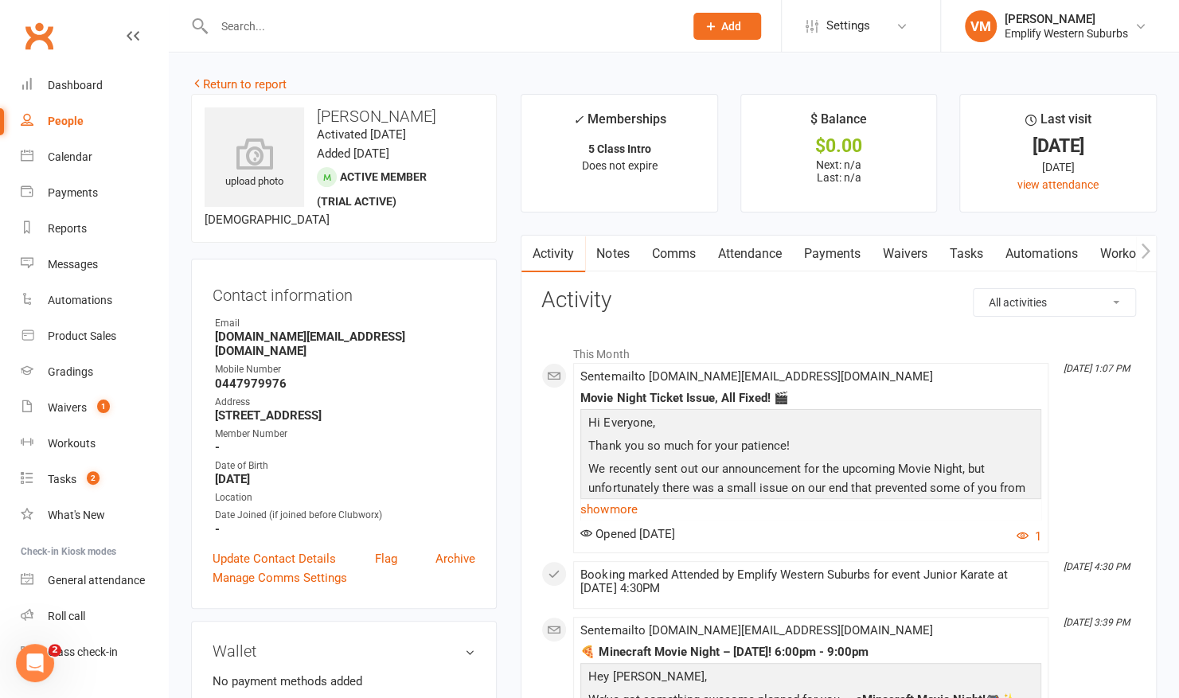
click at [686, 249] on link "Comms" at bounding box center [673, 254] width 66 height 37
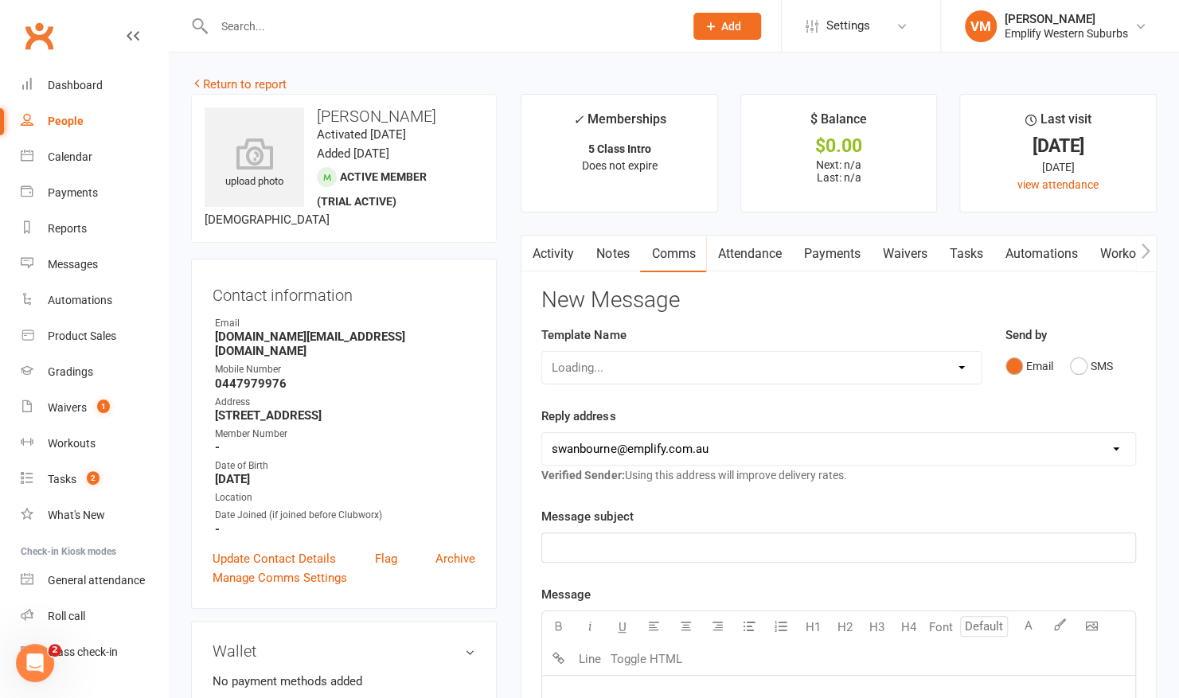
click at [569, 256] on link "Activity" at bounding box center [553, 254] width 64 height 37
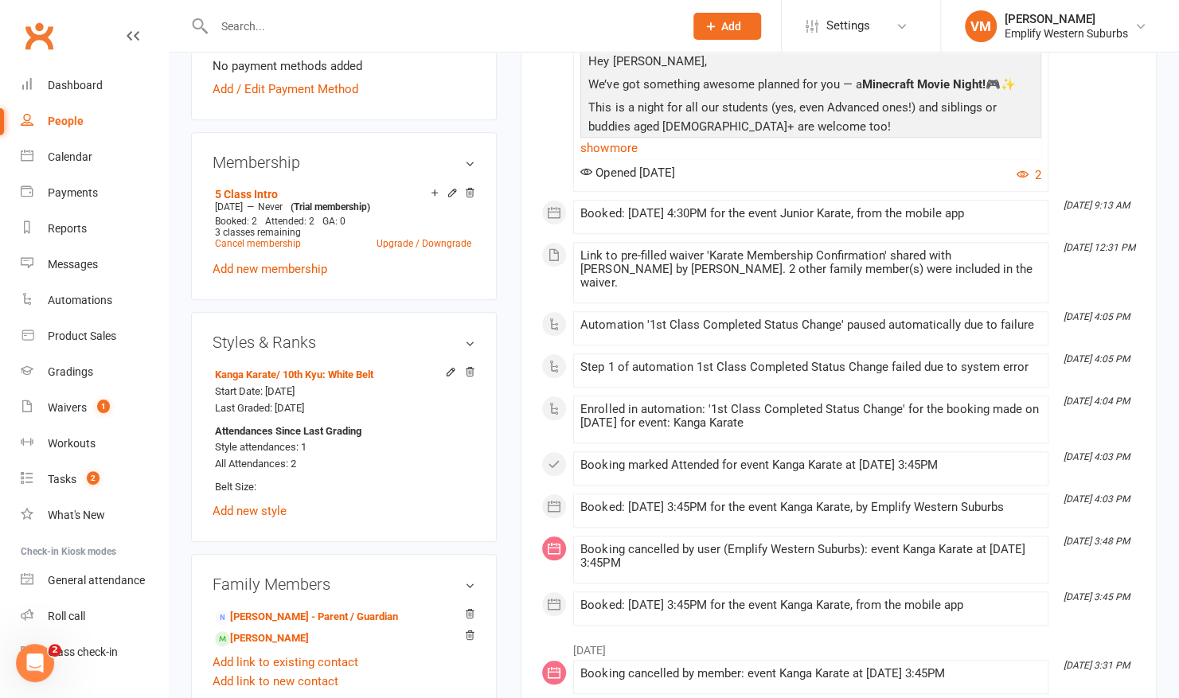
scroll to position [962, 0]
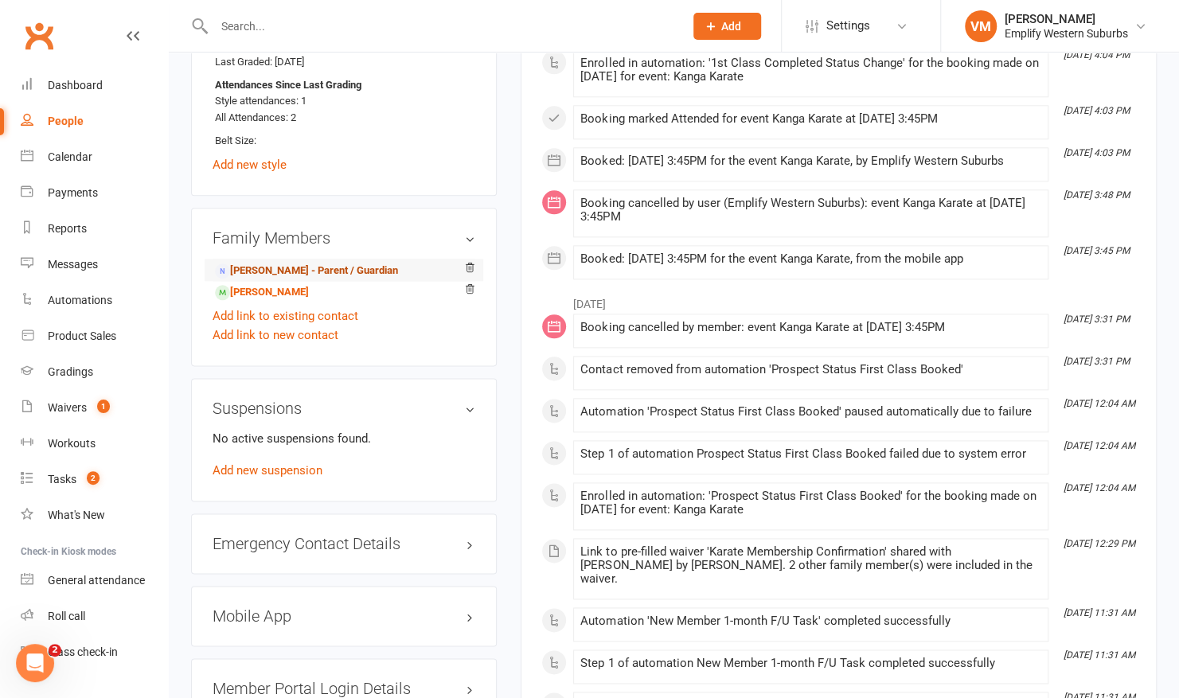
click at [295, 263] on link "Bela Andrade - Parent / Guardian" at bounding box center [306, 271] width 183 height 17
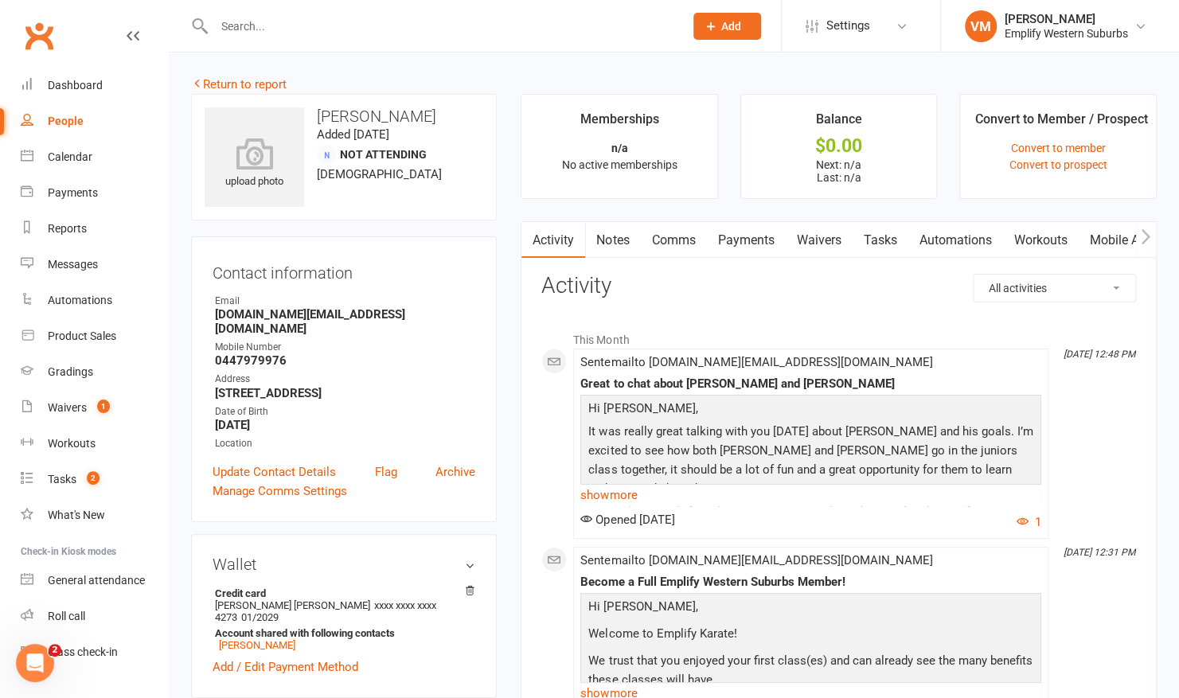
click at [664, 223] on link "Comms" at bounding box center [673, 240] width 66 height 37
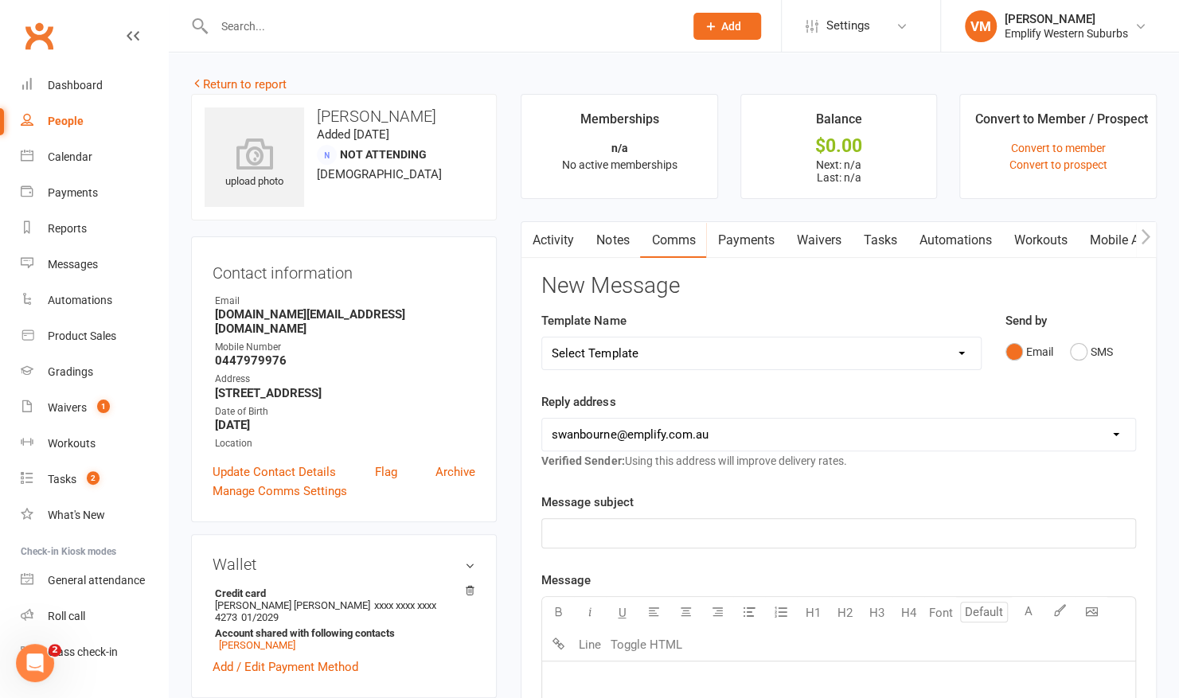
click at [841, 356] on select "Select Template [Email] 15 Days Absent (adult) [Email] 15 Days Absent (child) […" at bounding box center [761, 354] width 438 height 32
select select "61"
click at [542, 338] on select "Select Template [Email] 15 Days Absent (adult) [Email] 15 Days Absent (child) […" at bounding box center [761, 354] width 438 height 32
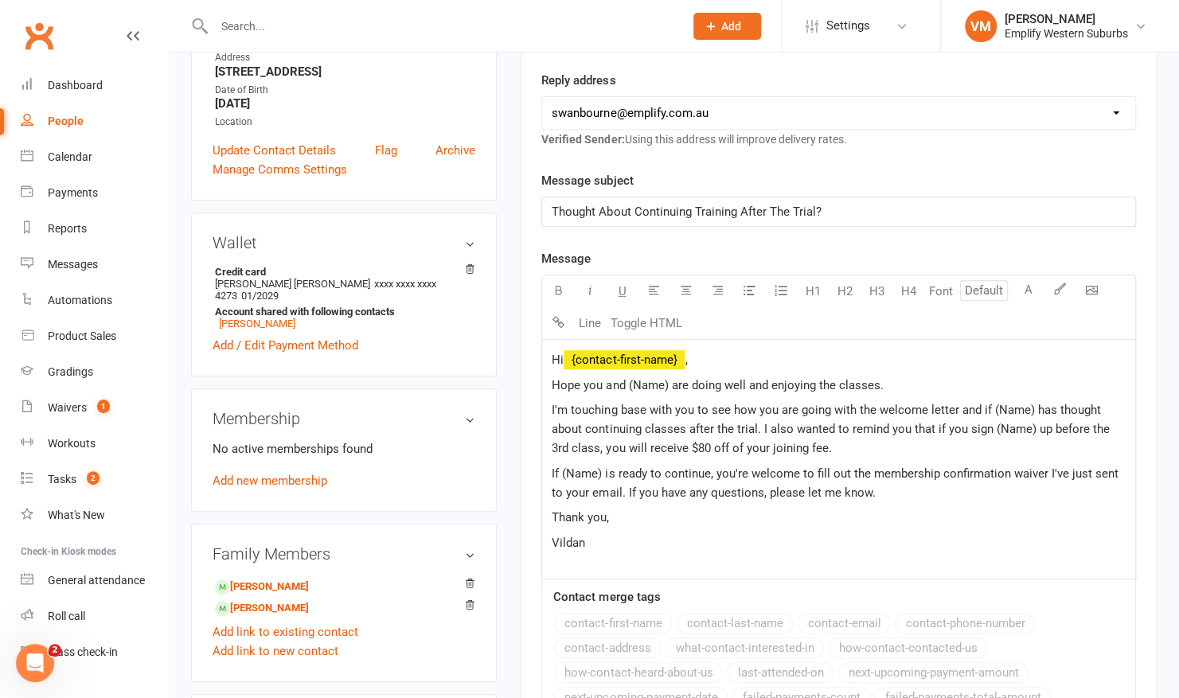
scroll to position [322, 0]
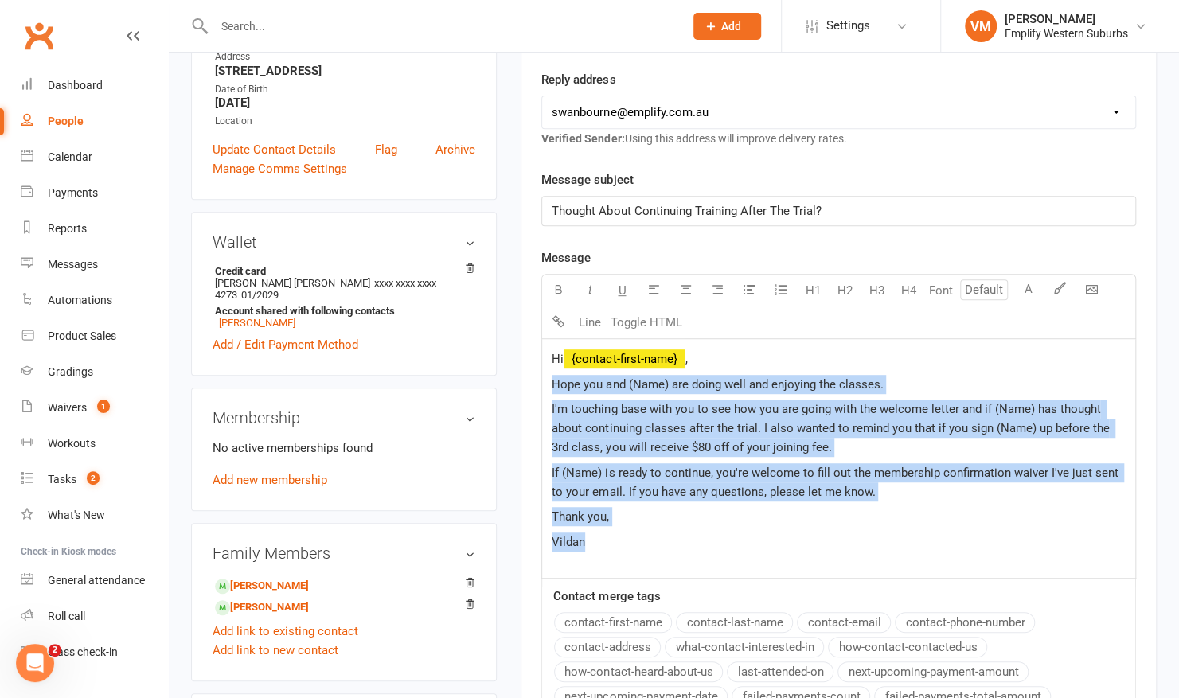
drag, startPoint x: 549, startPoint y: 377, endPoint x: 637, endPoint y: 548, distance: 192.2
click at [637, 548] on div "Hi ﻿ {contact-first-name} , Hope you and (Name) are doing well and enjoying the…" at bounding box center [838, 458] width 593 height 239
copy div "Hope you and (Name) are doing well and enjoying the classes. I'm touching base …"
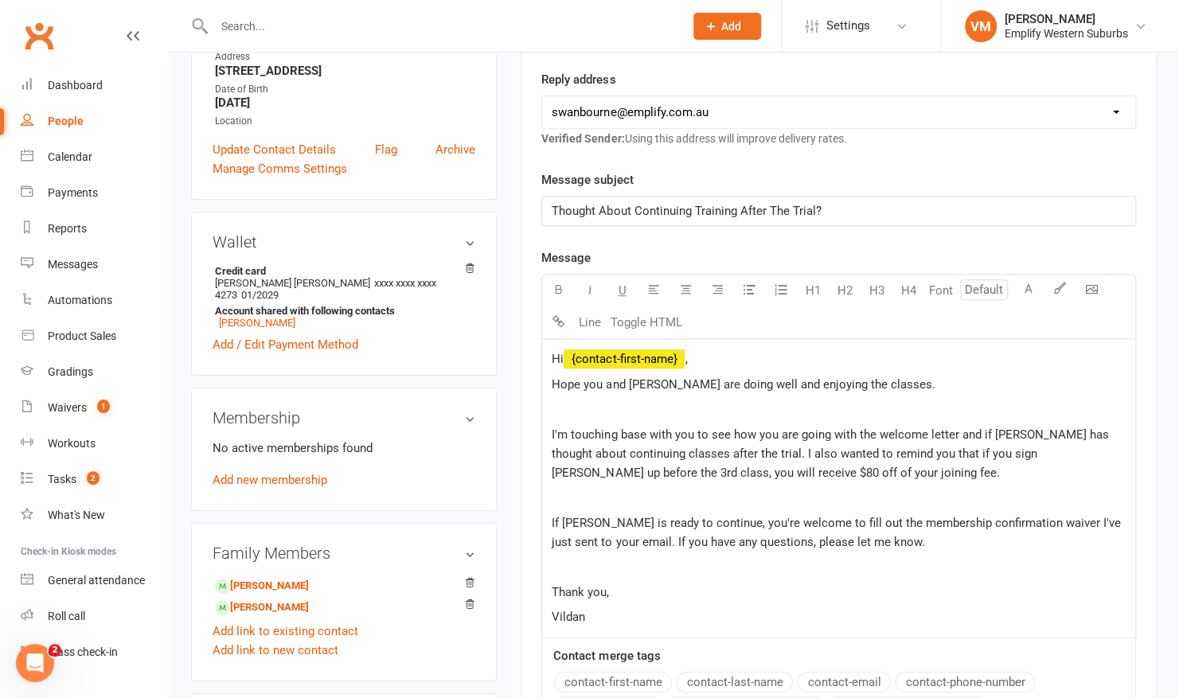
click at [576, 396] on div "Hi ﻿ {contact-first-name} , Hope you and Oliver are doing well and enjoying the…" at bounding box center [838, 488] width 593 height 299
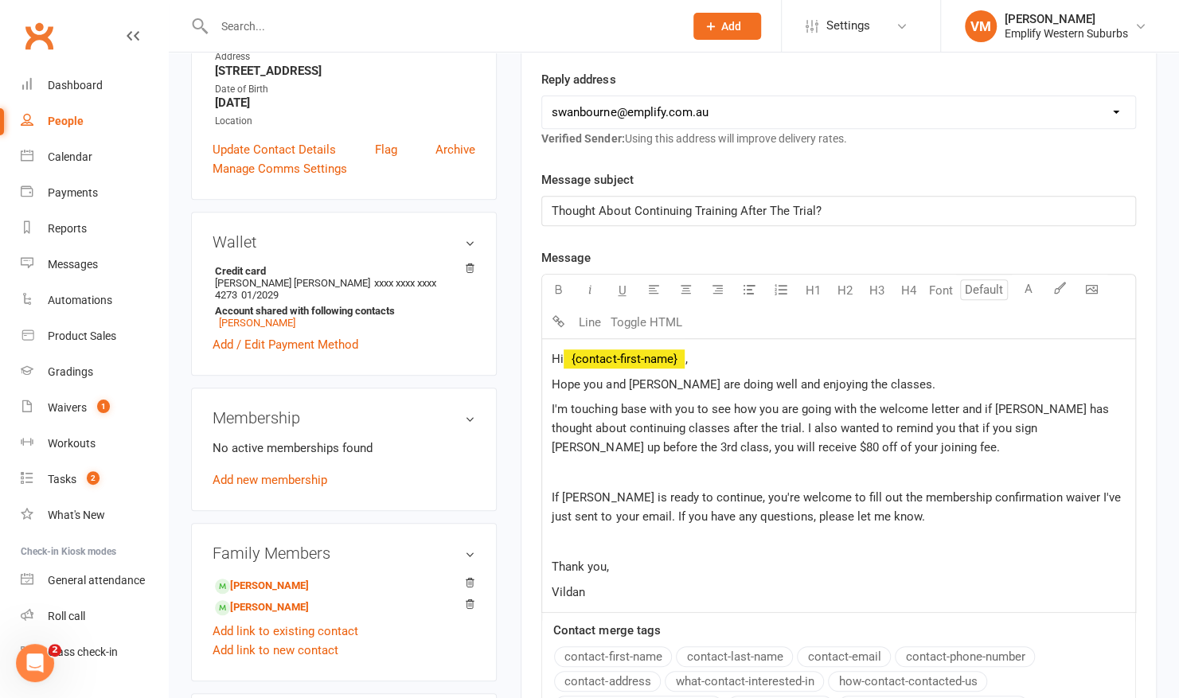
click at [559, 468] on p "﻿" at bounding box center [839, 472] width 574 height 19
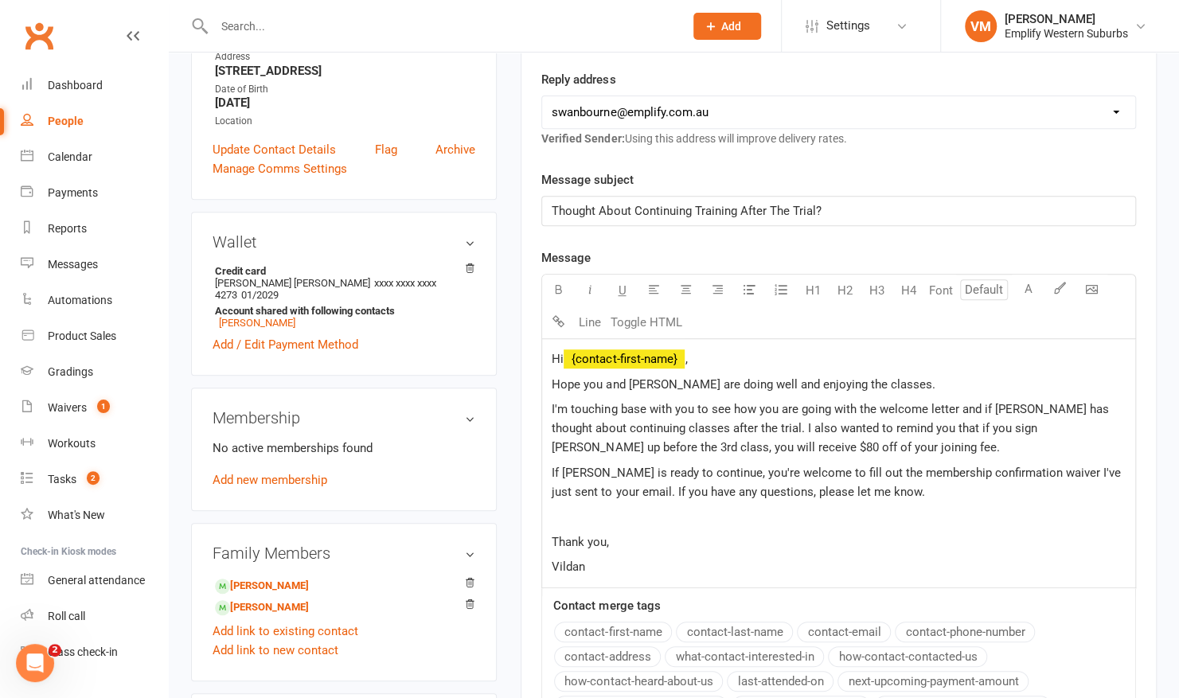
click at [563, 509] on p "﻿" at bounding box center [839, 516] width 574 height 19
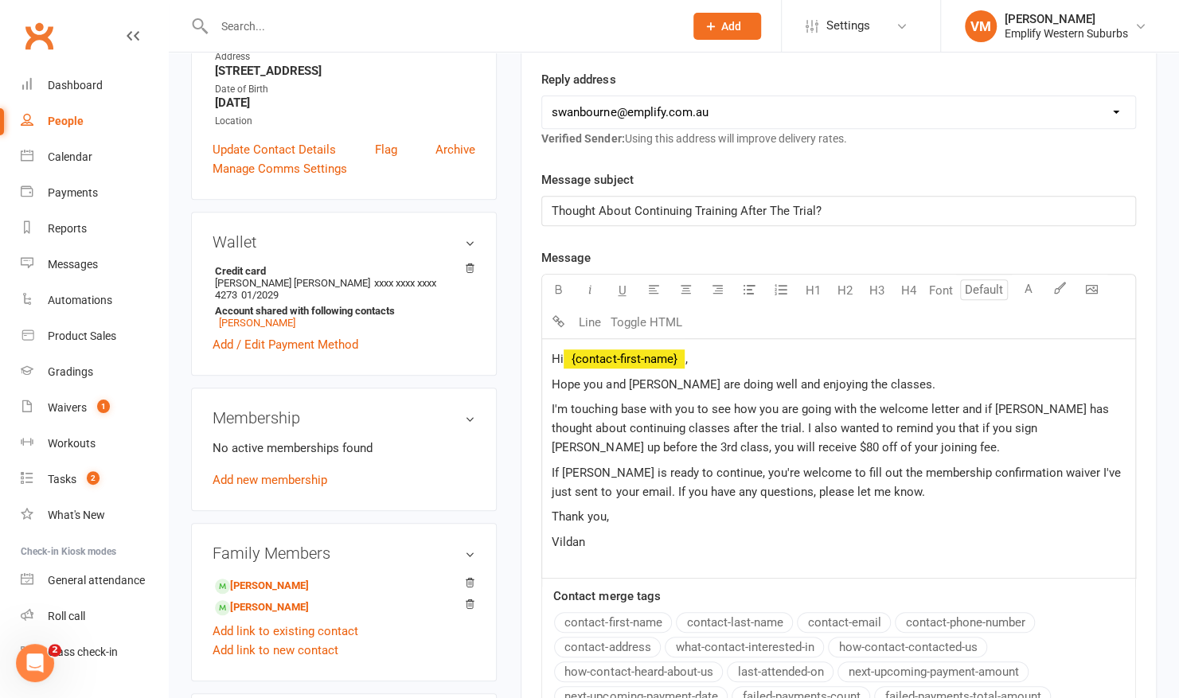
click at [564, 355] on span "Hi" at bounding box center [558, 359] width 12 height 14
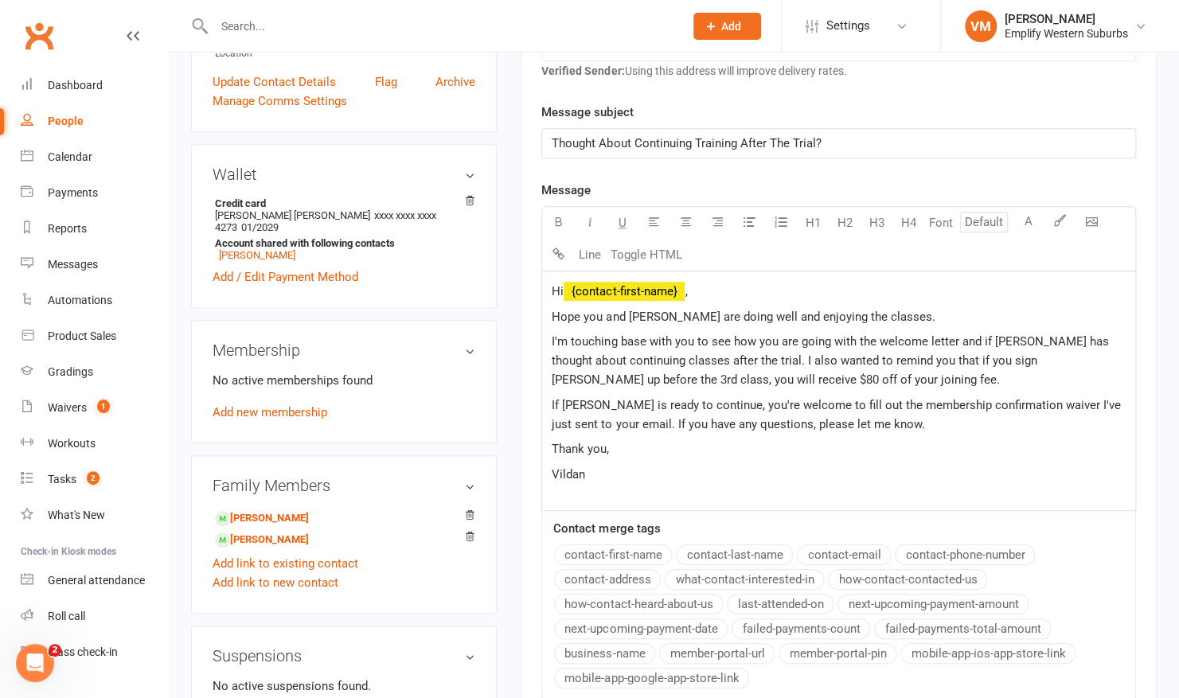
scroll to position [527, 0]
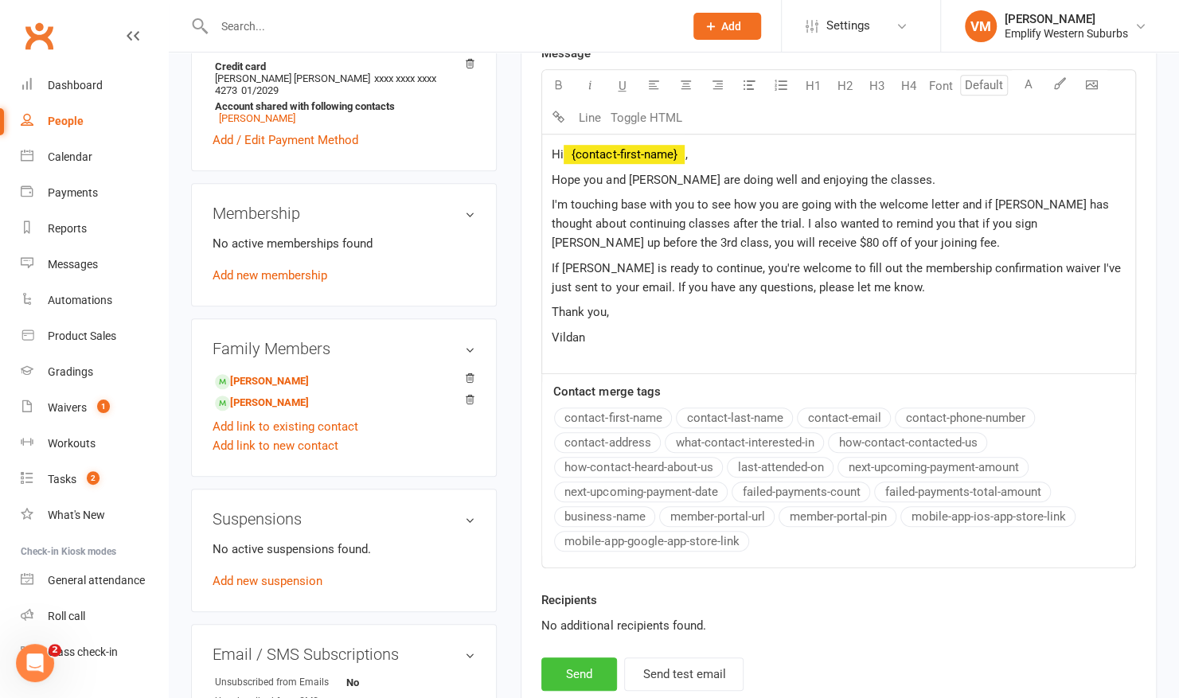
click at [560, 669] on button "Send" at bounding box center [579, 674] width 76 height 33
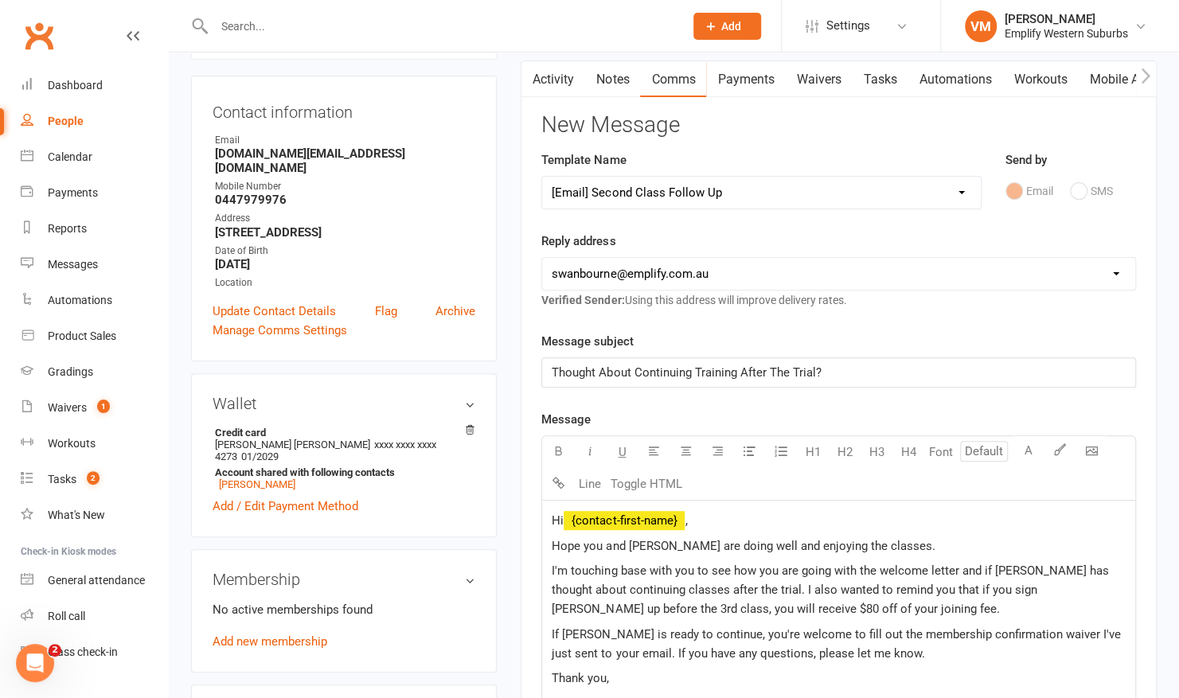
scroll to position [153, 0]
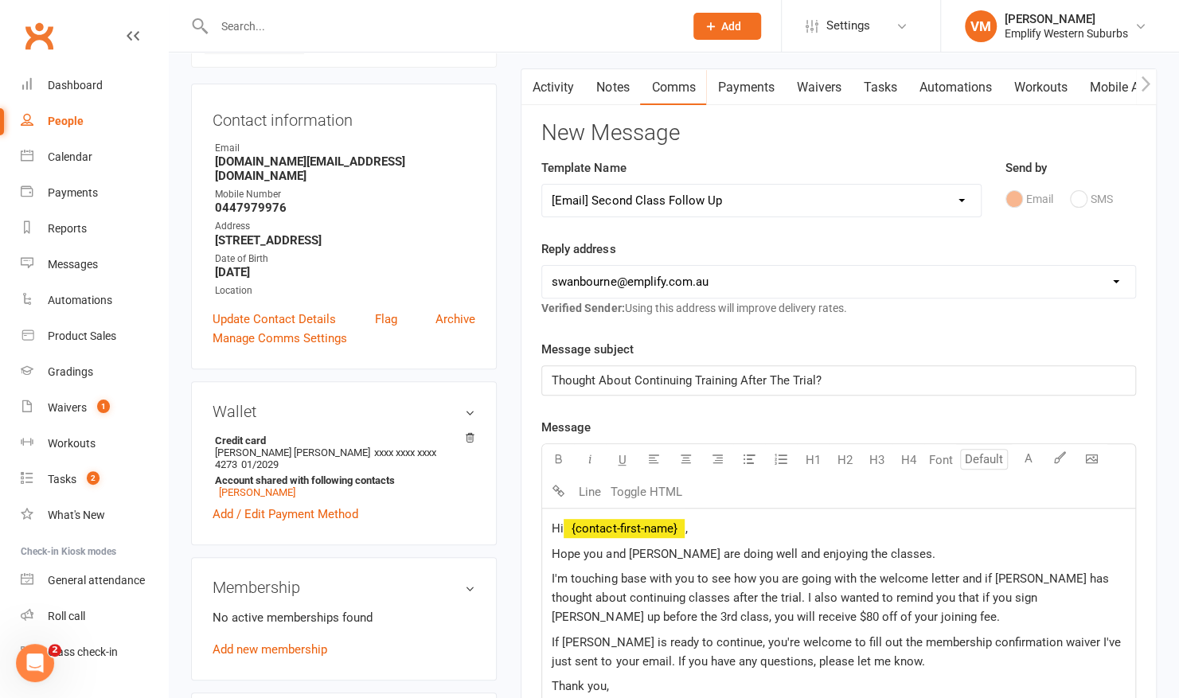
select select
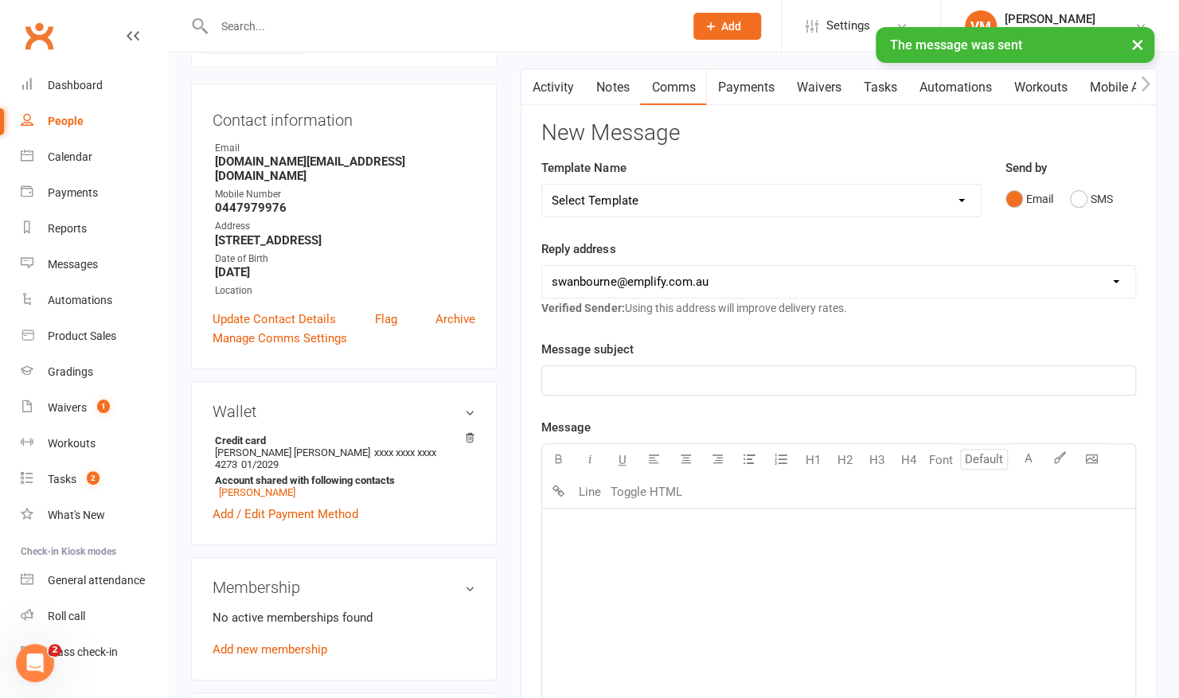
click at [814, 79] on link "Waivers" at bounding box center [818, 87] width 67 height 37
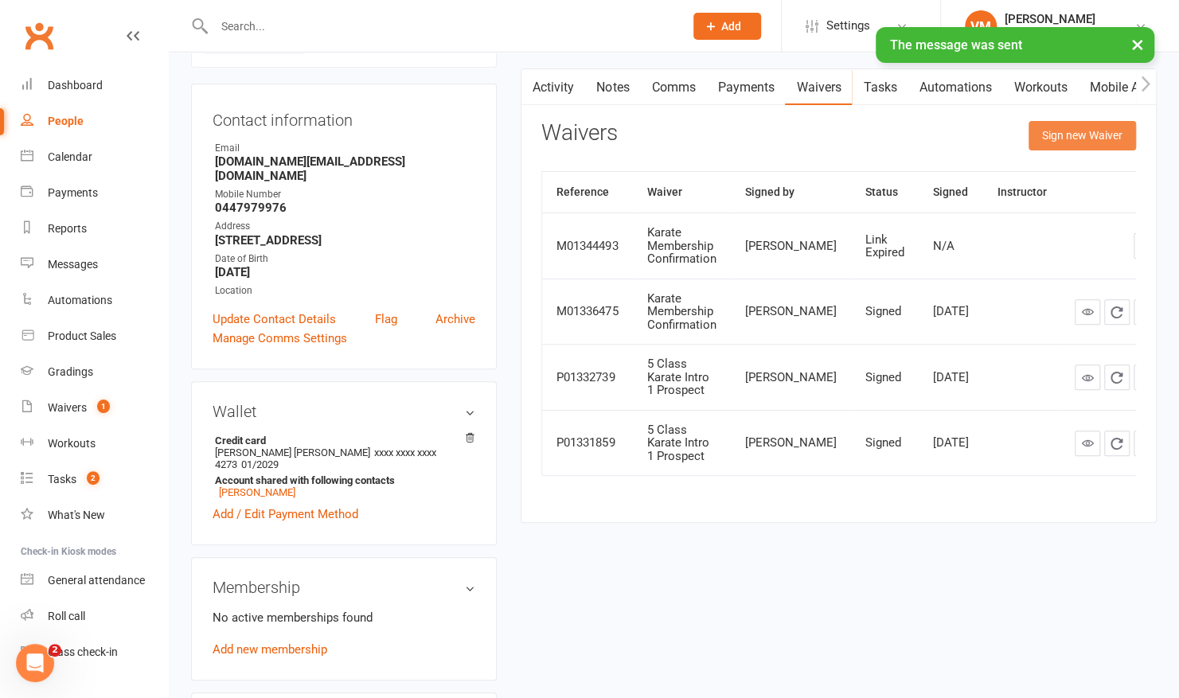
click at [1086, 135] on button "Sign new Waiver" at bounding box center [1081, 135] width 107 height 29
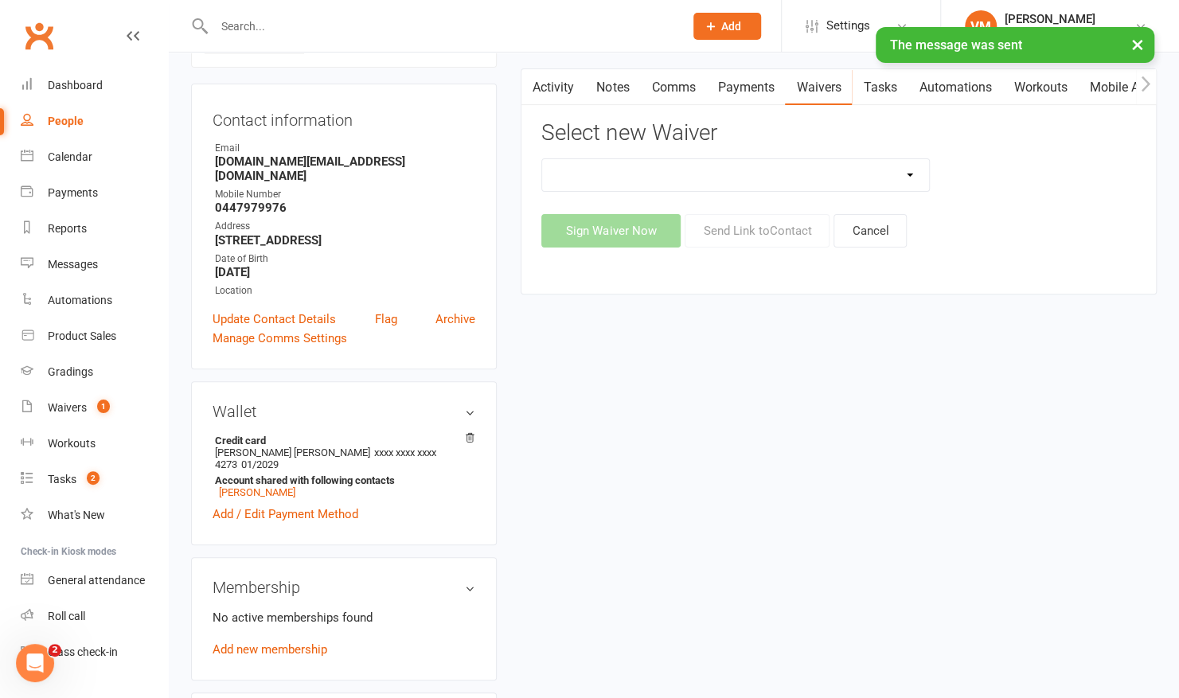
drag, startPoint x: 890, startPoint y: 174, endPoint x: 879, endPoint y: 180, distance: 12.8
click at [890, 174] on select "Karate Membership Confirmation Karate Membership Confirmation (returning member…" at bounding box center [735, 175] width 387 height 32
select select "6813"
click at [542, 159] on select "Karate Membership Confirmation Karate Membership Confirmation (returning member…" at bounding box center [735, 175] width 387 height 32
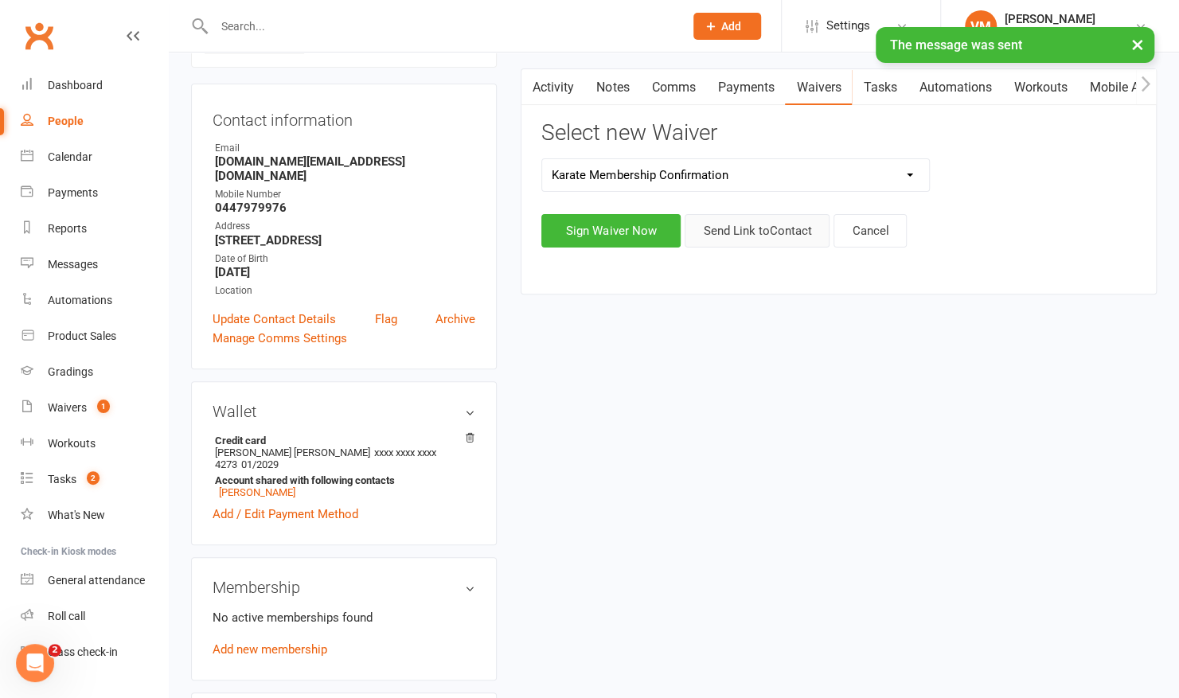
click at [771, 224] on button "Send Link to Contact" at bounding box center [757, 230] width 145 height 33
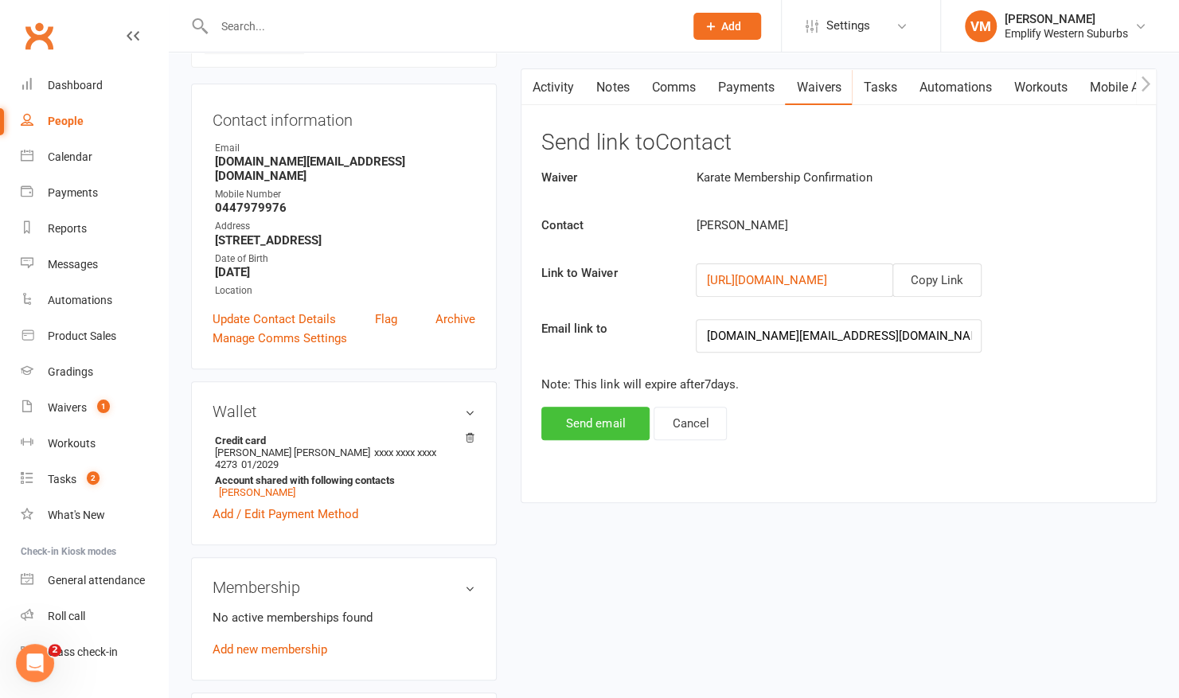
click at [559, 420] on button "Send email" at bounding box center [595, 423] width 108 height 33
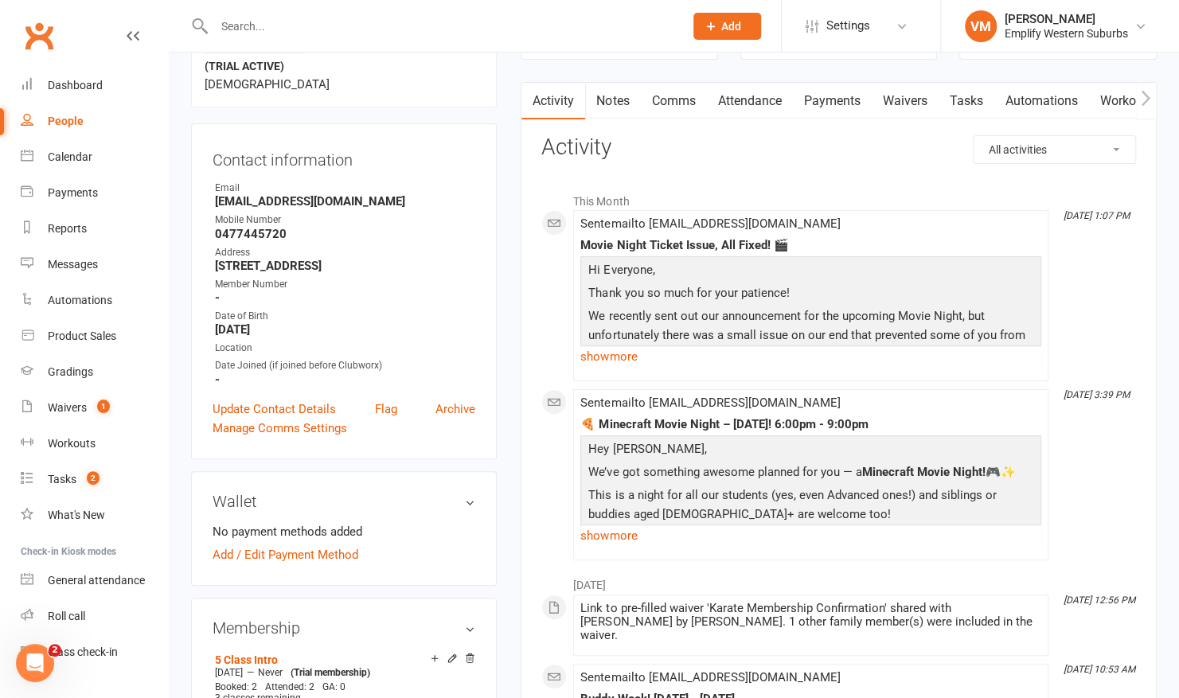
scroll to position [160, 0]
